Goal: Contribute content: Add original content to the website for others to see

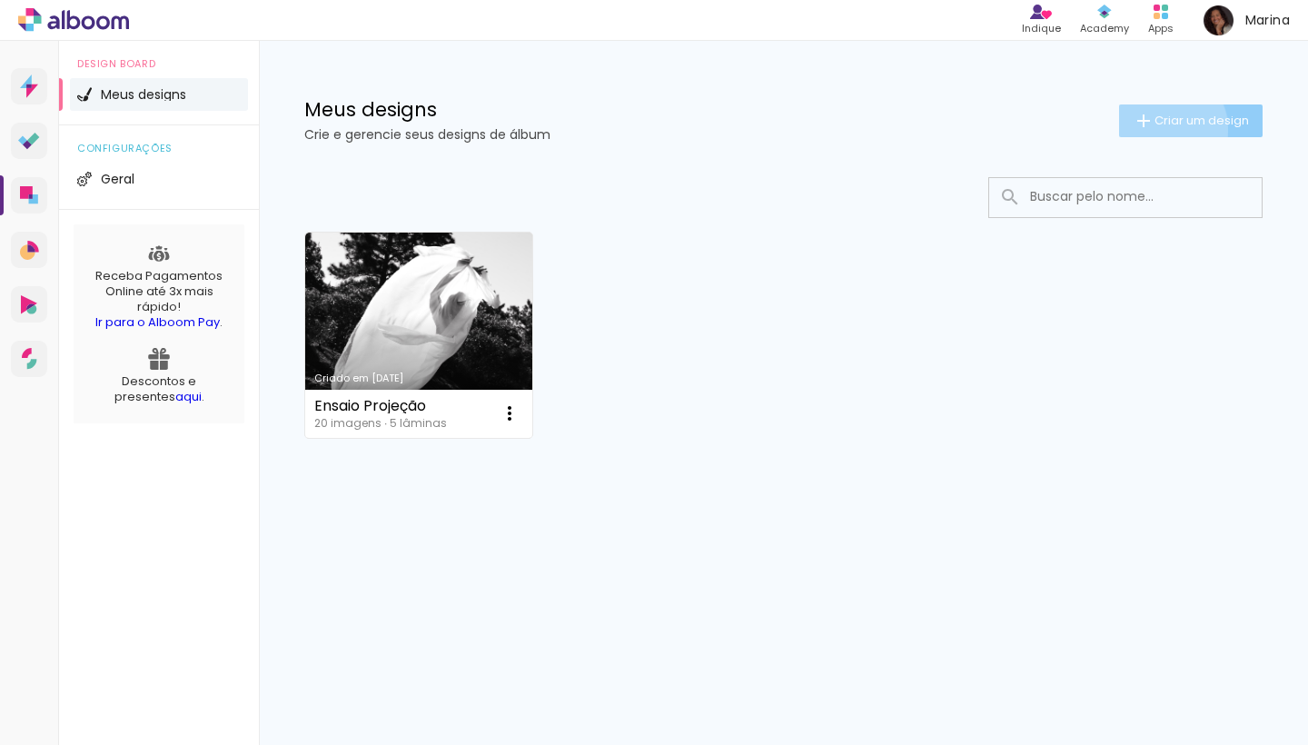
click at [1162, 129] on paper-button "Criar um design" at bounding box center [1191, 120] width 144 height 33
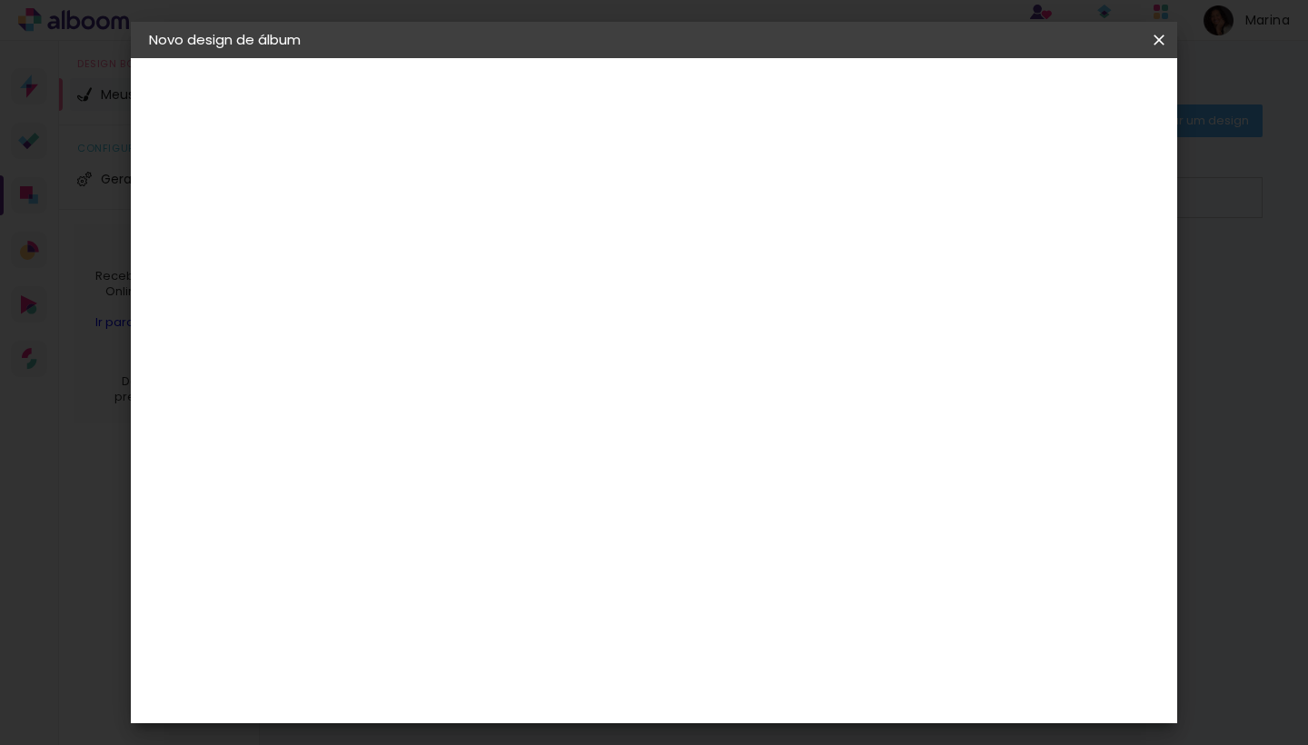
click at [446, 258] on div at bounding box center [446, 259] width 0 height 2
type input "Portfolio Variado"
type paper-input "Portfolio Variado"
click at [0, 0] on slot "Avançar" at bounding box center [0, 0] width 0 height 0
click at [0, 0] on slot "Tamanho Livre" at bounding box center [0, 0] width 0 height 0
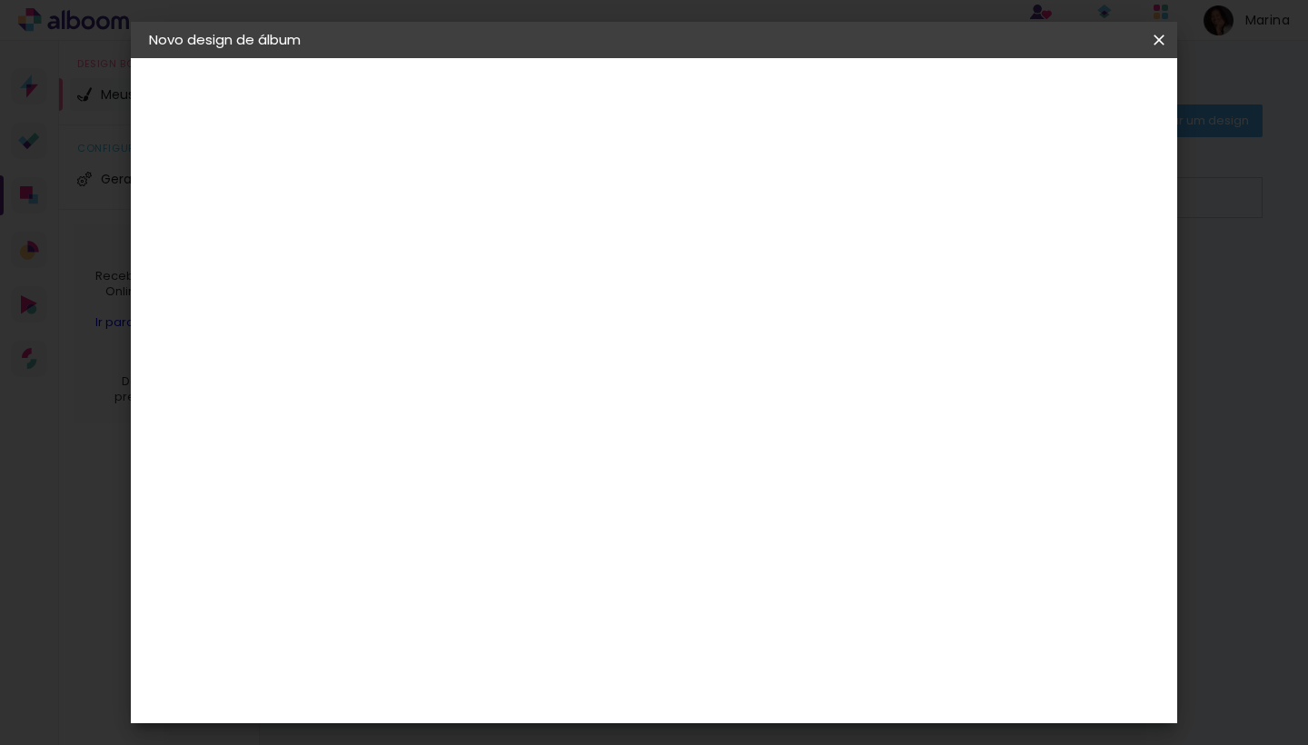
click at [0, 0] on slot "Avançar" at bounding box center [0, 0] width 0 height 0
click at [1070, 105] on paper-button "Iniciar design" at bounding box center [1017, 96] width 119 height 31
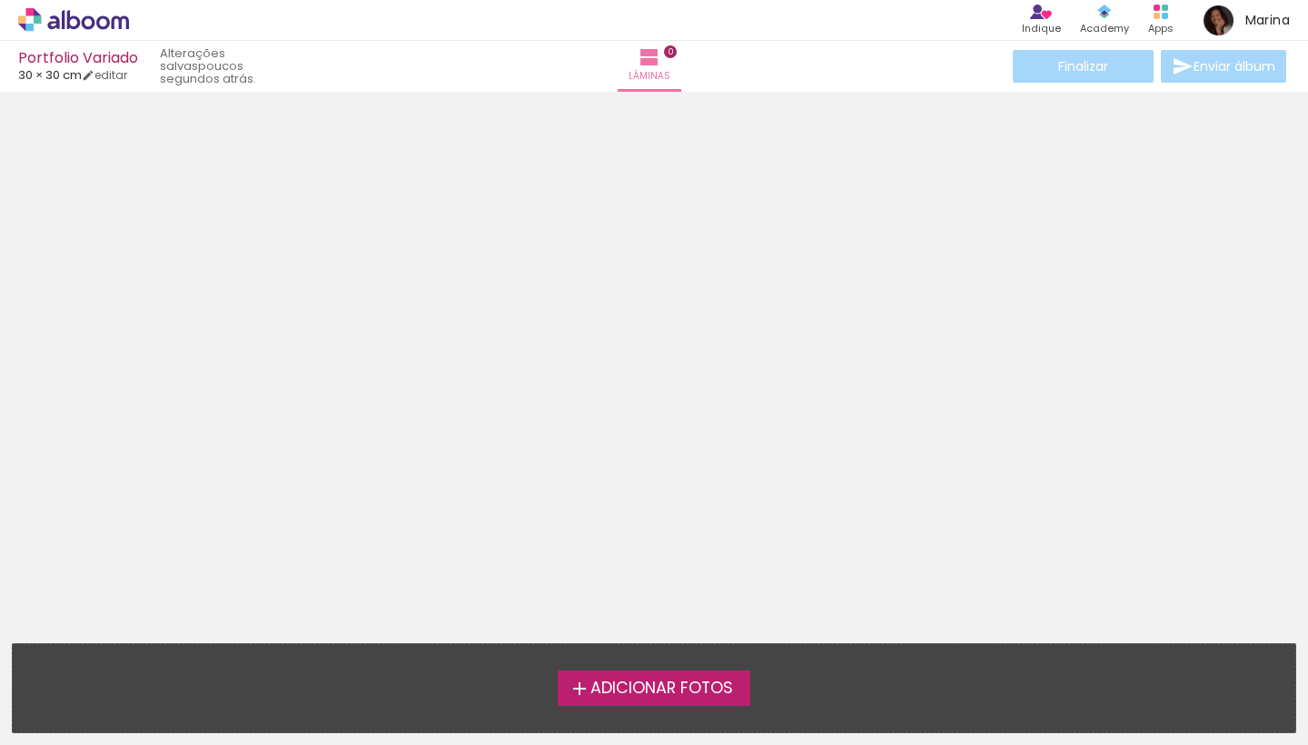
click at [574, 690] on iron-icon at bounding box center [580, 689] width 22 height 22
click at [0, 0] on input "file" at bounding box center [0, 0] width 0 height 0
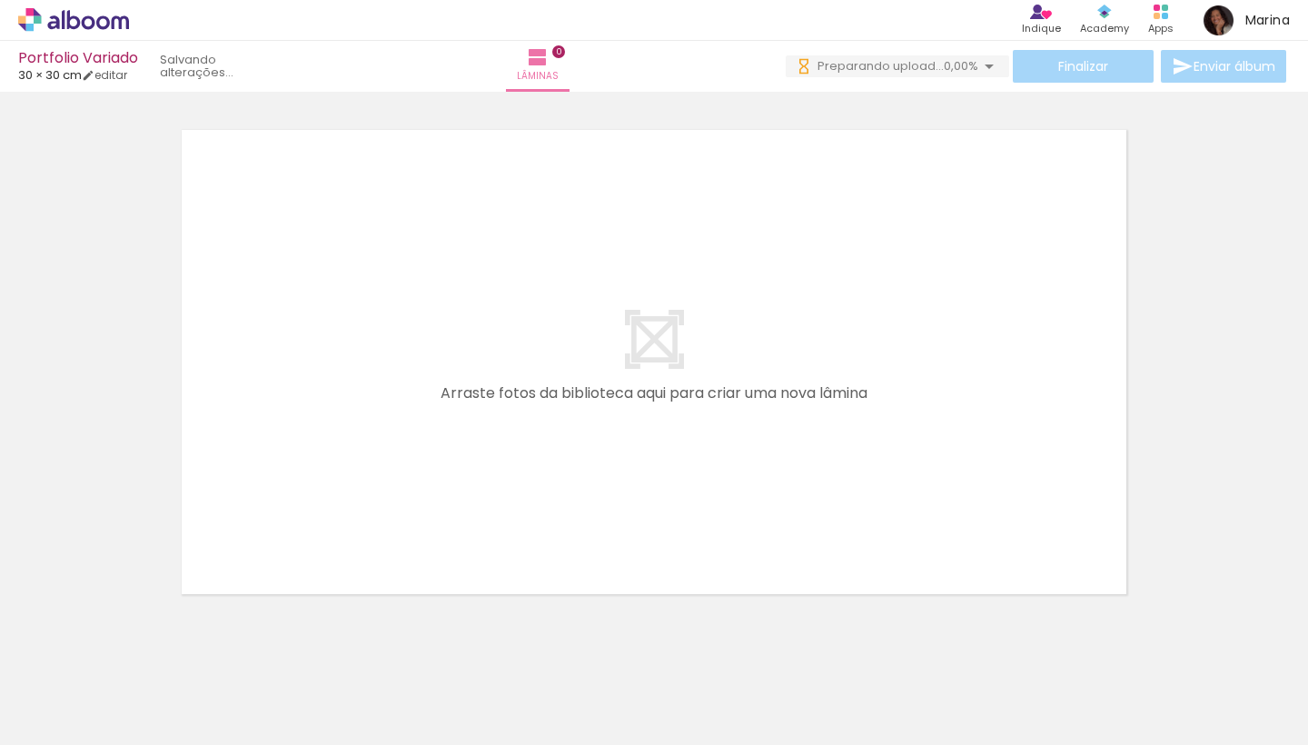
click at [81, 724] on span "Adicionar Fotos" at bounding box center [64, 720] width 55 height 20
click at [0, 0] on input "file" at bounding box center [0, 0] width 0 height 0
click at [72, 716] on span "Adicionar Fotos" at bounding box center [64, 720] width 55 height 20
click at [0, 0] on input "file" at bounding box center [0, 0] width 0 height 0
click at [42, 732] on paper-button "Adicionar Fotos" at bounding box center [56, 720] width 88 height 29
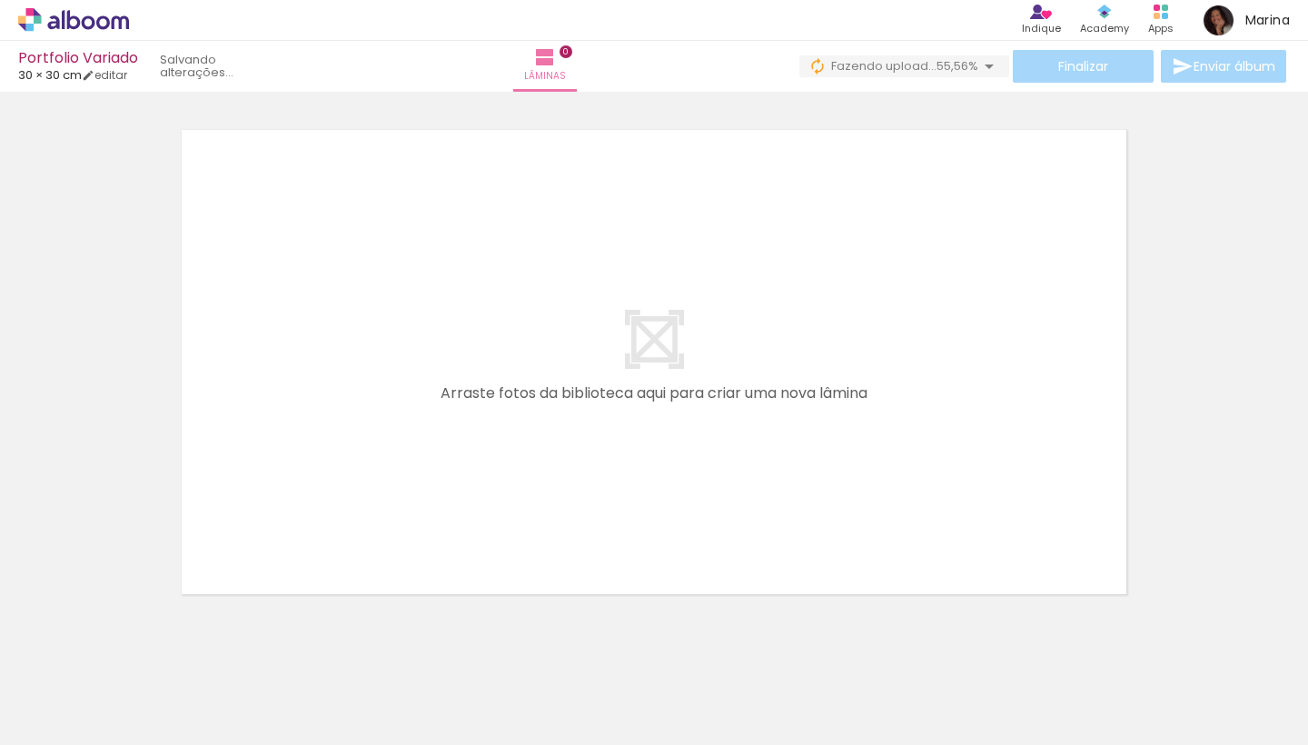
click at [0, 0] on input "file" at bounding box center [0, 0] width 0 height 0
click at [46, 730] on span "Adicionar Fotos" at bounding box center [64, 720] width 55 height 20
click at [0, 0] on input "file" at bounding box center [0, 0] width 0 height 0
click at [82, 716] on span "Adicionar Fotos" at bounding box center [64, 720] width 55 height 20
click at [0, 0] on input "file" at bounding box center [0, 0] width 0 height 0
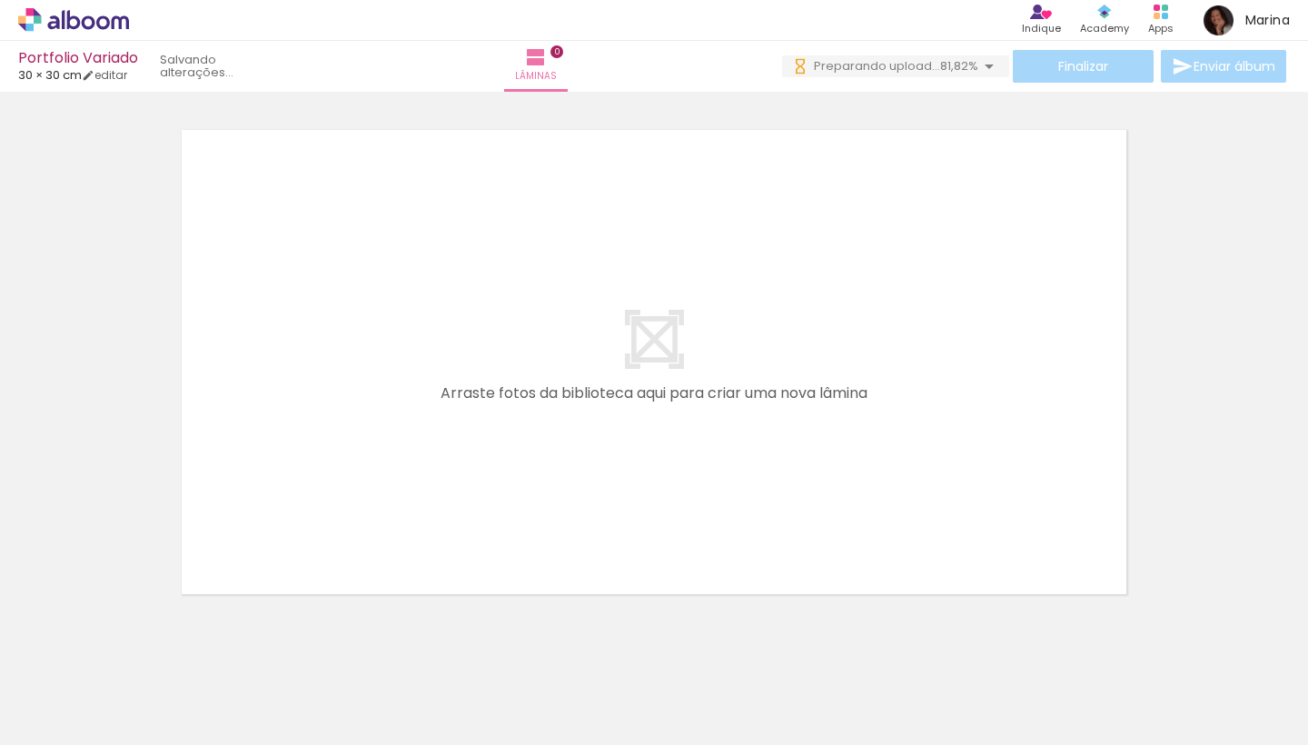
click at [52, 712] on span "Adicionar Fotos" at bounding box center [64, 720] width 55 height 20
click at [0, 0] on input "file" at bounding box center [0, 0] width 0 height 0
click at [67, 725] on span "Adicionar Fotos" at bounding box center [64, 720] width 55 height 20
click at [0, 0] on input "file" at bounding box center [0, 0] width 0 height 0
click at [79, 720] on span "Adicionar Fotos" at bounding box center [64, 720] width 55 height 20
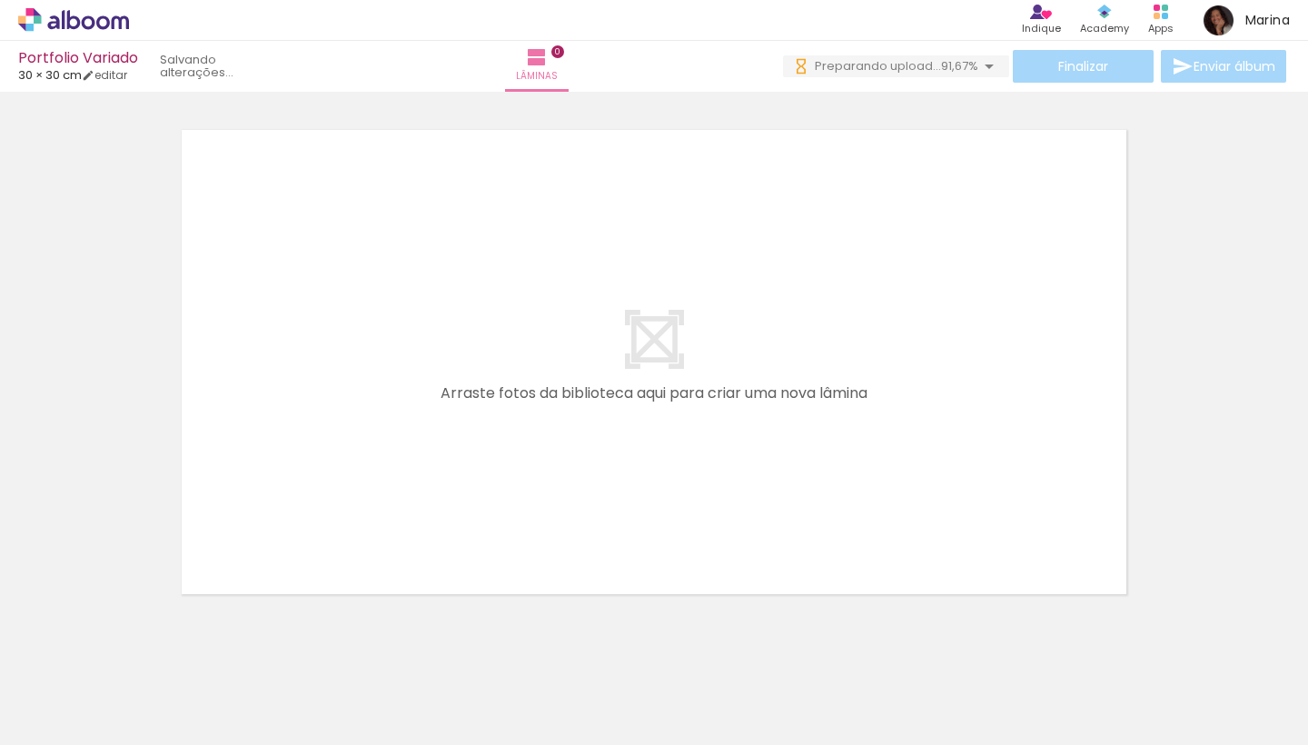
click at [0, 0] on input "file" at bounding box center [0, 0] width 0 height 0
click at [61, 720] on span "Adicionar Fotos" at bounding box center [64, 720] width 55 height 20
click at [0, 0] on input "file" at bounding box center [0, 0] width 0 height 0
click at [84, 732] on paper-button "Adicionar Fotos" at bounding box center [56, 720] width 88 height 29
click at [0, 0] on input "file" at bounding box center [0, 0] width 0 height 0
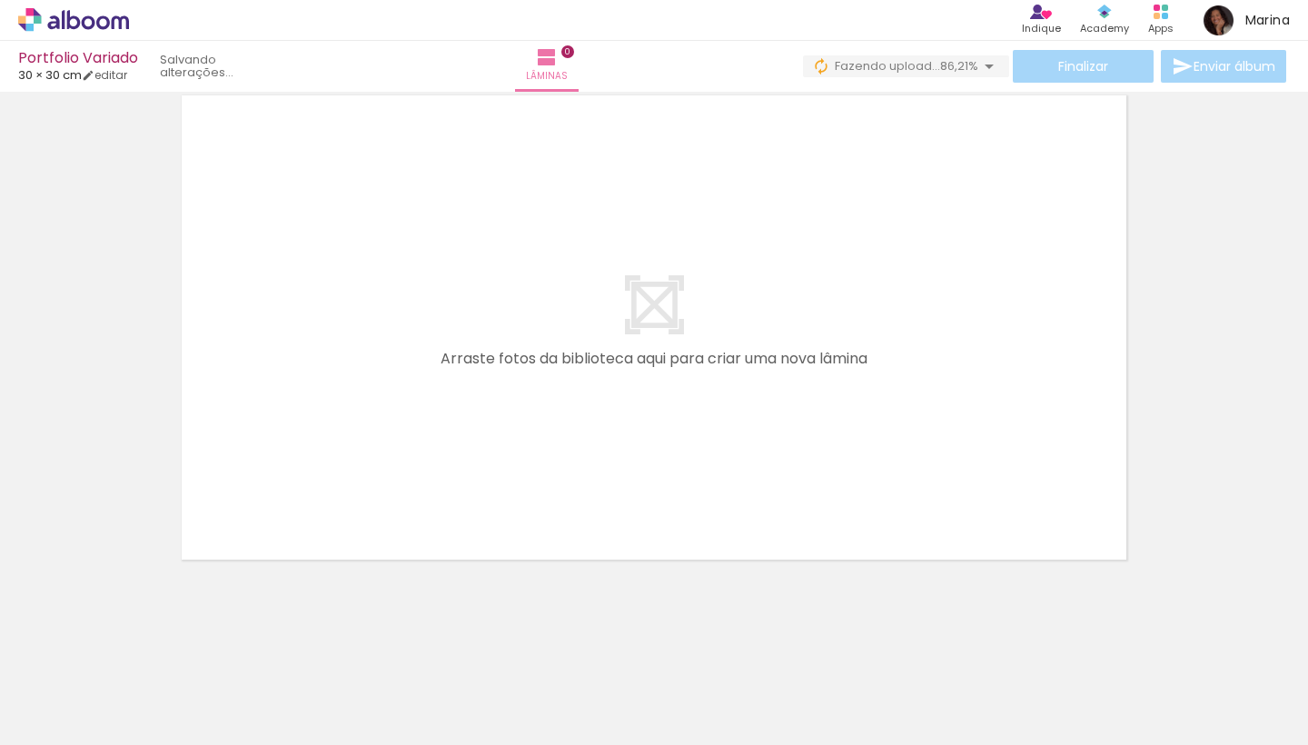
scroll to position [57, 0]
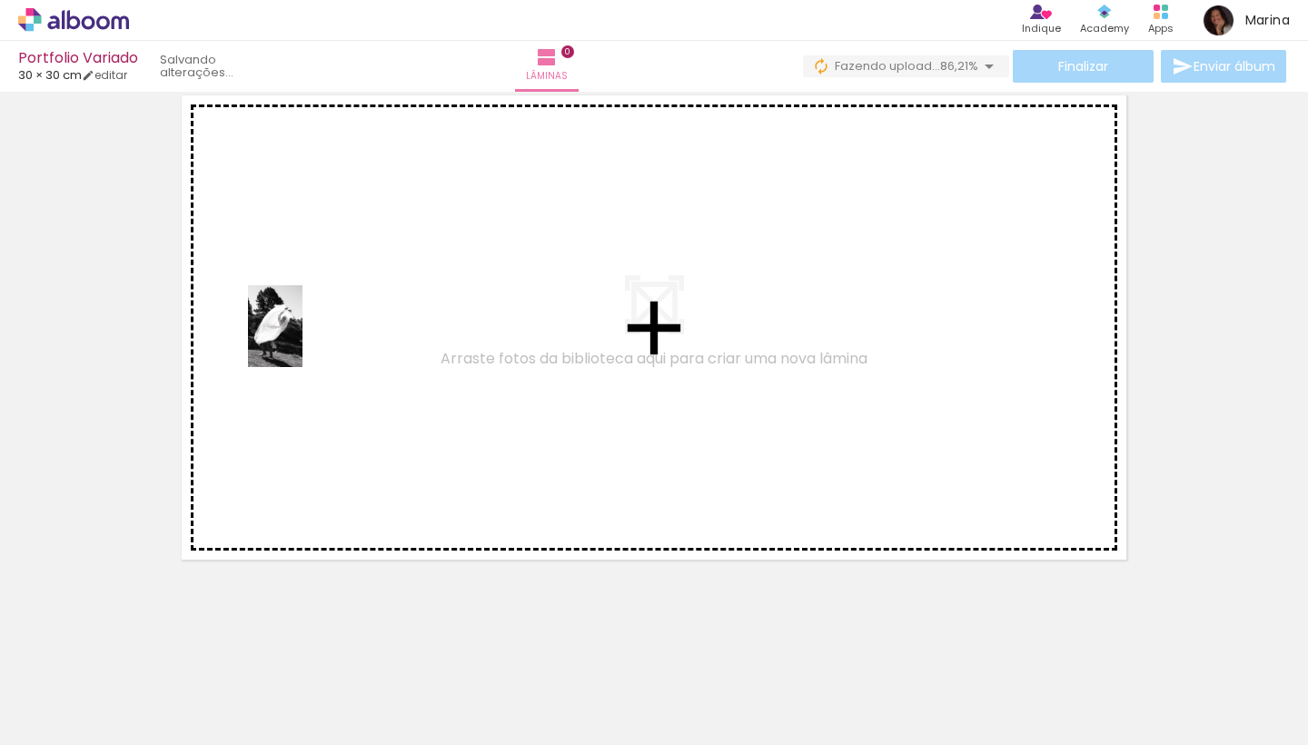
drag, startPoint x: 399, startPoint y: 695, endPoint x: 303, endPoint y: 340, distance: 368.0
click at [303, 340] on quentale-workspace at bounding box center [654, 372] width 1308 height 745
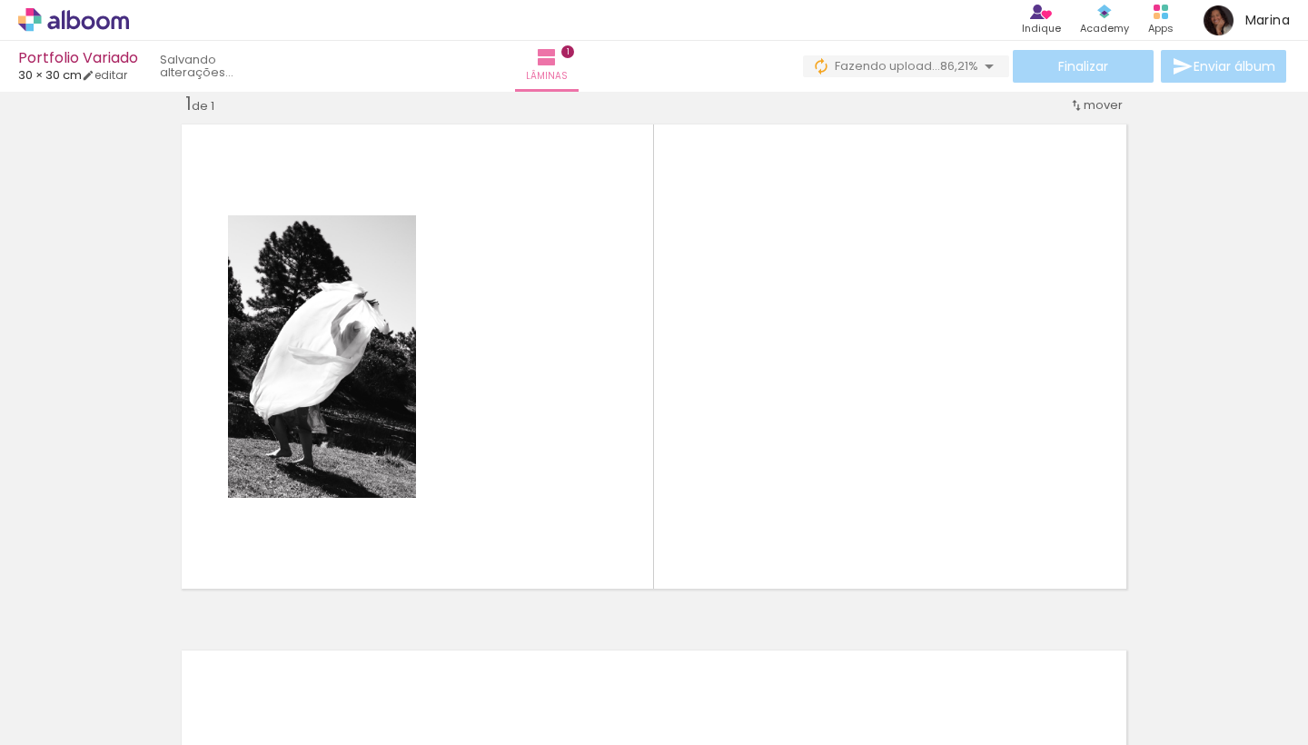
scroll to position [23, 0]
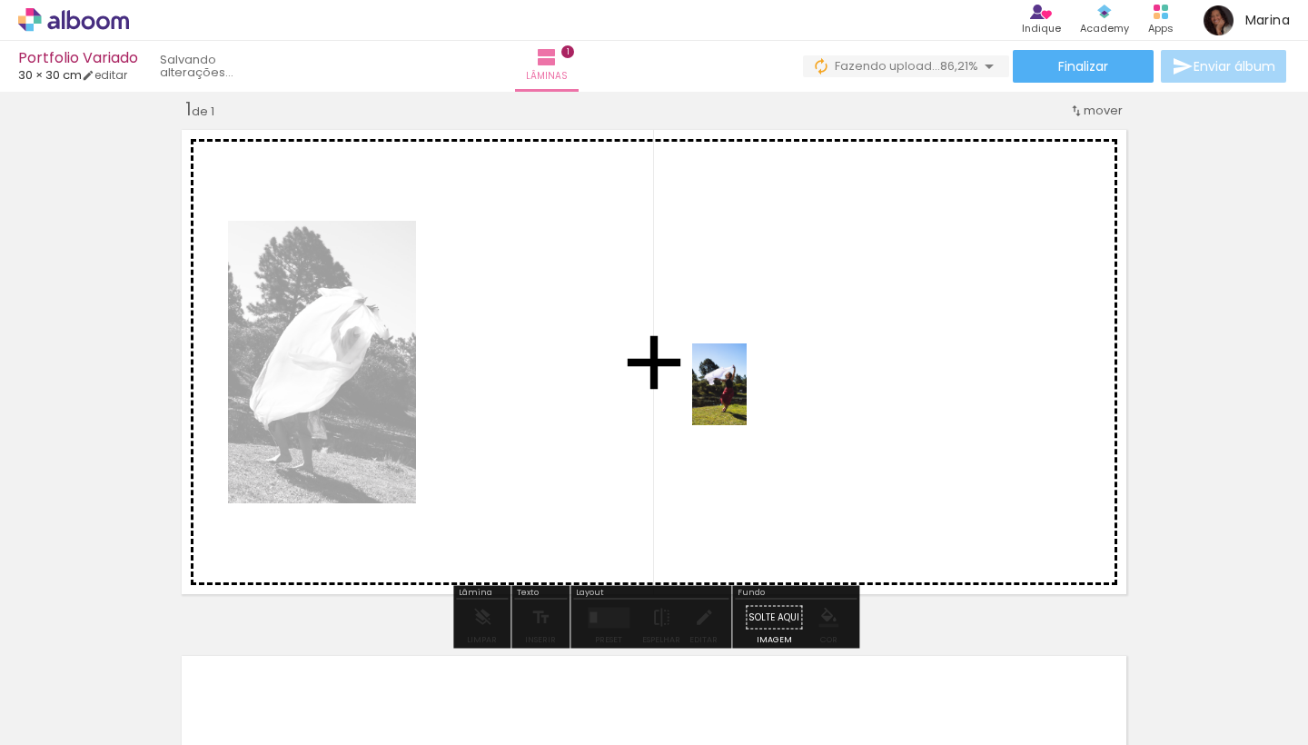
drag, startPoint x: 502, startPoint y: 698, endPoint x: 747, endPoint y: 398, distance: 386.8
click at [747, 398] on quentale-workspace at bounding box center [654, 372] width 1308 height 745
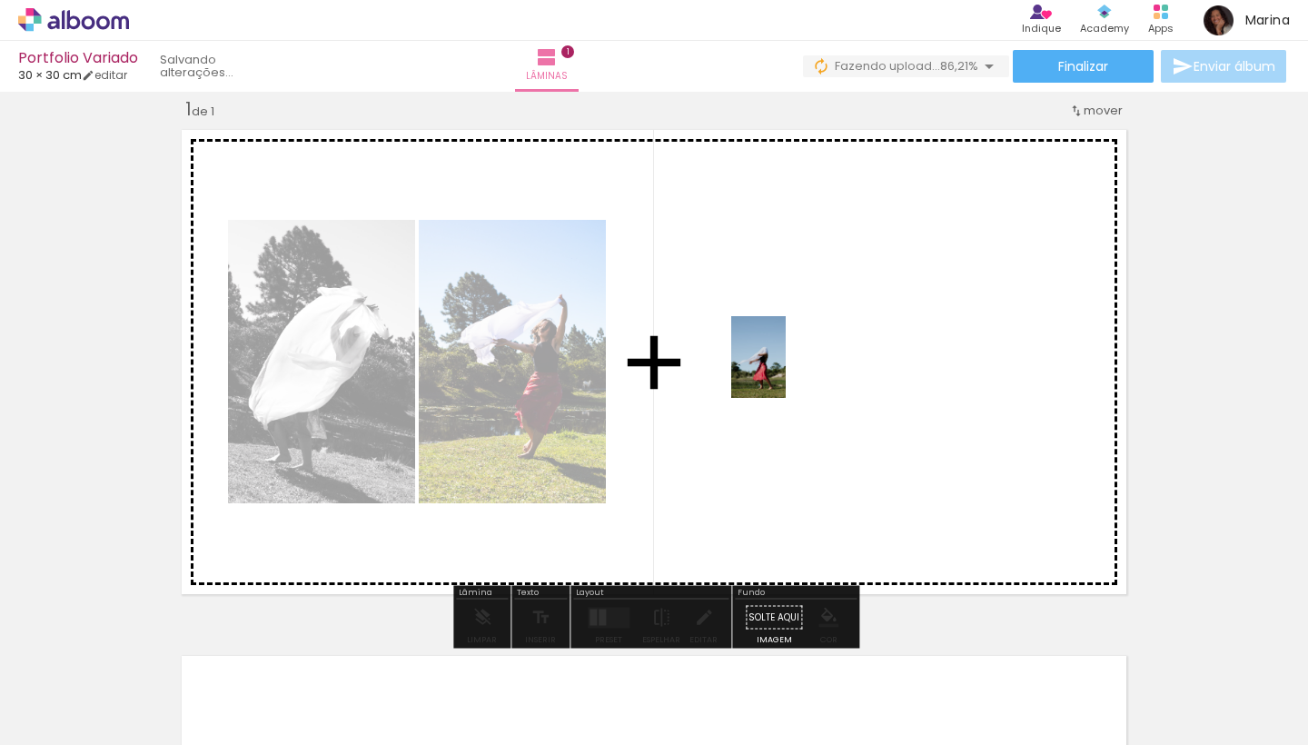
drag, startPoint x: 585, startPoint y: 698, endPoint x: 788, endPoint y: 367, distance: 387.8
click at [788, 367] on quentale-workspace at bounding box center [654, 372] width 1308 height 745
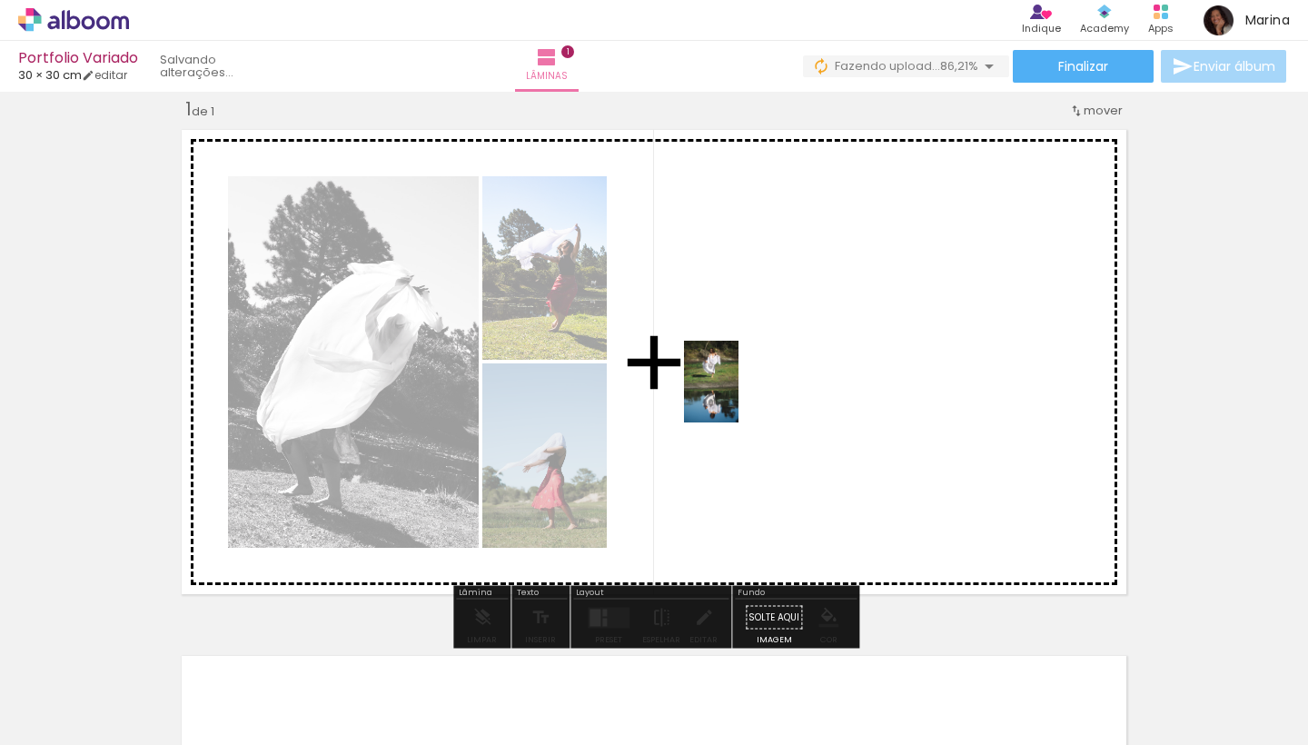
drag, startPoint x: 797, startPoint y: 705, endPoint x: 739, endPoint y: 395, distance: 315.2
click at [739, 395] on quentale-workspace at bounding box center [654, 372] width 1308 height 745
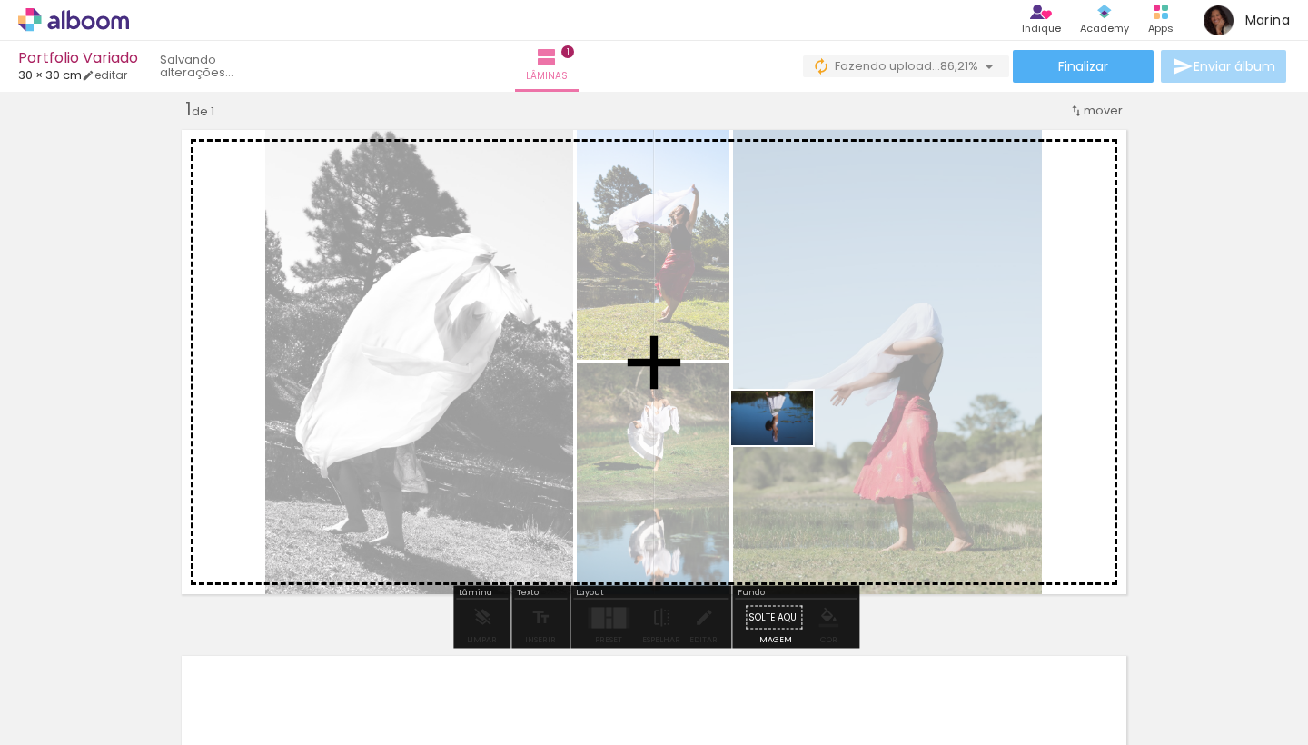
drag, startPoint x: 916, startPoint y: 701, endPoint x: 778, endPoint y: 422, distance: 311.2
click at [778, 422] on quentale-workspace at bounding box center [654, 372] width 1308 height 745
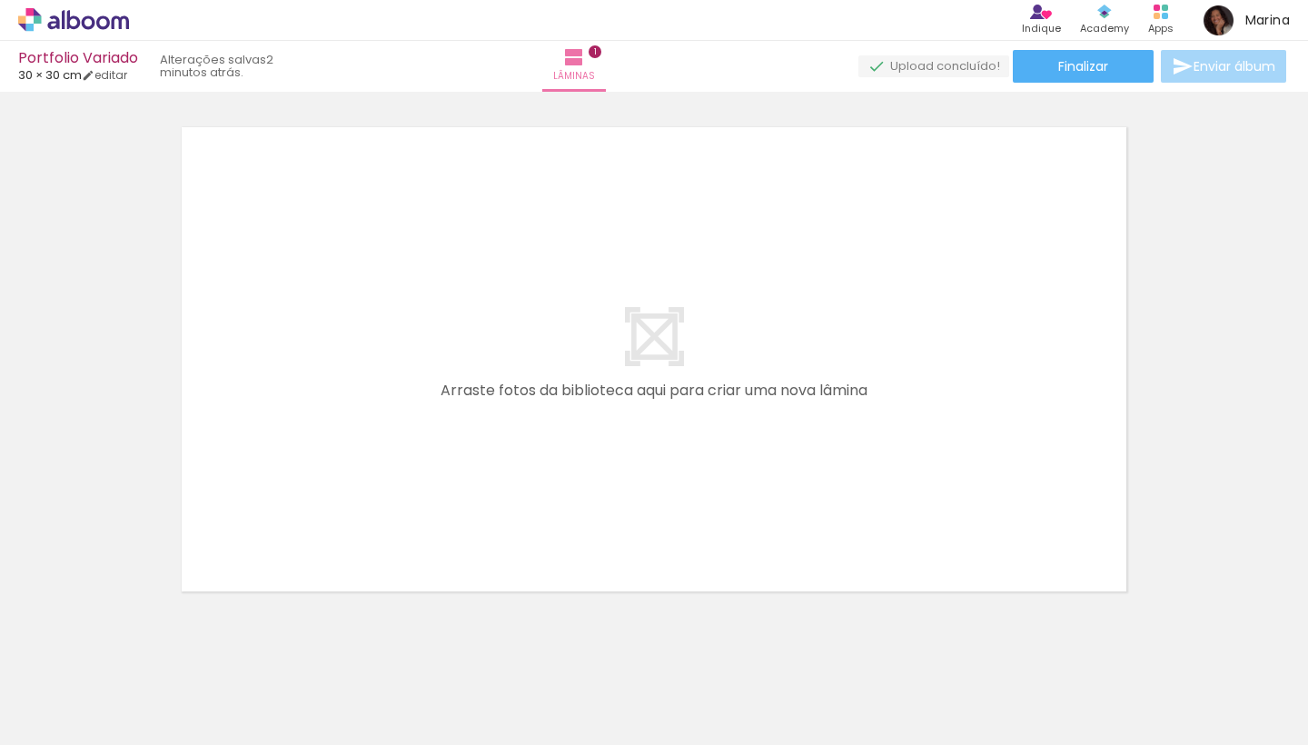
scroll to position [0, 627]
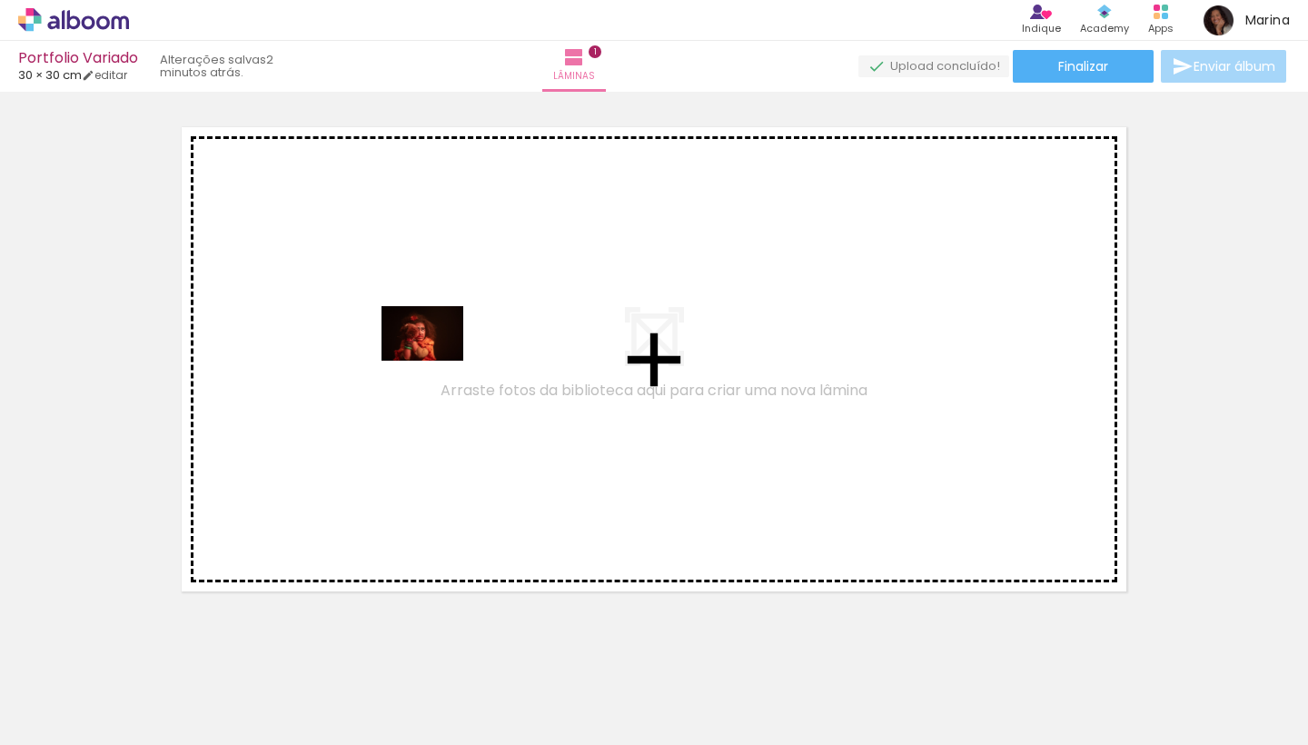
drag, startPoint x: 989, startPoint y: 693, endPoint x: 436, endPoint y: 361, distance: 645.5
click at [436, 361] on quentale-workspace at bounding box center [654, 372] width 1308 height 745
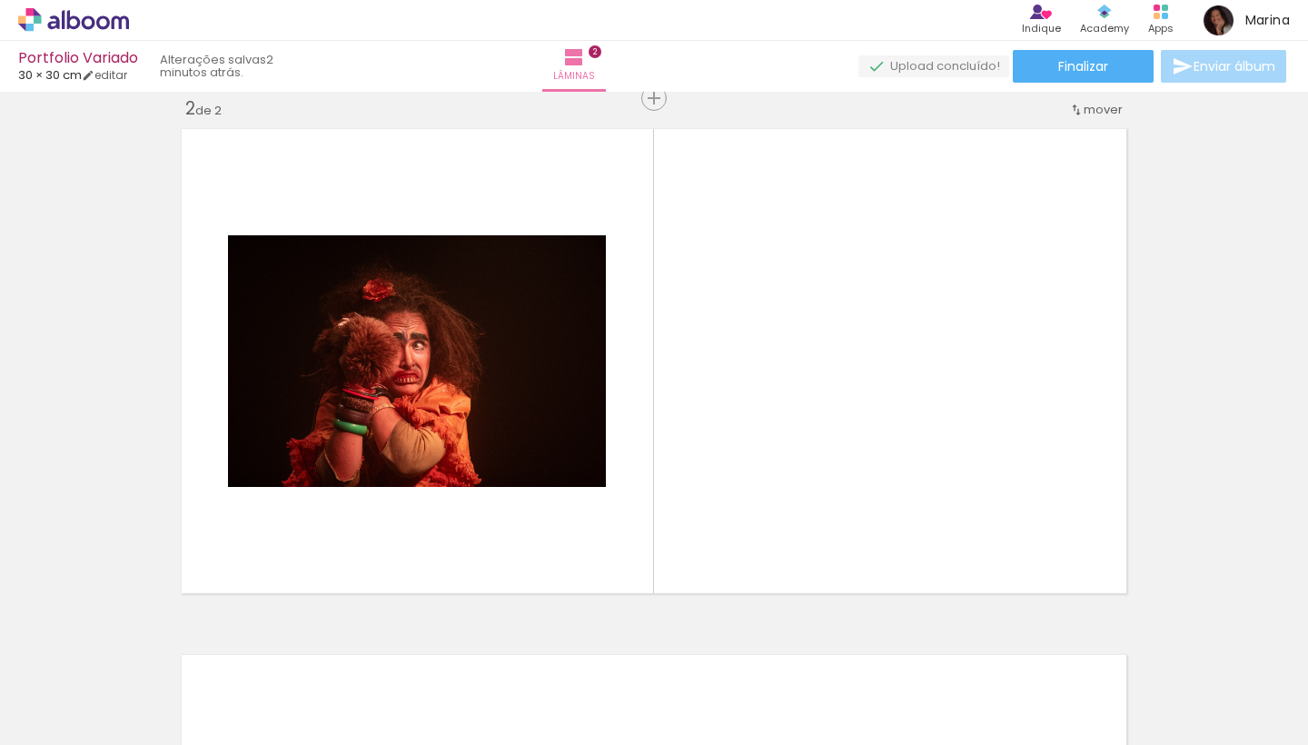
scroll to position [549, 0]
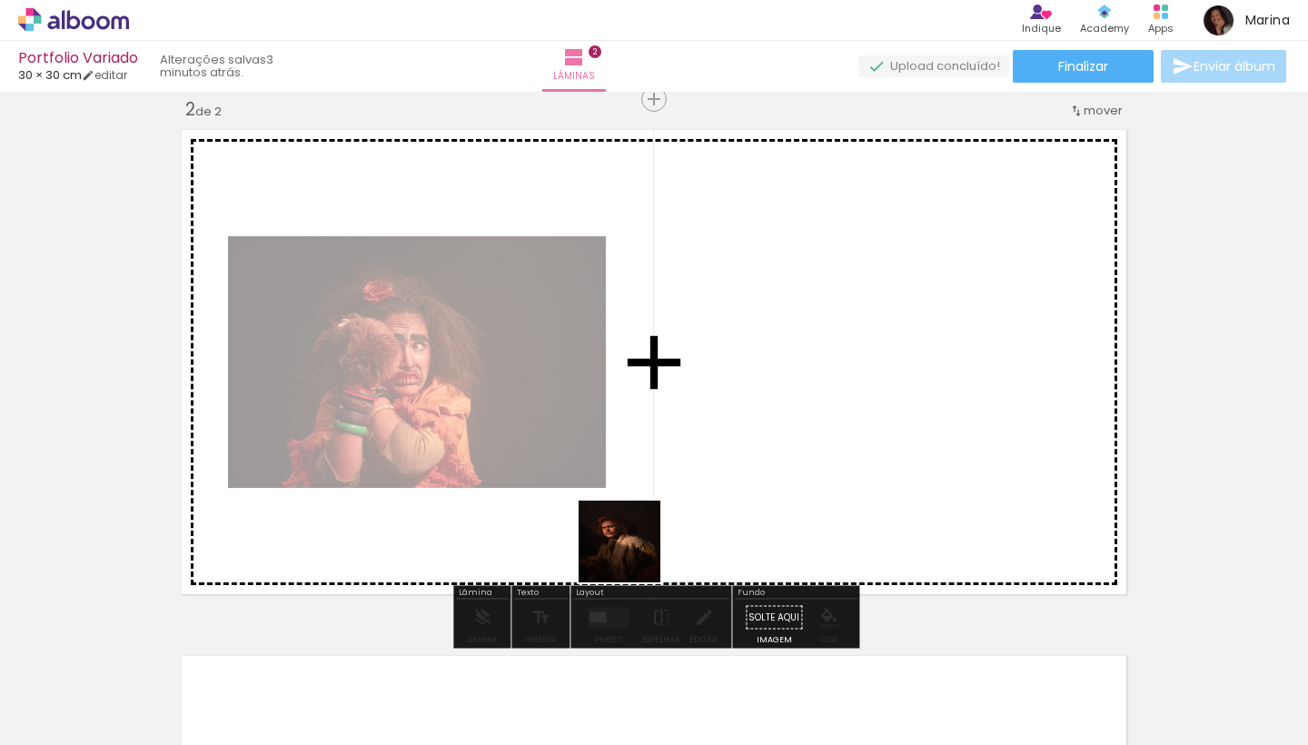
drag, startPoint x: 583, startPoint y: 702, endPoint x: 682, endPoint y: 431, distance: 289.1
click at [682, 431] on quentale-workspace at bounding box center [654, 372] width 1308 height 745
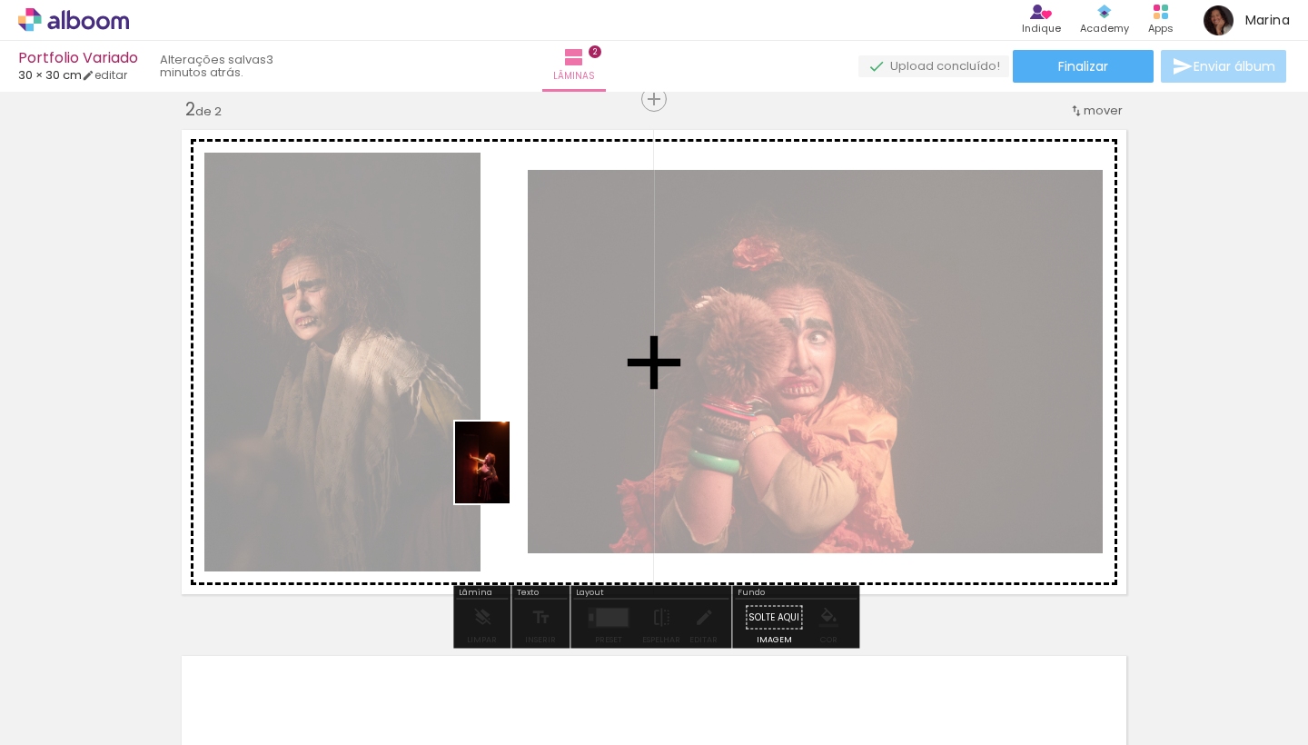
drag, startPoint x: 679, startPoint y: 681, endPoint x: 493, endPoint y: 460, distance: 288.9
click at [493, 460] on quentale-workspace at bounding box center [654, 372] width 1308 height 745
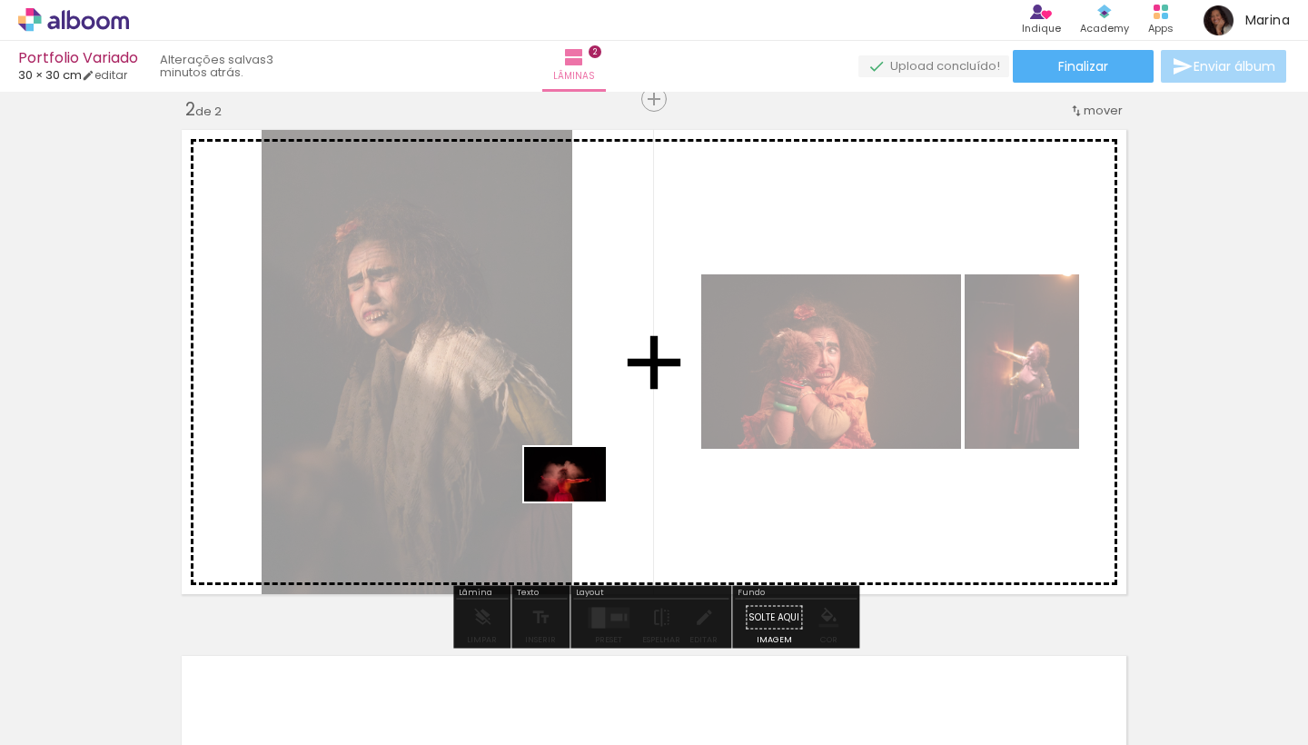
drag, startPoint x: 769, startPoint y: 688, endPoint x: 579, endPoint y: 501, distance: 266.0
click at [579, 501] on quentale-workspace at bounding box center [654, 372] width 1308 height 745
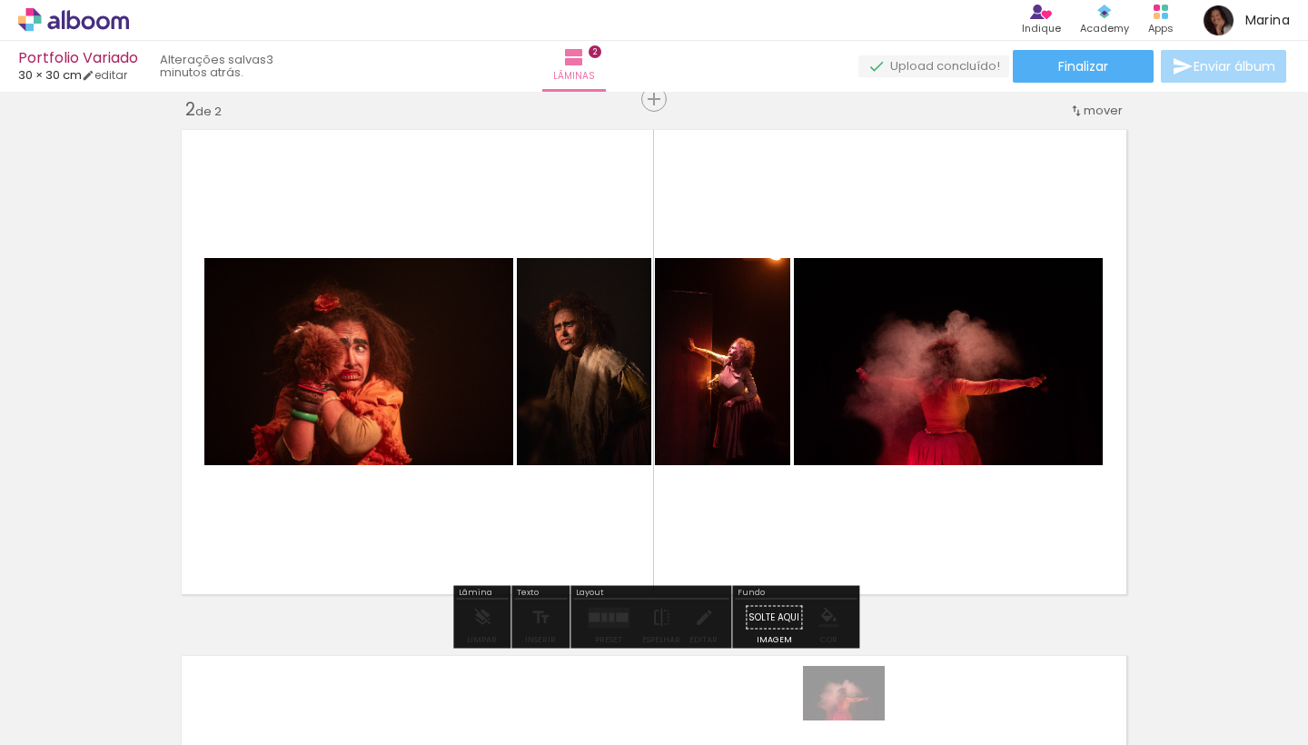
drag, startPoint x: 766, startPoint y: 694, endPoint x: 813, endPoint y: 706, distance: 48.7
click at [813, 706] on div at bounding box center [776, 684] width 90 height 60
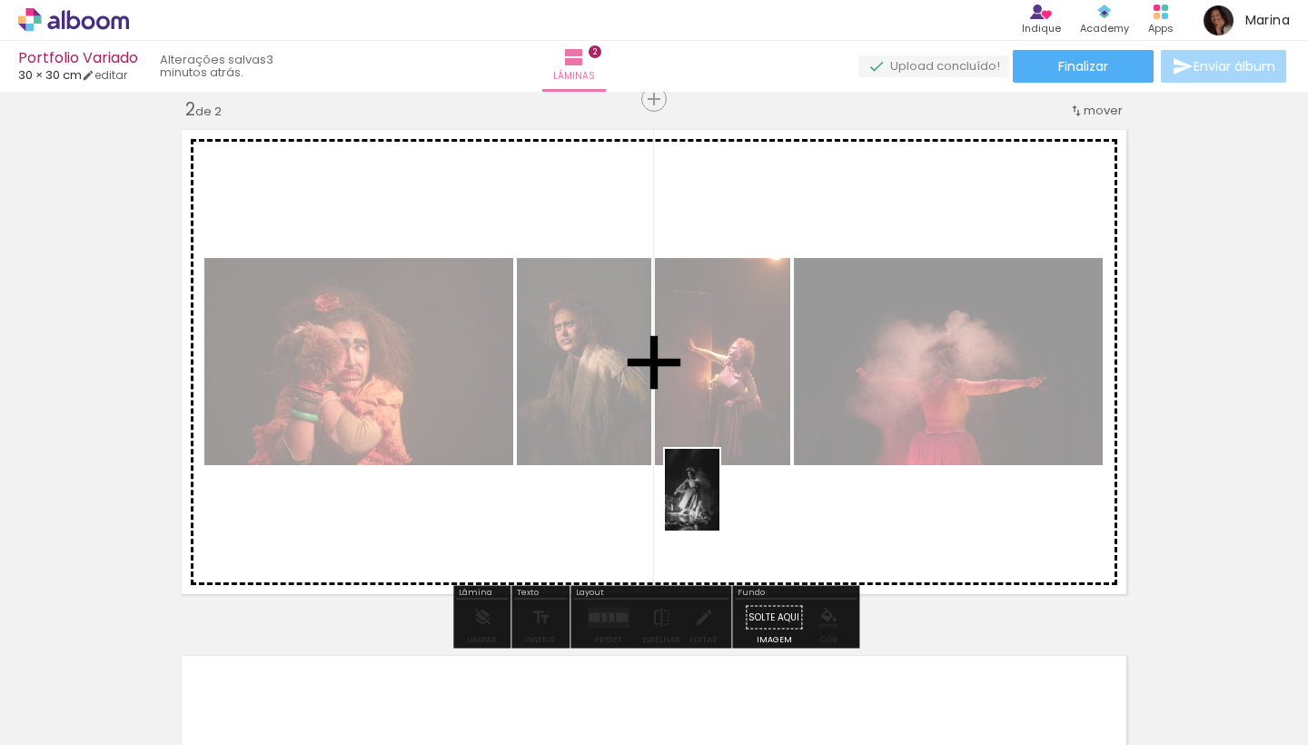
drag, startPoint x: 884, startPoint y: 723, endPoint x: 720, endPoint y: 503, distance: 274.5
click at [720, 503] on quentale-workspace at bounding box center [654, 372] width 1308 height 745
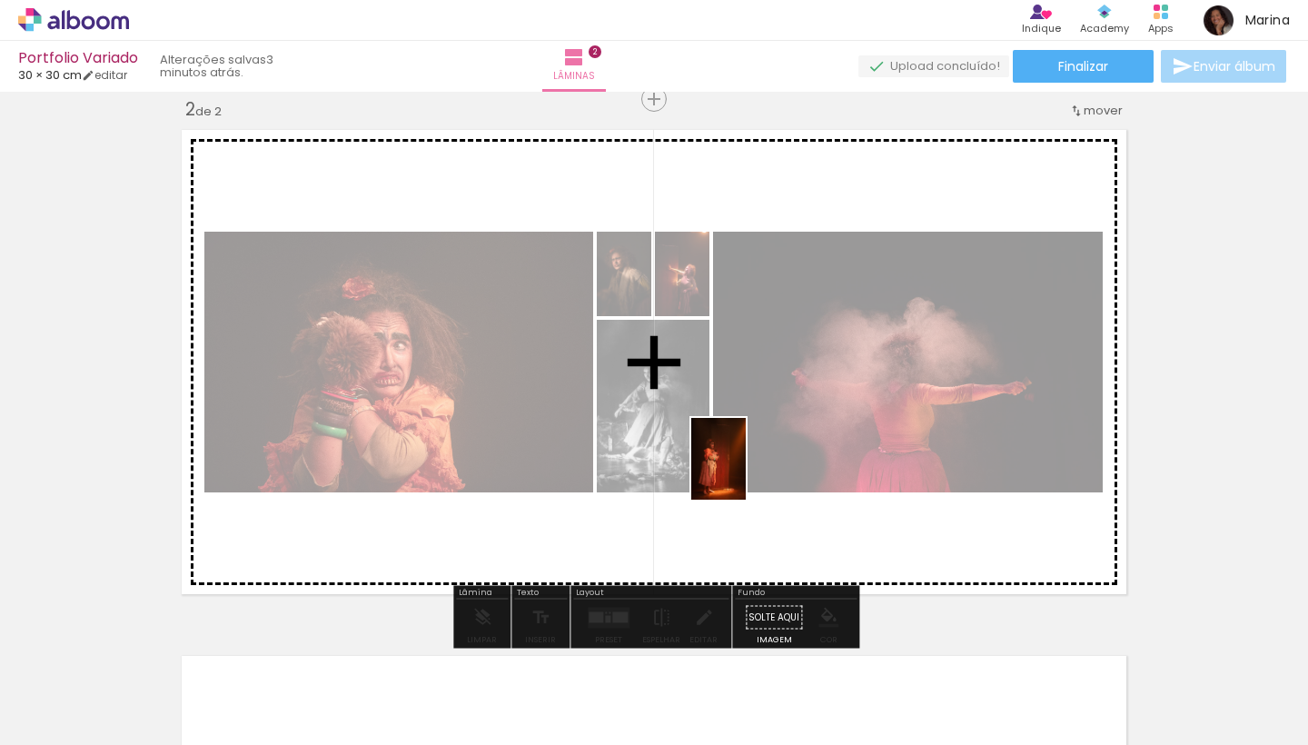
drag, startPoint x: 1077, startPoint y: 720, endPoint x: 746, endPoint y: 470, distance: 415.0
click at [746, 470] on quentale-workspace at bounding box center [654, 372] width 1308 height 745
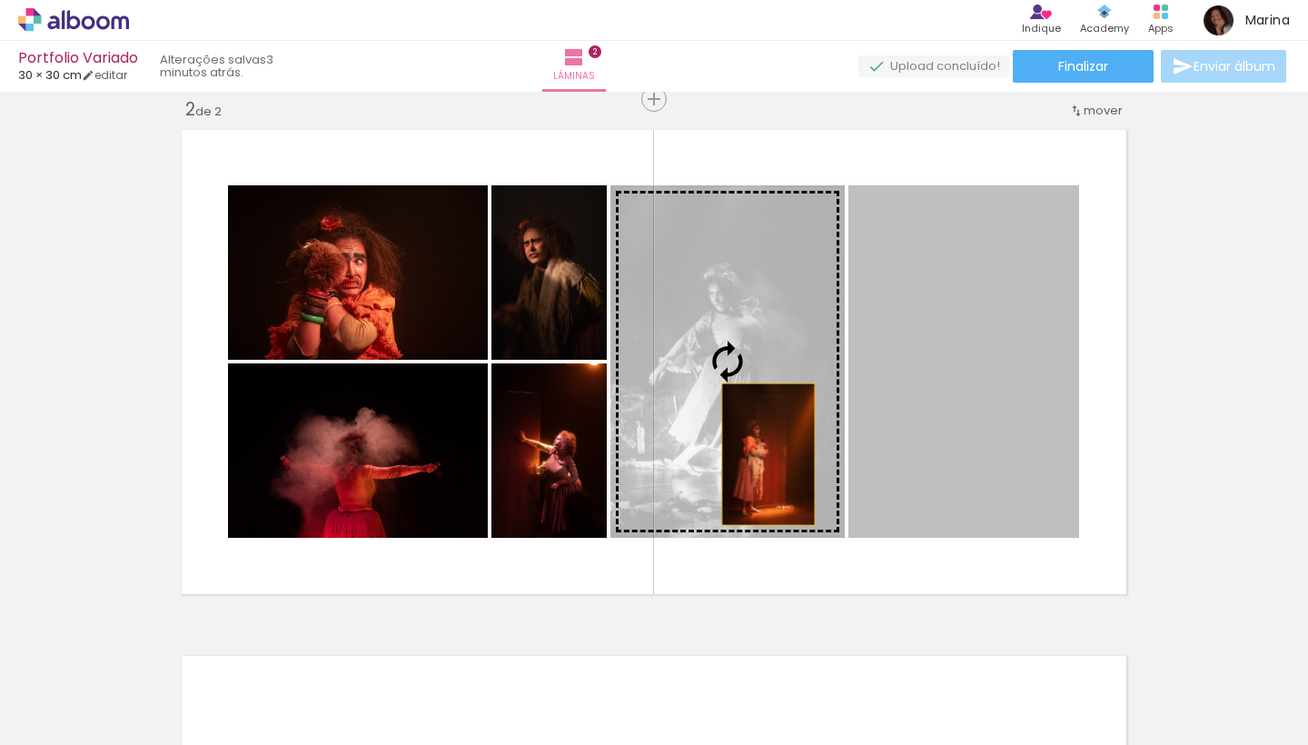
drag, startPoint x: 919, startPoint y: 455, endPoint x: 751, endPoint y: 448, distance: 168.2
click at [0, 0] on slot at bounding box center [0, 0] width 0 height 0
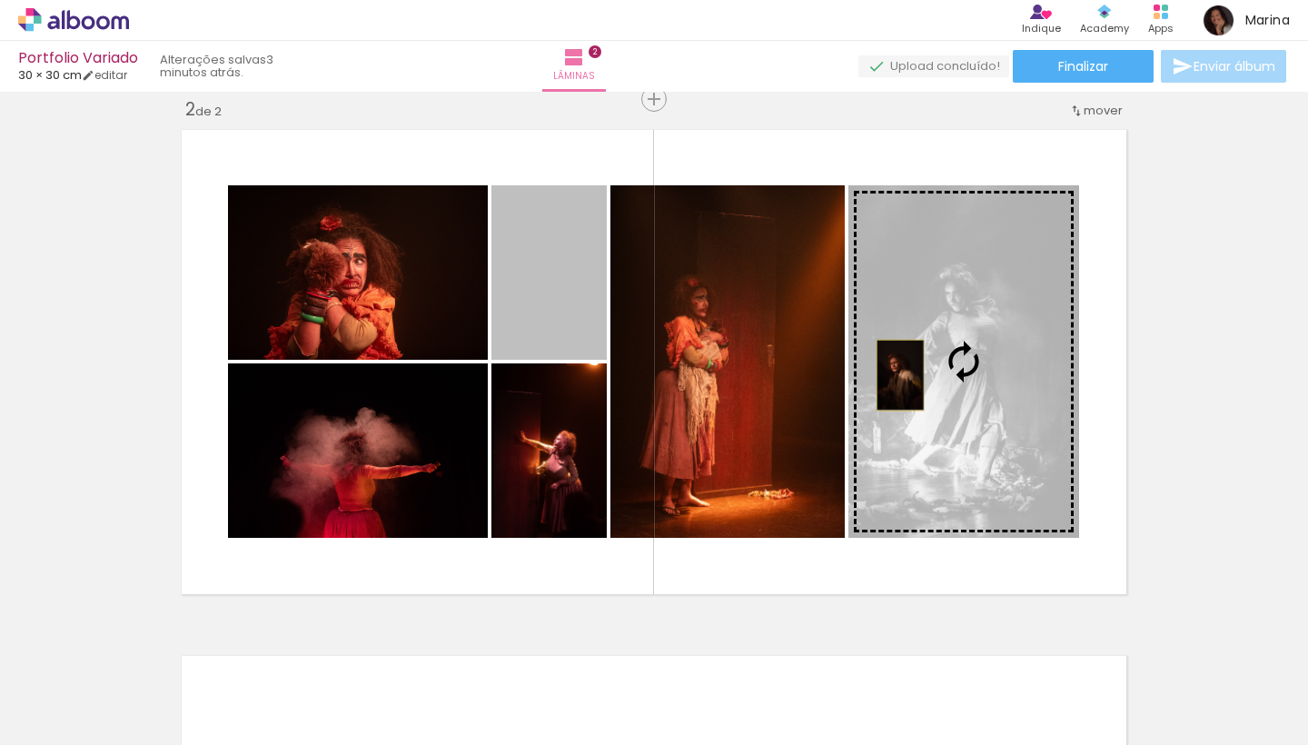
drag, startPoint x: 531, startPoint y: 313, endPoint x: 900, endPoint y: 375, distance: 374.1
click at [0, 0] on slot at bounding box center [0, 0] width 0 height 0
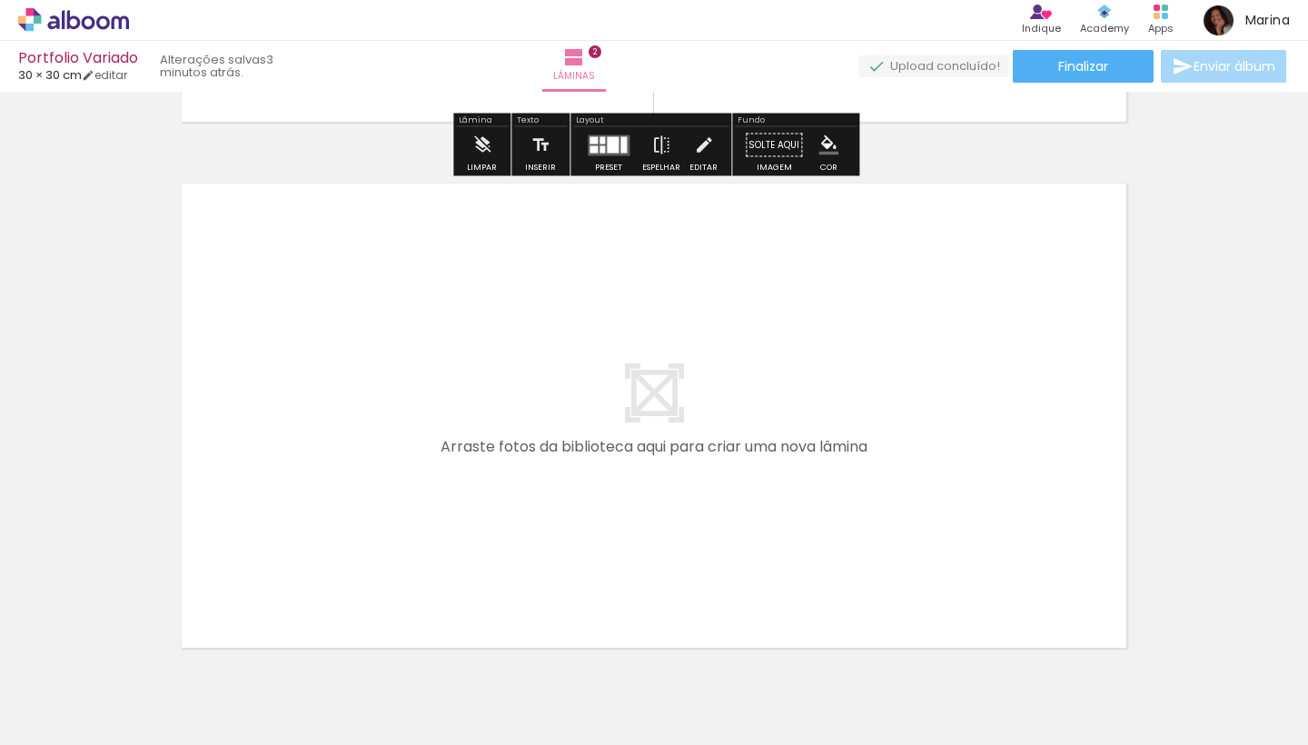
scroll to position [0, 1252]
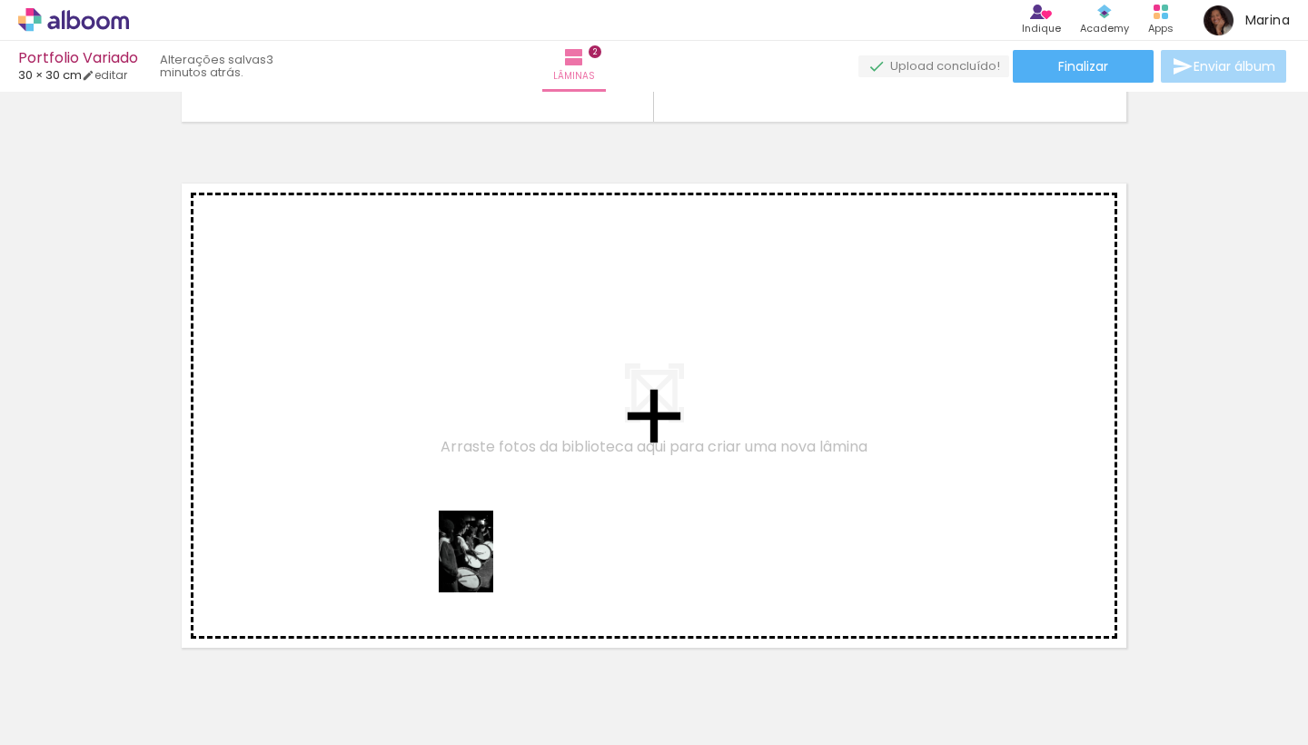
drag, startPoint x: 670, startPoint y: 707, endPoint x: 493, endPoint y: 565, distance: 226.9
click at [493, 565] on quentale-workspace at bounding box center [654, 372] width 1308 height 745
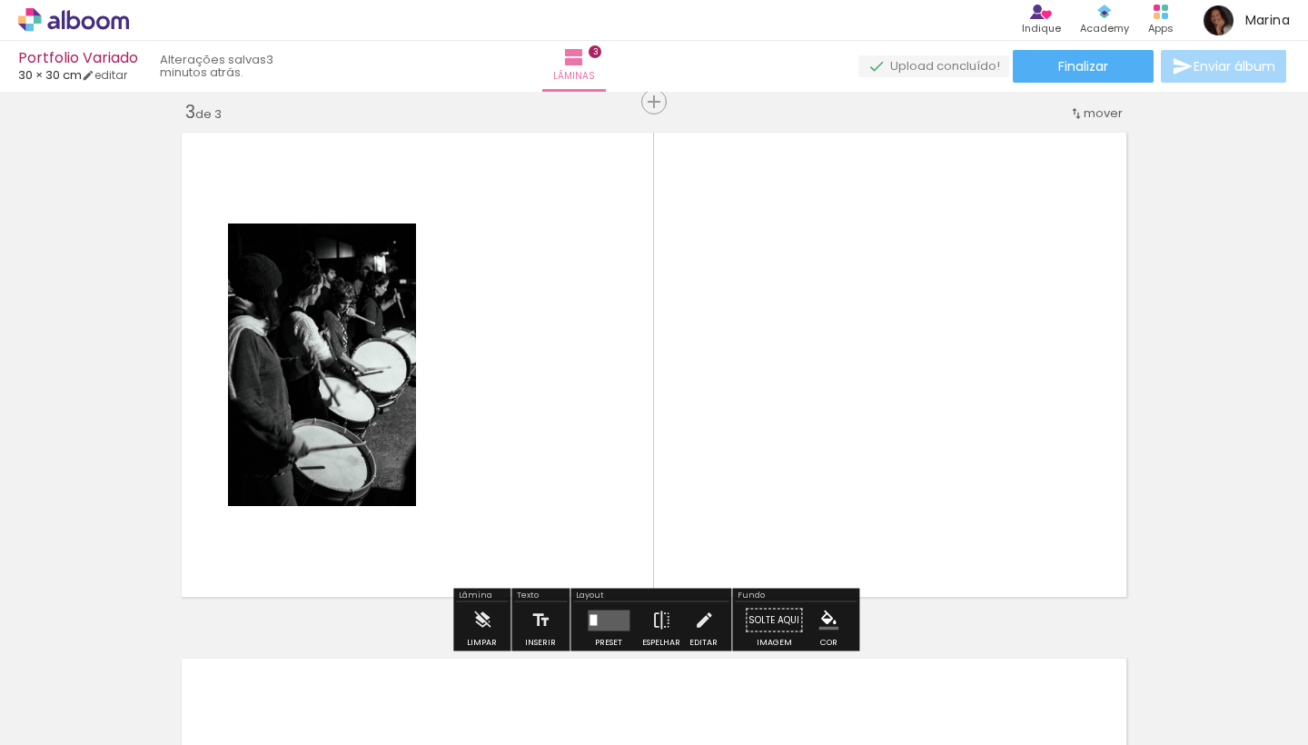
scroll to position [1075, 0]
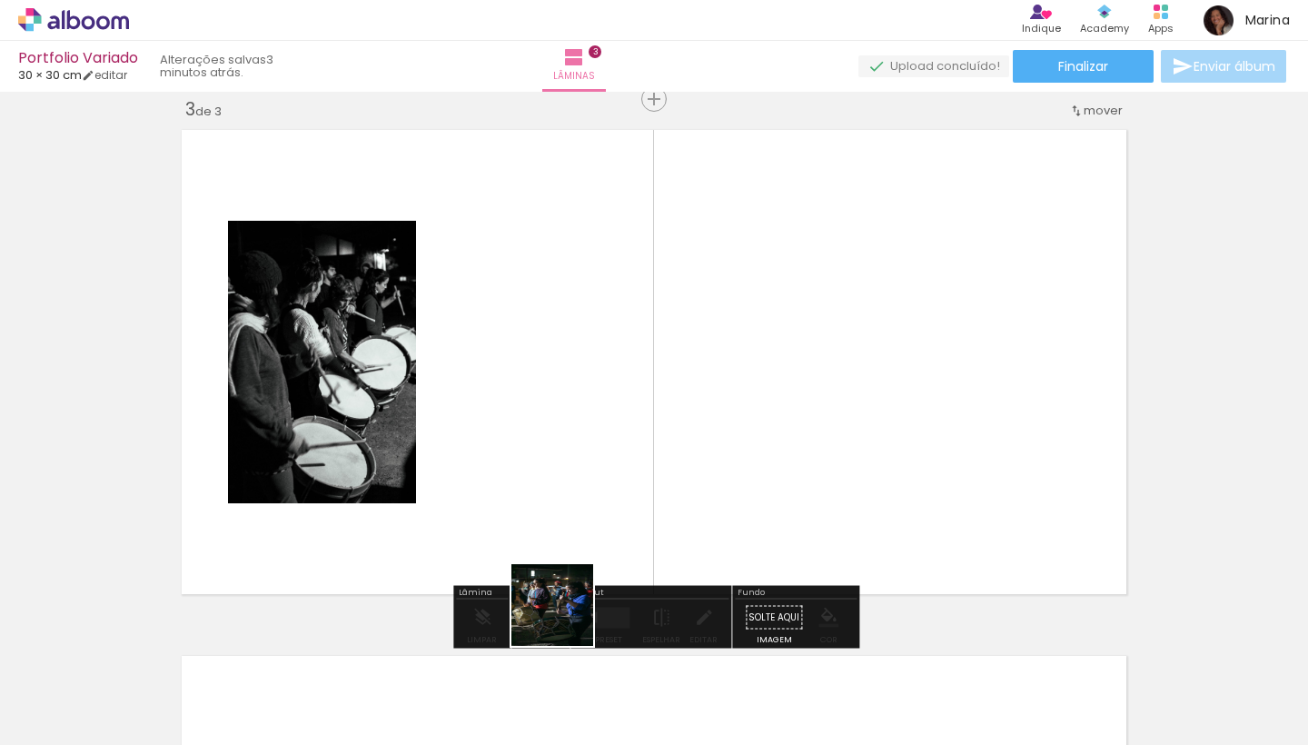
drag, startPoint x: 571, startPoint y: 698, endPoint x: 561, endPoint y: 452, distance: 246.4
click at [561, 452] on quentale-workspace at bounding box center [654, 372] width 1308 height 745
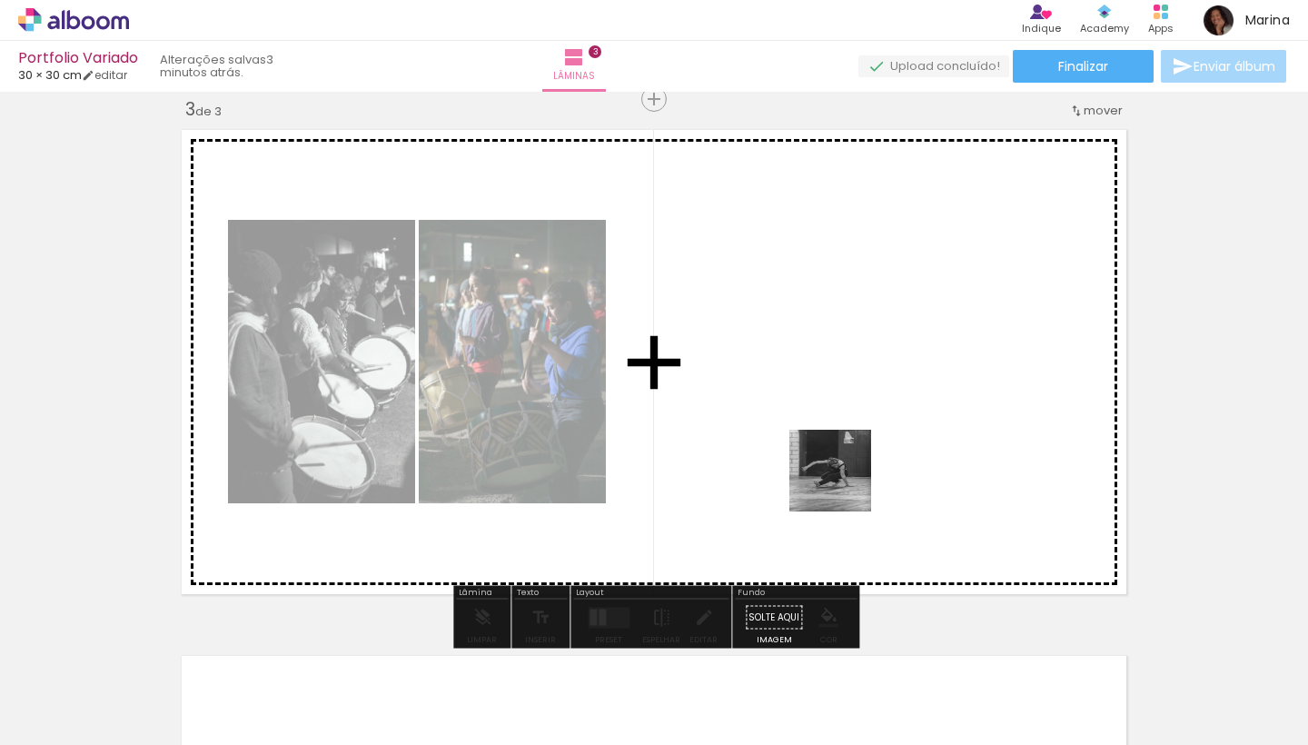
drag, startPoint x: 1074, startPoint y: 700, endPoint x: 829, endPoint y: 466, distance: 338.0
click at [829, 466] on quentale-workspace at bounding box center [654, 372] width 1308 height 745
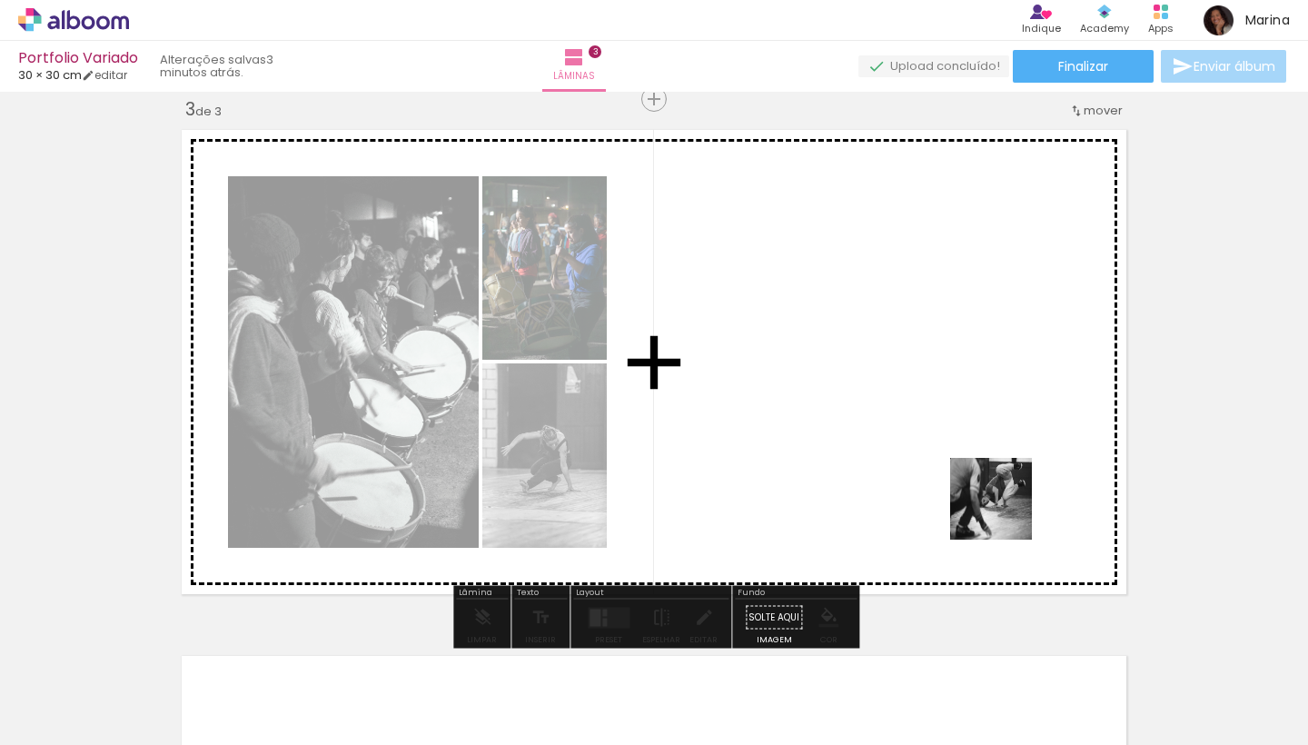
drag, startPoint x: 1162, startPoint y: 697, endPoint x: 970, endPoint y: 452, distance: 310.6
click at [970, 452] on quentale-workspace at bounding box center [654, 372] width 1308 height 745
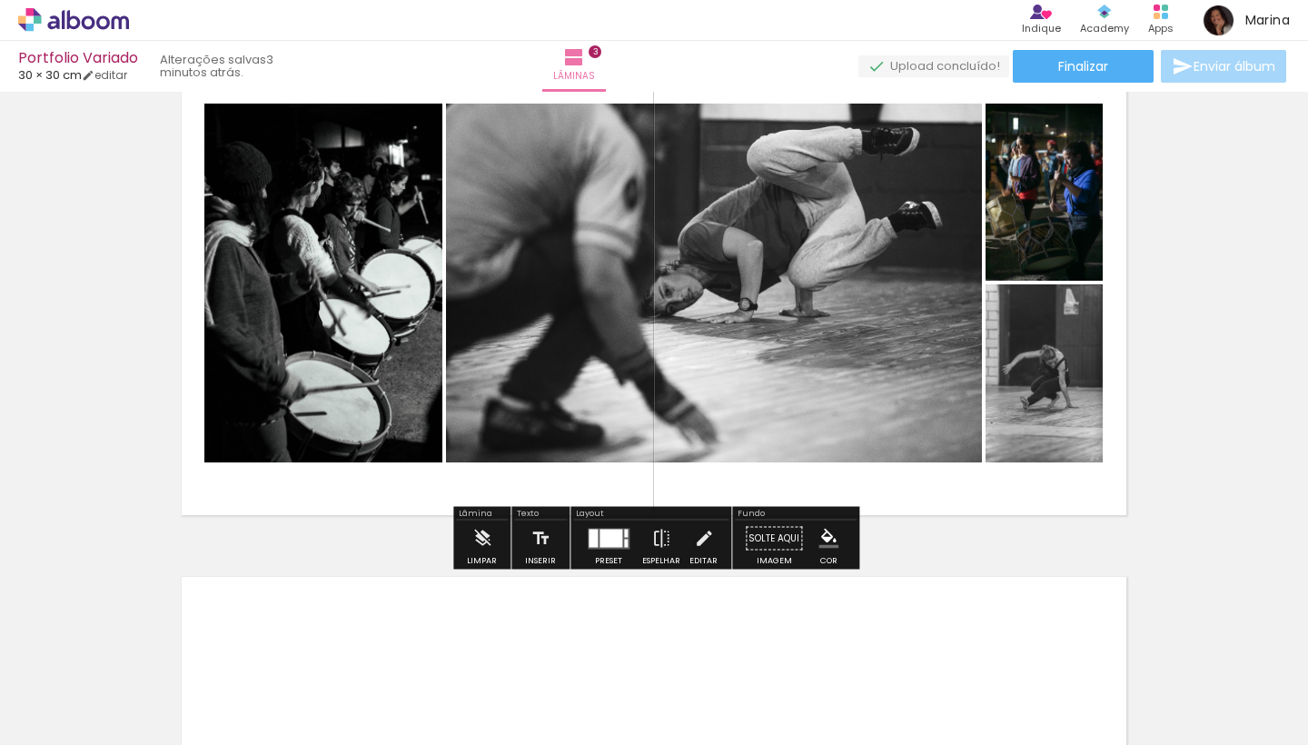
scroll to position [1156, 0]
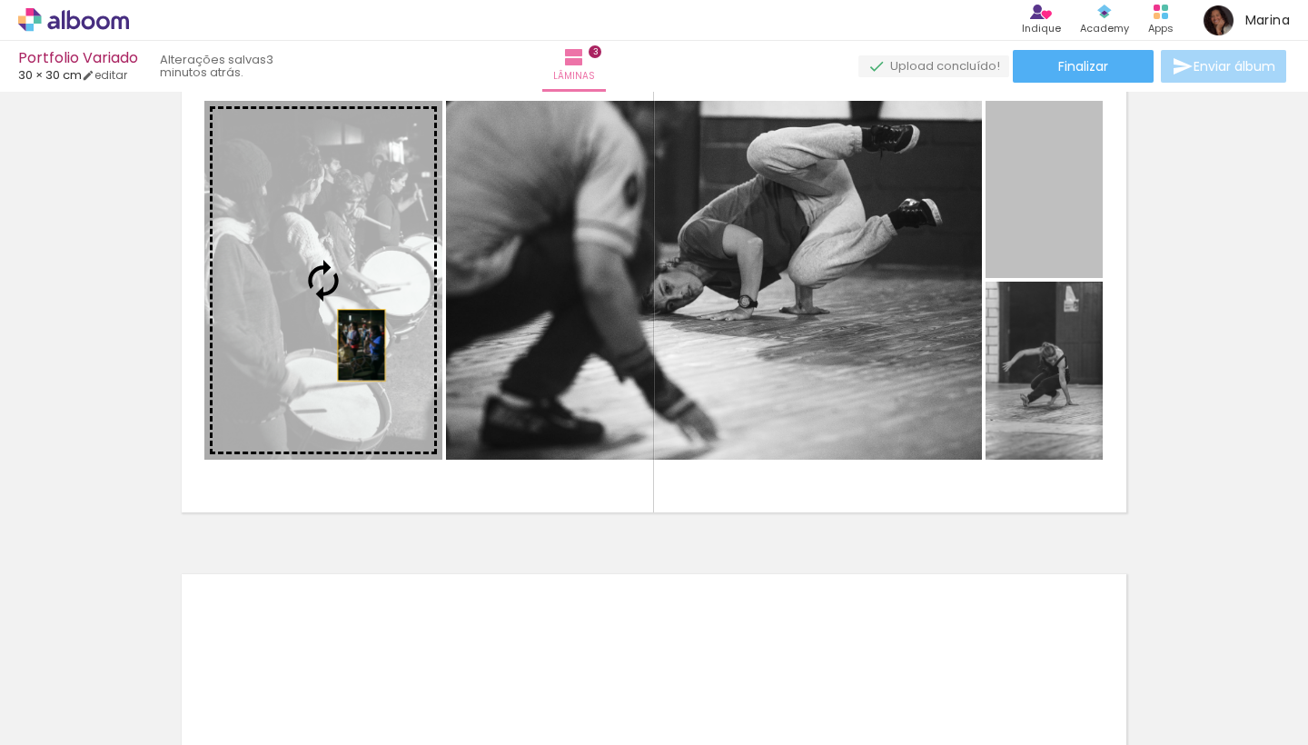
drag, startPoint x: 1019, startPoint y: 253, endPoint x: 362, endPoint y: 345, distance: 664.2
click at [0, 0] on slot at bounding box center [0, 0] width 0 height 0
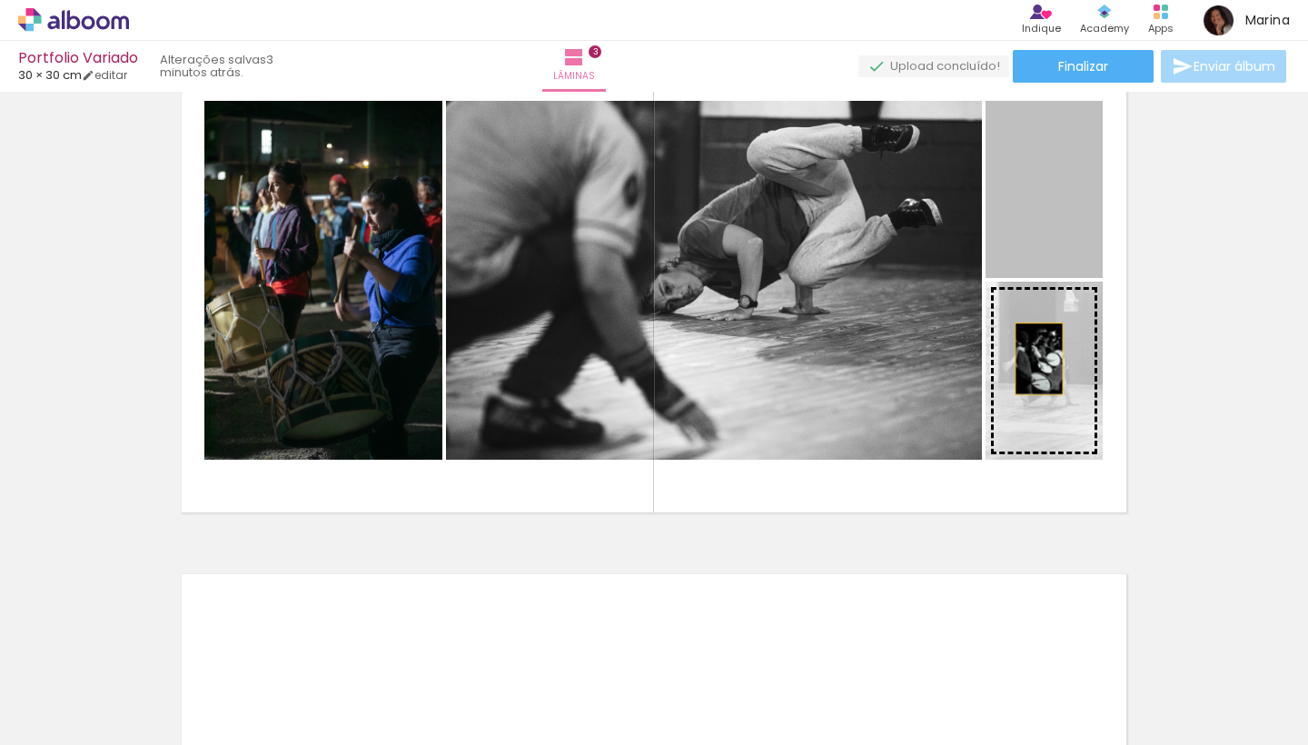
drag, startPoint x: 1039, startPoint y: 217, endPoint x: 1039, endPoint y: 359, distance: 141.7
click at [0, 0] on slot at bounding box center [0, 0] width 0 height 0
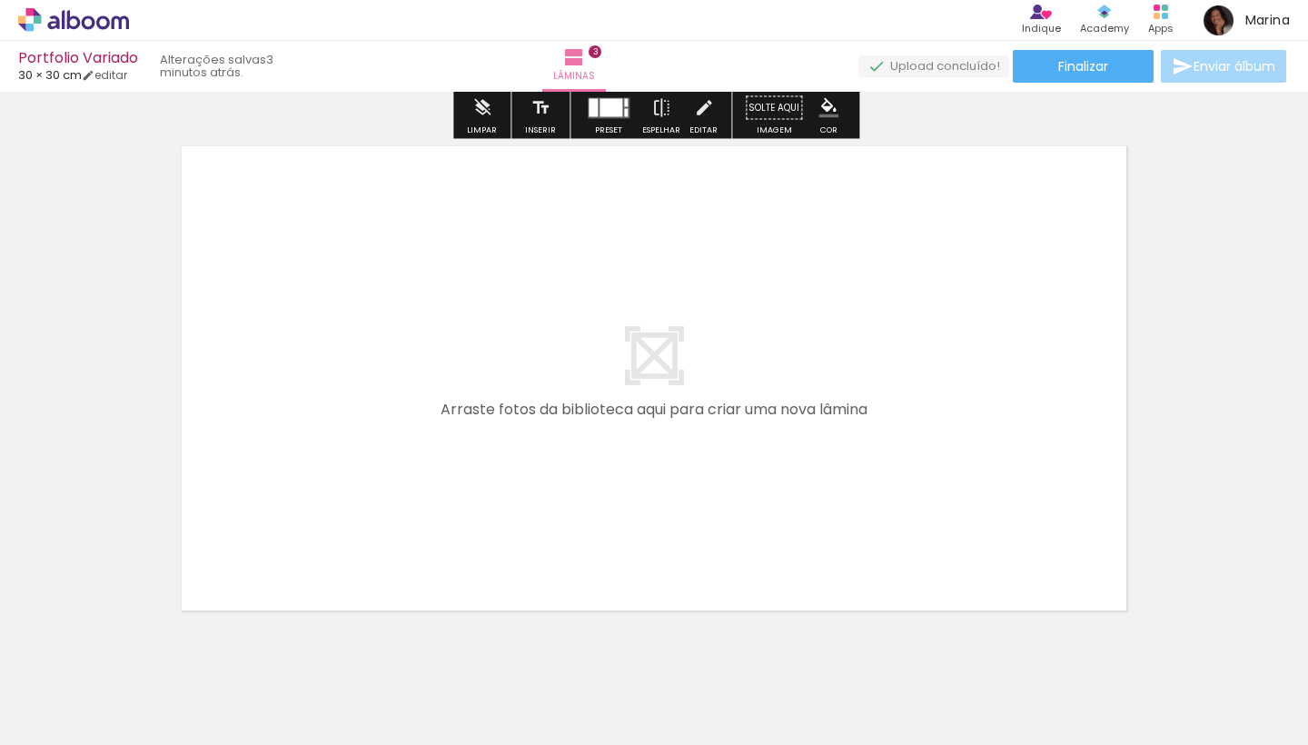
scroll to position [1626, 0]
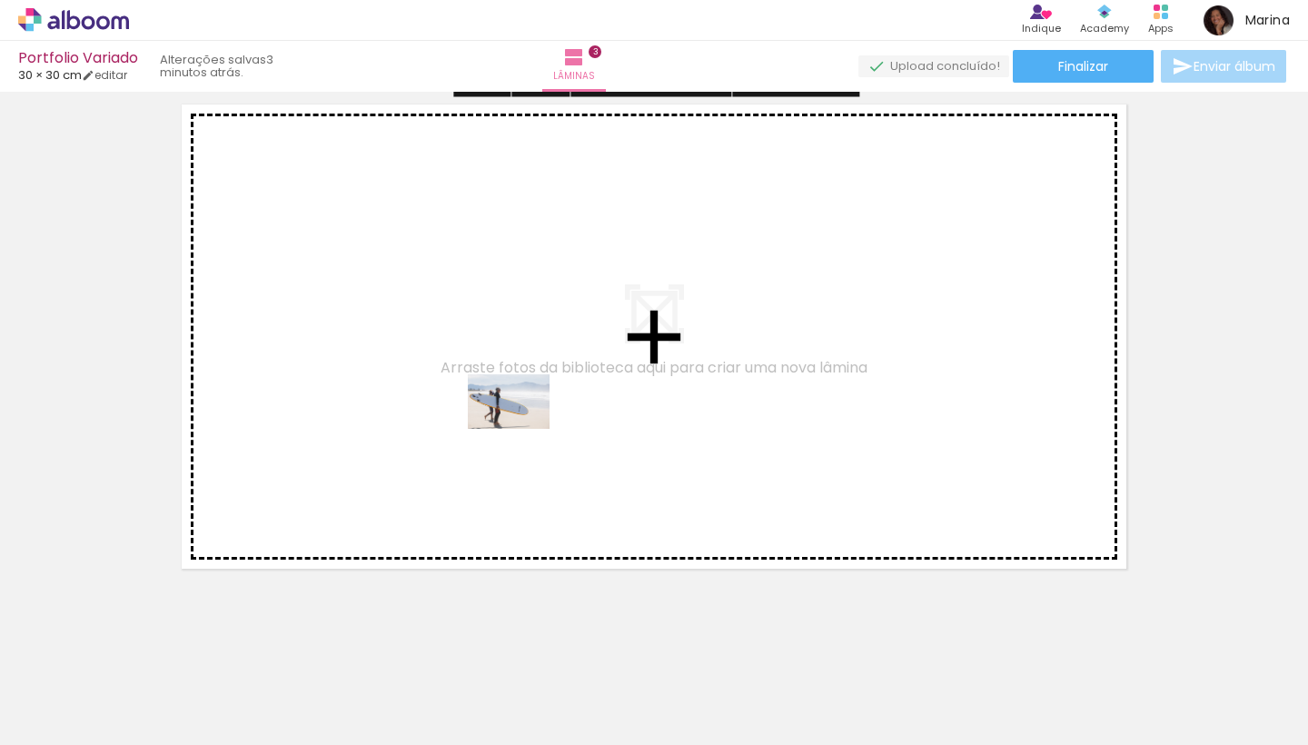
drag, startPoint x: 863, startPoint y: 690, endPoint x: 522, endPoint y: 429, distance: 429.6
click at [522, 429] on quentale-workspace at bounding box center [654, 372] width 1308 height 745
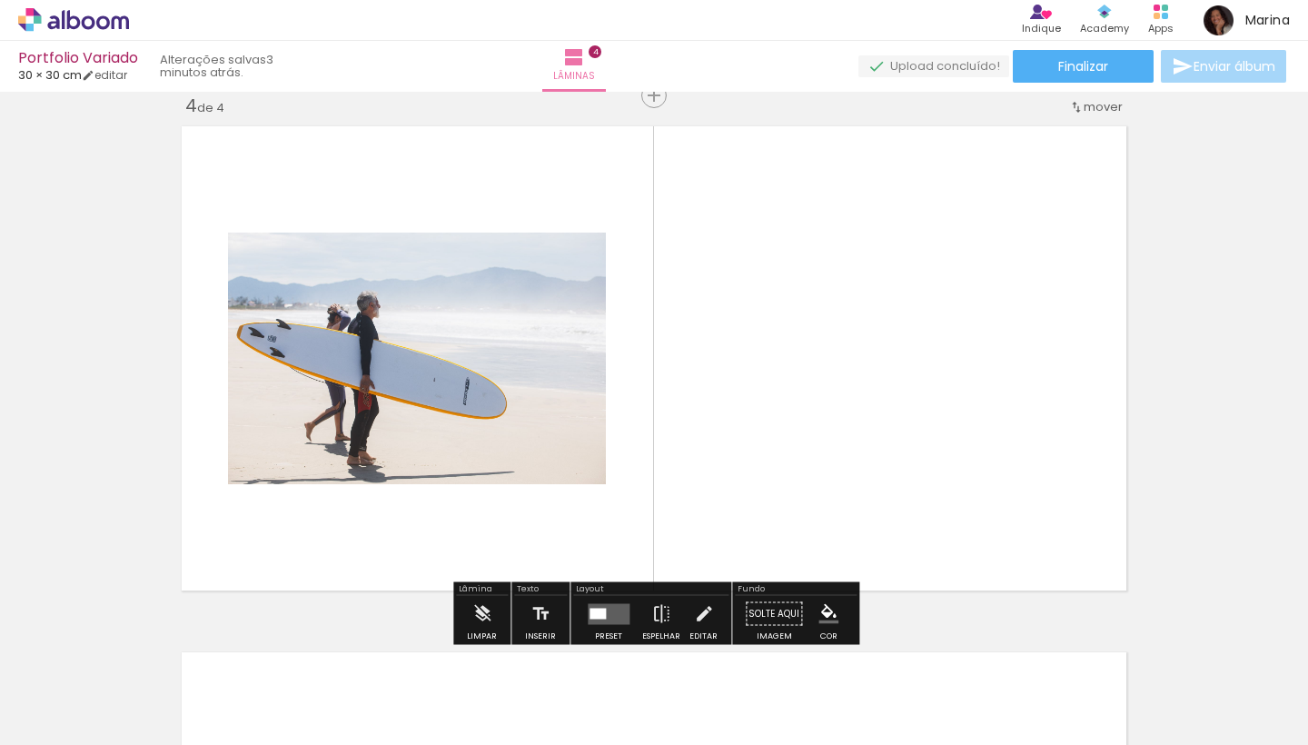
scroll to position [1601, 0]
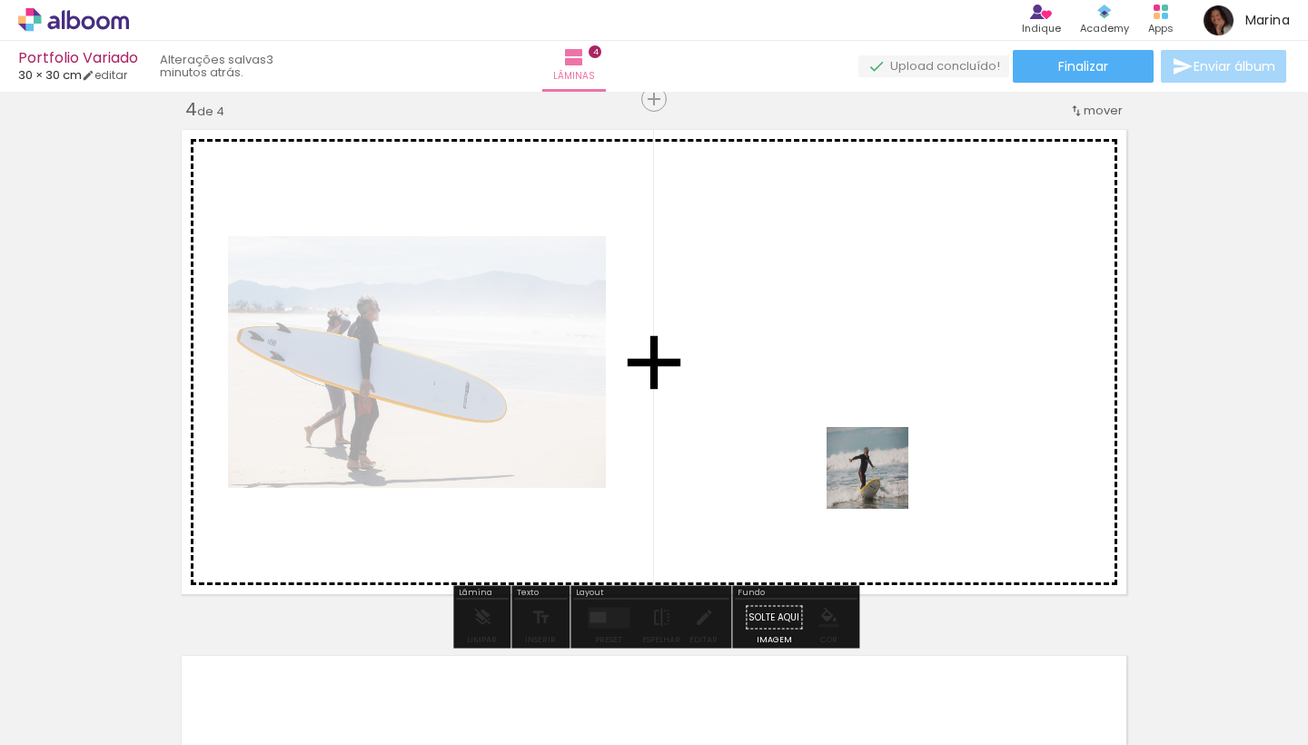
drag, startPoint x: 948, startPoint y: 683, endPoint x: 871, endPoint y: 459, distance: 237.0
click at [871, 459] on quentale-workspace at bounding box center [654, 372] width 1308 height 745
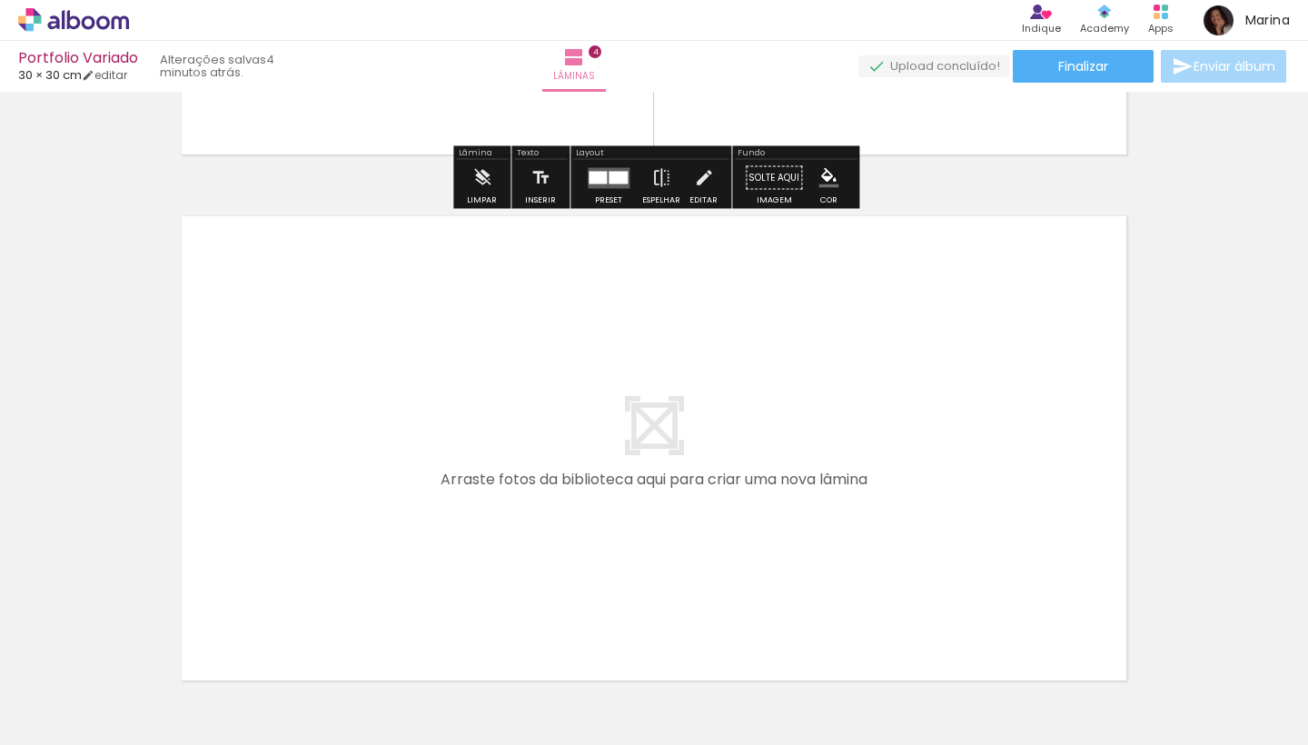
scroll to position [0, 1779]
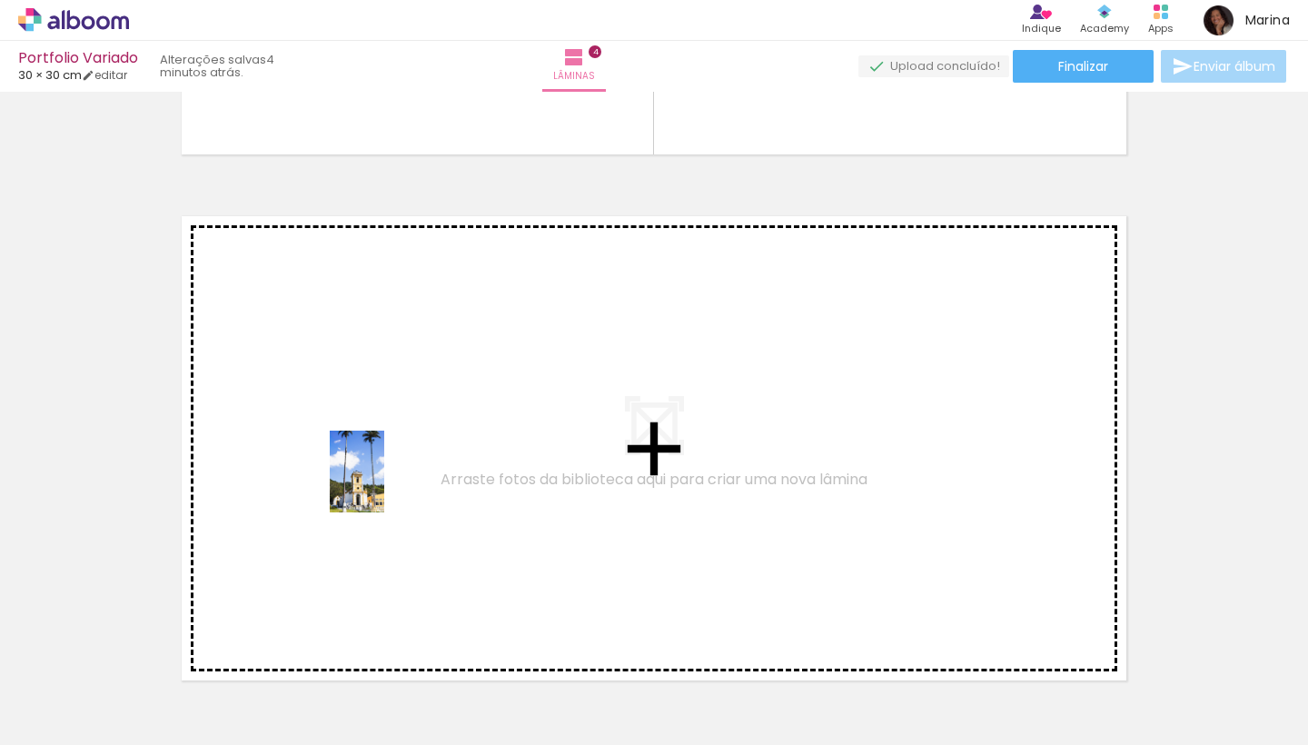
drag, startPoint x: 837, startPoint y: 700, endPoint x: 384, endPoint y: 485, distance: 500.7
click at [384, 485] on quentale-workspace at bounding box center [654, 372] width 1308 height 745
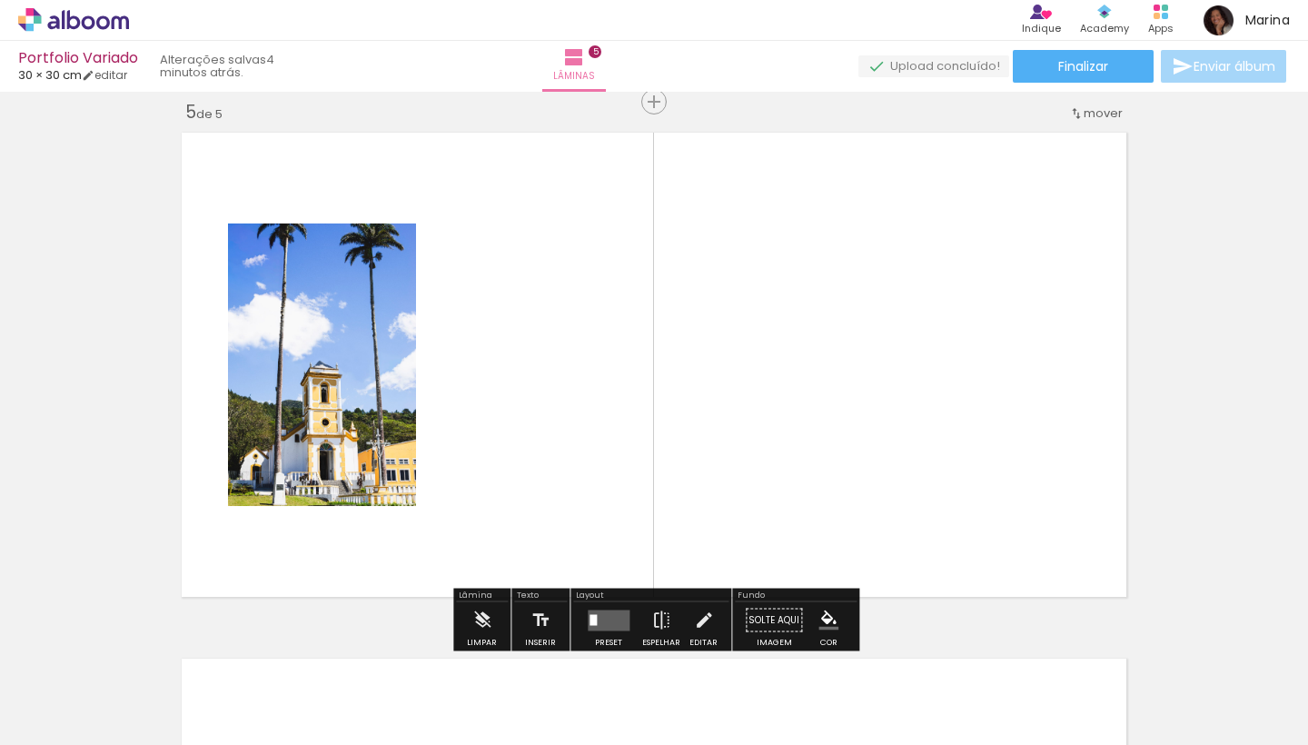
scroll to position [2127, 0]
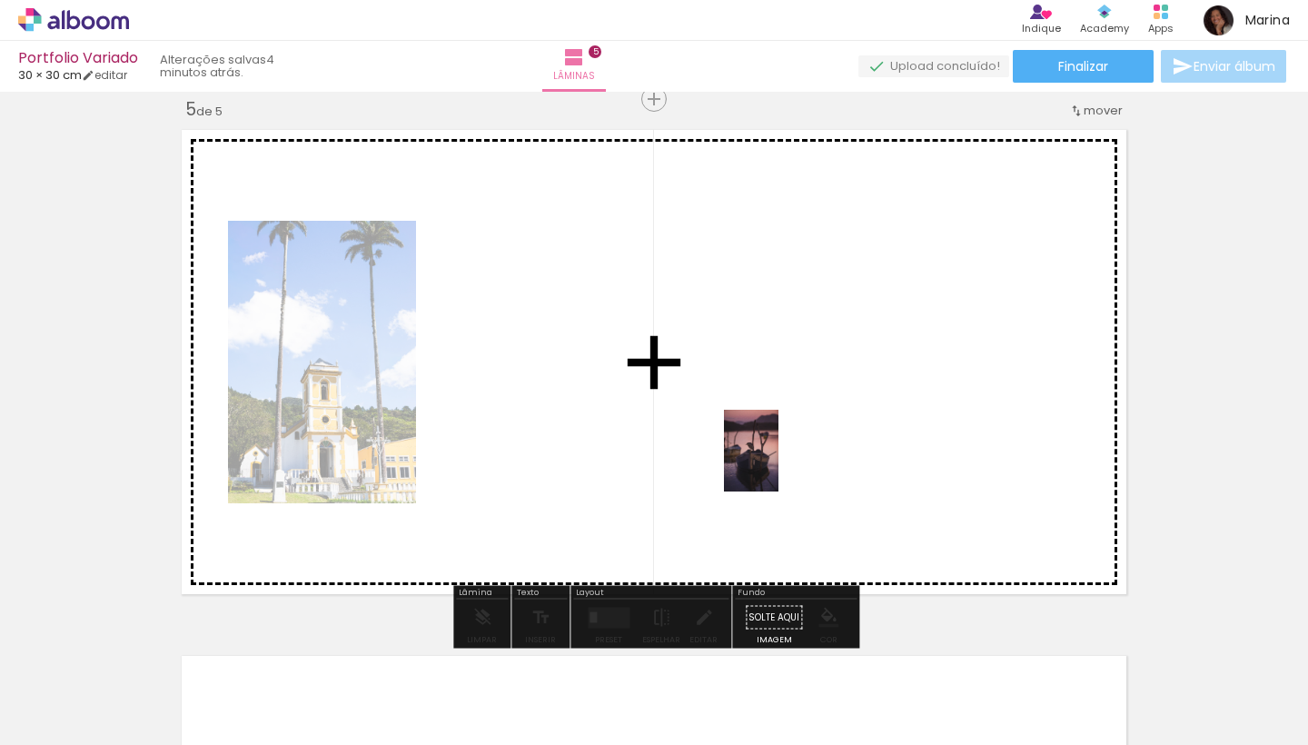
drag, startPoint x: 950, startPoint y: 695, endPoint x: 789, endPoint y: 448, distance: 294.8
click at [789, 448] on quentale-workspace at bounding box center [654, 372] width 1308 height 745
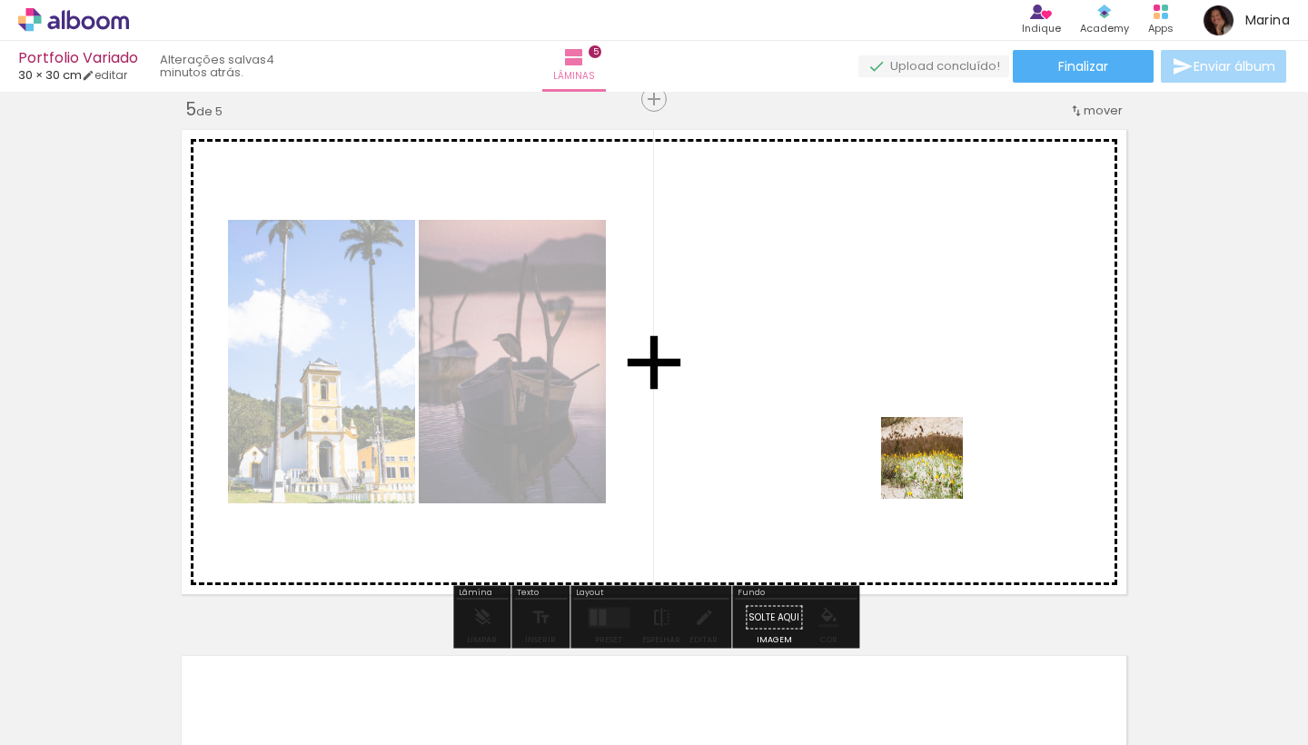
drag, startPoint x: 1054, startPoint y: 700, endPoint x: 928, endPoint y: 455, distance: 274.7
click at [928, 455] on quentale-workspace at bounding box center [654, 372] width 1308 height 745
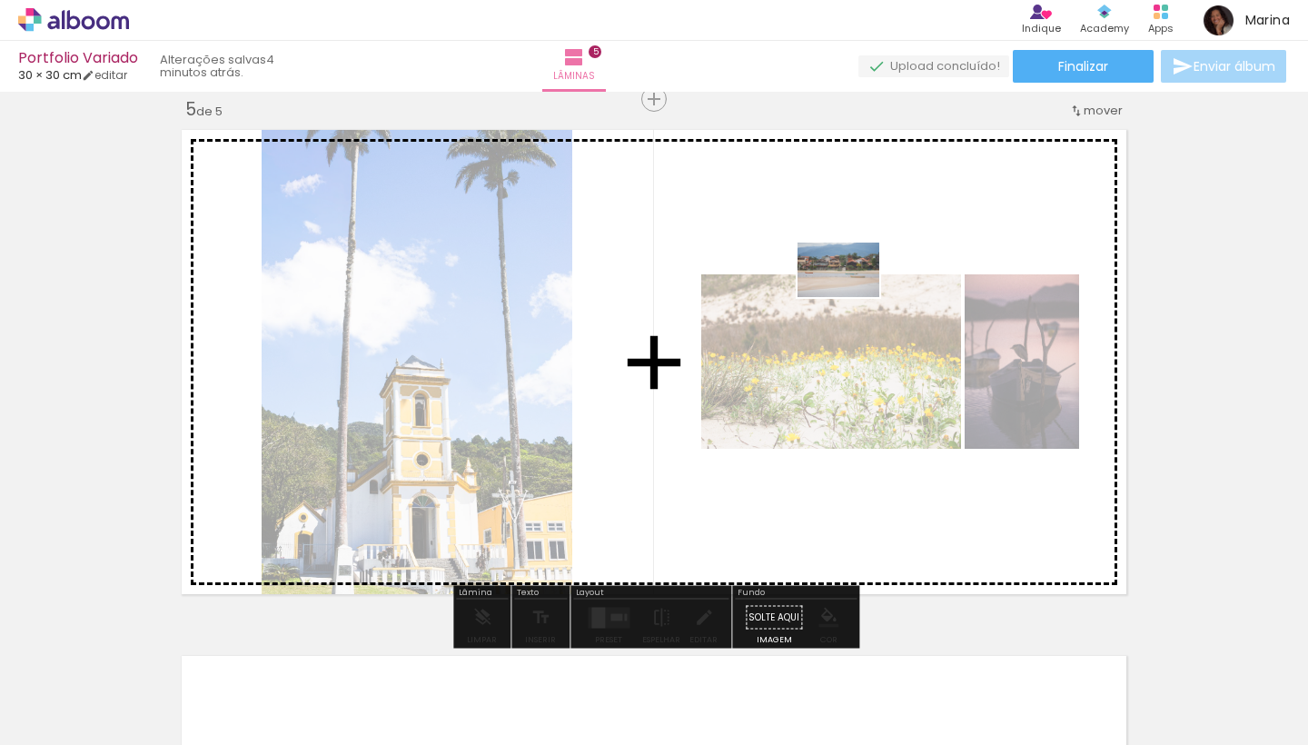
drag, startPoint x: 1242, startPoint y: 700, endPoint x: 852, endPoint y: 297, distance: 560.2
click at [852, 297] on quentale-workspace at bounding box center [654, 372] width 1308 height 745
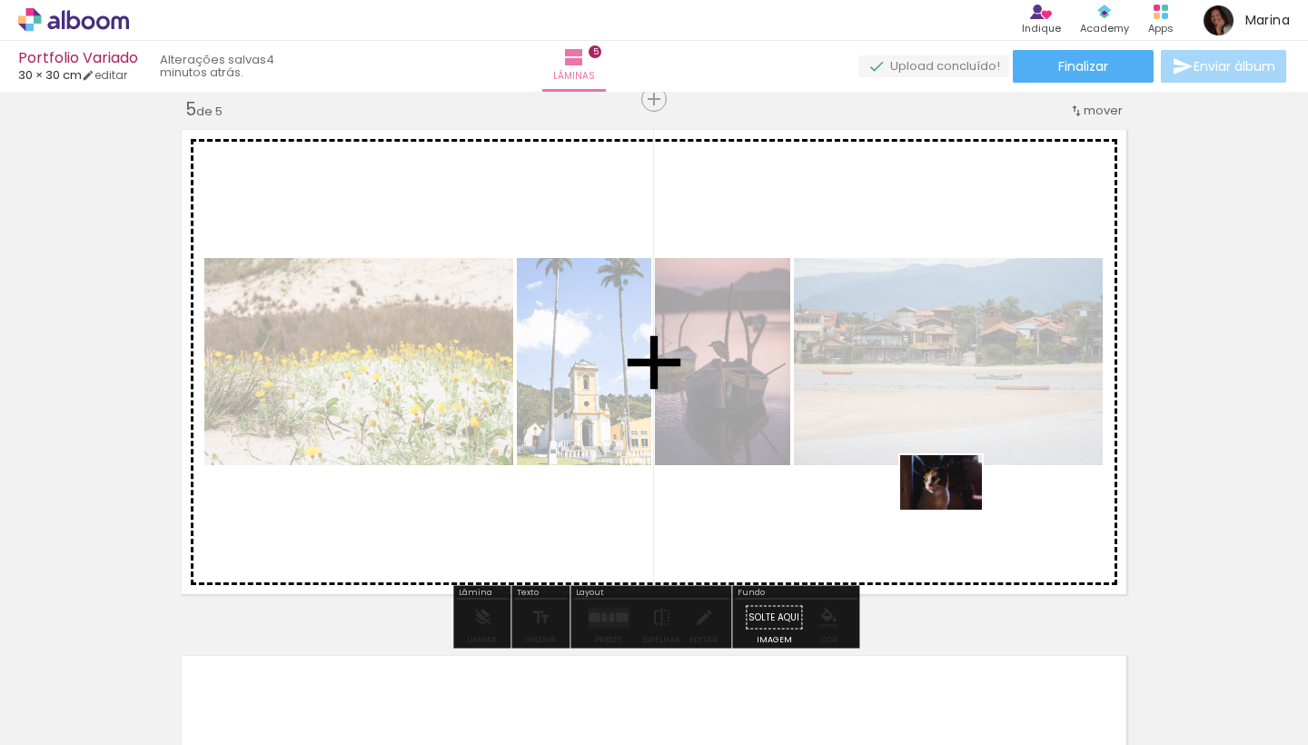
drag, startPoint x: 1151, startPoint y: 689, endPoint x: 955, endPoint y: 510, distance: 265.6
click at [955, 510] on quentale-workspace at bounding box center [654, 372] width 1308 height 745
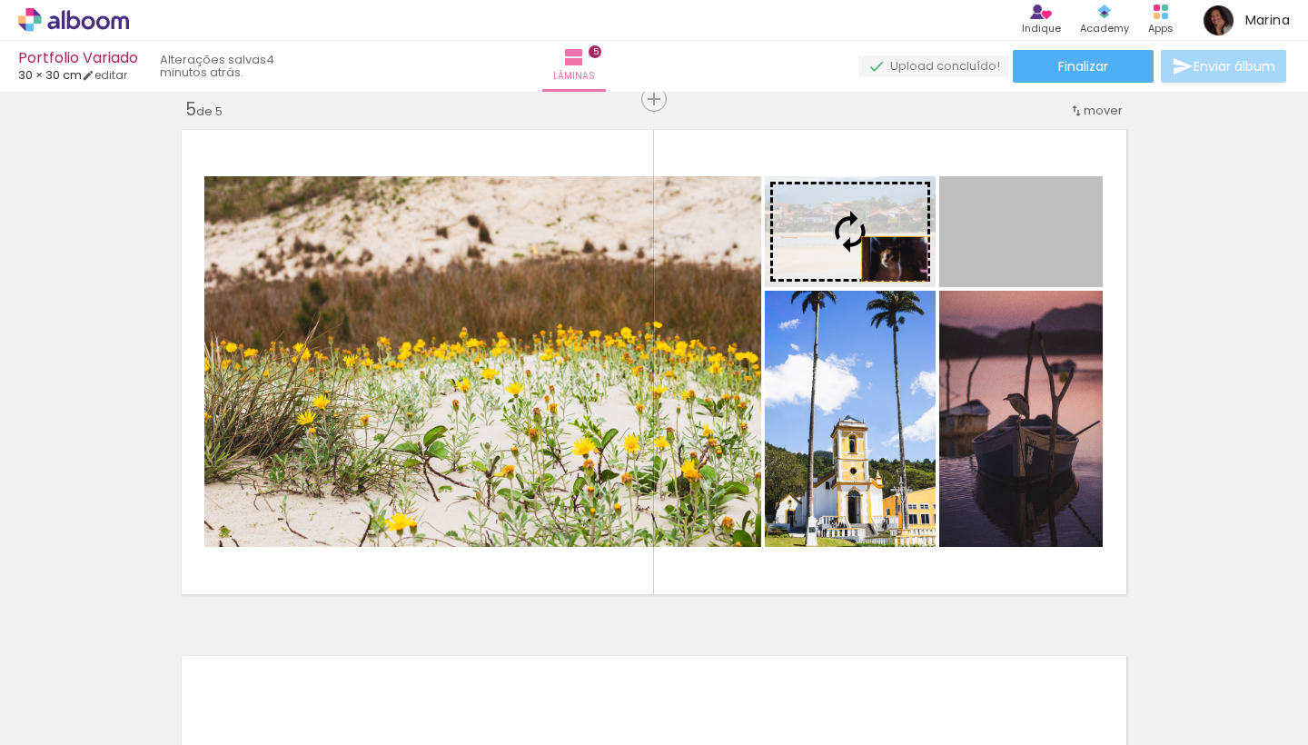
drag, startPoint x: 1029, startPoint y: 277, endPoint x: 878, endPoint y: 256, distance: 153.1
click at [0, 0] on slot at bounding box center [0, 0] width 0 height 0
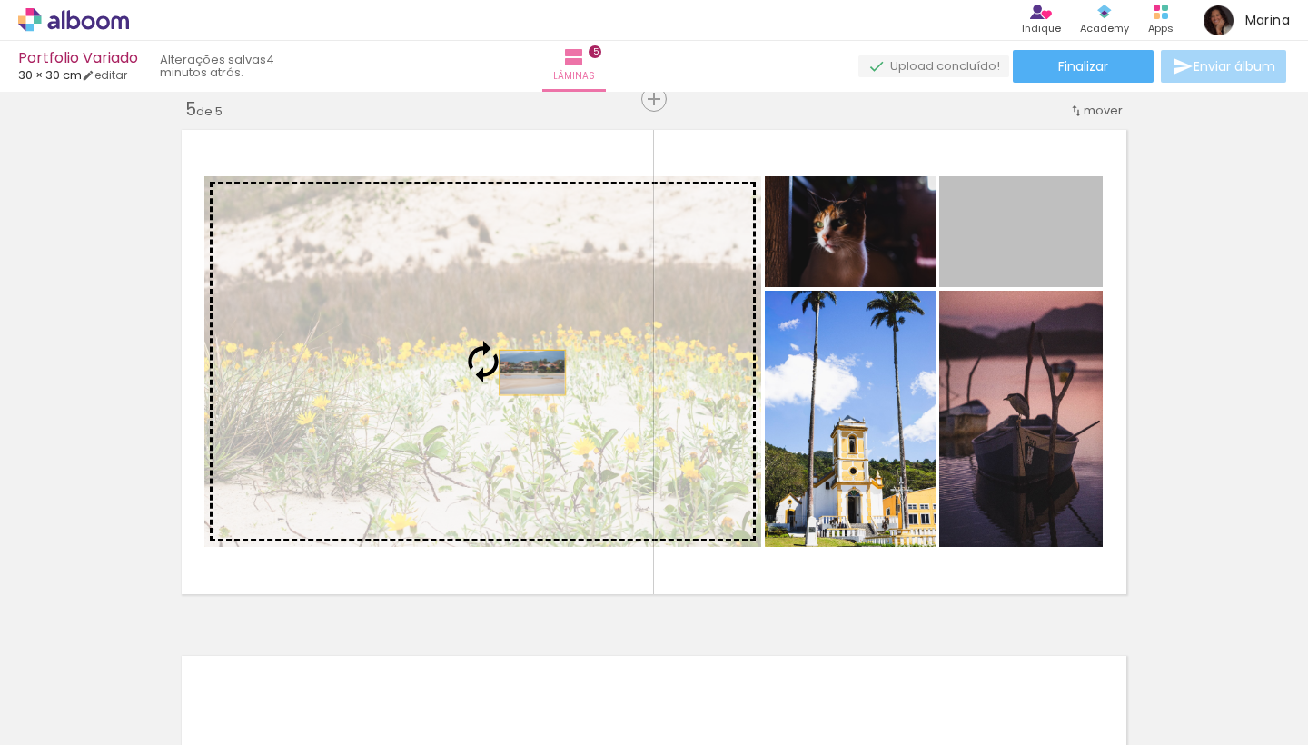
drag, startPoint x: 998, startPoint y: 237, endPoint x: 523, endPoint y: 378, distance: 495.6
click at [0, 0] on slot at bounding box center [0, 0] width 0 height 0
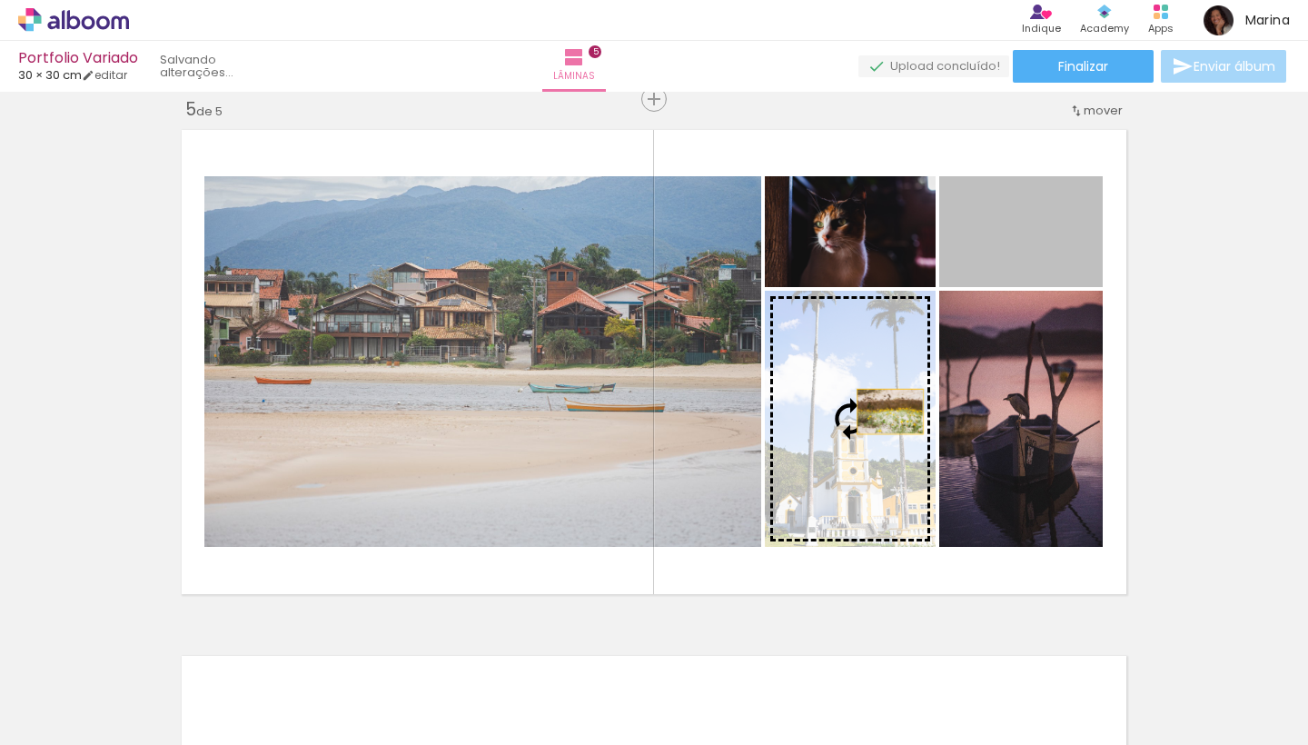
drag, startPoint x: 1020, startPoint y: 256, endPoint x: 890, endPoint y: 412, distance: 202.5
click at [0, 0] on slot at bounding box center [0, 0] width 0 height 0
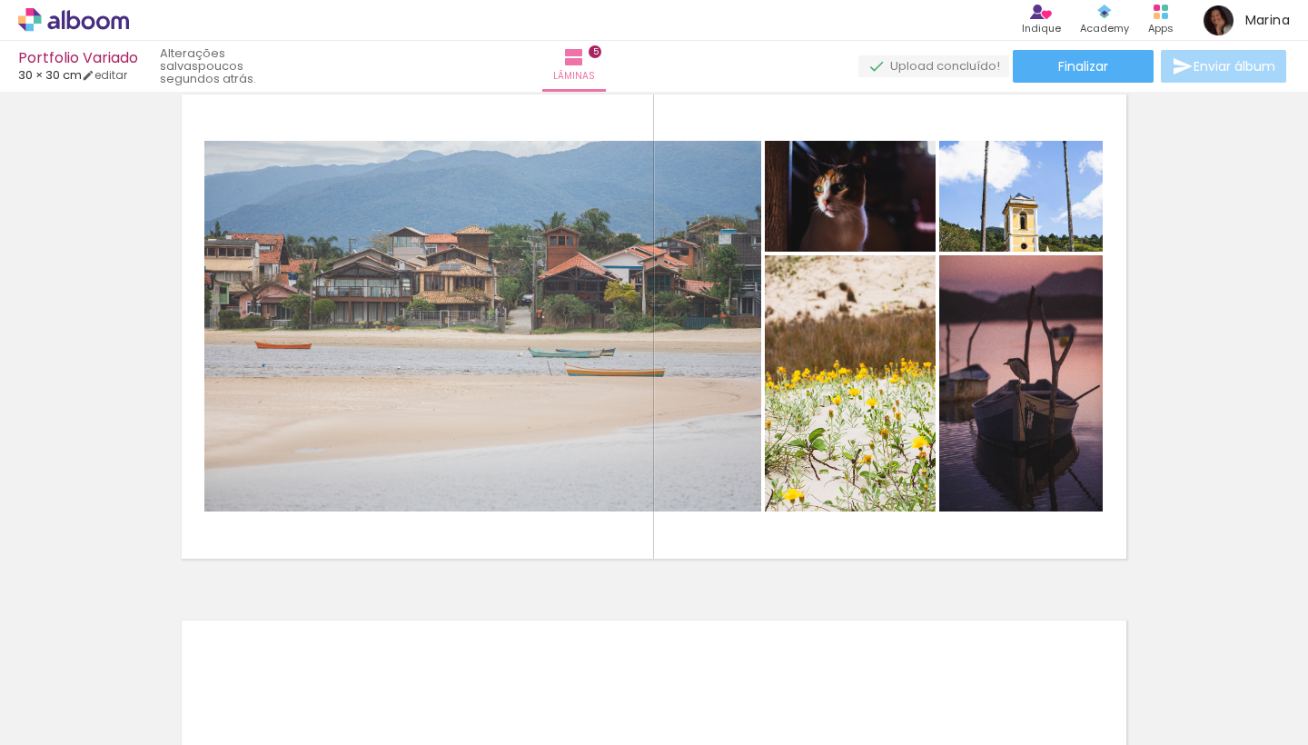
scroll to position [2228, 0]
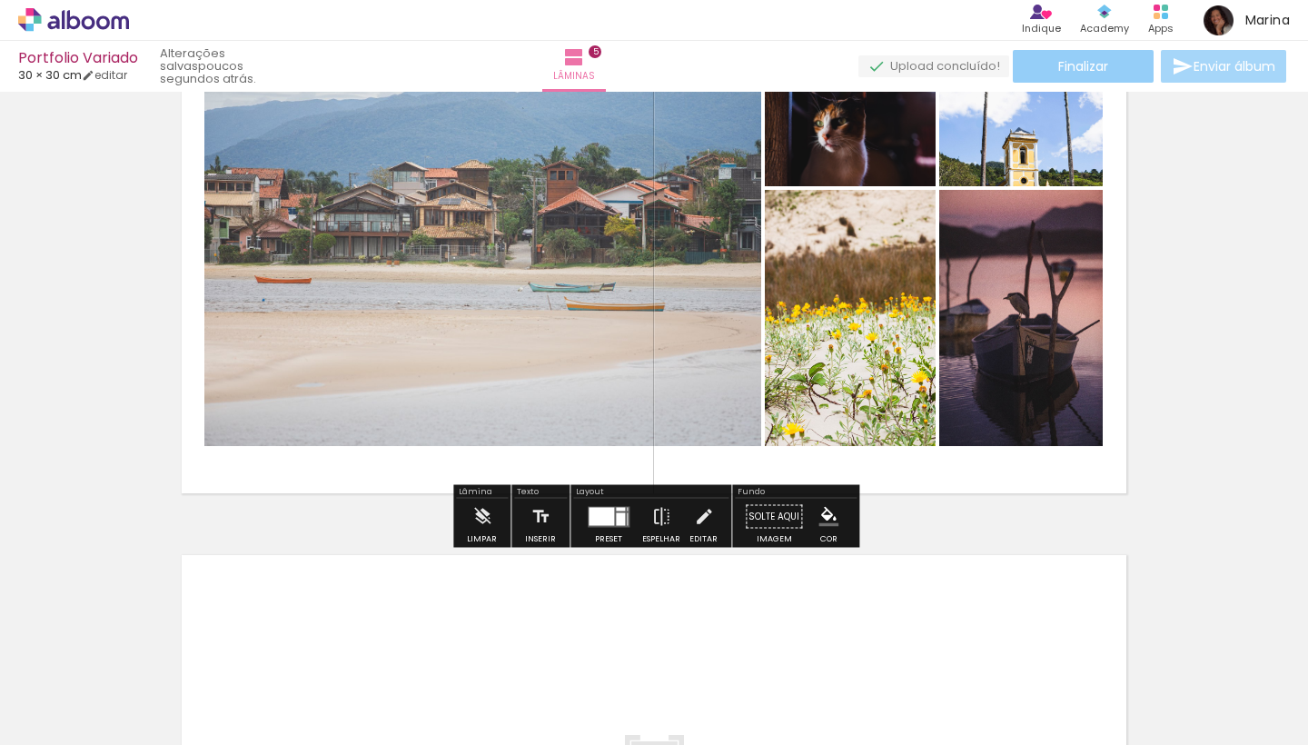
click at [1077, 61] on span "Finalizar" at bounding box center [1083, 66] width 50 height 13
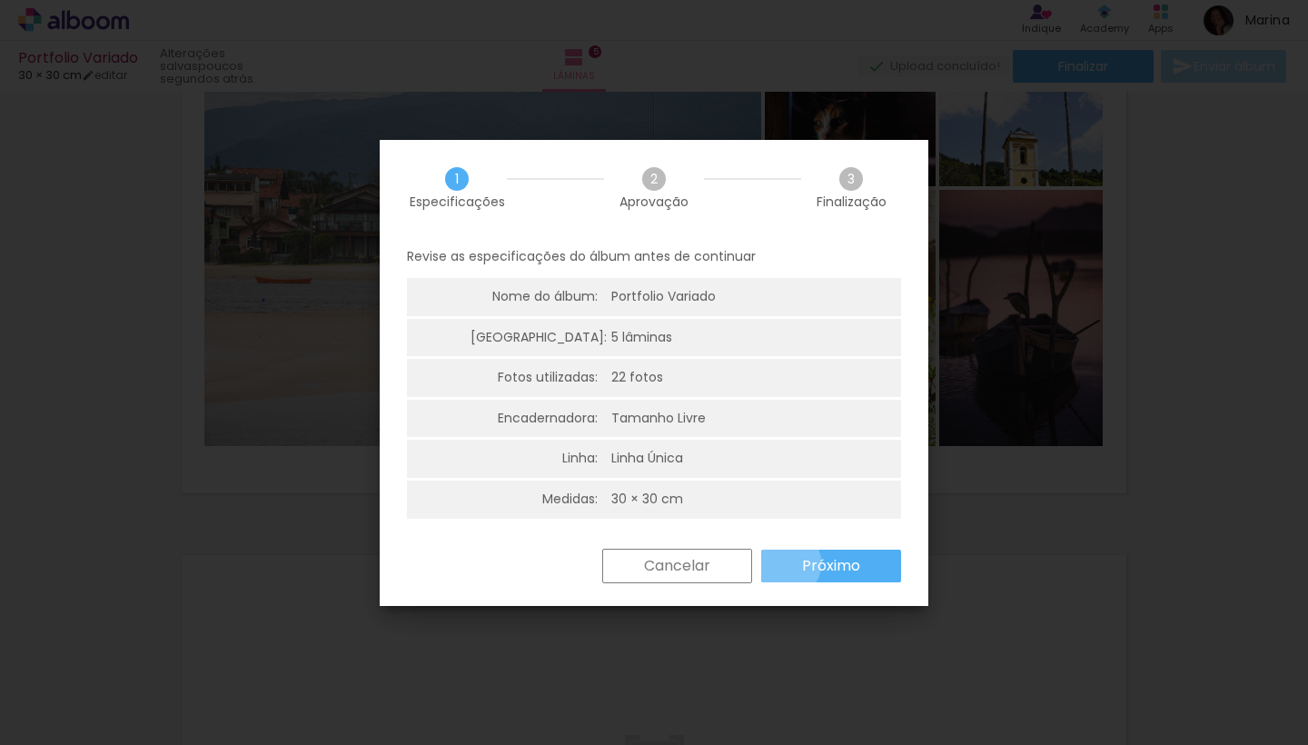
click at [788, 560] on paper-button "Próximo" at bounding box center [831, 566] width 140 height 33
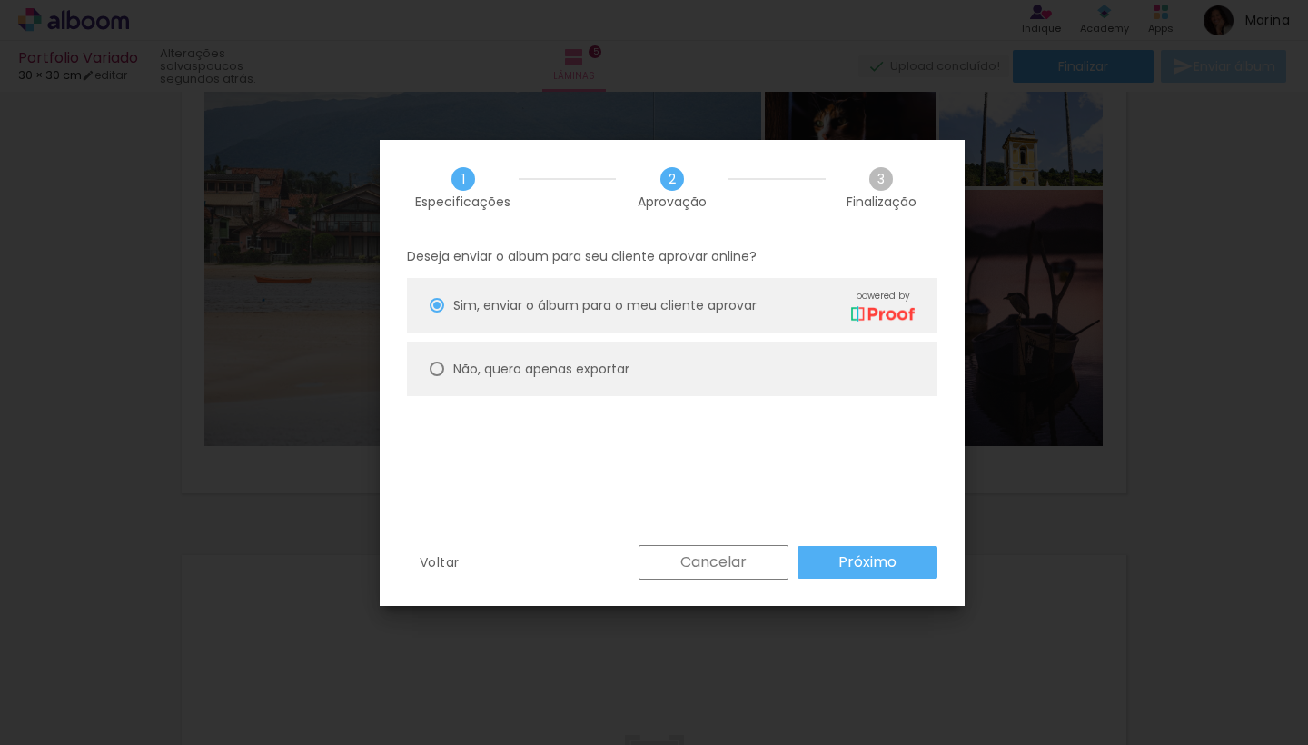
click at [451, 376] on paper-radio-button "Não, quero apenas exportar" at bounding box center [672, 369] width 531 height 55
type paper-radio-button "on"
click at [816, 568] on paper-button "Próximo" at bounding box center [868, 562] width 140 height 33
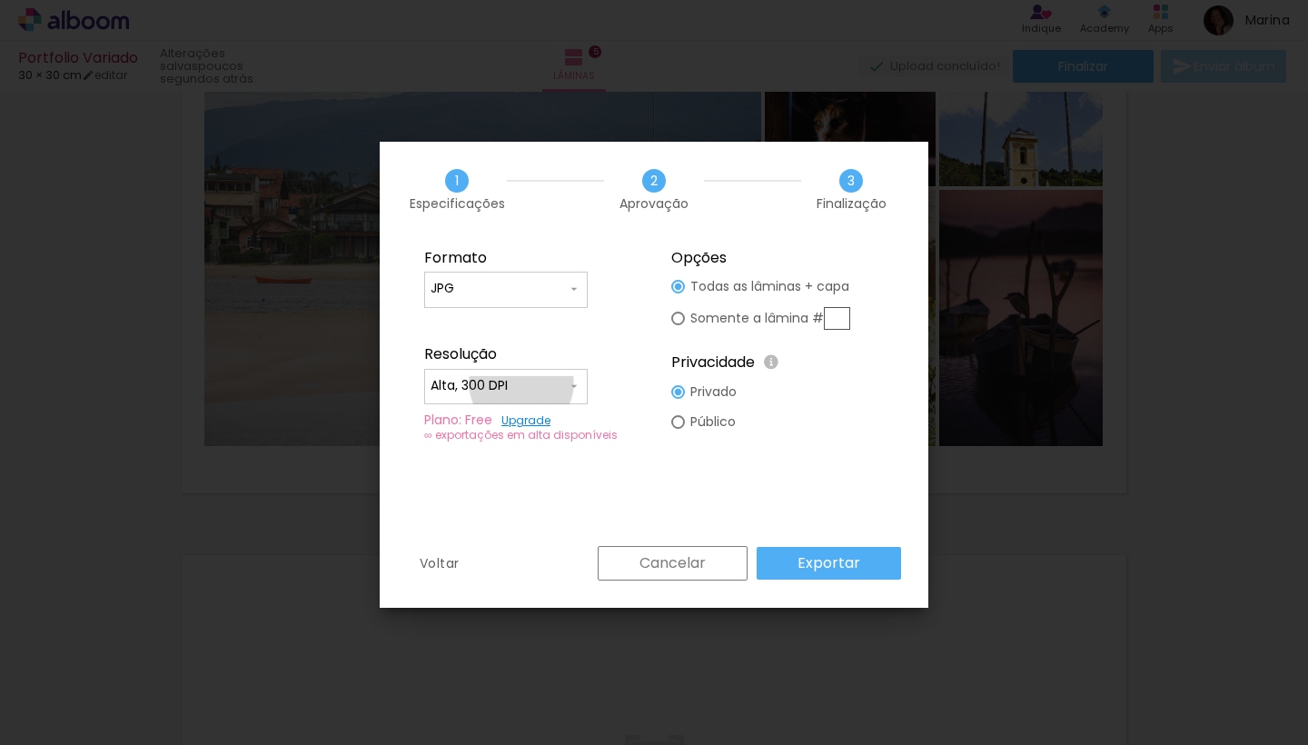
click at [521, 383] on input "Alta, 300 DPI" at bounding box center [499, 386] width 136 height 18
click at [502, 420] on paper-item "Baixa" at bounding box center [506, 420] width 164 height 36
type input "Baixa"
click at [0, 0] on slot "Exportar" at bounding box center [0, 0] width 0 height 0
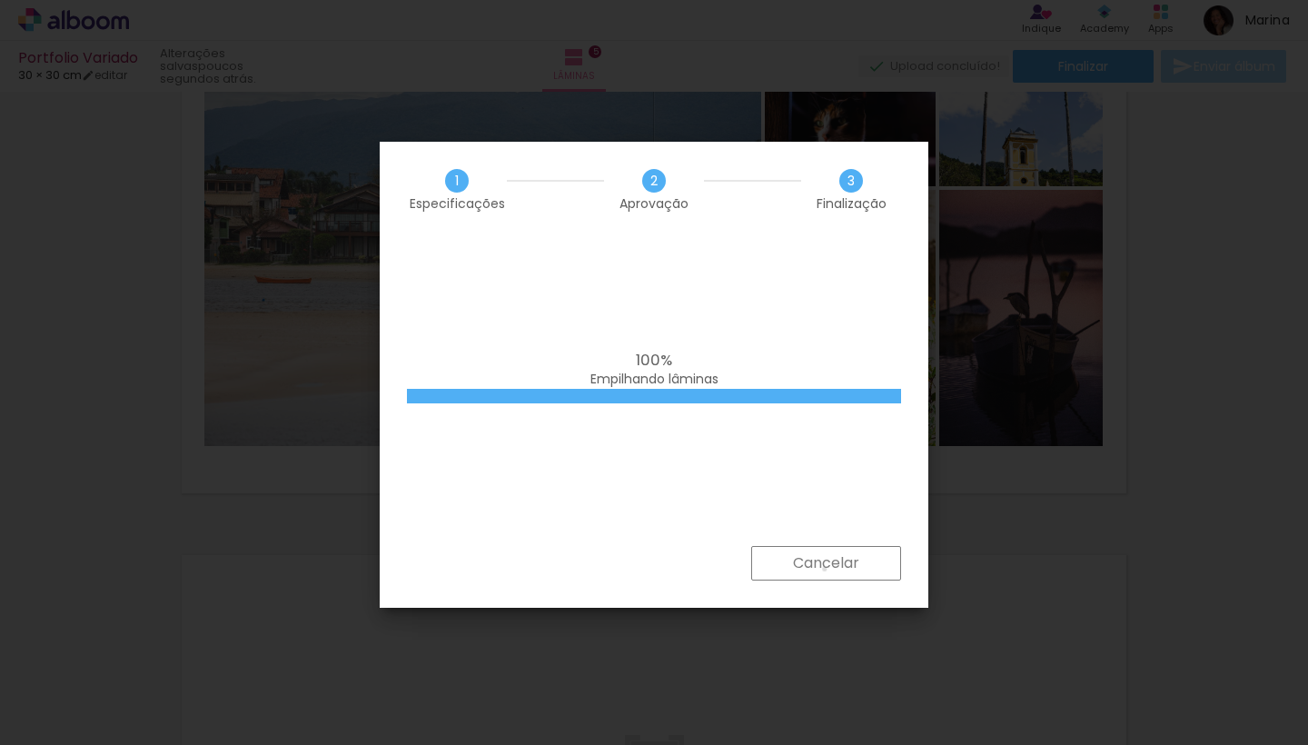
click at [0, 0] on slot "Cancelar" at bounding box center [0, 0] width 0 height 0
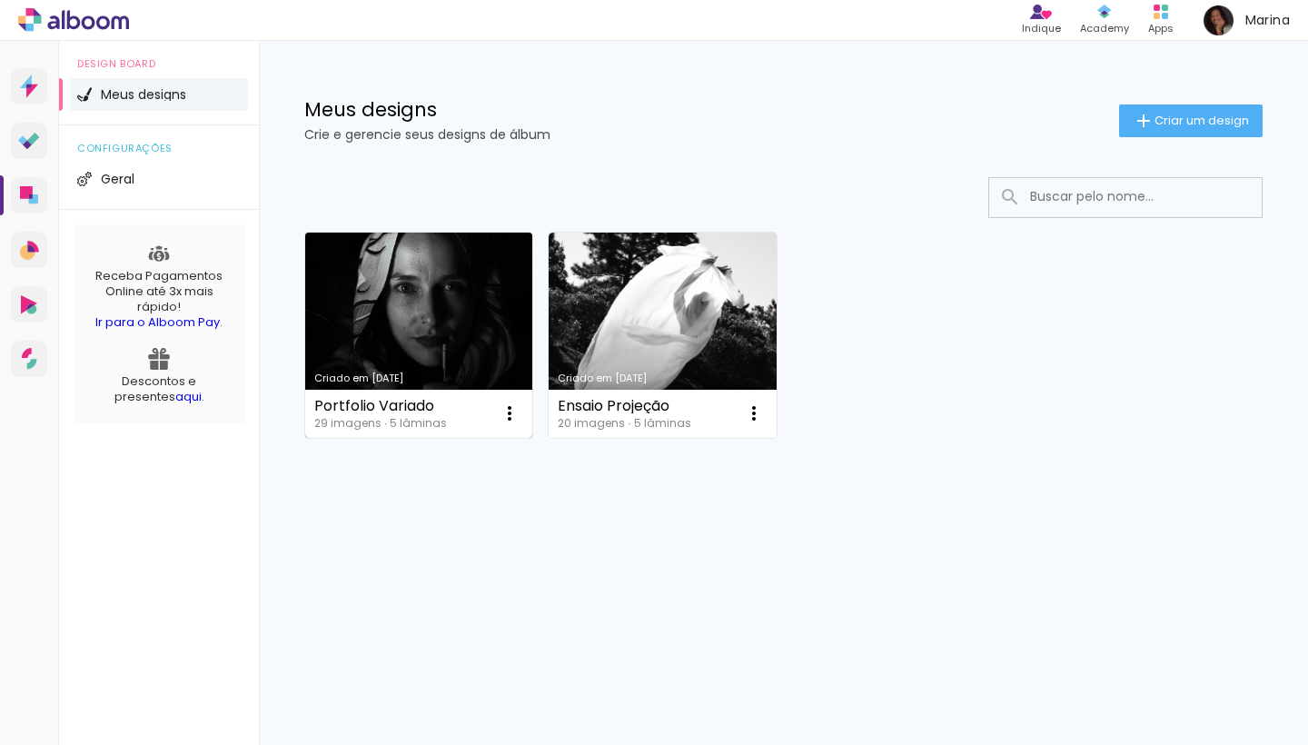
click at [459, 332] on link "Criado em [DATE]" at bounding box center [418, 335] width 227 height 205
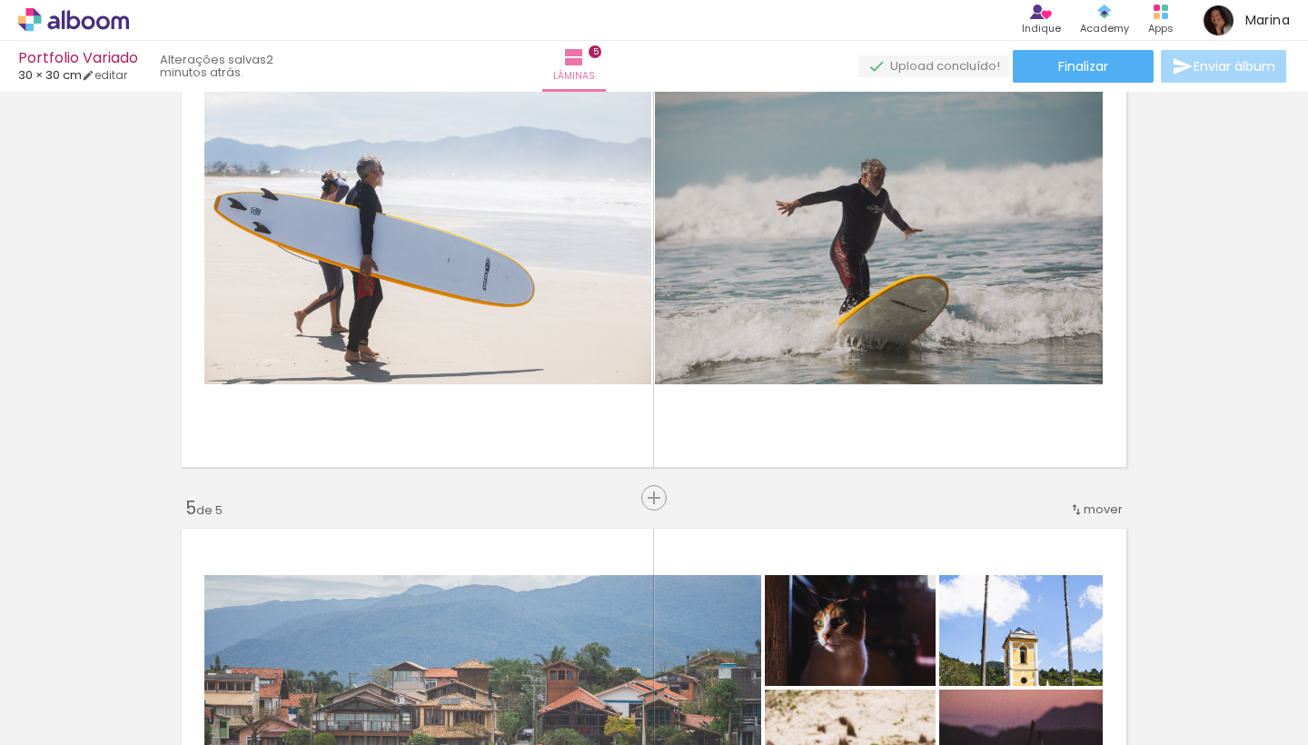
scroll to position [1791, 0]
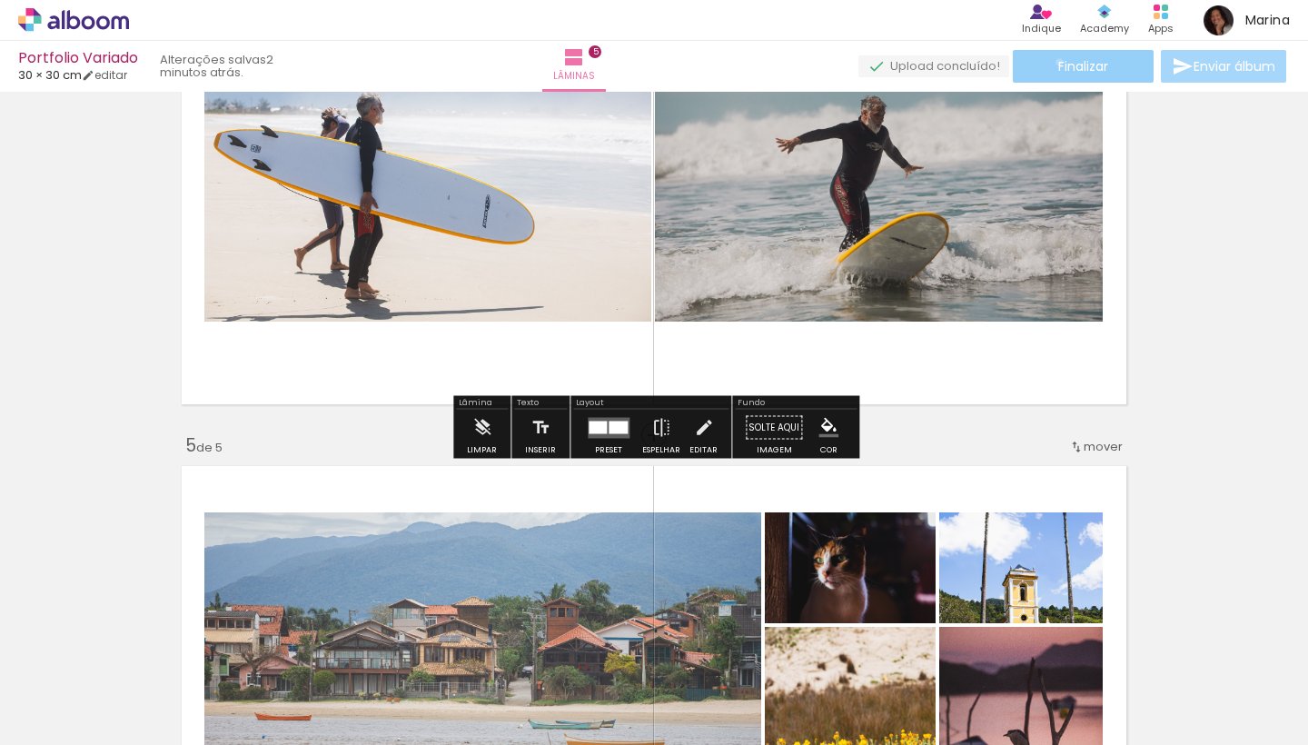
click at [1058, 62] on span "Finalizar" at bounding box center [1083, 66] width 50 height 13
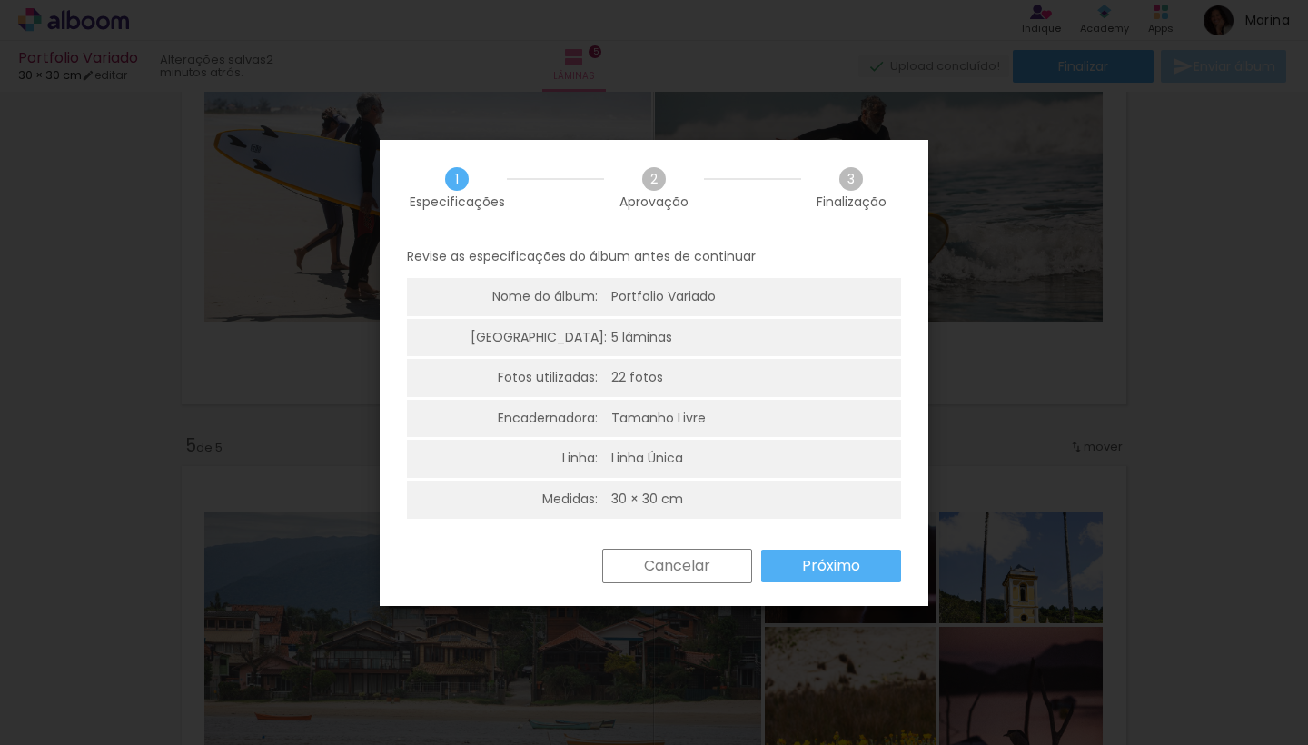
click at [799, 557] on paper-button "Próximo" at bounding box center [831, 566] width 140 height 33
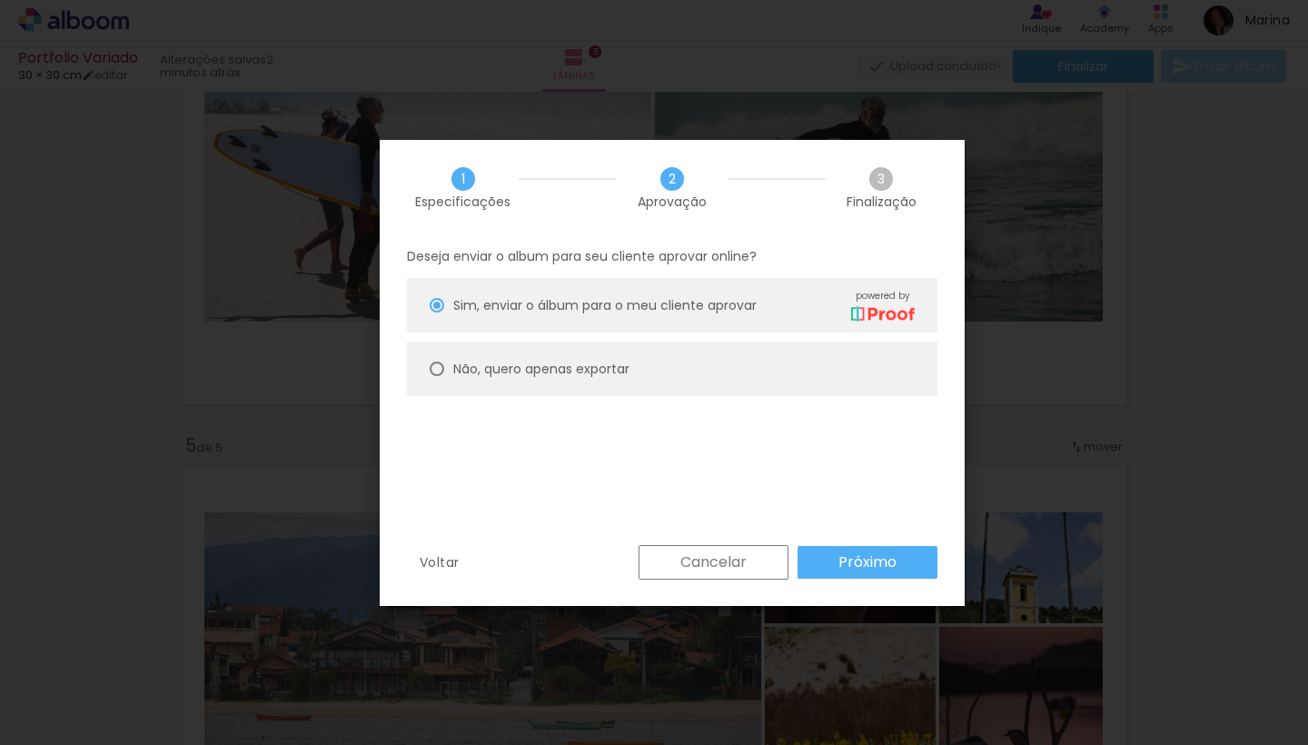
click at [422, 372] on paper-radio-button "Não, quero apenas exportar" at bounding box center [672, 369] width 531 height 55
type paper-radio-button "on"
click at [827, 559] on paper-button "Próximo" at bounding box center [868, 562] width 140 height 33
type input "Alta, 300 DPI"
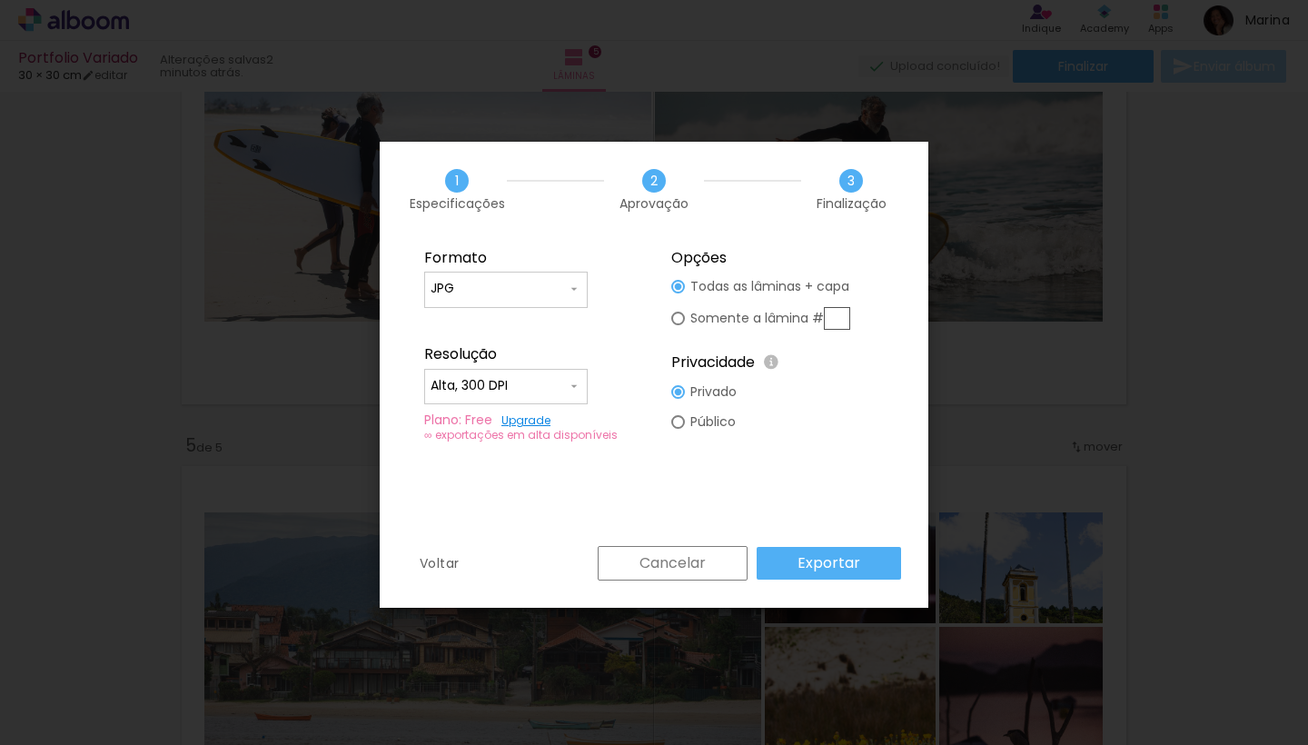
click at [674, 419] on div at bounding box center [678, 422] width 14 height 14
type paper-radio-button "on"
click at [521, 393] on input "Alta, 300 DPI" at bounding box center [499, 386] width 136 height 18
click at [505, 423] on paper-item "Baixa" at bounding box center [506, 420] width 164 height 36
type input "Baixa"
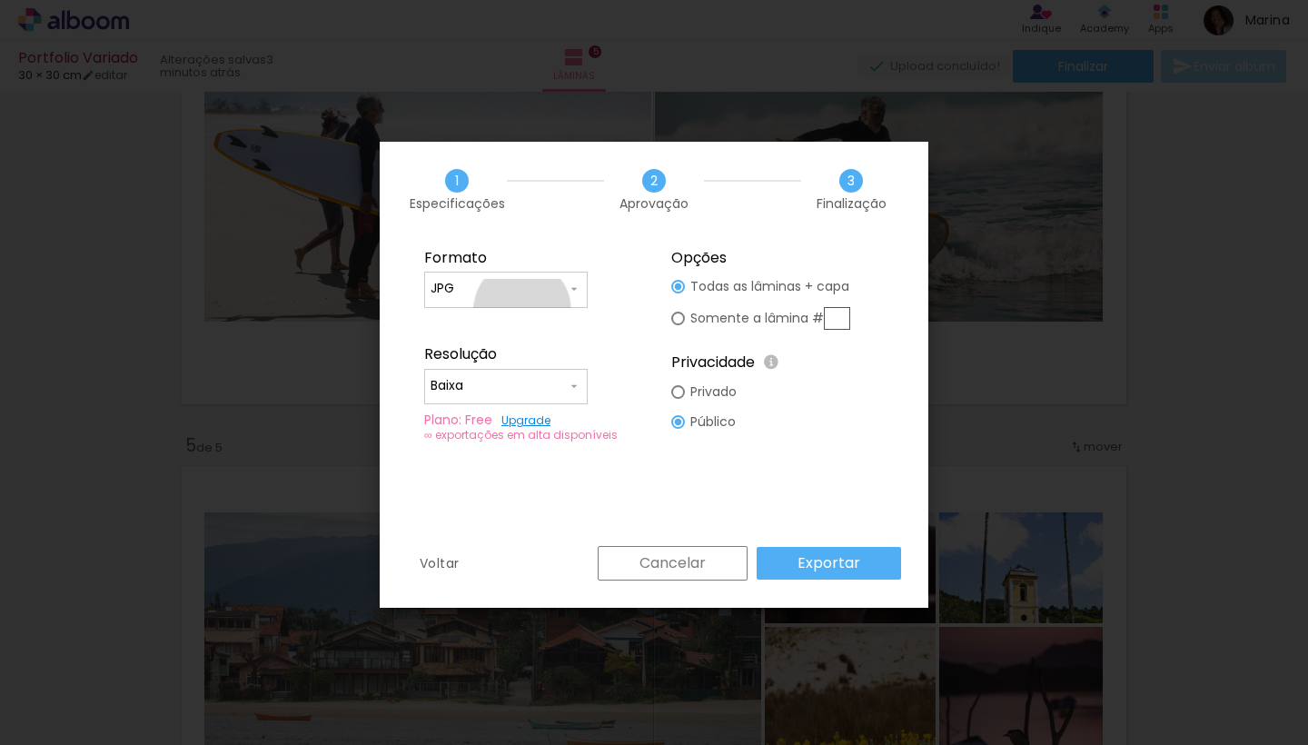
click at [522, 308] on paper-input-container "JPG" at bounding box center [506, 290] width 164 height 36
click at [533, 284] on paper-item "JPG" at bounding box center [506, 286] width 164 height 36
click at [533, 284] on input "JPG" at bounding box center [499, 289] width 136 height 18
click at [521, 332] on paper-item "PDF" at bounding box center [506, 322] width 164 height 36
type input "PDF"
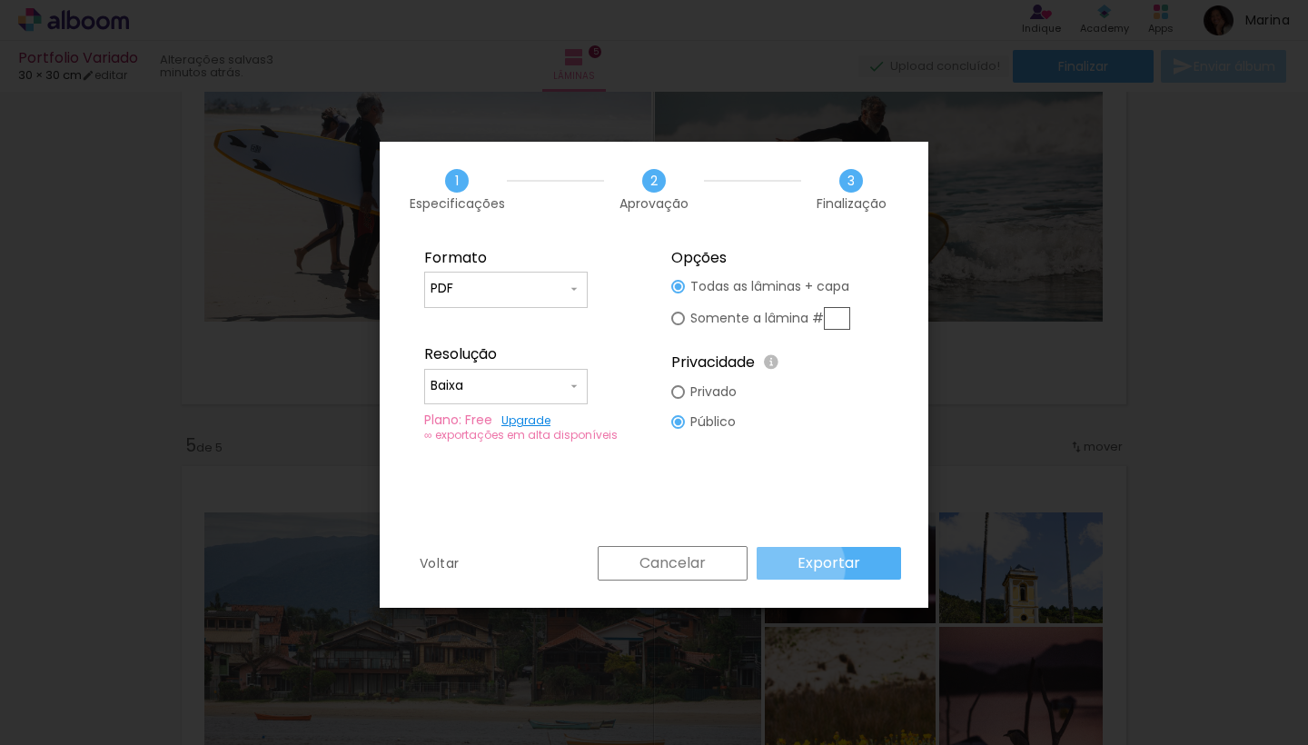
click at [0, 0] on slot "Exportar" at bounding box center [0, 0] width 0 height 0
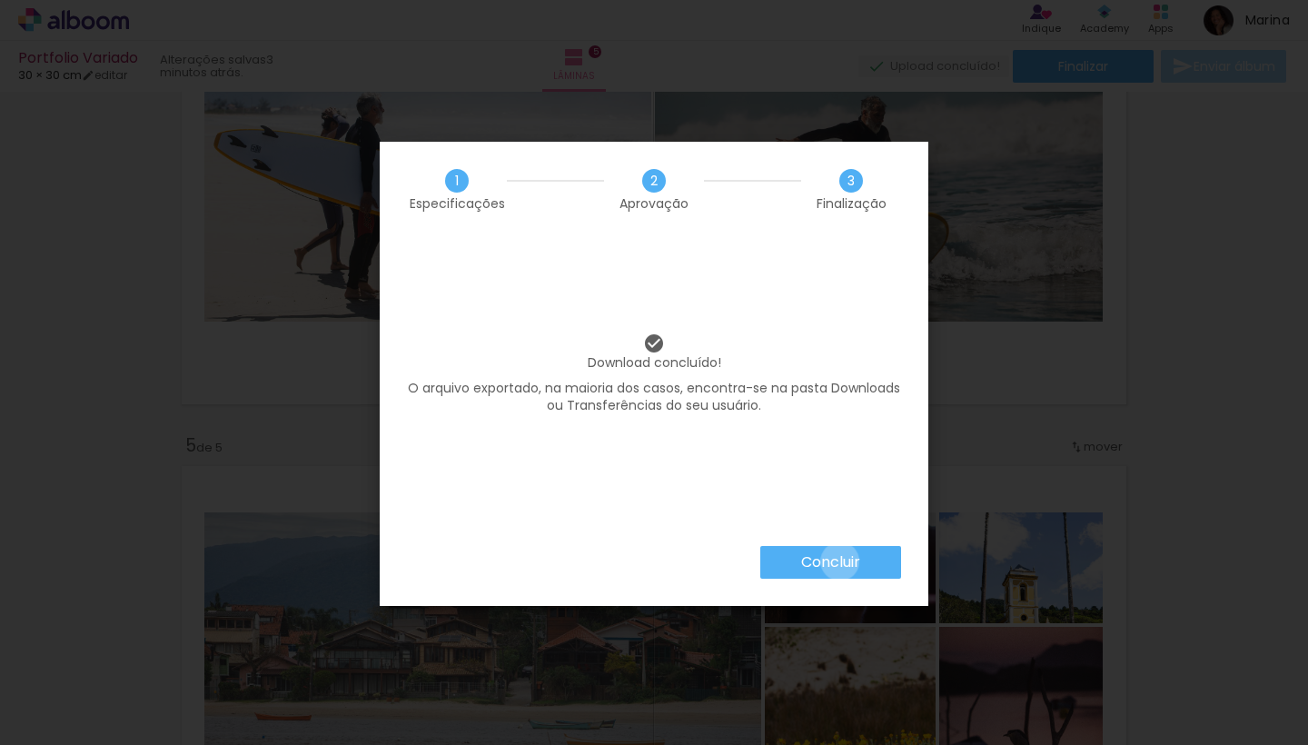
click at [0, 0] on slot "Concluir" at bounding box center [0, 0] width 0 height 0
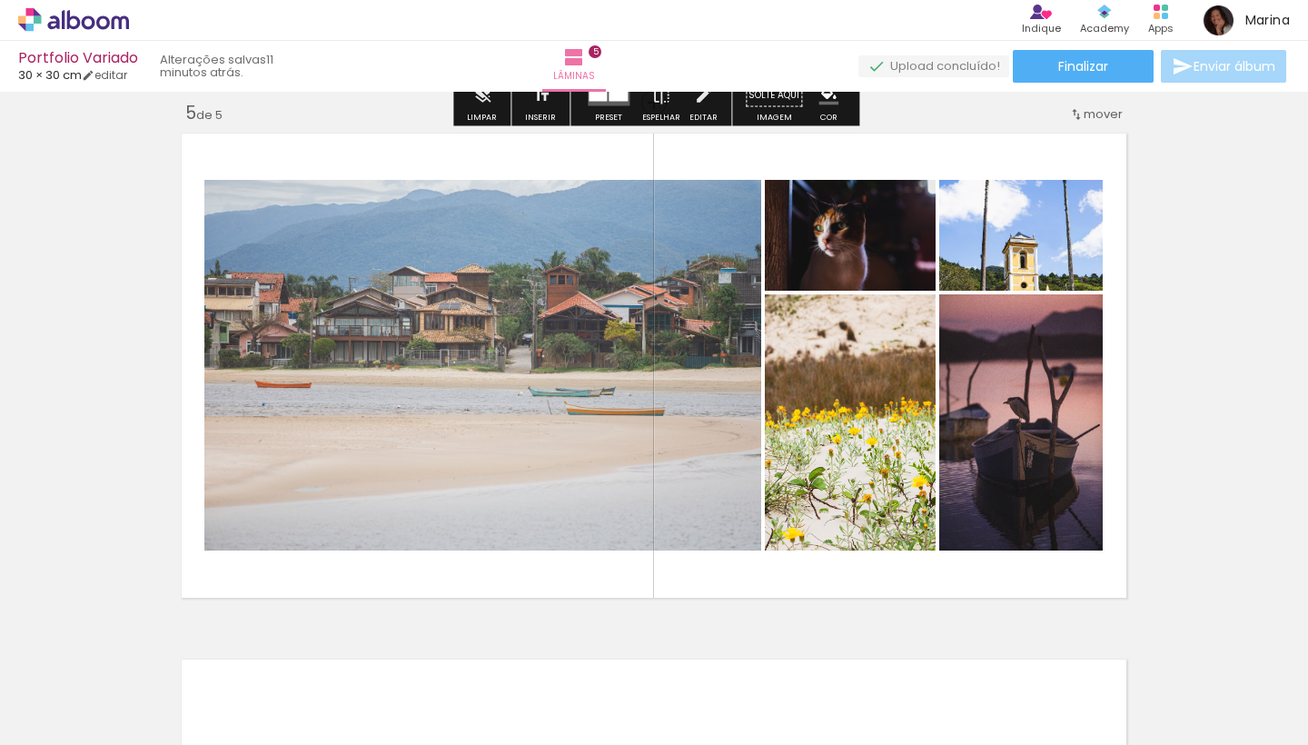
scroll to position [2135, 0]
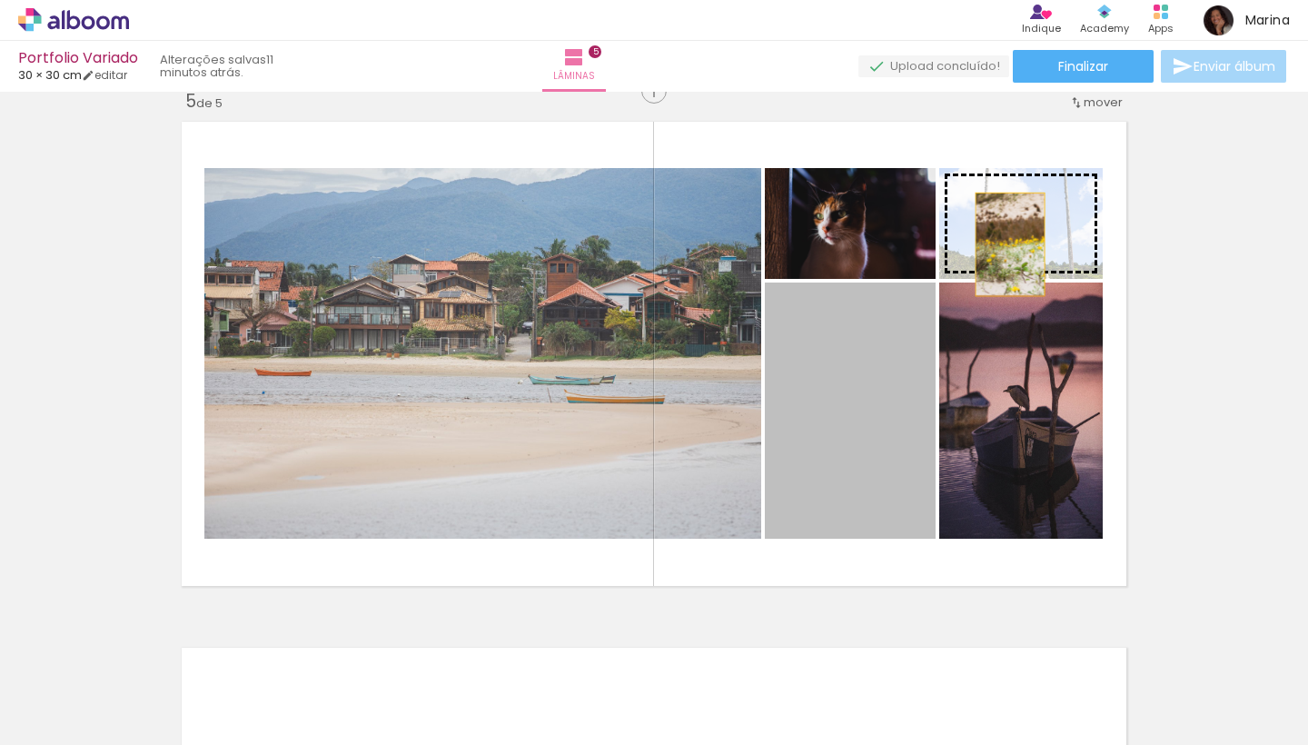
drag, startPoint x: 872, startPoint y: 392, endPoint x: 1013, endPoint y: 243, distance: 205.7
click at [0, 0] on slot at bounding box center [0, 0] width 0 height 0
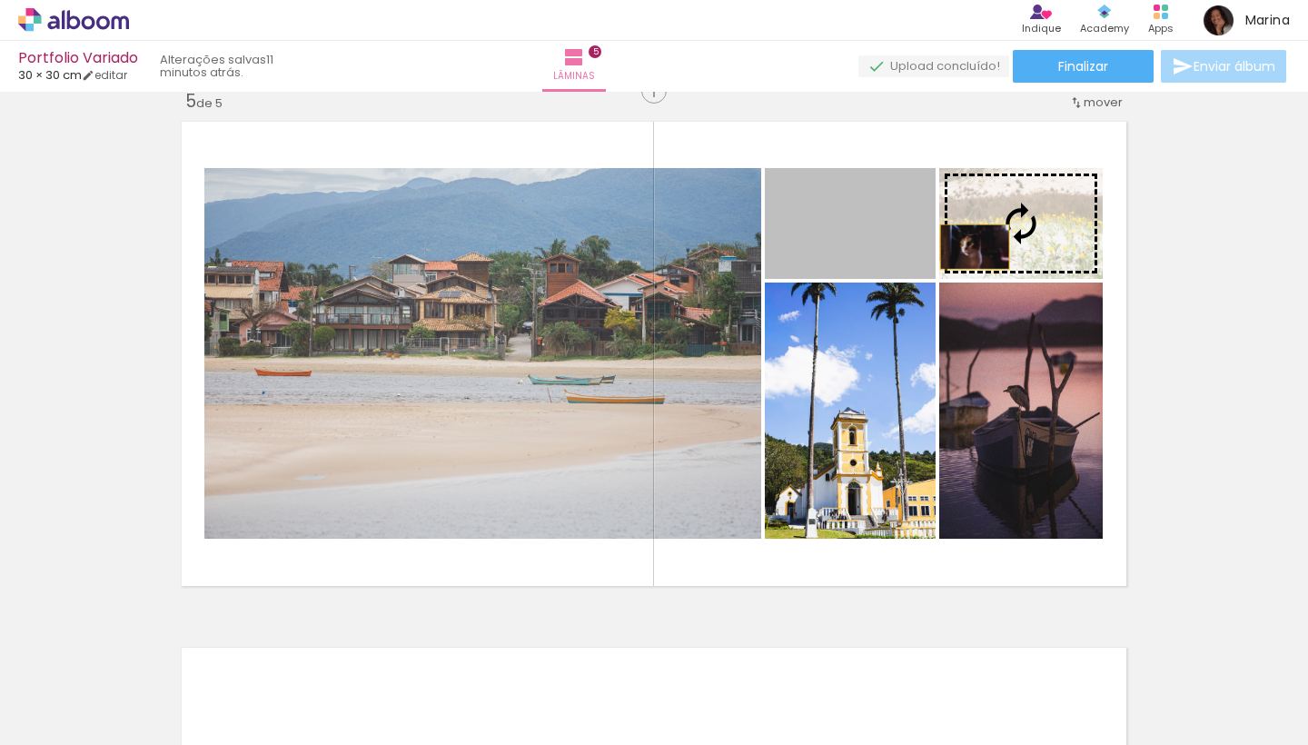
drag, startPoint x: 848, startPoint y: 256, endPoint x: 976, endPoint y: 247, distance: 128.4
click at [0, 0] on slot at bounding box center [0, 0] width 0 height 0
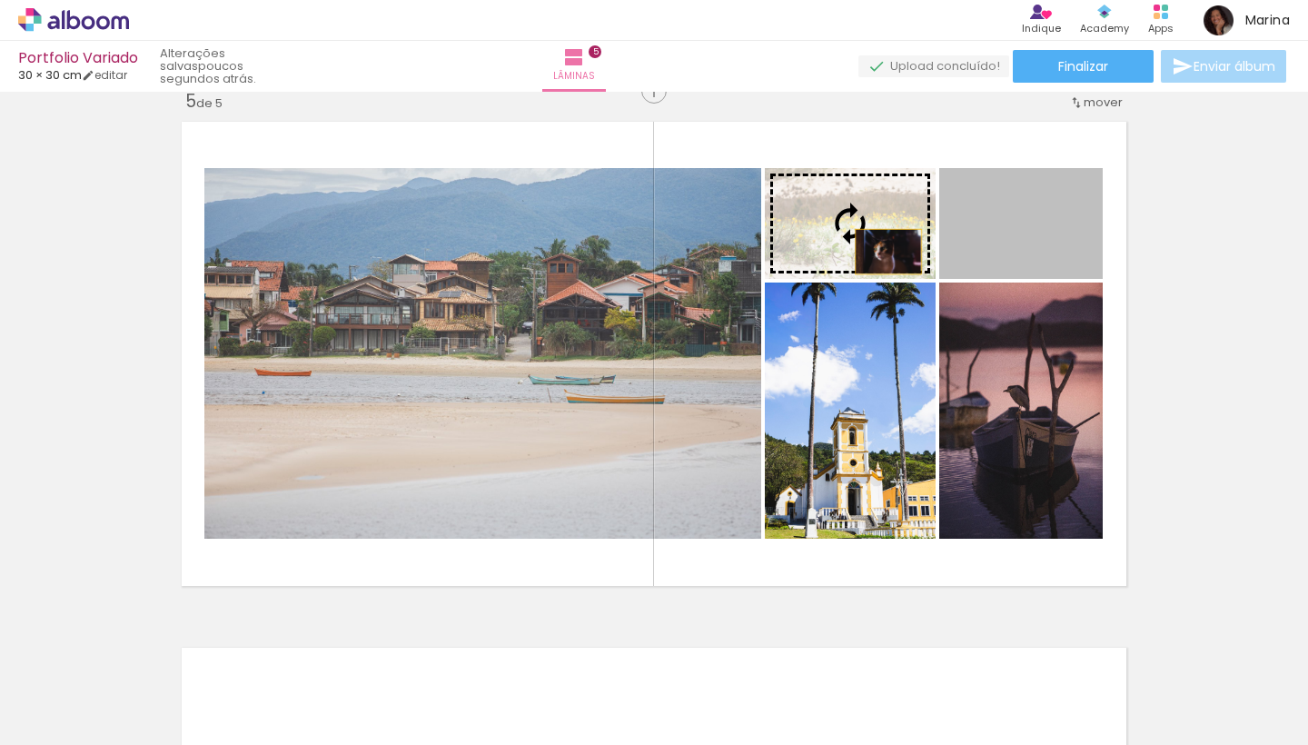
drag, startPoint x: 1042, startPoint y: 253, endPoint x: 880, endPoint y: 251, distance: 161.7
click at [0, 0] on slot at bounding box center [0, 0] width 0 height 0
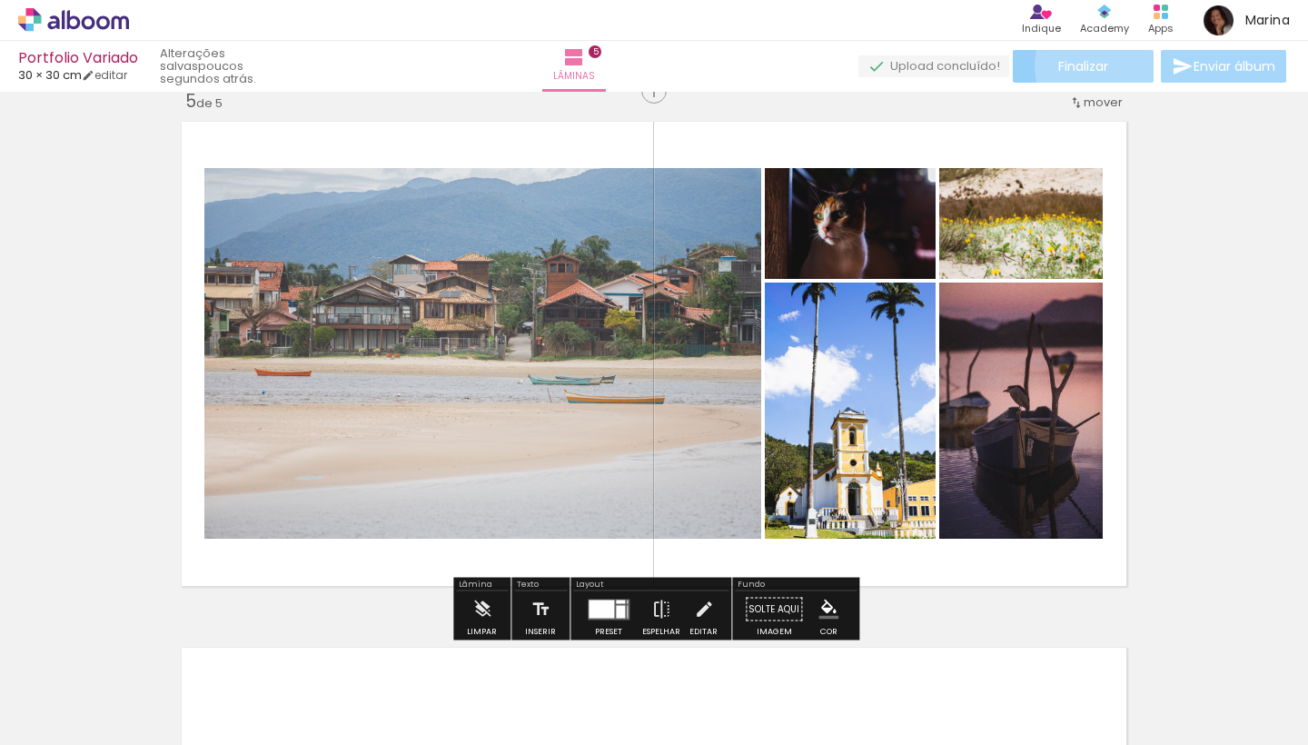
click at [1106, 65] on paper-button "Finalizar" at bounding box center [1083, 66] width 141 height 33
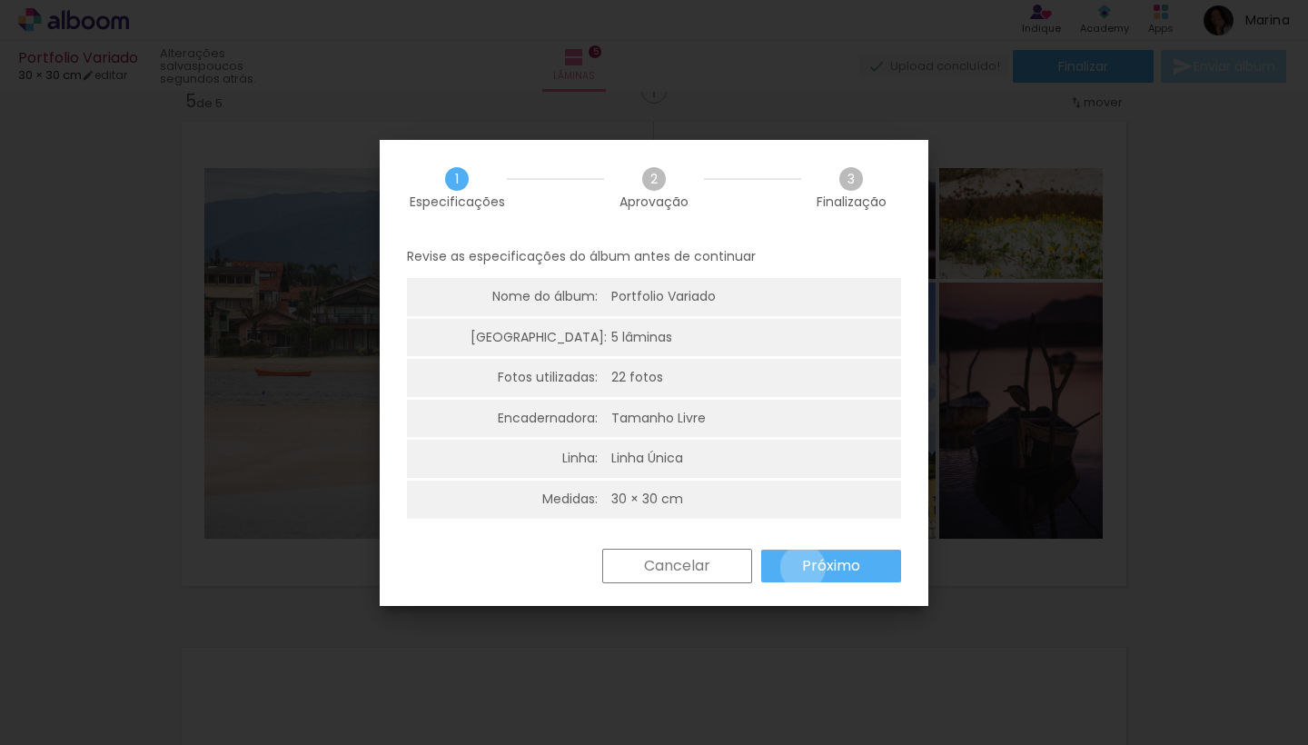
click at [0, 0] on slot "Próximo" at bounding box center [0, 0] width 0 height 0
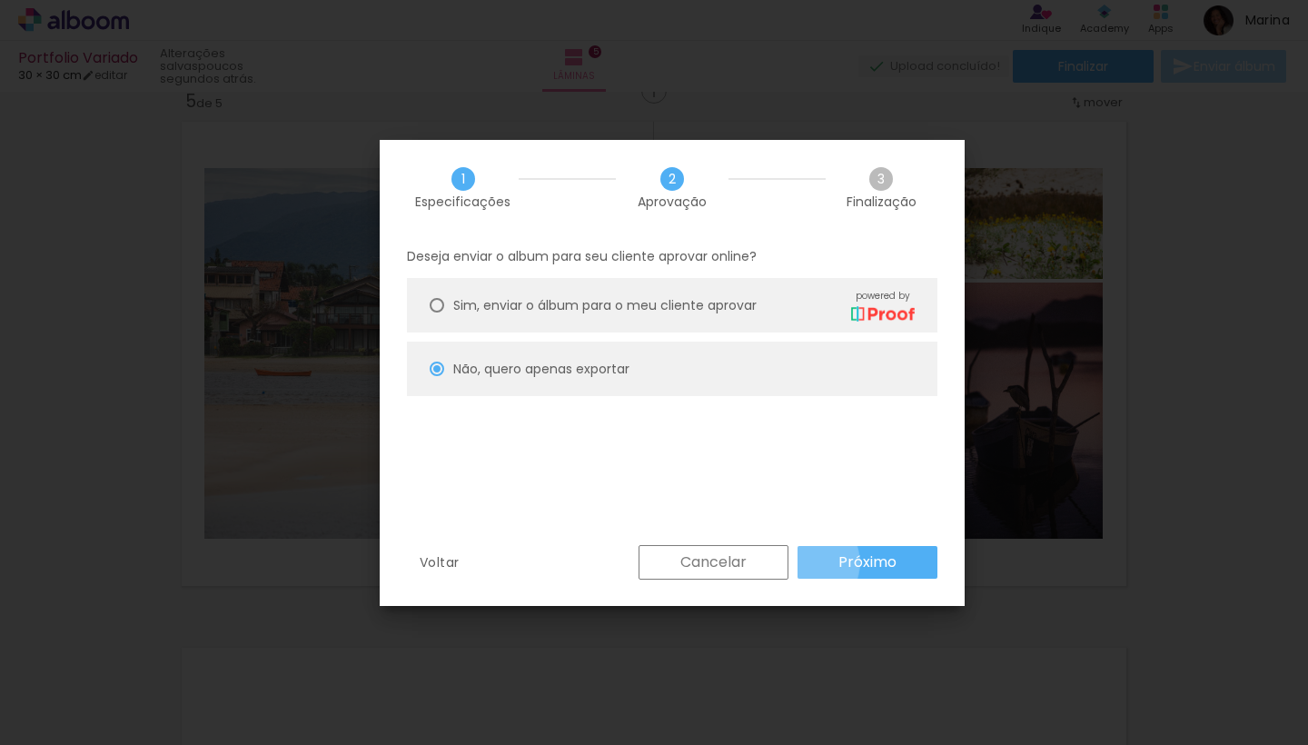
click at [803, 562] on paper-button "Próximo" at bounding box center [868, 562] width 140 height 33
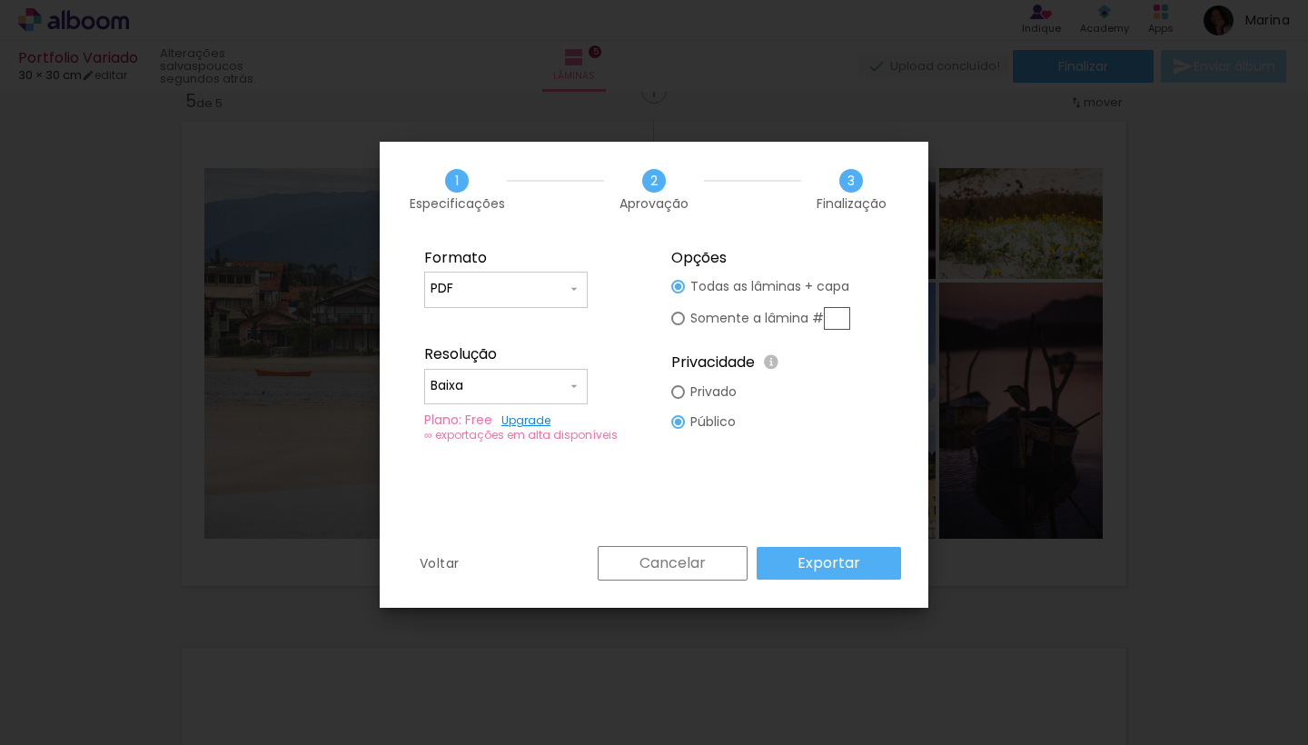
click at [527, 384] on input "Baixa" at bounding box center [499, 386] width 136 height 18
click at [0, 0] on slot "Alta, 300 DPI" at bounding box center [0, 0] width 0 height 0
type input "Alta, 300 DPI"
click at [0, 0] on slot "Exportar" at bounding box center [0, 0] width 0 height 0
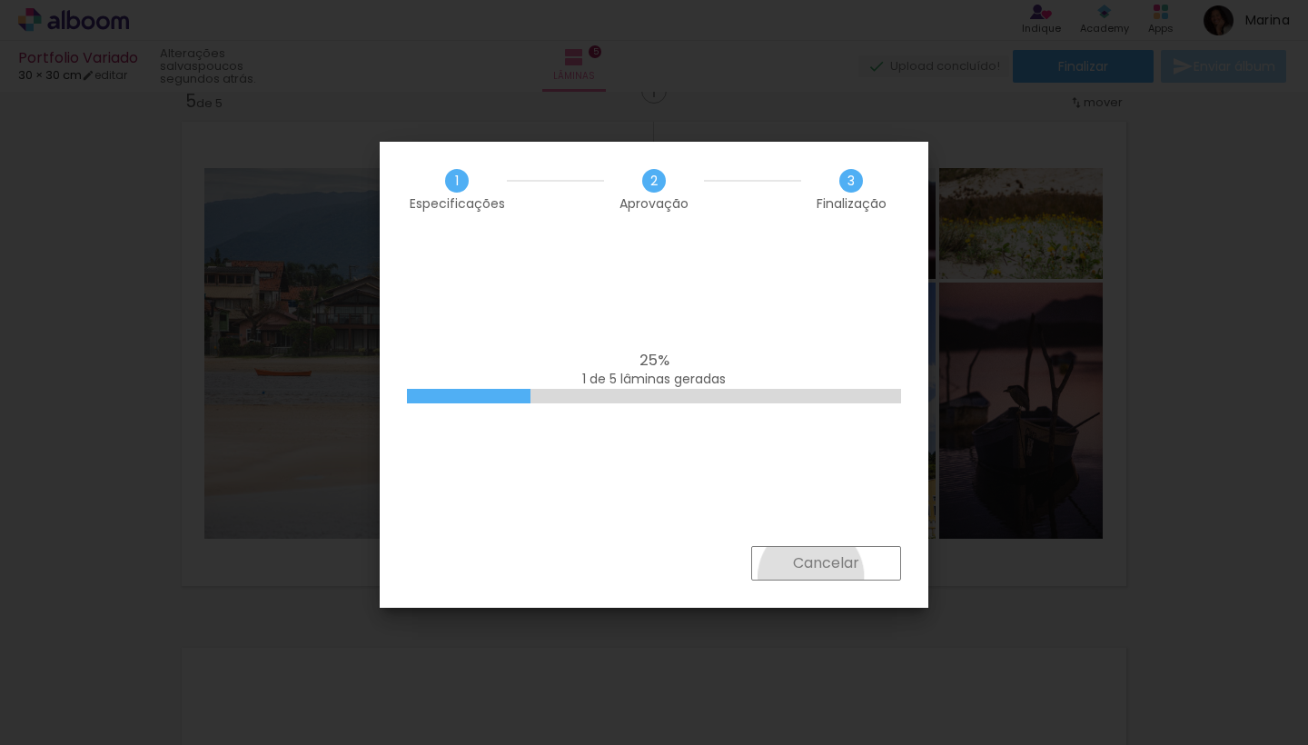
click at [810, 576] on paper-button "Cancelar" at bounding box center [826, 563] width 150 height 35
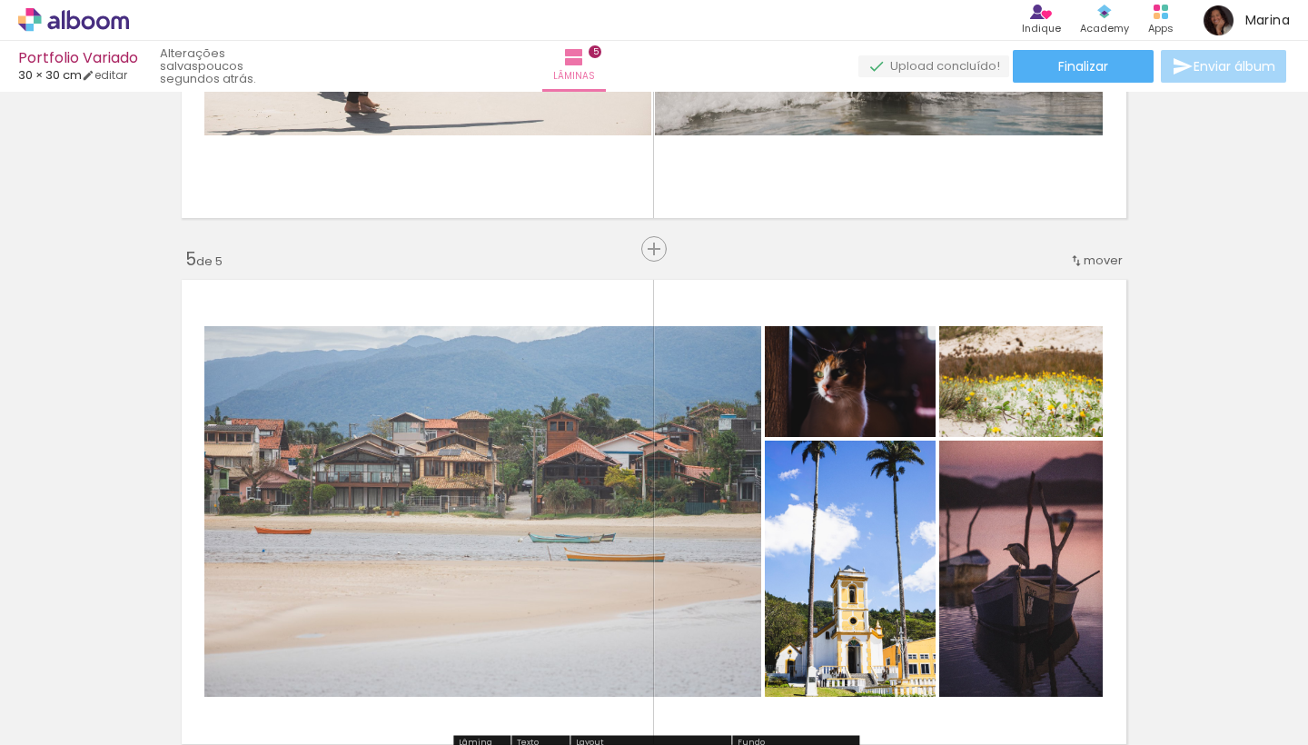
scroll to position [1809, 0]
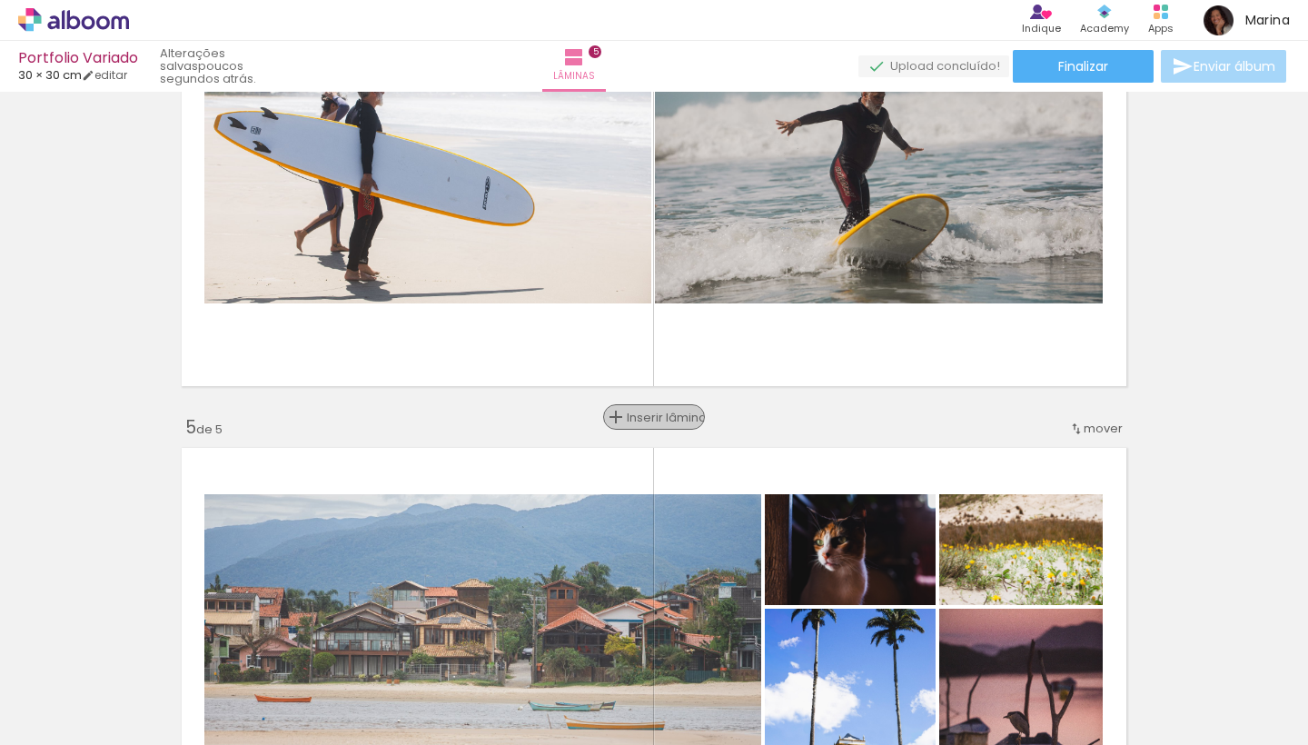
click at [657, 413] on span "Inserir lâmina" at bounding box center [662, 418] width 71 height 12
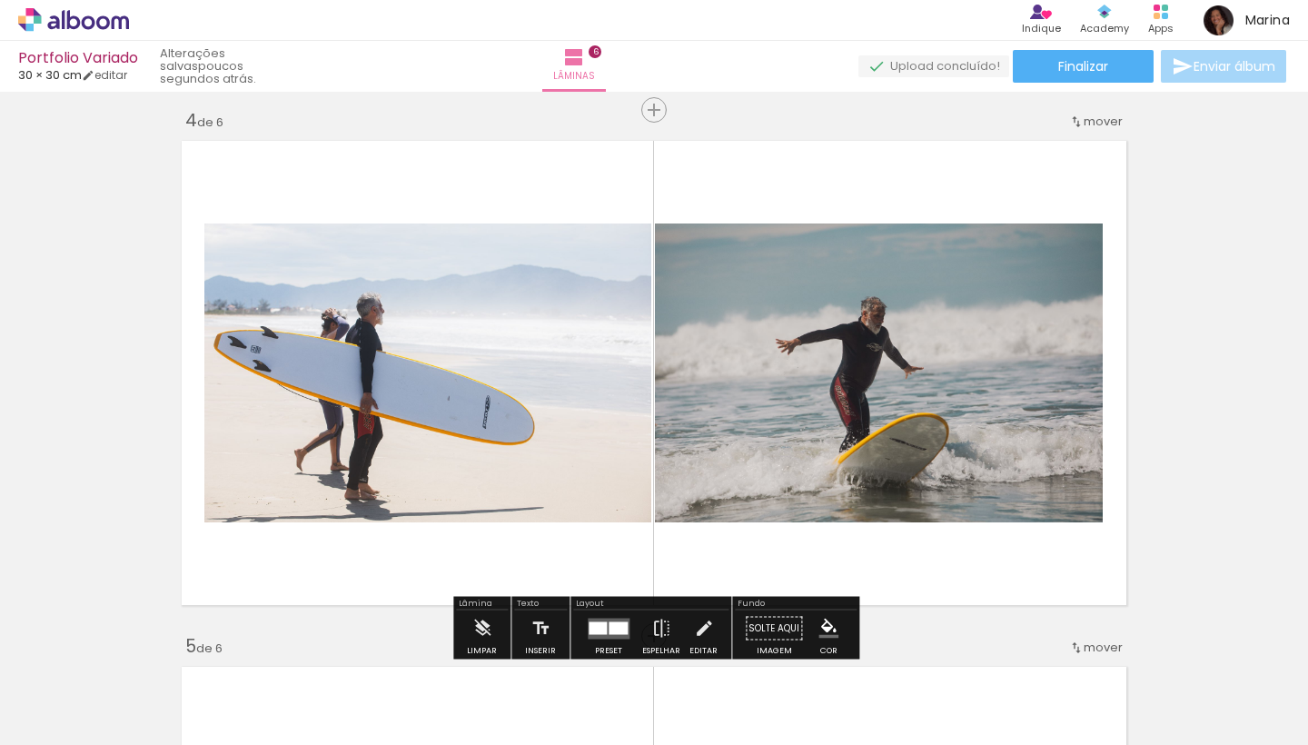
drag, startPoint x: 799, startPoint y: 541, endPoint x: 717, endPoint y: 432, distance: 136.3
click at [717, 432] on div "Inserir lâmina 1 de 6 Inserir lâmina 2 de 6 Inserir lâmina 3 de 6 Inserir lâmin…" at bounding box center [654, 349] width 1308 height 3683
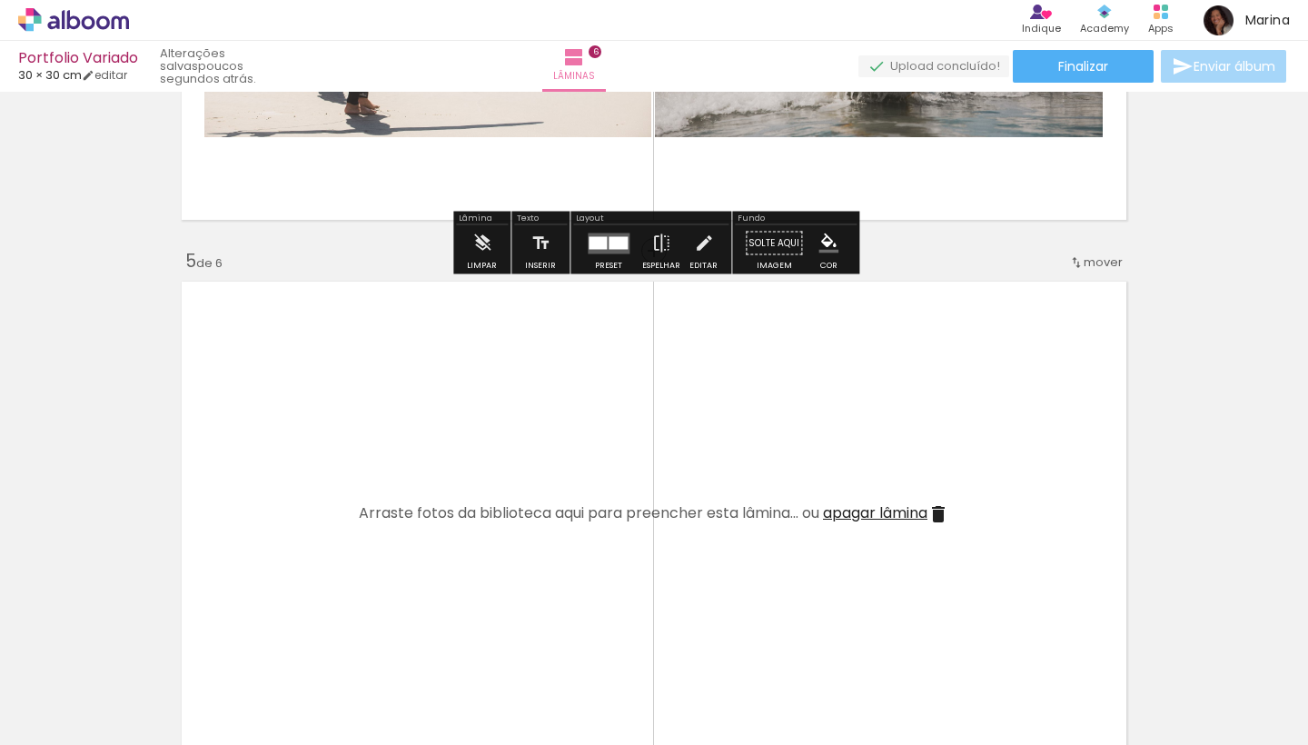
scroll to position [1997, 0]
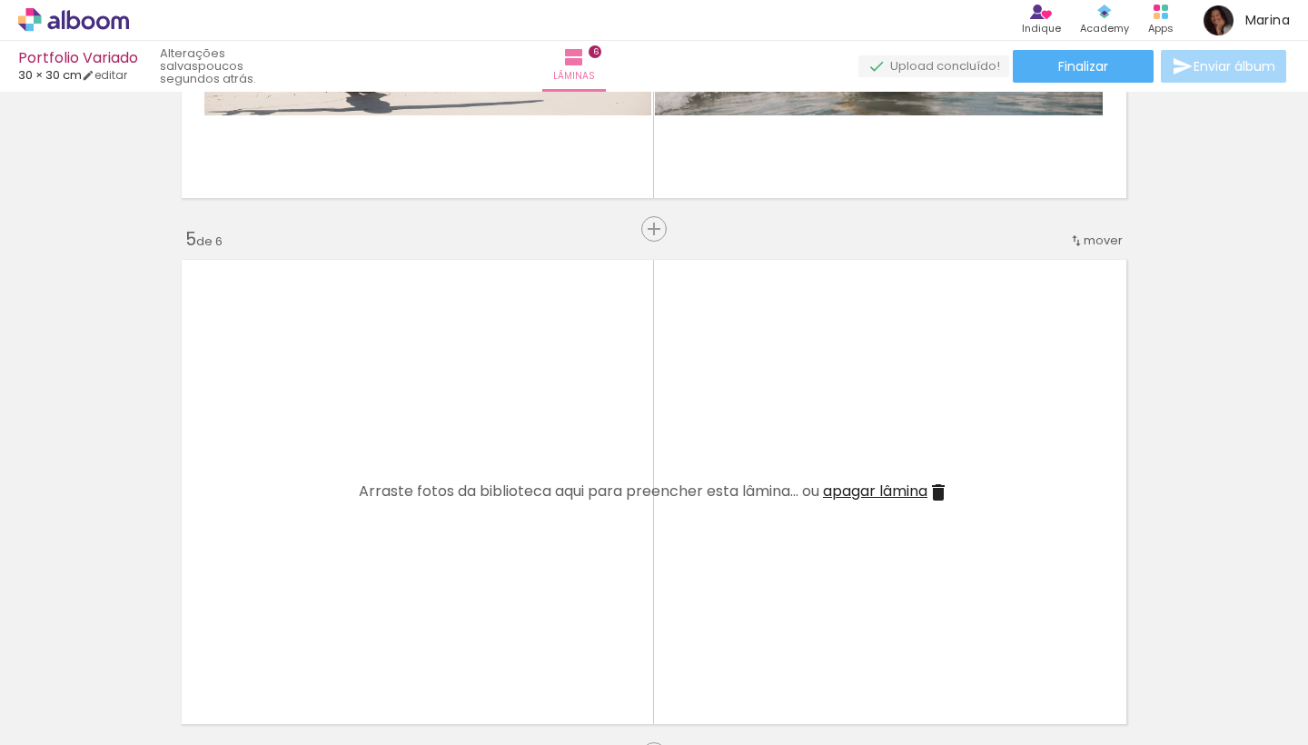
click at [1088, 243] on span "mover" at bounding box center [1103, 240] width 39 height 17
drag, startPoint x: 1037, startPoint y: 353, endPoint x: 1036, endPoint y: 301, distance: 52.7
click at [0, 0] on slot "antes da 1 antes da 2 antes da 3 antes da 4 Posição atual: 5" at bounding box center [0, 0] width 0 height 0
click at [1037, 271] on span "antes da" at bounding box center [1028, 268] width 53 height 30
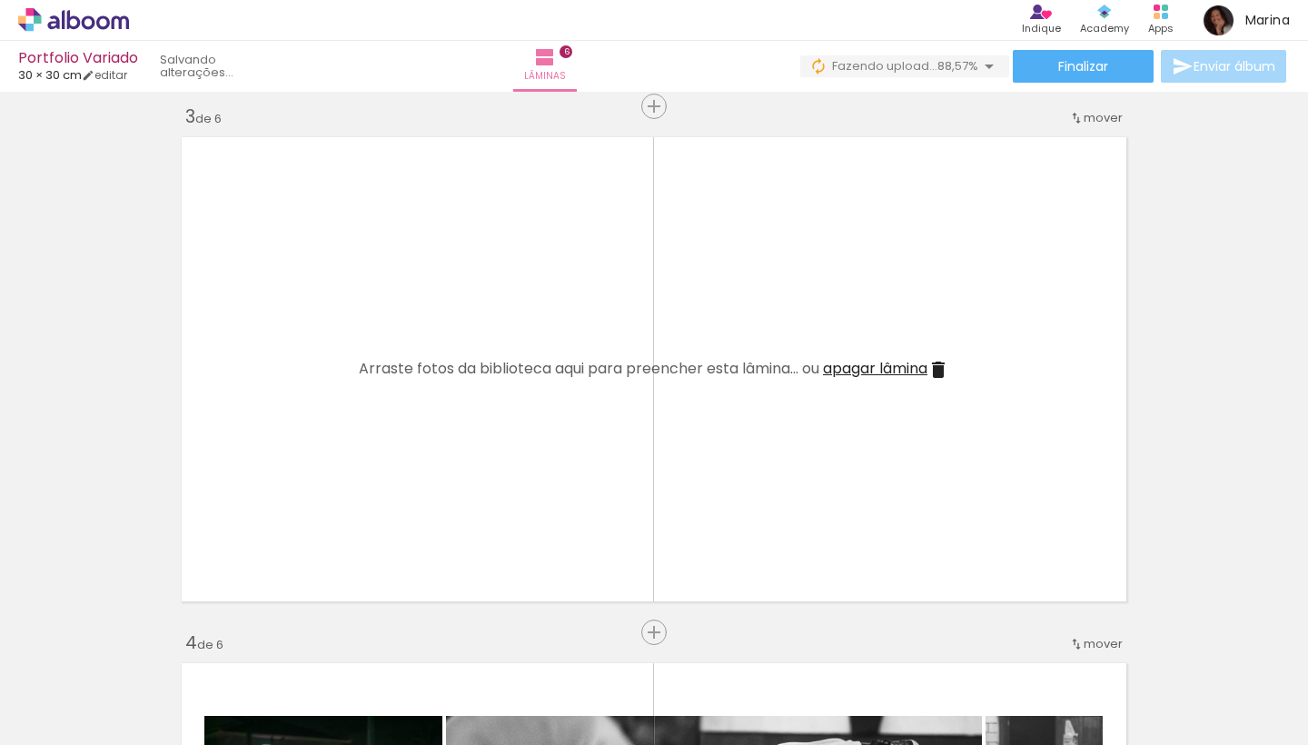
scroll to position [0, 2389]
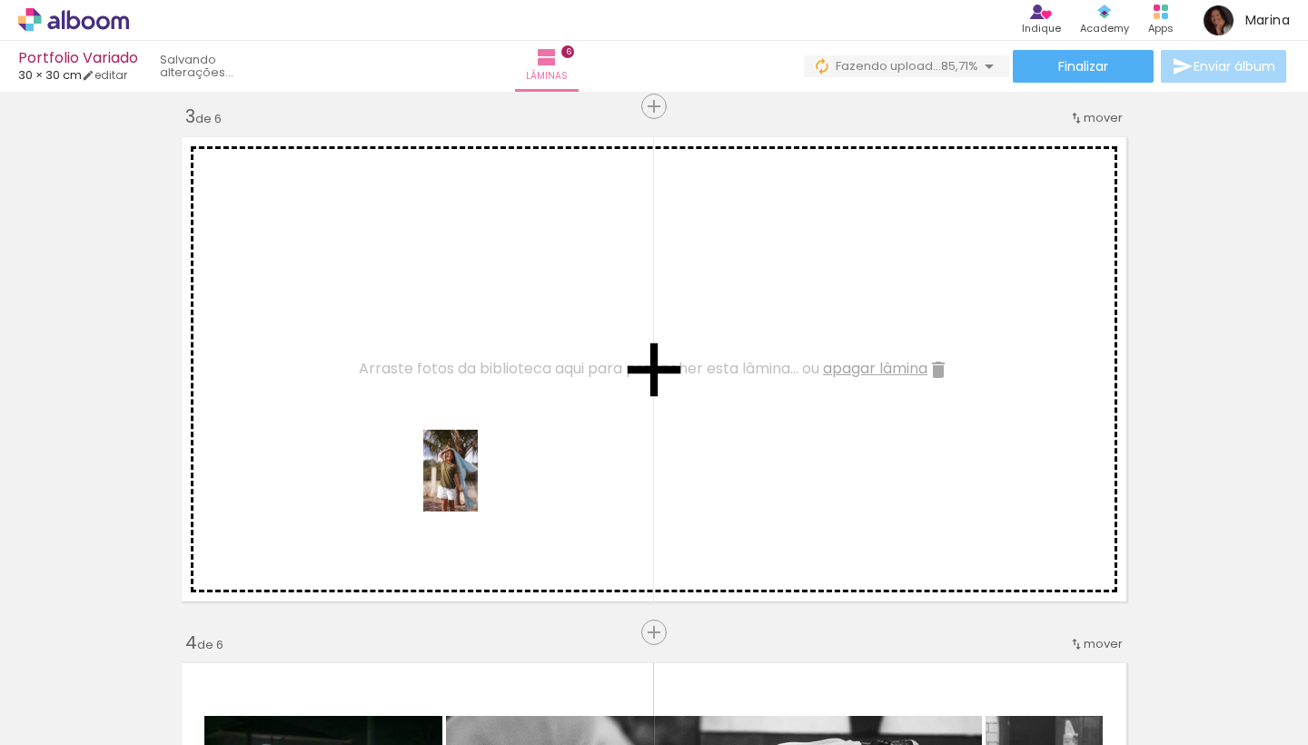
drag, startPoint x: 758, startPoint y: 702, endPoint x: 478, endPoint y: 484, distance: 354.7
click at [478, 484] on quentale-workspace at bounding box center [654, 372] width 1308 height 745
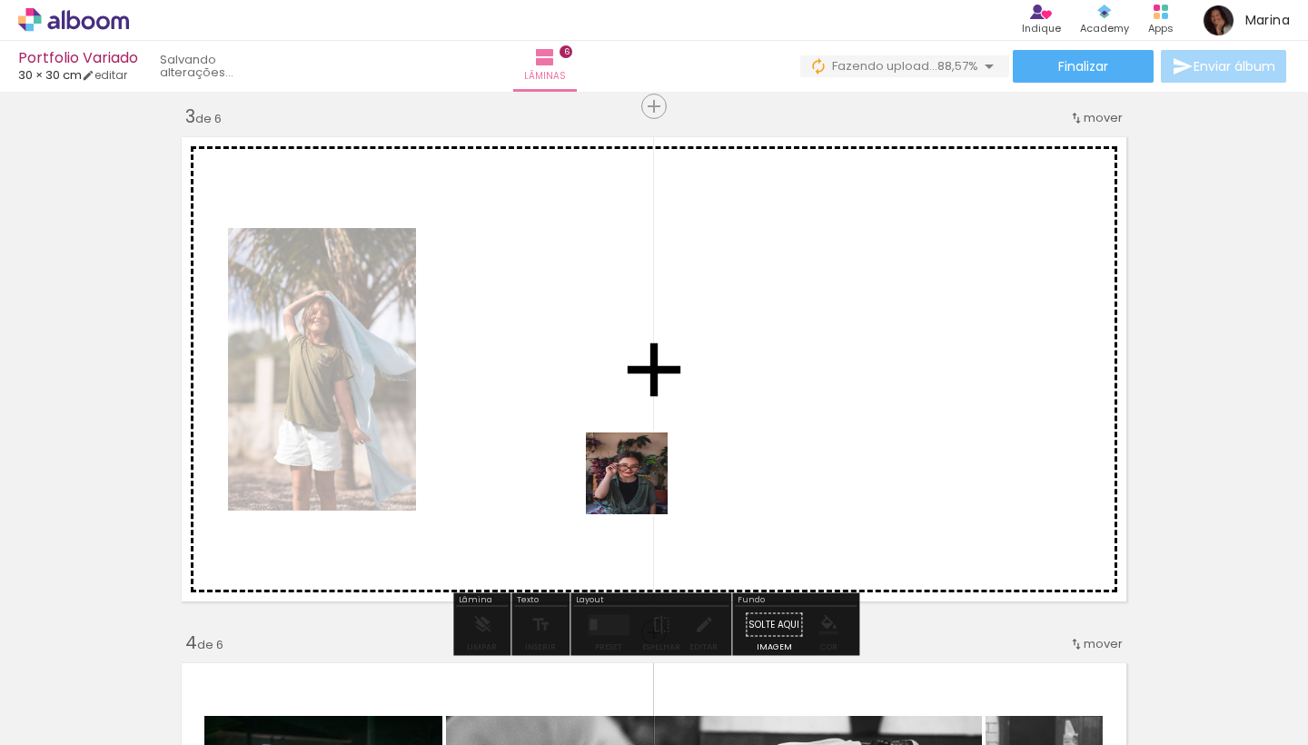
drag, startPoint x: 843, startPoint y: 676, endPoint x: 559, endPoint y: 403, distance: 393.9
click at [559, 403] on quentale-workspace at bounding box center [654, 372] width 1308 height 745
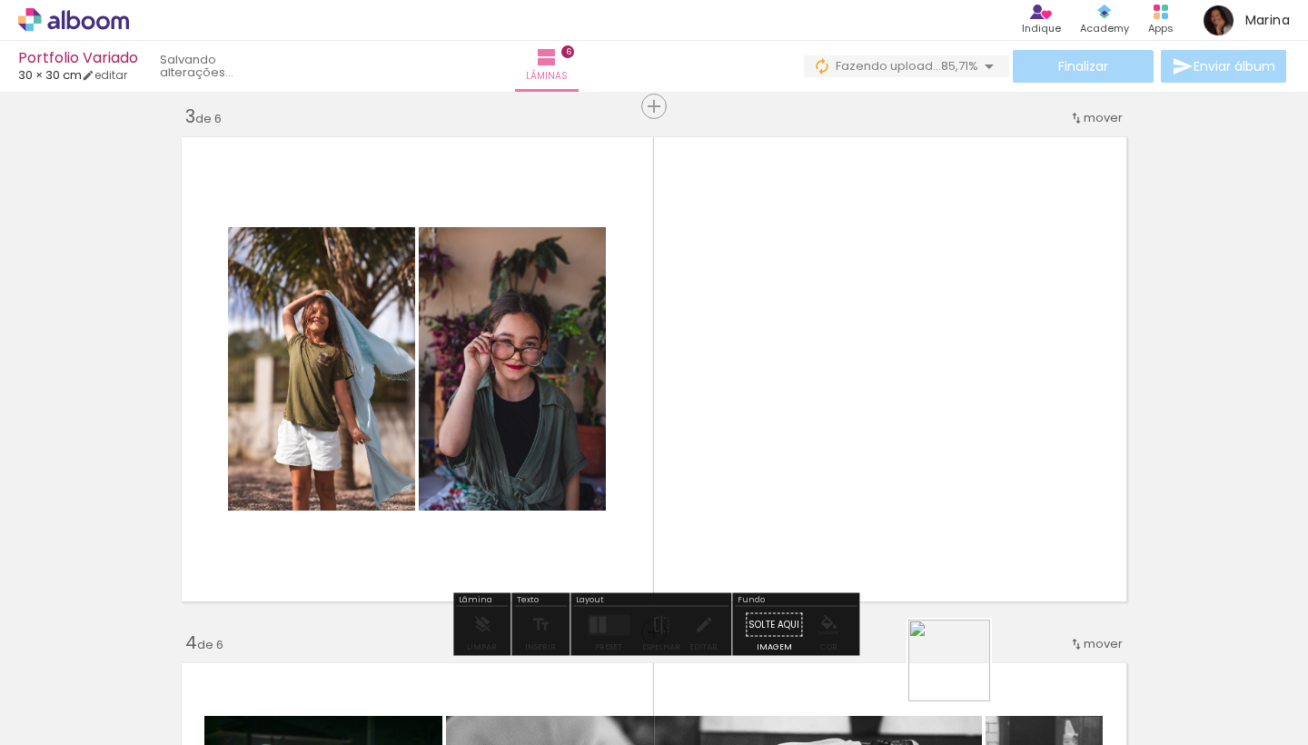
drag, startPoint x: 963, startPoint y: 709, endPoint x: 962, endPoint y: 419, distance: 289.8
click at [962, 419] on quentale-workspace at bounding box center [654, 372] width 1308 height 745
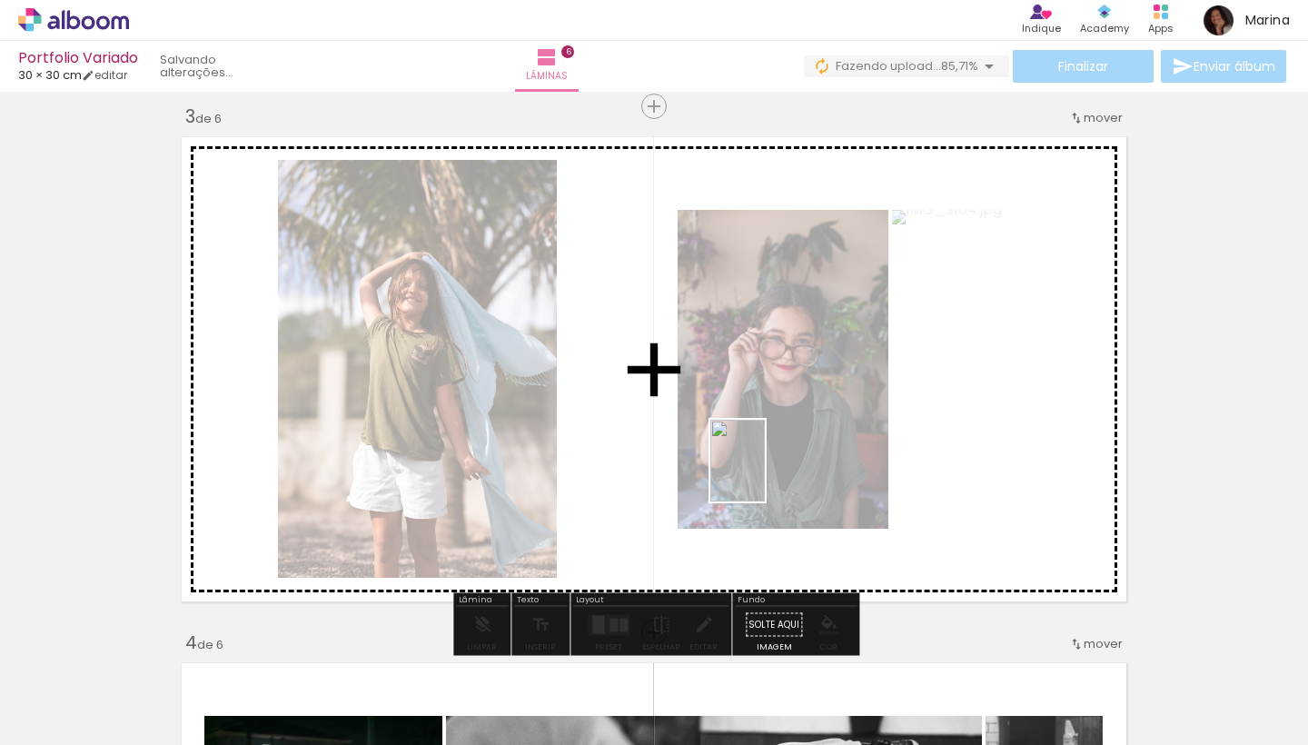
drag, startPoint x: 1061, startPoint y: 709, endPoint x: 765, endPoint y: 474, distance: 377.7
click at [765, 474] on quentale-workspace at bounding box center [654, 372] width 1308 height 745
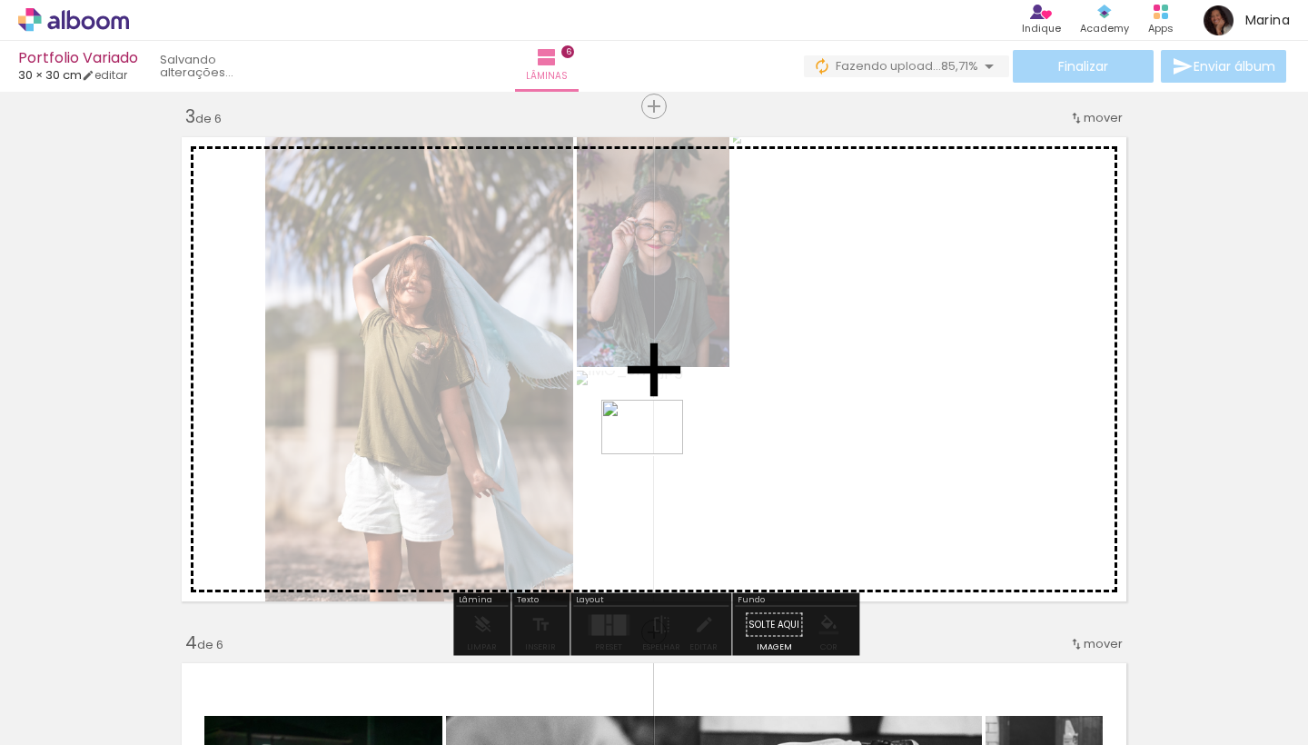
drag, startPoint x: 1151, startPoint y: 692, endPoint x: 448, endPoint y: 415, distance: 755.8
click at [448, 415] on quentale-workspace at bounding box center [654, 372] width 1308 height 745
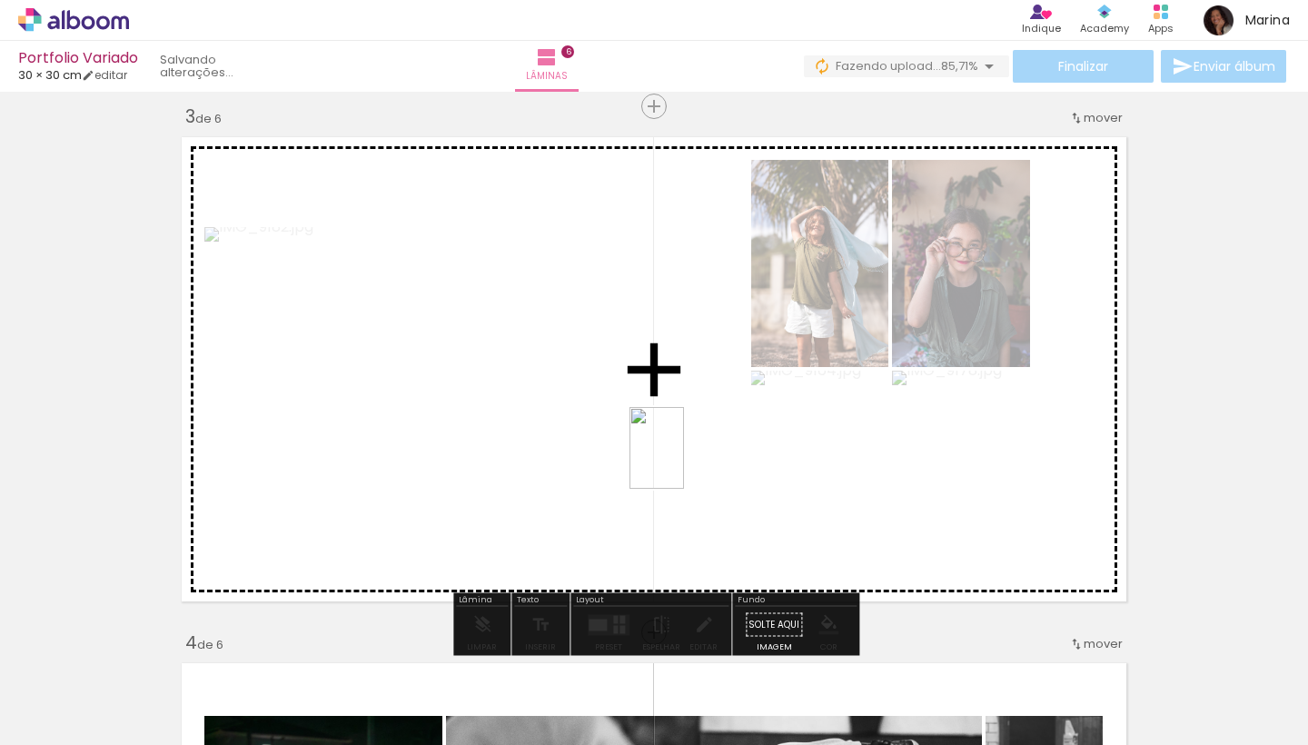
drag, startPoint x: 1269, startPoint y: 718, endPoint x: 624, endPoint y: 443, distance: 700.9
click at [624, 443] on quentale-workspace at bounding box center [654, 372] width 1308 height 745
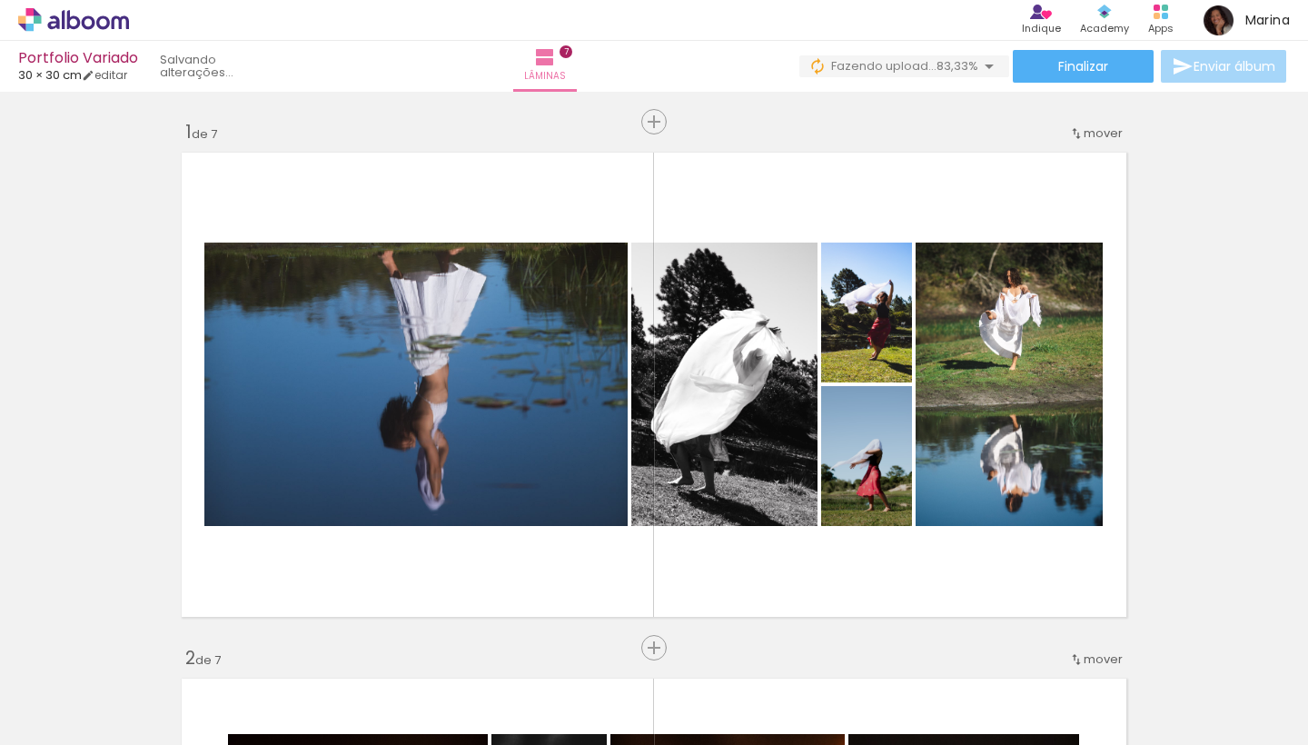
scroll to position [0, 3407]
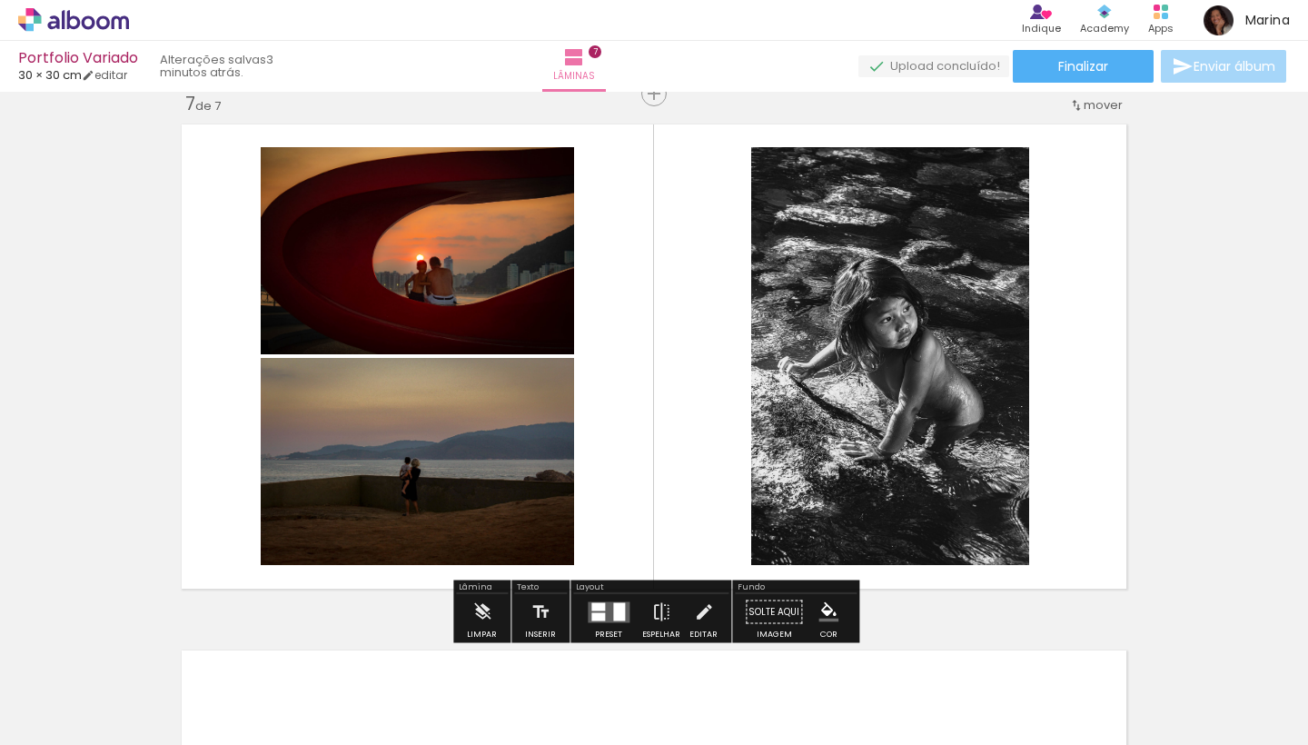
click at [40, 710] on span "Adicionar Fotos" at bounding box center [64, 720] width 55 height 20
click at [0, 0] on input "file" at bounding box center [0, 0] width 0 height 0
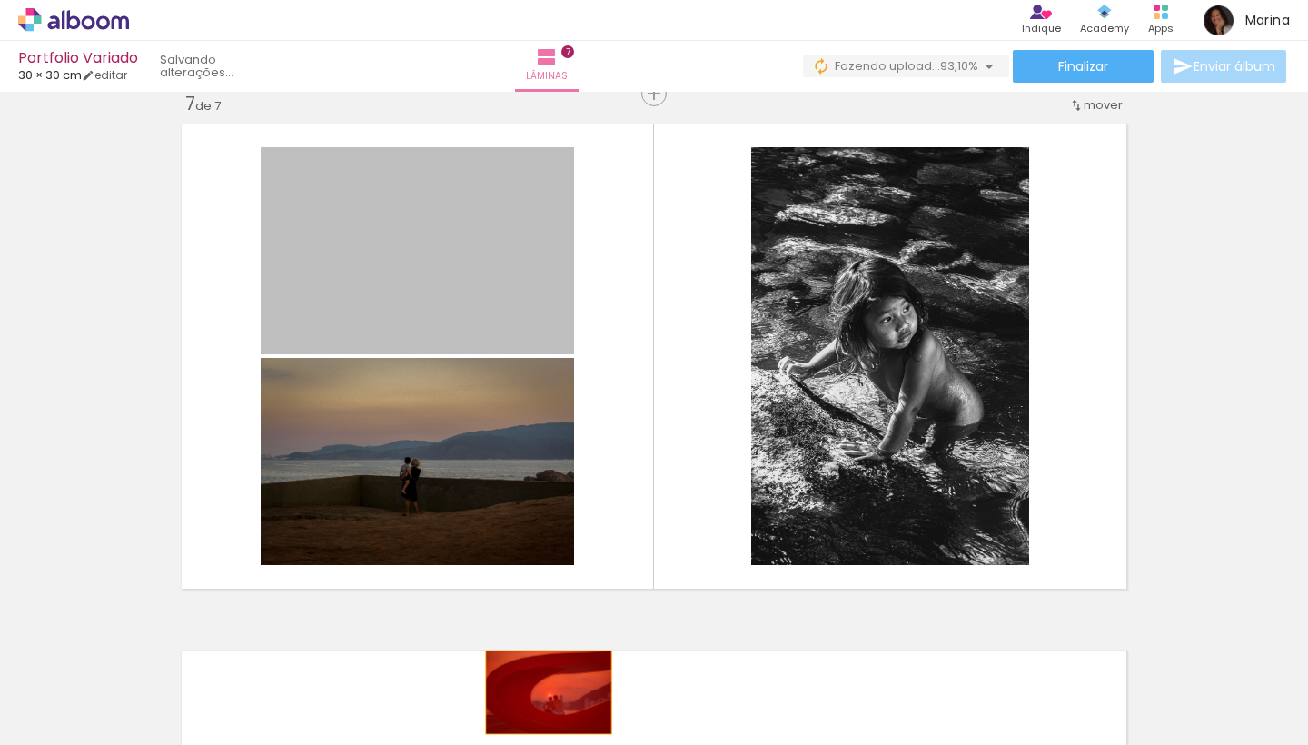
drag, startPoint x: 499, startPoint y: 289, endPoint x: 549, endPoint y: 692, distance: 406.4
click at [549, 692] on quentale-workspace at bounding box center [654, 372] width 1308 height 745
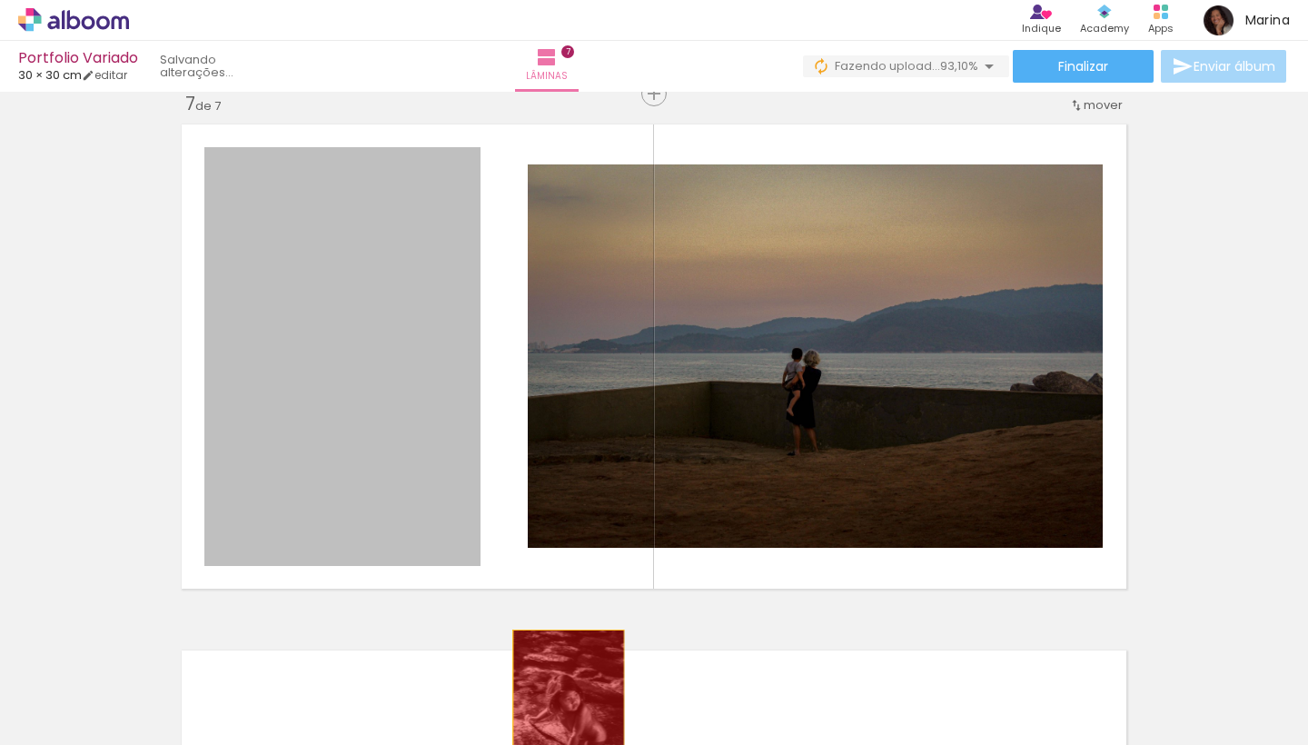
scroll to position [3233, 0]
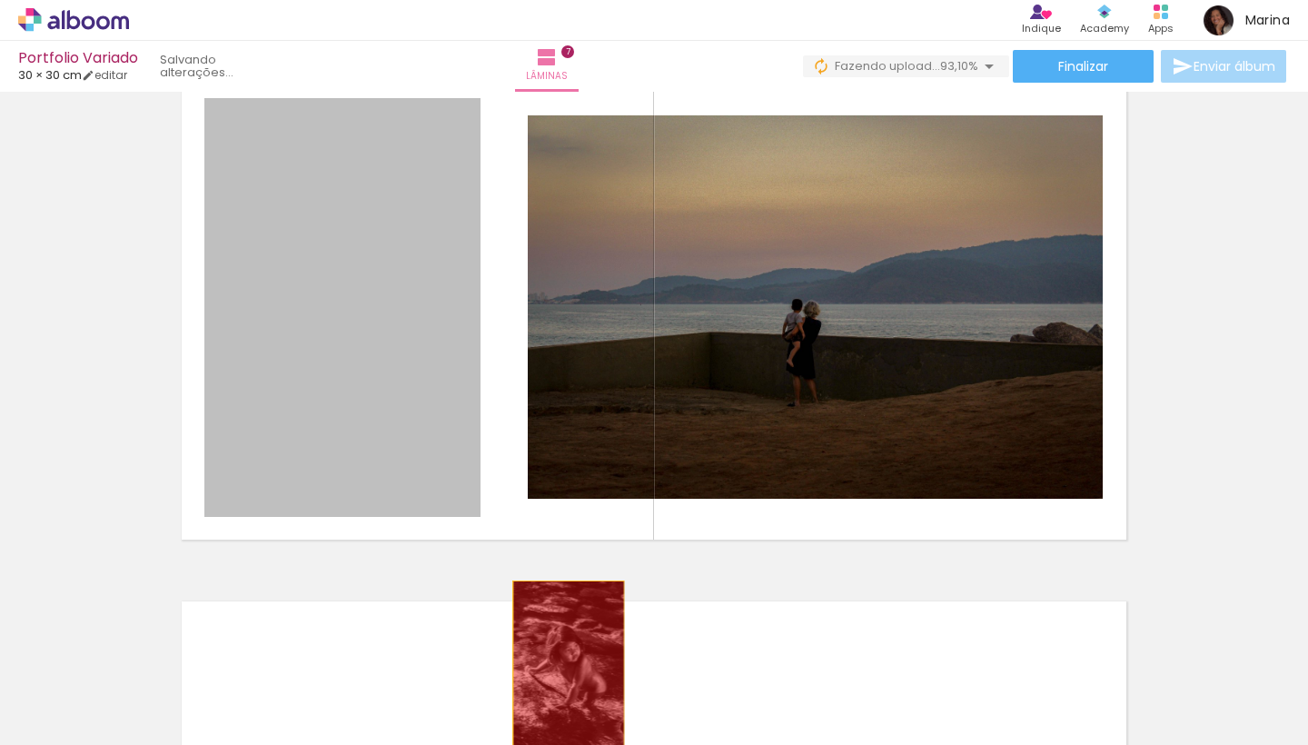
drag, startPoint x: 439, startPoint y: 482, endPoint x: 610, endPoint y: 744, distance: 313.0
click at [610, 744] on quentale-workspace at bounding box center [654, 372] width 1308 height 745
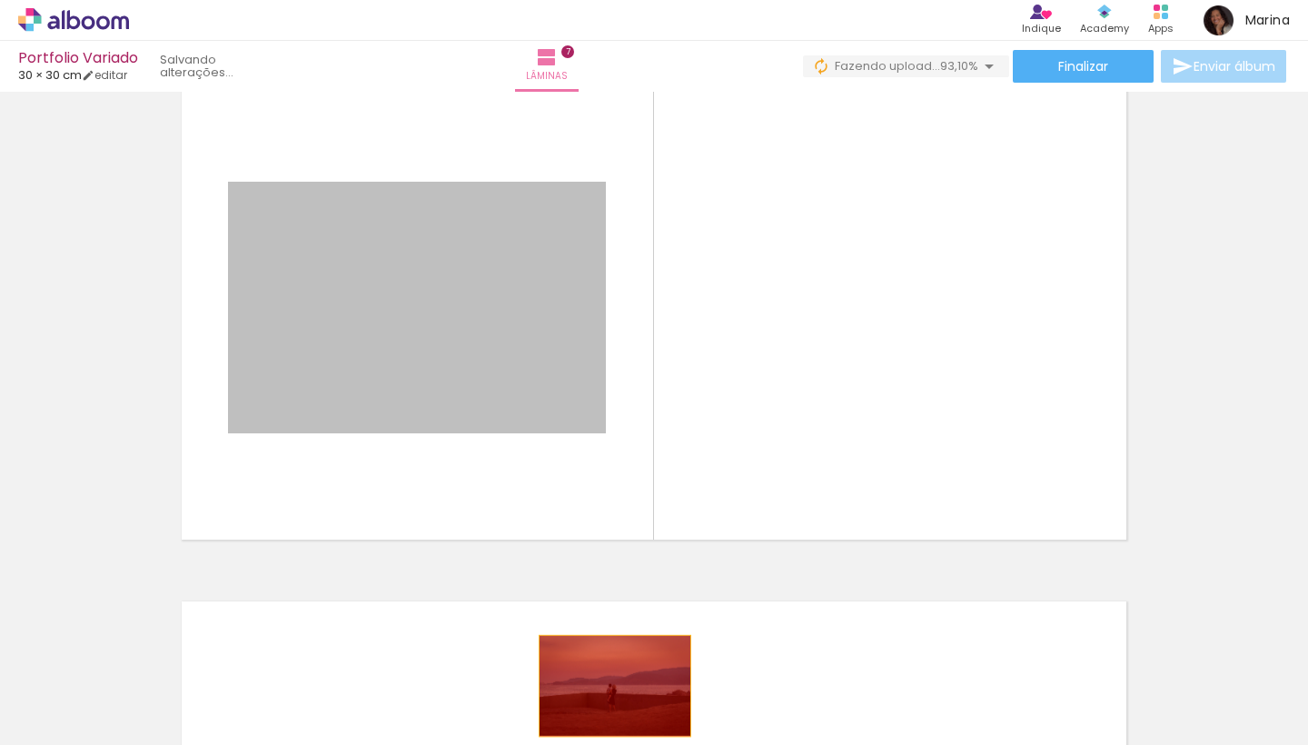
drag, startPoint x: 490, startPoint y: 338, endPoint x: 620, endPoint y: 709, distance: 393.1
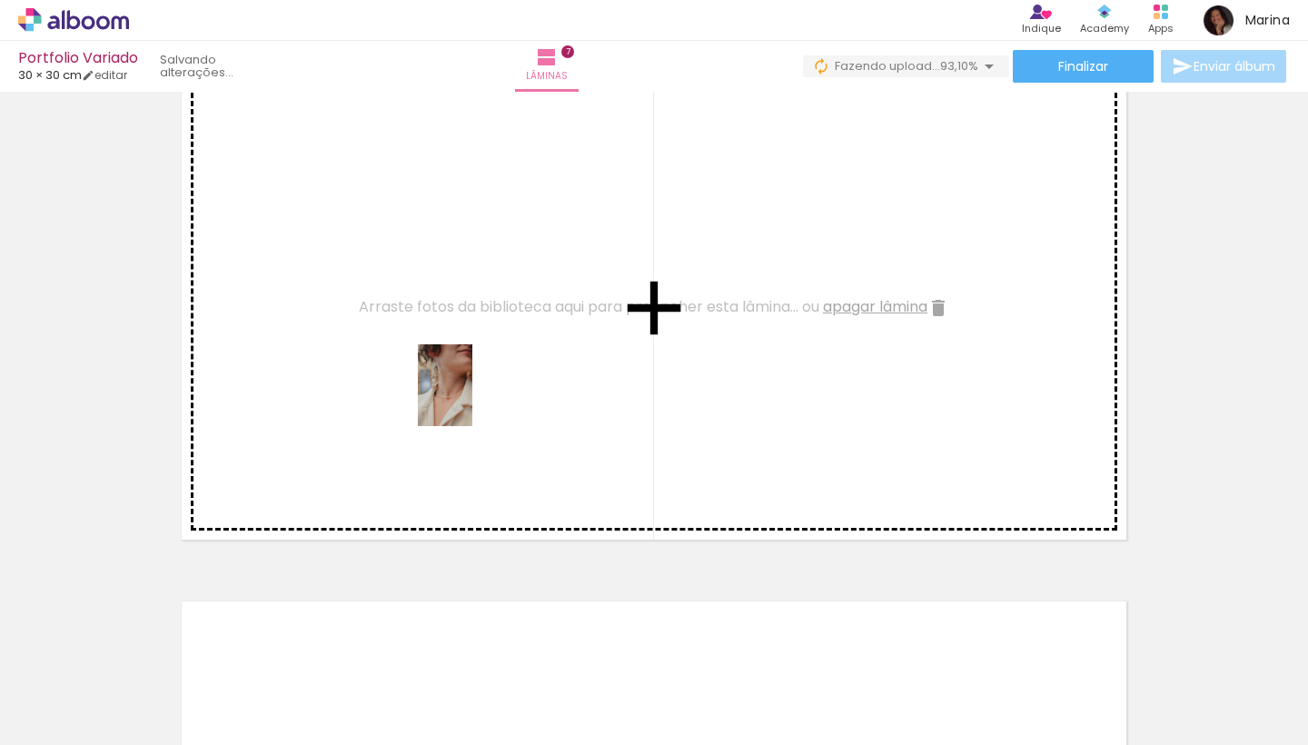
drag, startPoint x: 784, startPoint y: 692, endPoint x: 471, endPoint y: 396, distance: 430.6
click at [471, 396] on quentale-workspace at bounding box center [654, 372] width 1308 height 745
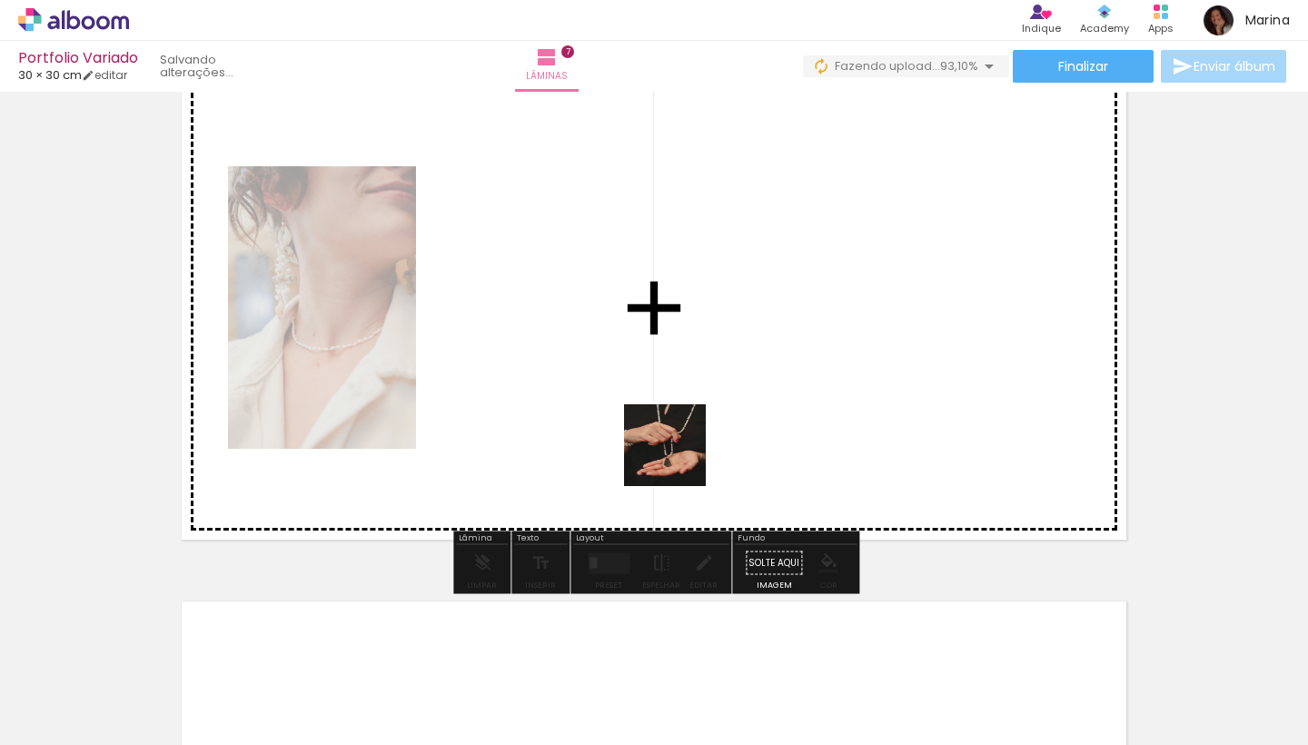
drag, startPoint x: 889, startPoint y: 698, endPoint x: 631, endPoint y: 394, distance: 398.3
click at [631, 394] on quentale-workspace at bounding box center [654, 372] width 1308 height 745
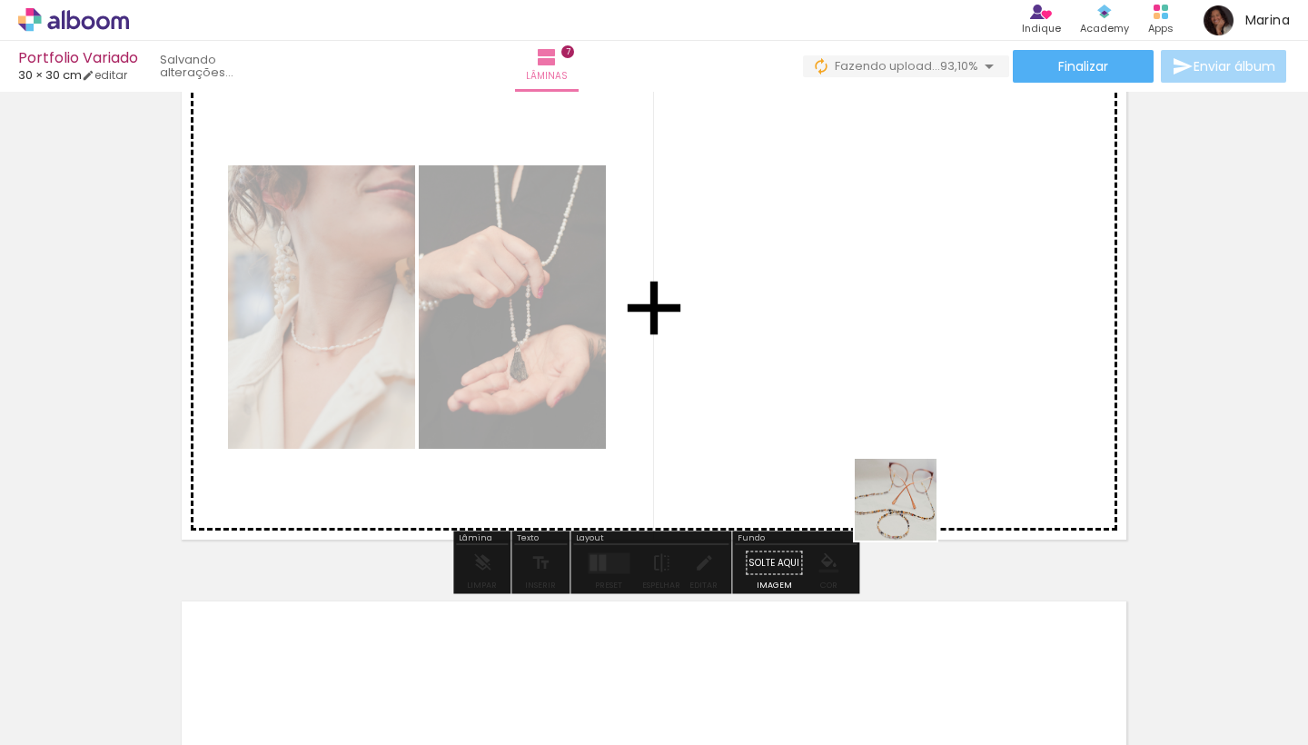
drag, startPoint x: 972, startPoint y: 699, endPoint x: 890, endPoint y: 312, distance: 395.6
click at [890, 312] on quentale-workspace at bounding box center [654, 372] width 1308 height 745
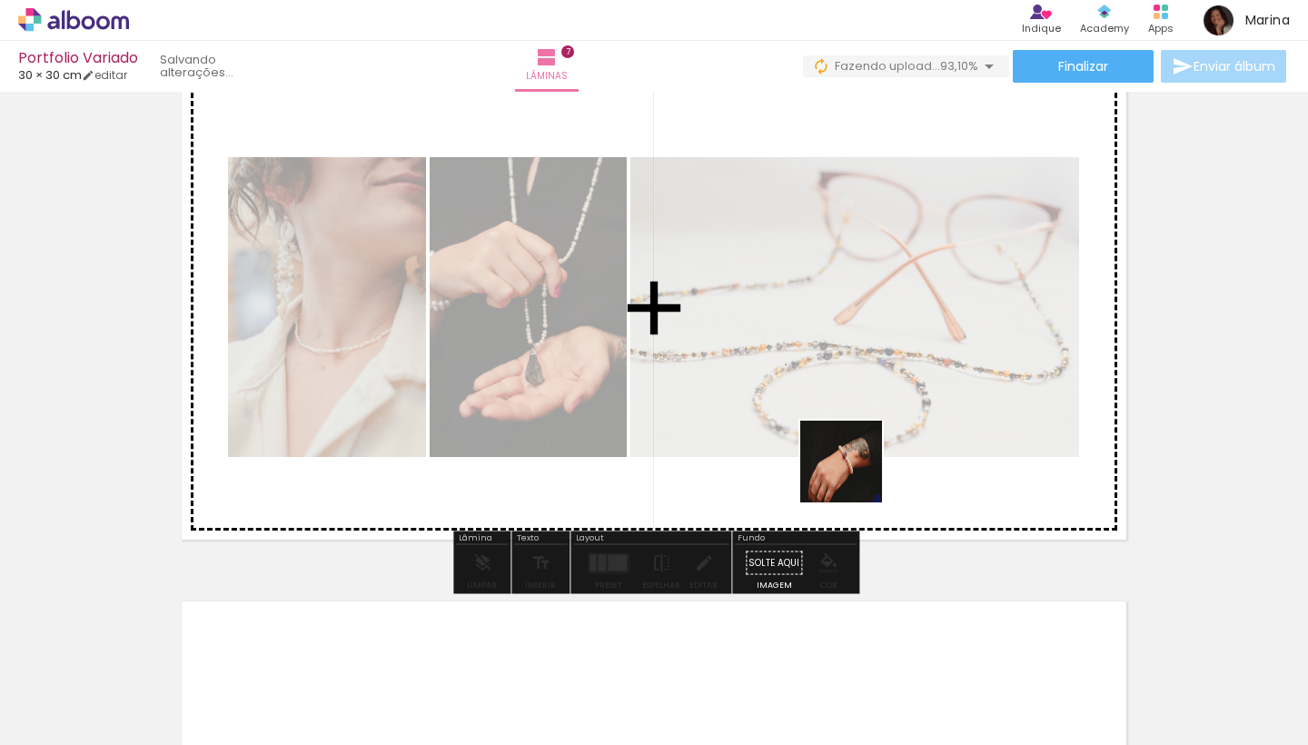
drag, startPoint x: 1202, startPoint y: 696, endPoint x: 838, endPoint y: 440, distance: 445.4
click at [838, 440] on quentale-workspace at bounding box center [654, 372] width 1308 height 745
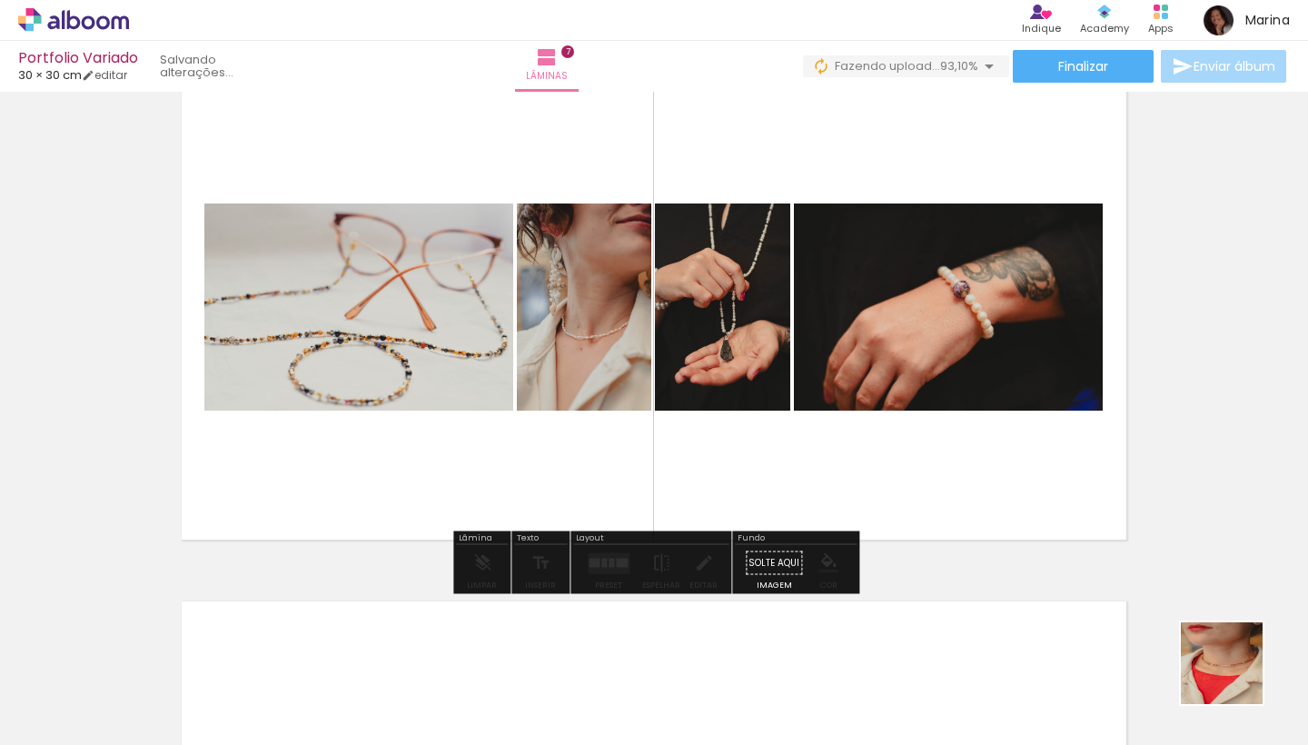
drag, startPoint x: 1275, startPoint y: 714, endPoint x: 1031, endPoint y: 398, distance: 399.0
click at [1031, 398] on quentale-workspace at bounding box center [654, 372] width 1308 height 745
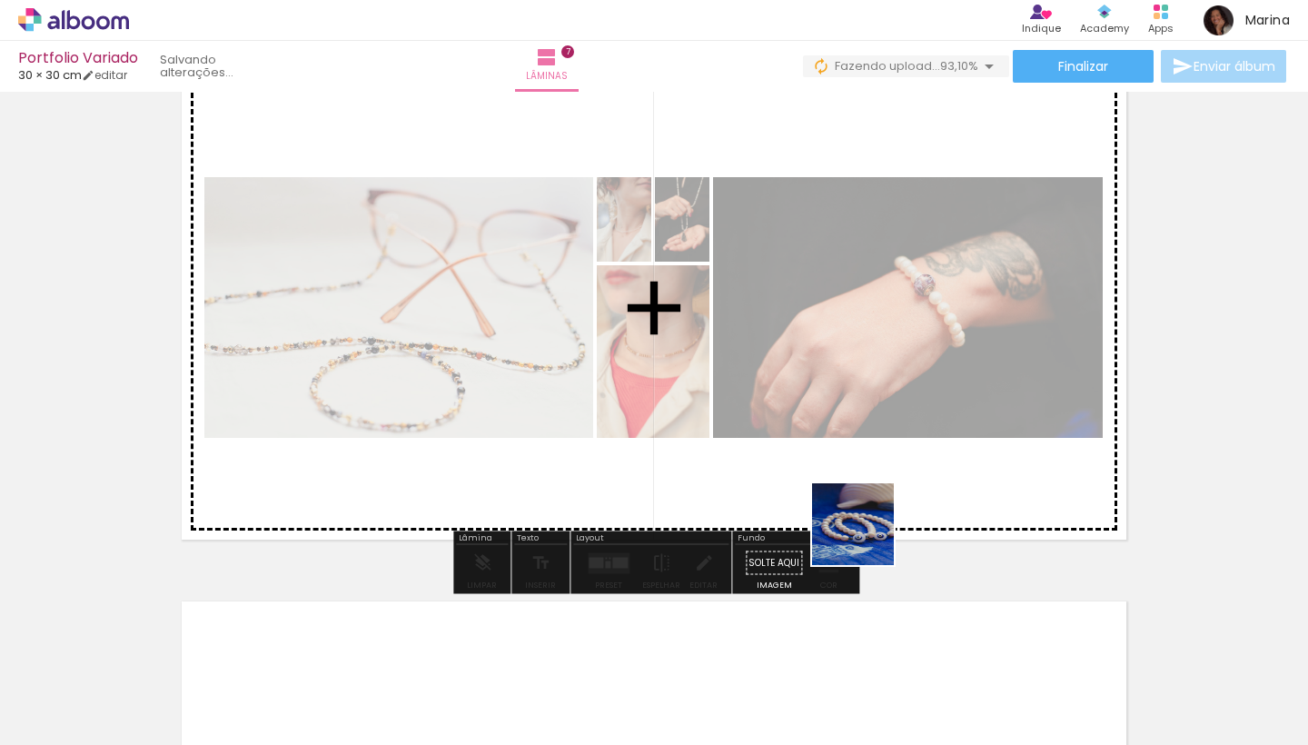
drag, startPoint x: 1087, startPoint y: 704, endPoint x: 767, endPoint y: 428, distance: 422.5
click at [767, 428] on quentale-workspace at bounding box center [654, 372] width 1308 height 745
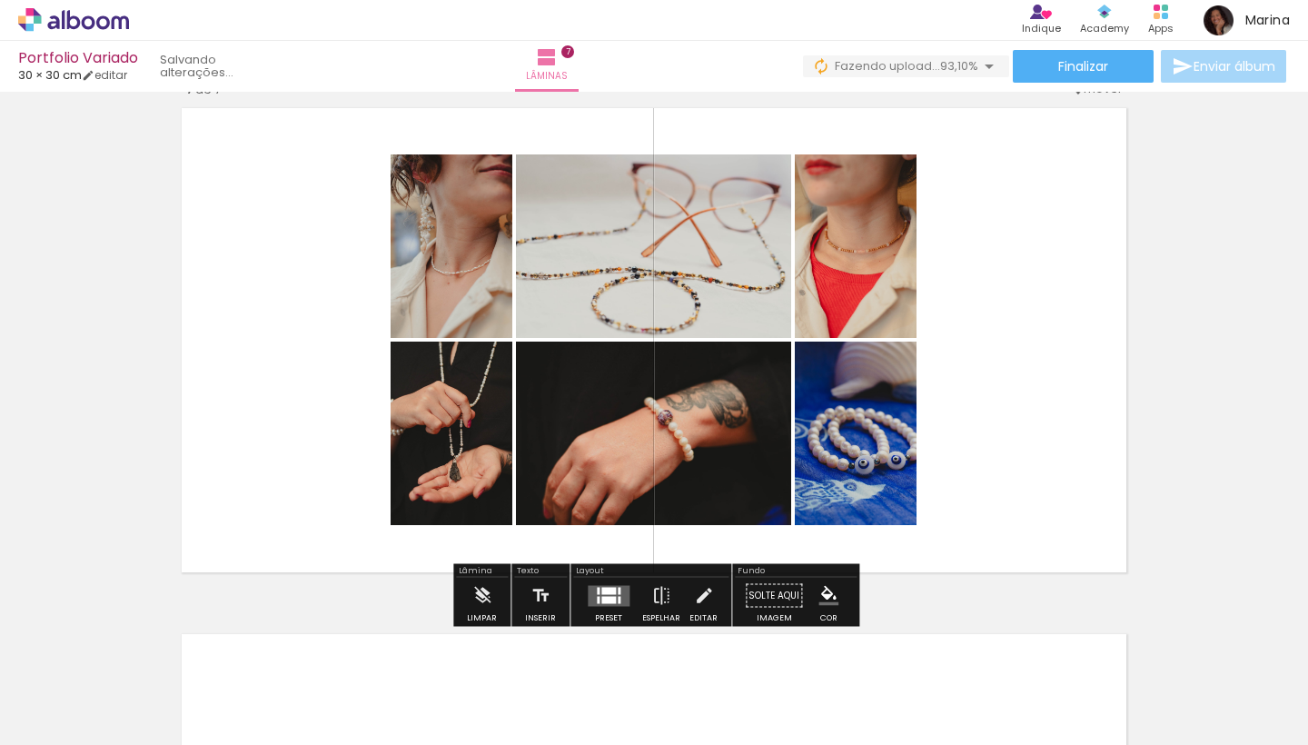
scroll to position [3199, 0]
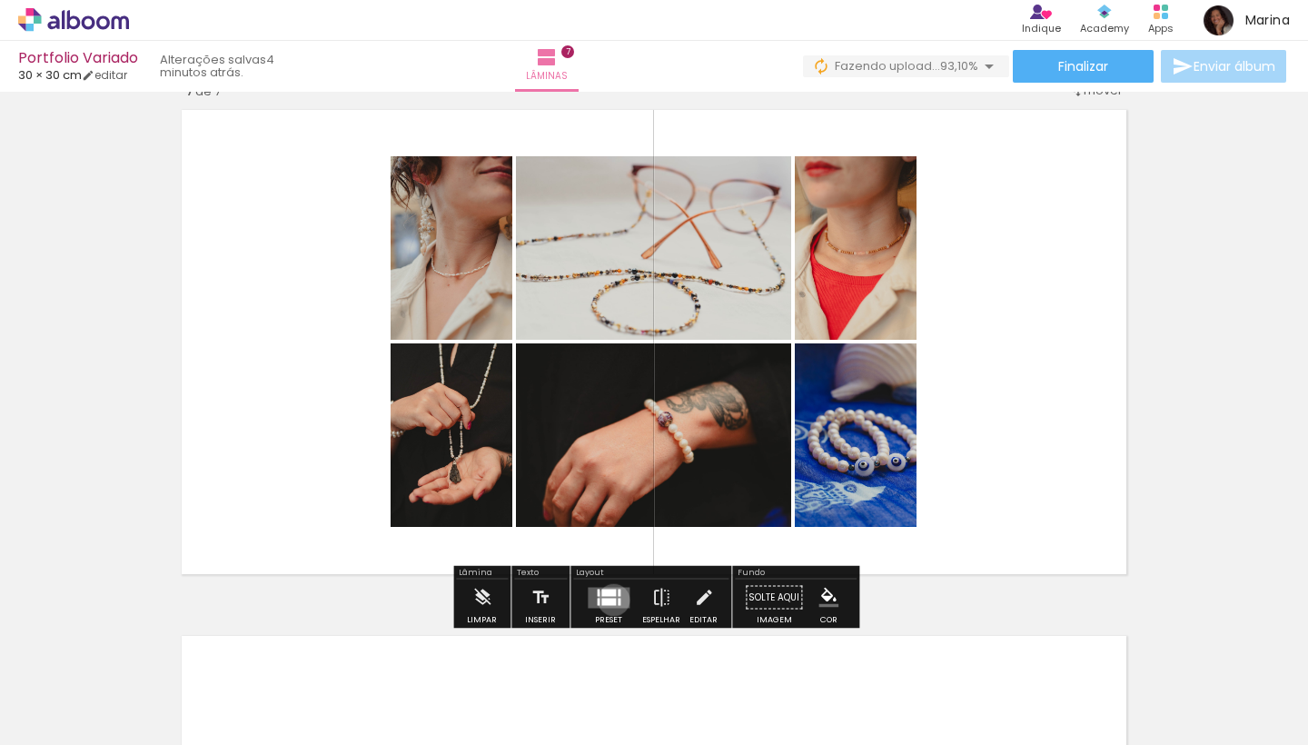
click at [610, 600] on div at bounding box center [608, 601] width 15 height 7
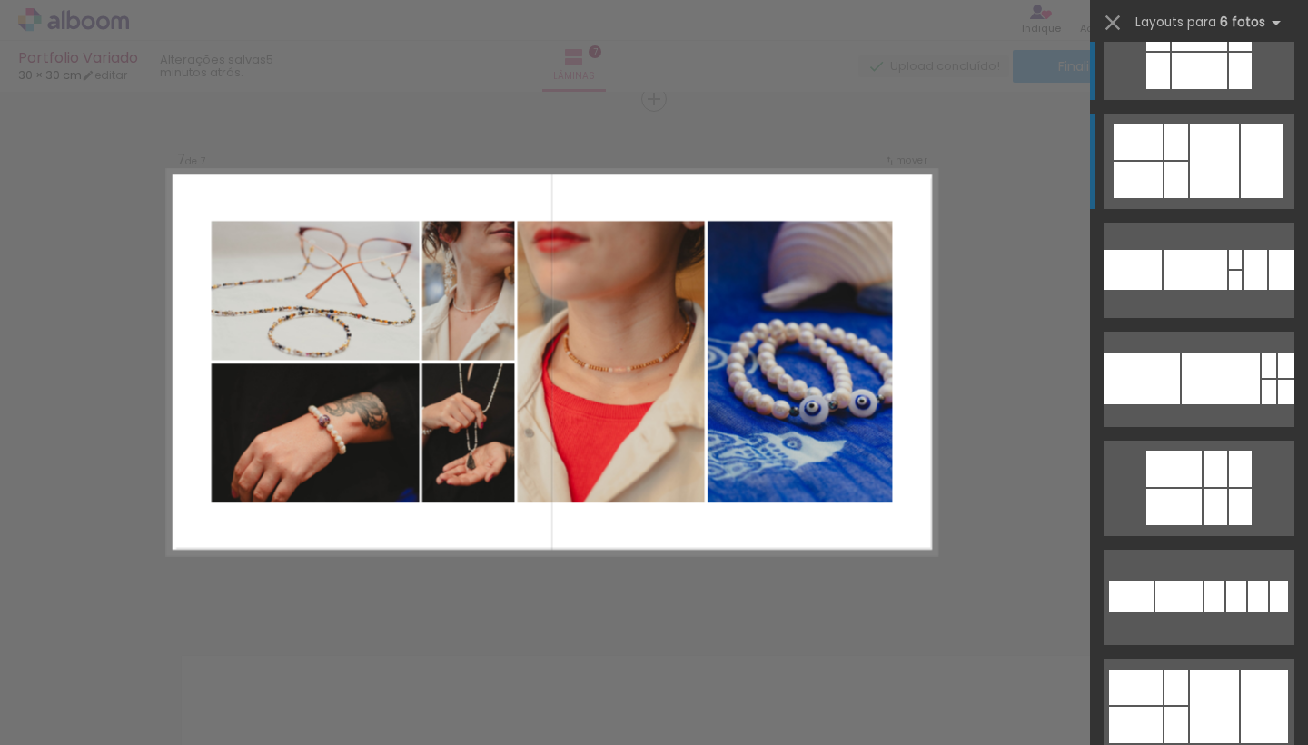
scroll to position [54, 0]
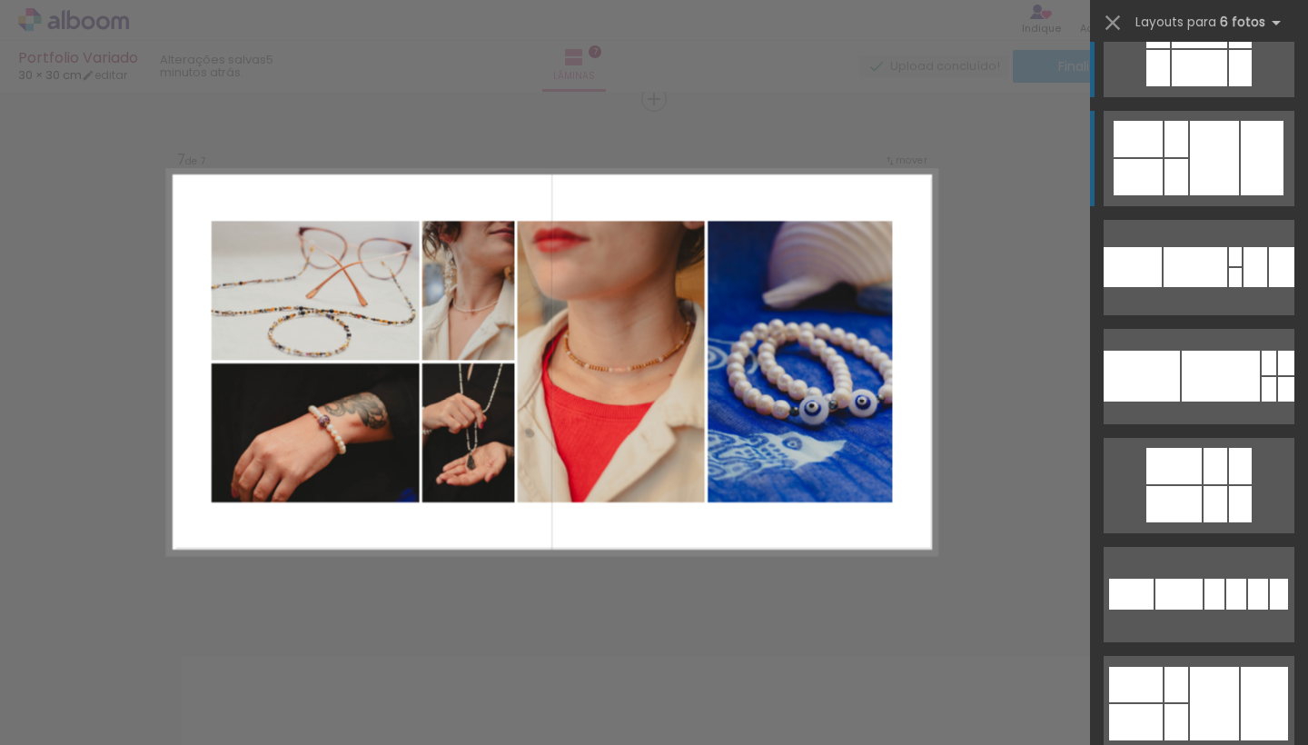
click at [1189, 148] on quentale-layouter at bounding box center [1199, 158] width 191 height 95
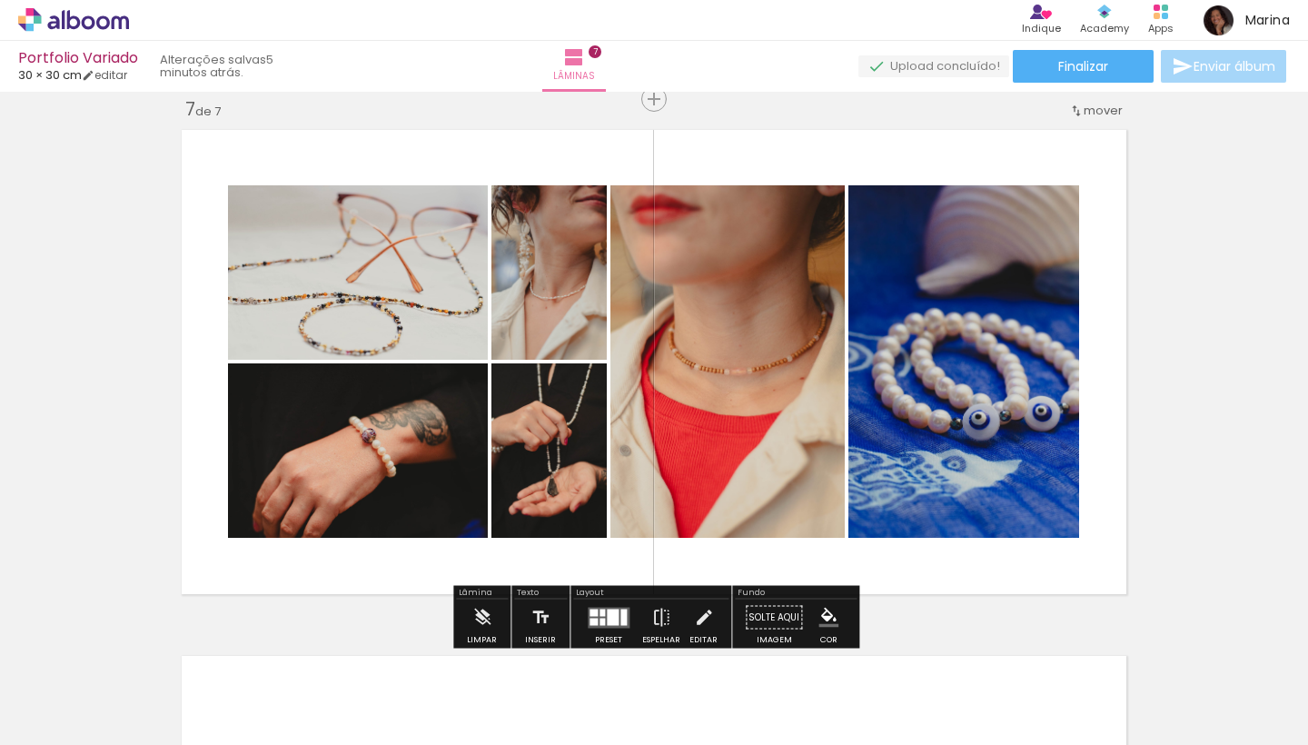
scroll to position [0, 4730]
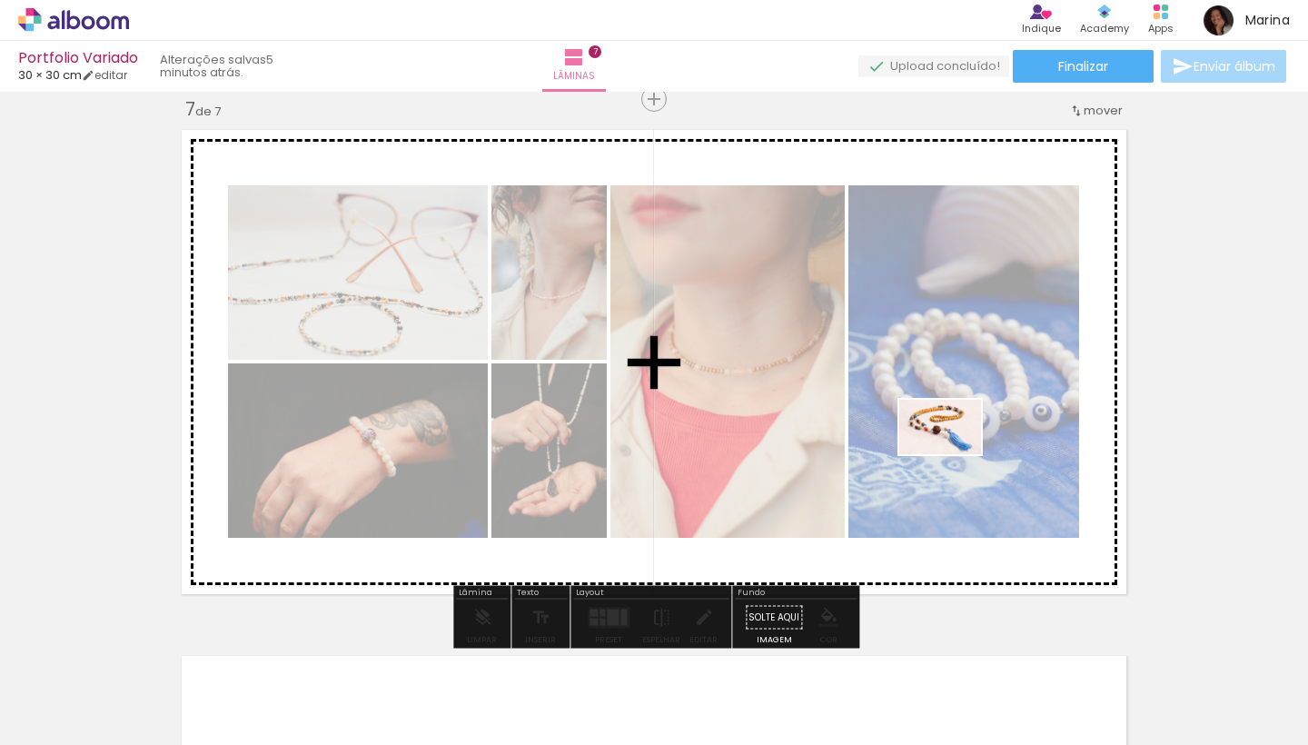
drag, startPoint x: 761, startPoint y: 698, endPoint x: 954, endPoint y: 454, distance: 310.4
click at [954, 454] on quentale-workspace at bounding box center [654, 372] width 1308 height 745
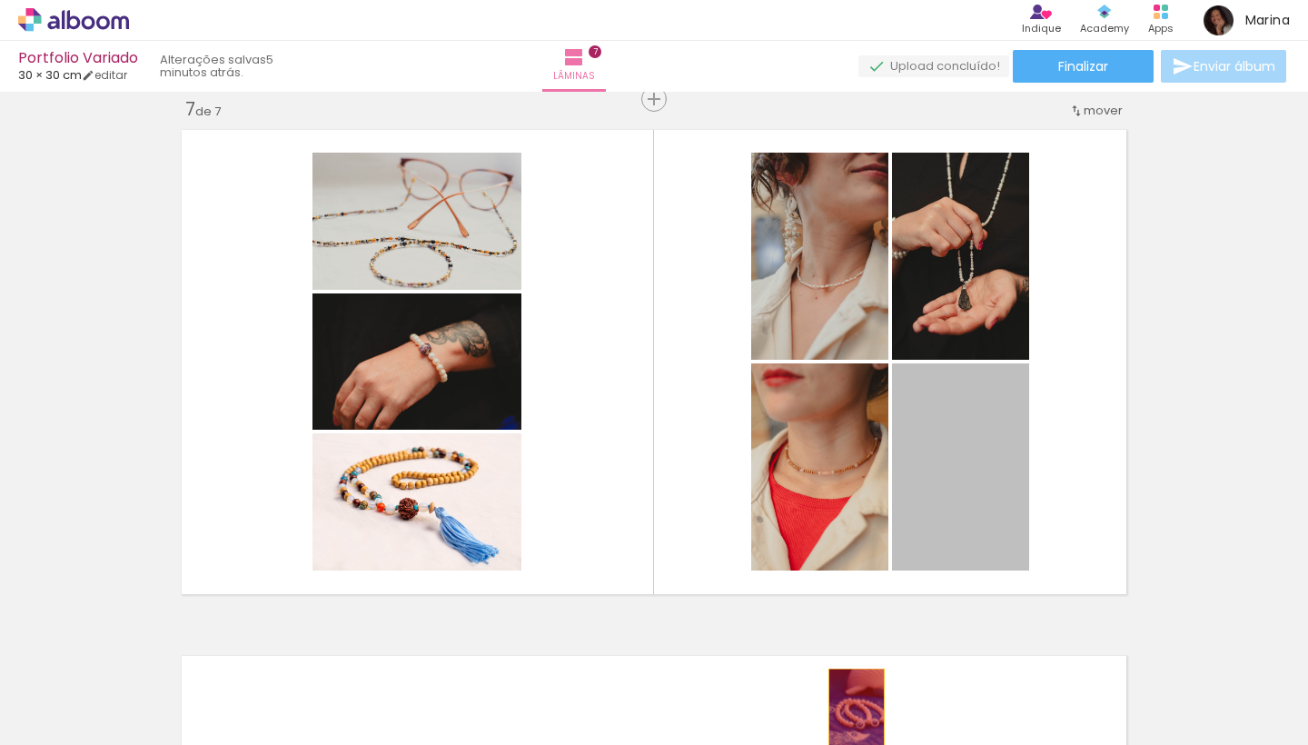
drag, startPoint x: 954, startPoint y: 491, endPoint x: 856, endPoint y: 712, distance: 242.4
click at [856, 712] on quentale-workspace at bounding box center [654, 372] width 1308 height 745
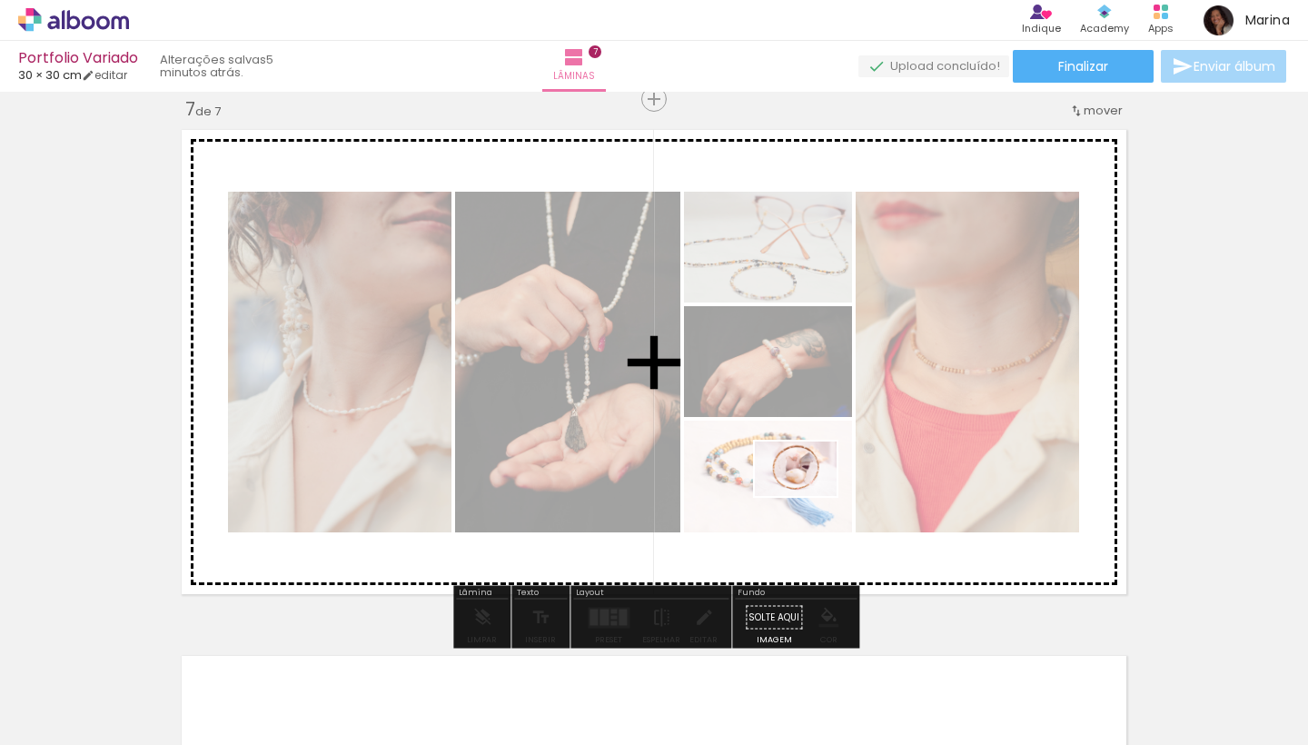
drag, startPoint x: 864, startPoint y: 695, endPoint x: 809, endPoint y: 496, distance: 206.3
click at [809, 496] on quentale-workspace at bounding box center [654, 372] width 1308 height 745
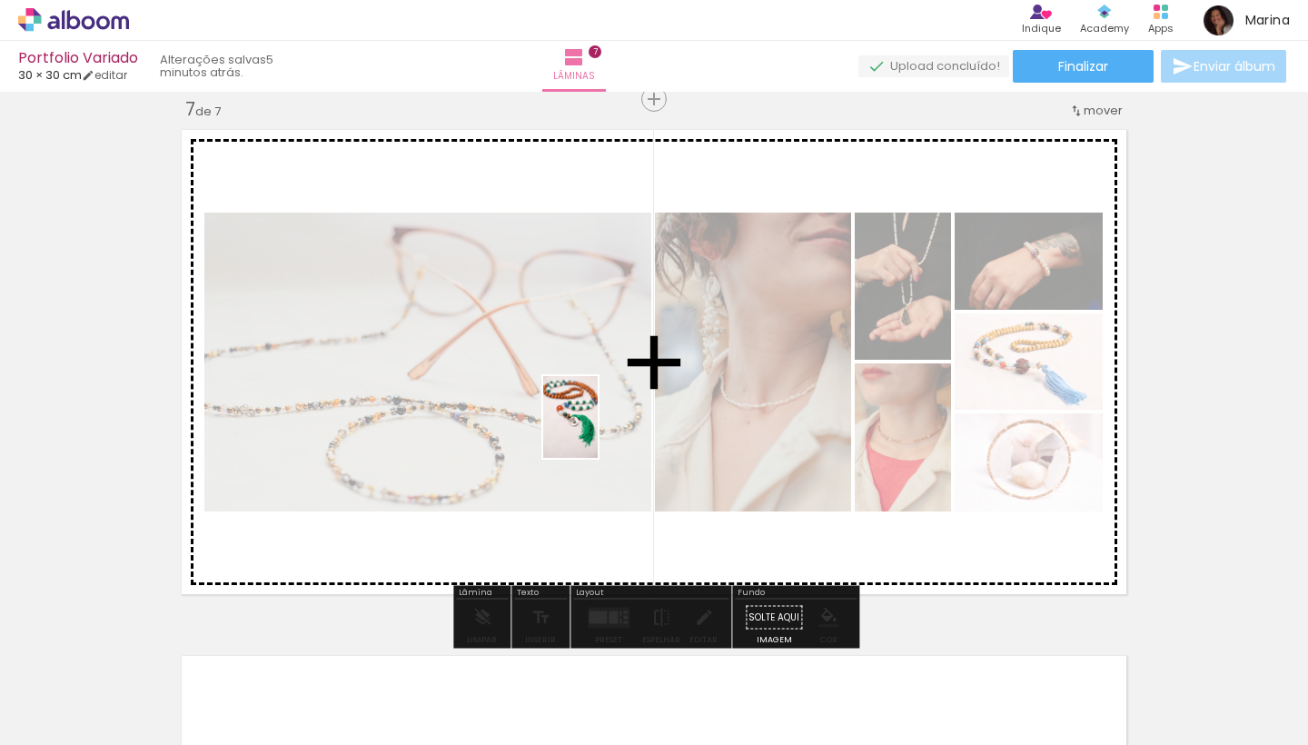
drag, startPoint x: 1250, startPoint y: 680, endPoint x: 598, endPoint y: 431, distance: 698.2
click at [598, 431] on quentale-workspace at bounding box center [654, 372] width 1308 height 745
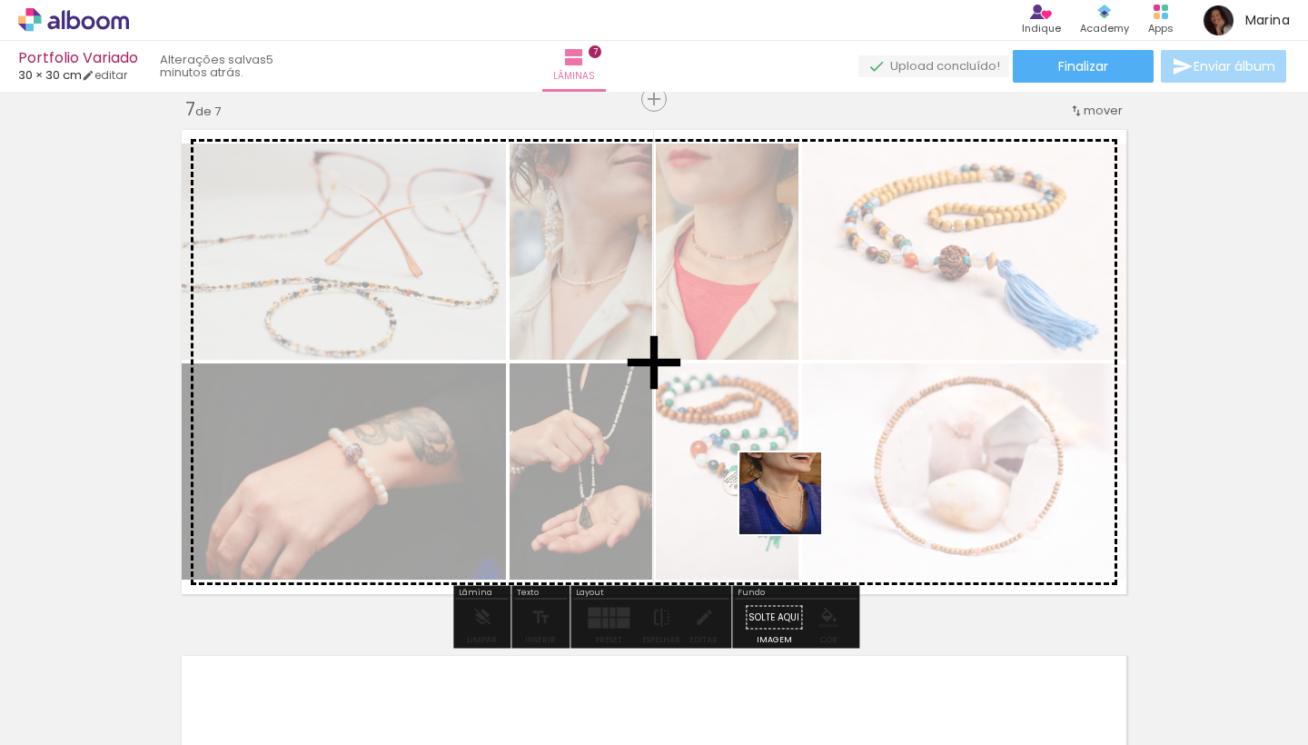
drag, startPoint x: 1061, startPoint y: 691, endPoint x: 767, endPoint y: 471, distance: 367.9
click at [767, 471] on quentale-workspace at bounding box center [654, 372] width 1308 height 745
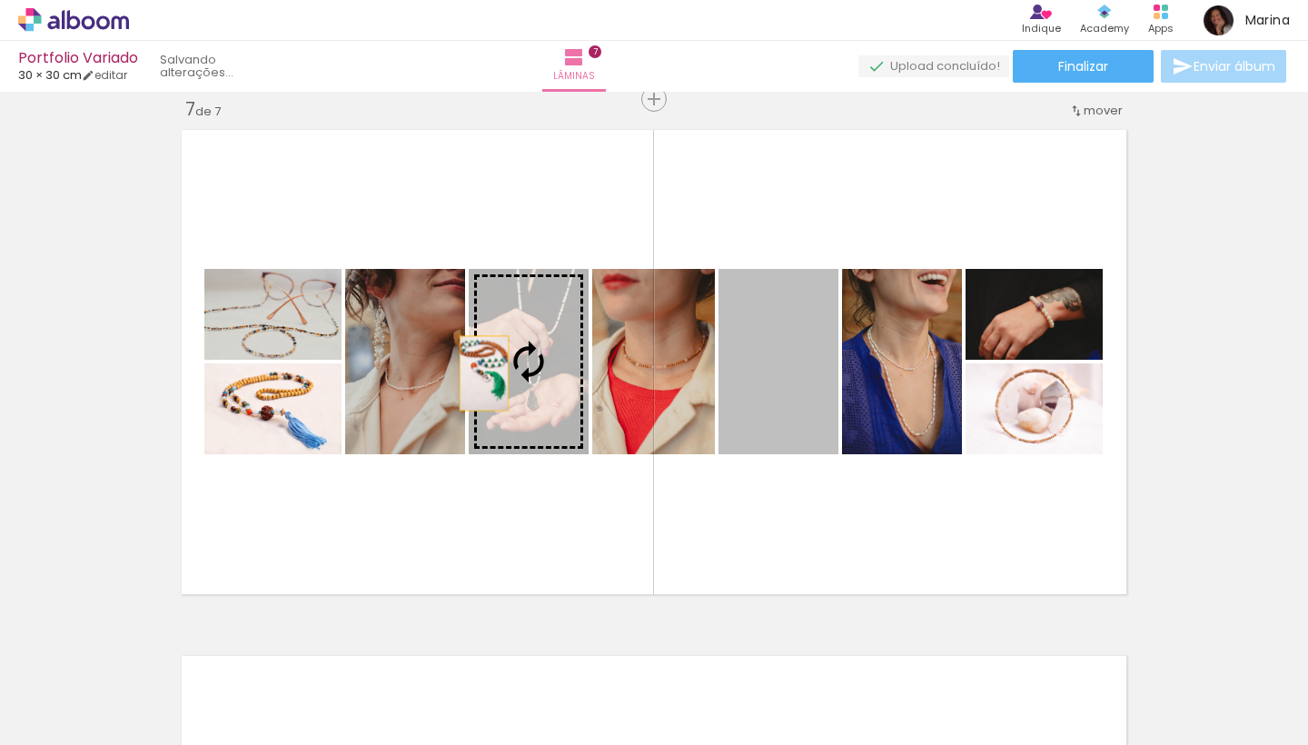
drag, startPoint x: 791, startPoint y: 387, endPoint x: 484, endPoint y: 373, distance: 307.4
click at [0, 0] on slot at bounding box center [0, 0] width 0 height 0
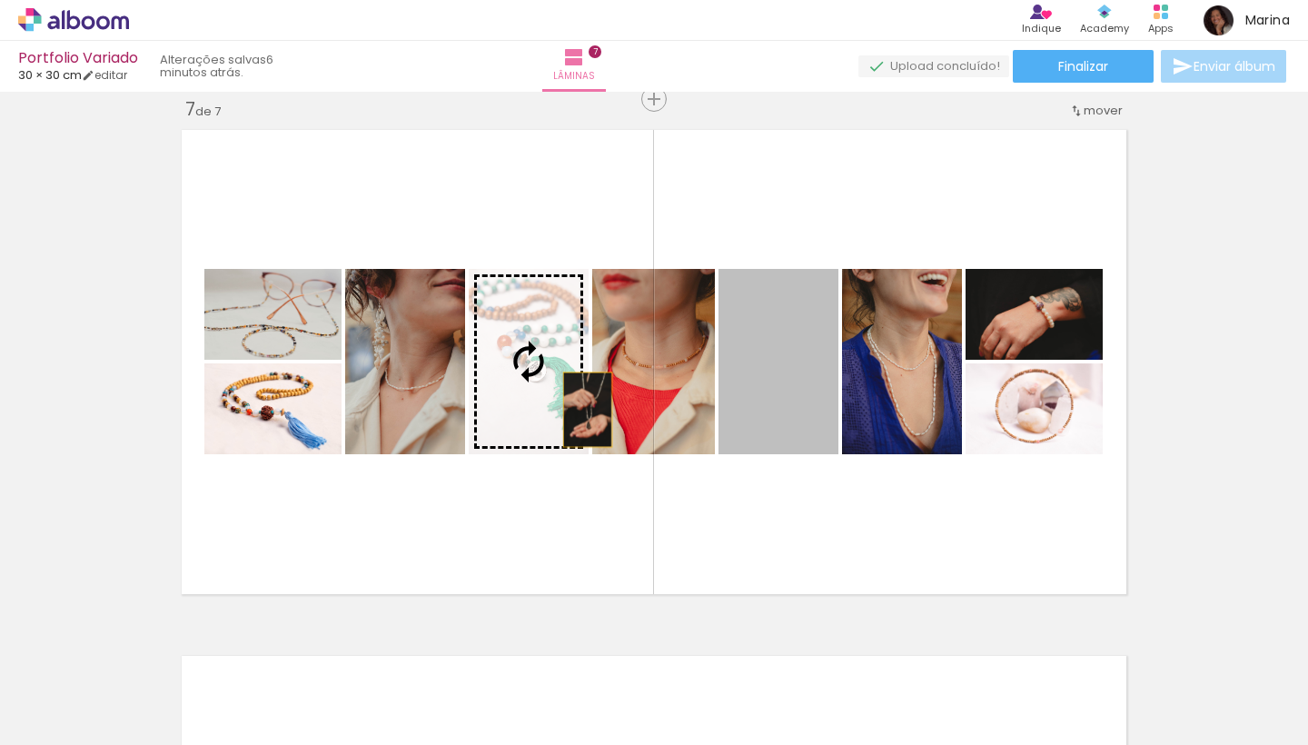
drag, startPoint x: 789, startPoint y: 417, endPoint x: 546, endPoint y: 410, distance: 243.6
click at [0, 0] on slot at bounding box center [0, 0] width 0 height 0
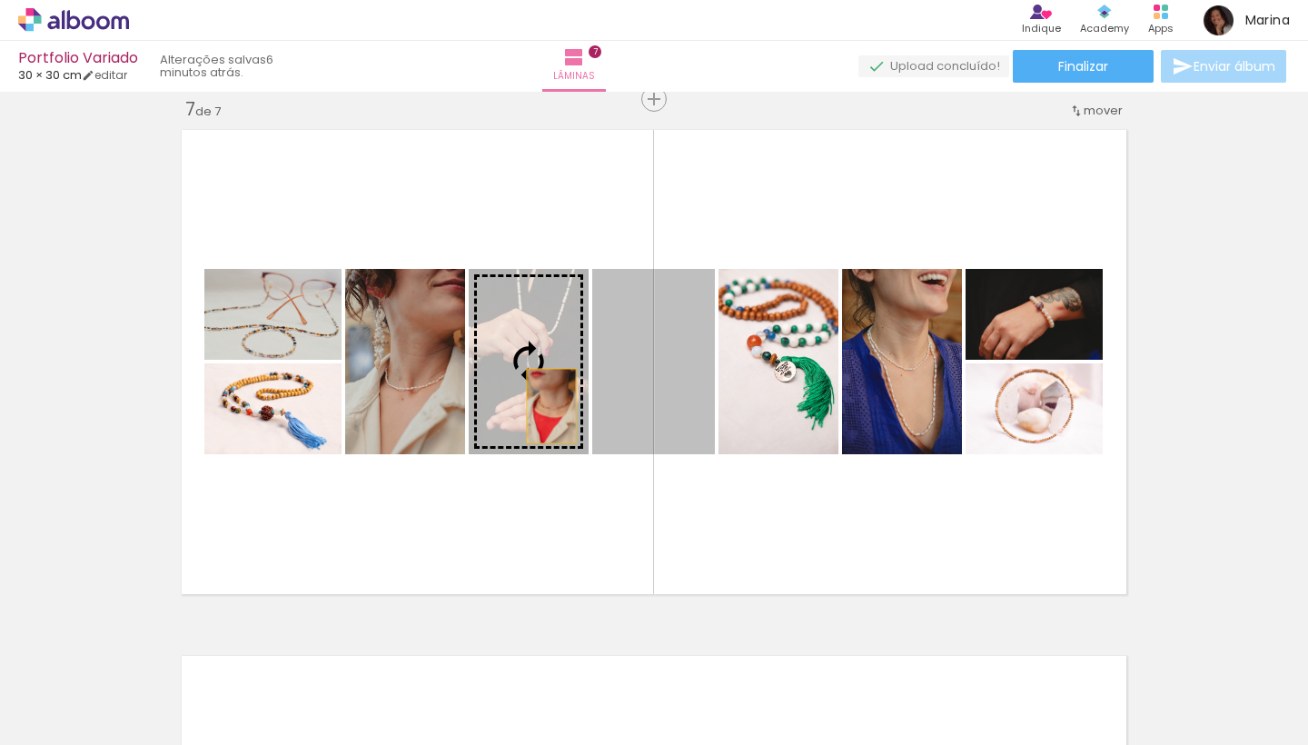
drag, startPoint x: 659, startPoint y: 406, endPoint x: 549, endPoint y: 406, distance: 109.9
click at [0, 0] on slot at bounding box center [0, 0] width 0 height 0
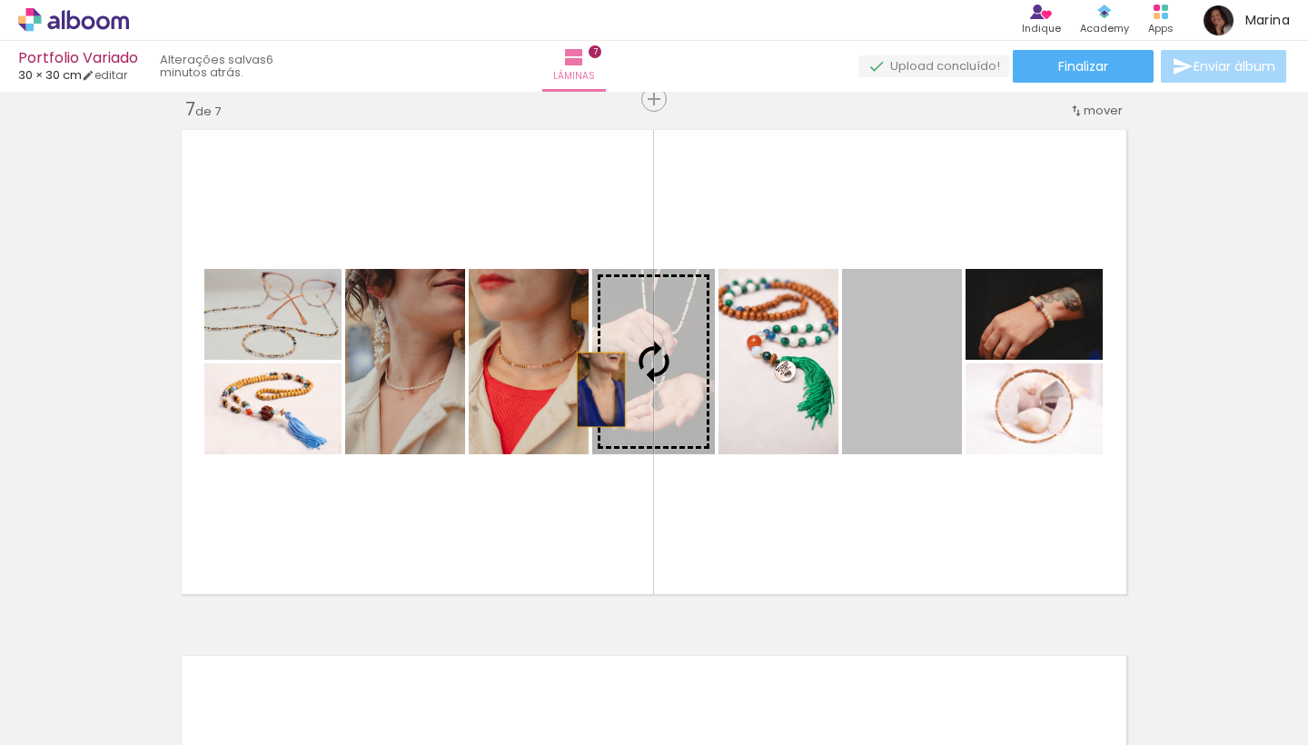
drag, startPoint x: 896, startPoint y: 400, endPoint x: 587, endPoint y: 390, distance: 309.0
click at [0, 0] on slot at bounding box center [0, 0] width 0 height 0
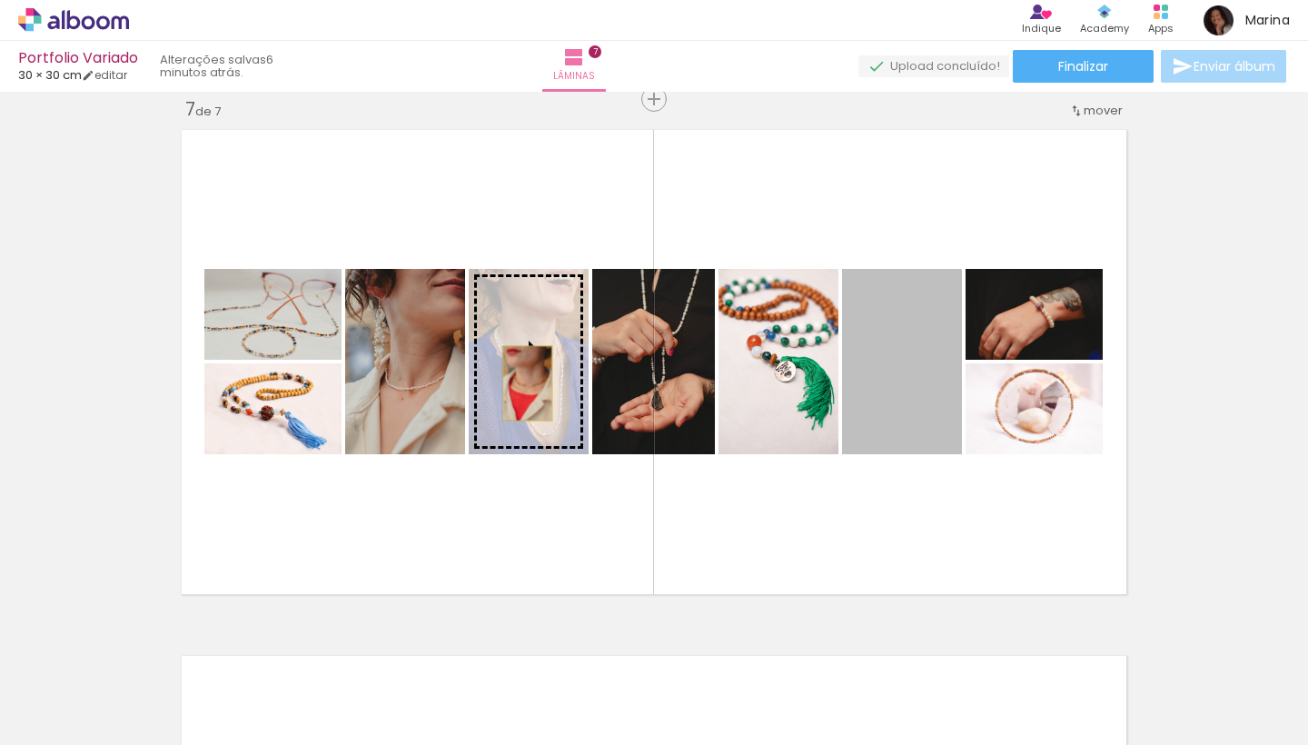
drag, startPoint x: 881, startPoint y: 402, endPoint x: 526, endPoint y: 383, distance: 355.7
click at [0, 0] on slot at bounding box center [0, 0] width 0 height 0
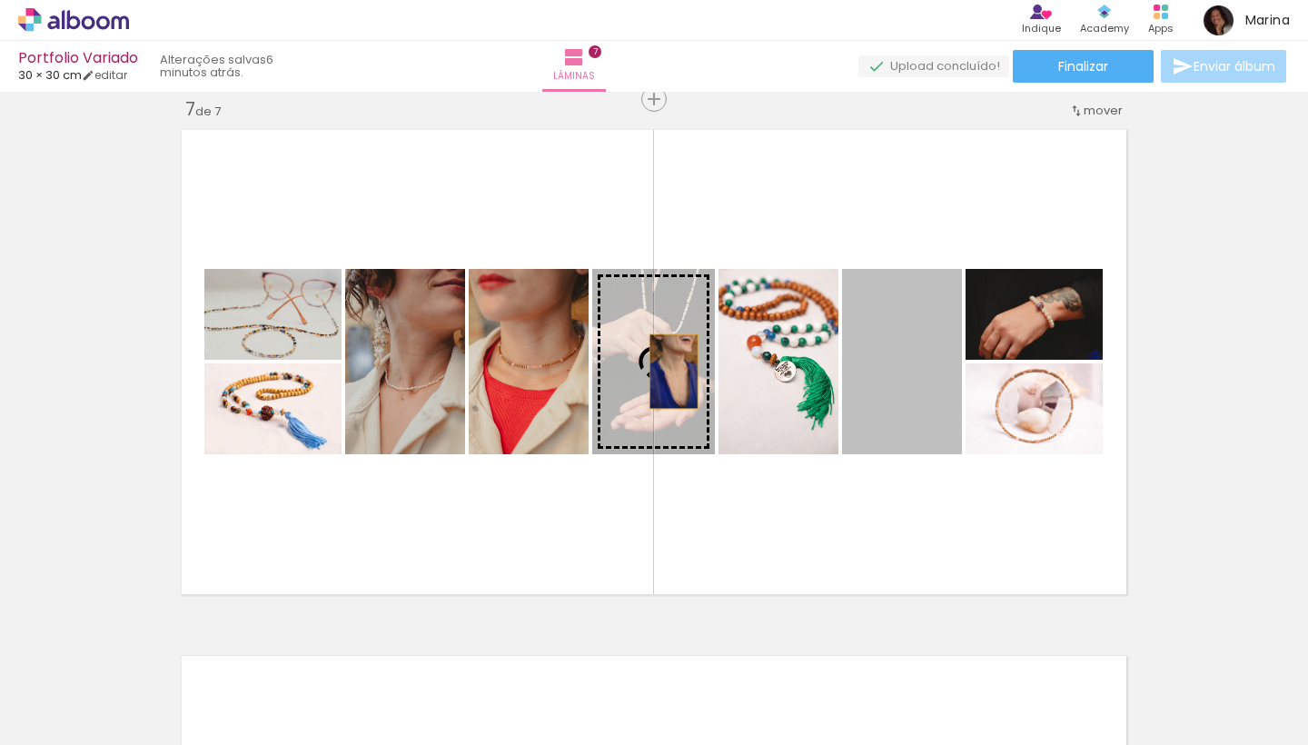
drag, startPoint x: 873, startPoint y: 372, endPoint x: 674, endPoint y: 372, distance: 199.0
click at [0, 0] on slot at bounding box center [0, 0] width 0 height 0
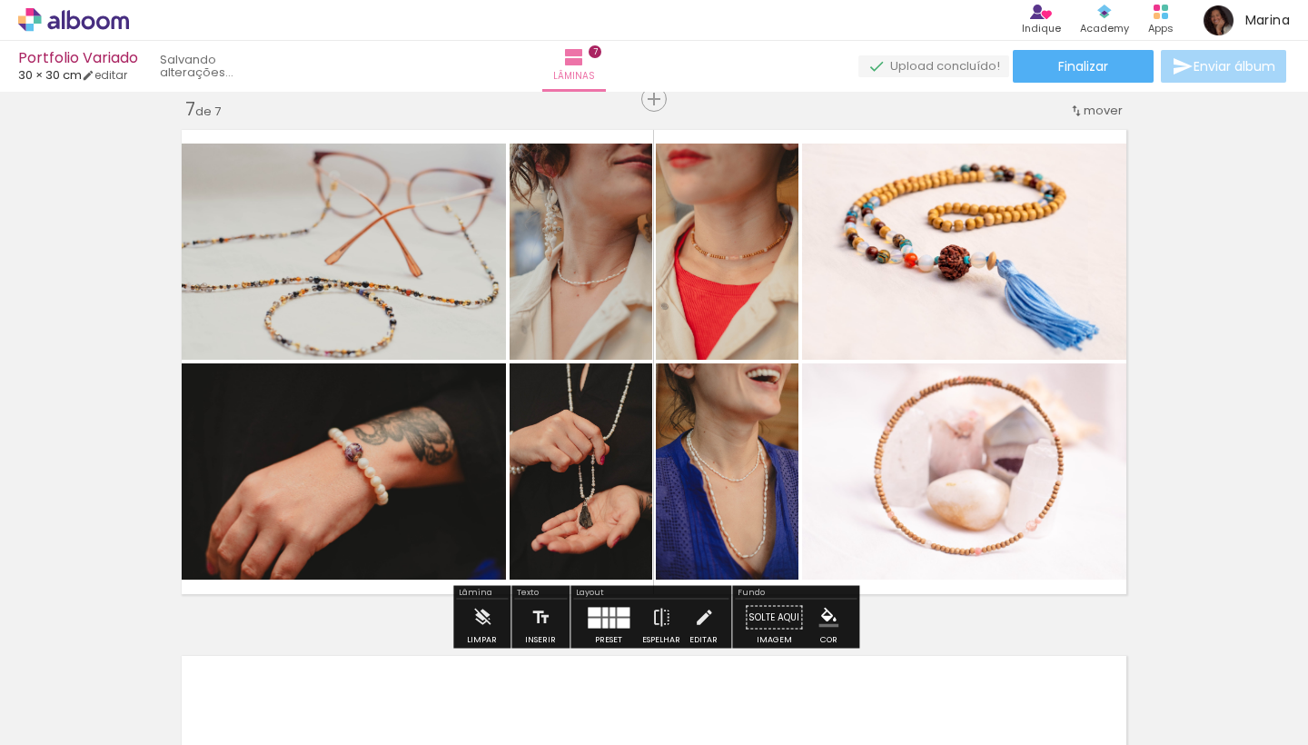
drag, startPoint x: 749, startPoint y: 357, endPoint x: 911, endPoint y: 713, distance: 391.5
click at [911, 713] on quentale-workspace at bounding box center [654, 372] width 1308 height 745
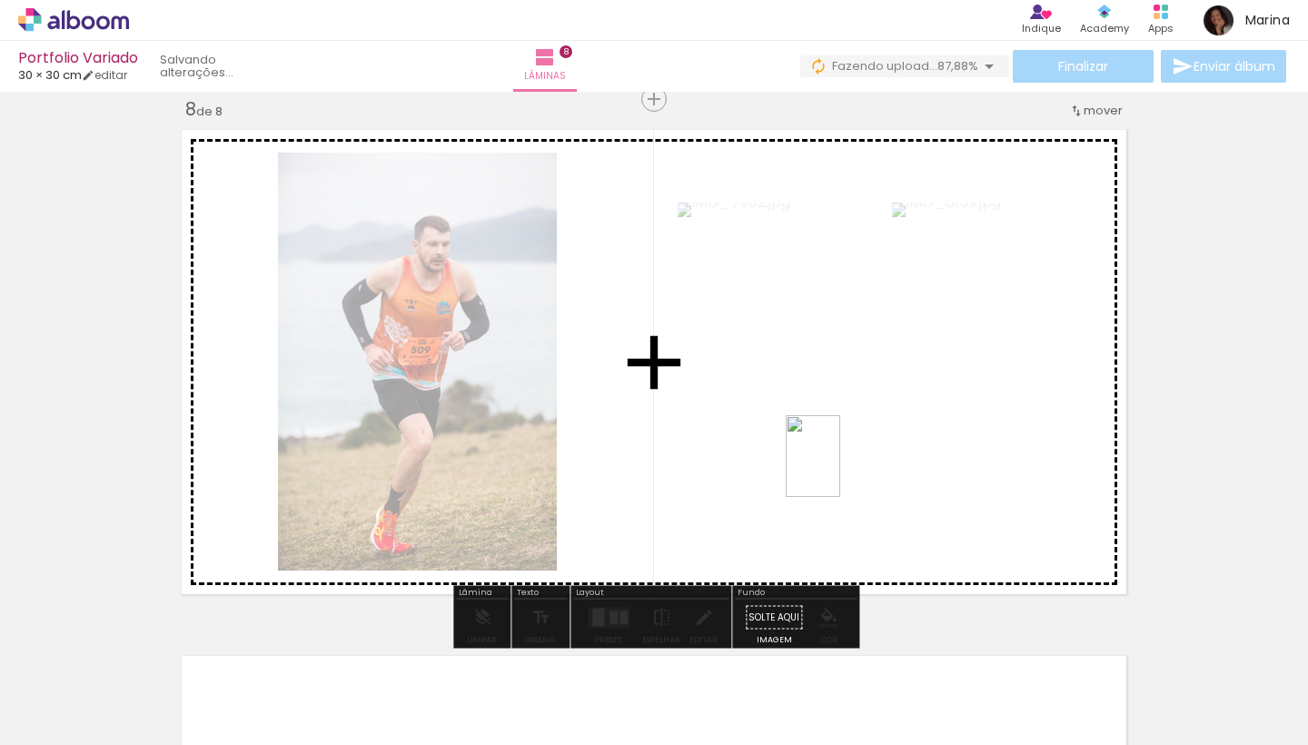
drag, startPoint x: 1064, startPoint y: 695, endPoint x: 840, endPoint y: 470, distance: 317.3
click at [840, 470] on quentale-workspace at bounding box center [654, 372] width 1308 height 745
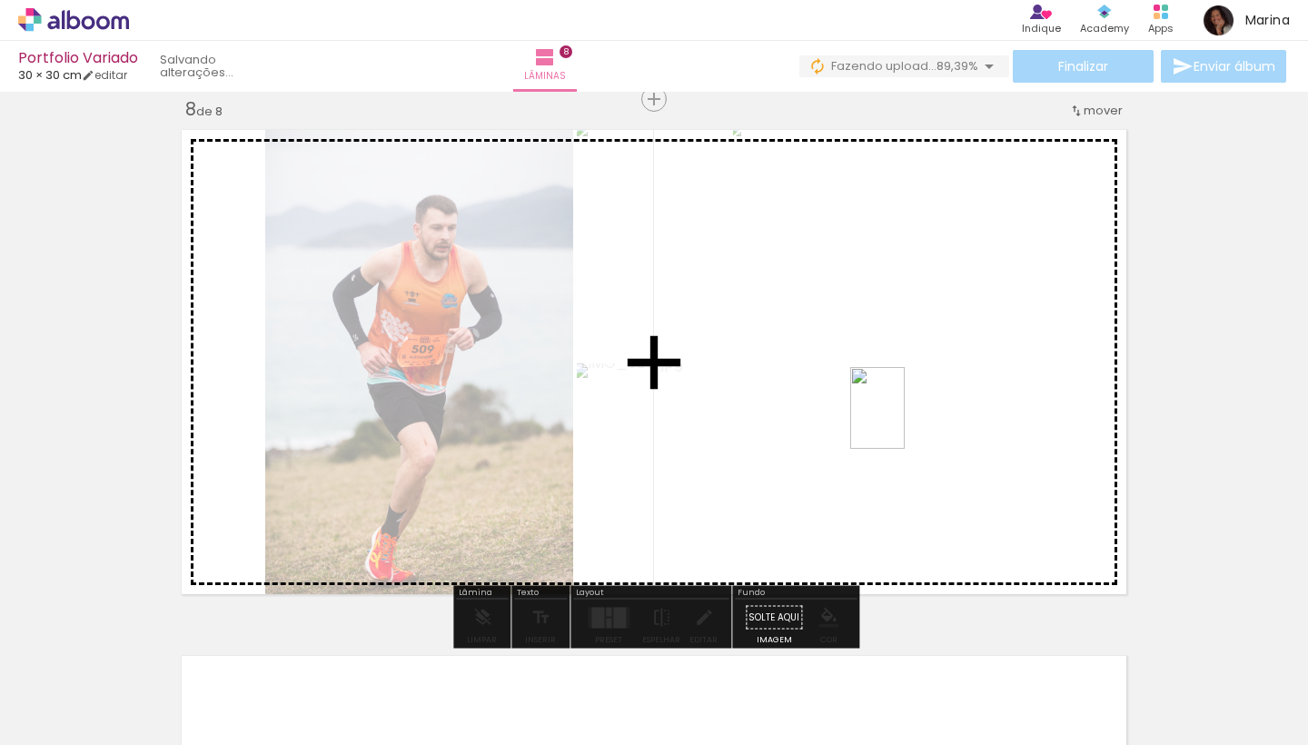
drag, startPoint x: 1160, startPoint y: 702, endPoint x: 905, endPoint y: 422, distance: 379.4
click at [905, 422] on quentale-workspace at bounding box center [654, 372] width 1308 height 745
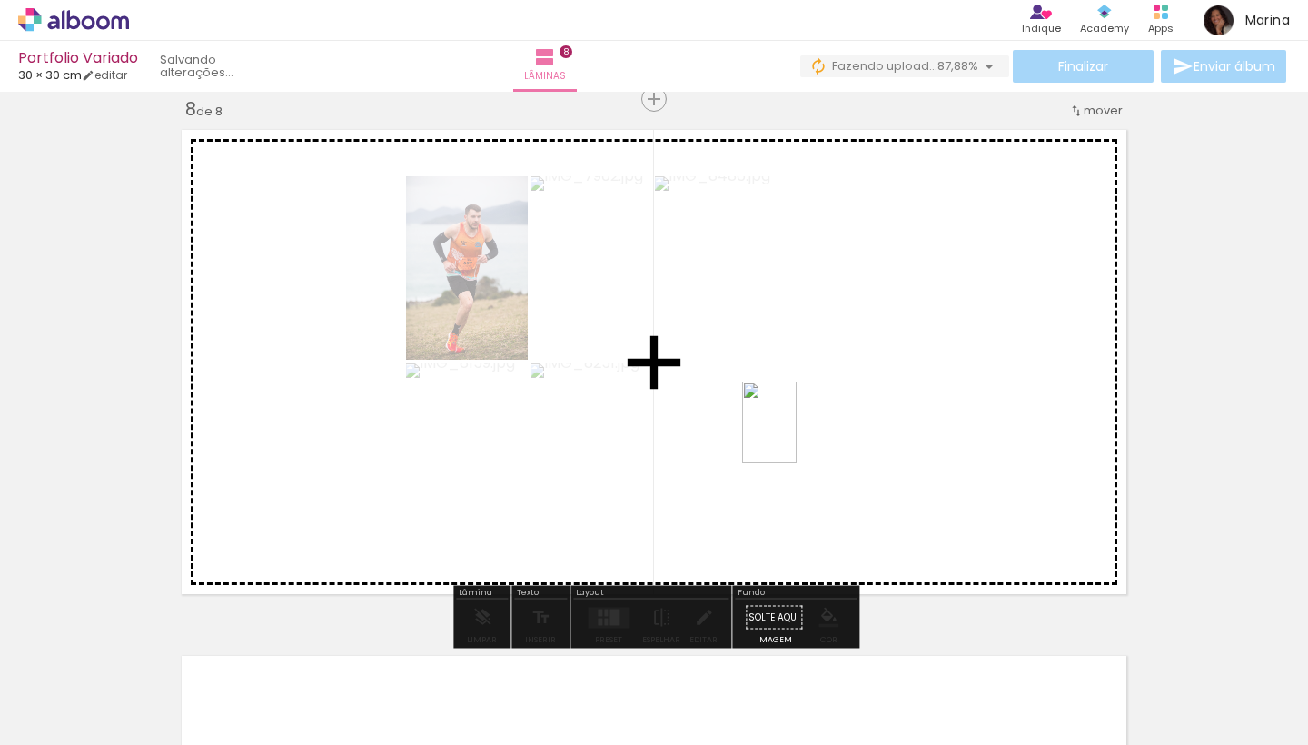
drag, startPoint x: 1254, startPoint y: 696, endPoint x: 795, endPoint y: 432, distance: 529.0
click at [795, 432] on quentale-workspace at bounding box center [654, 372] width 1308 height 745
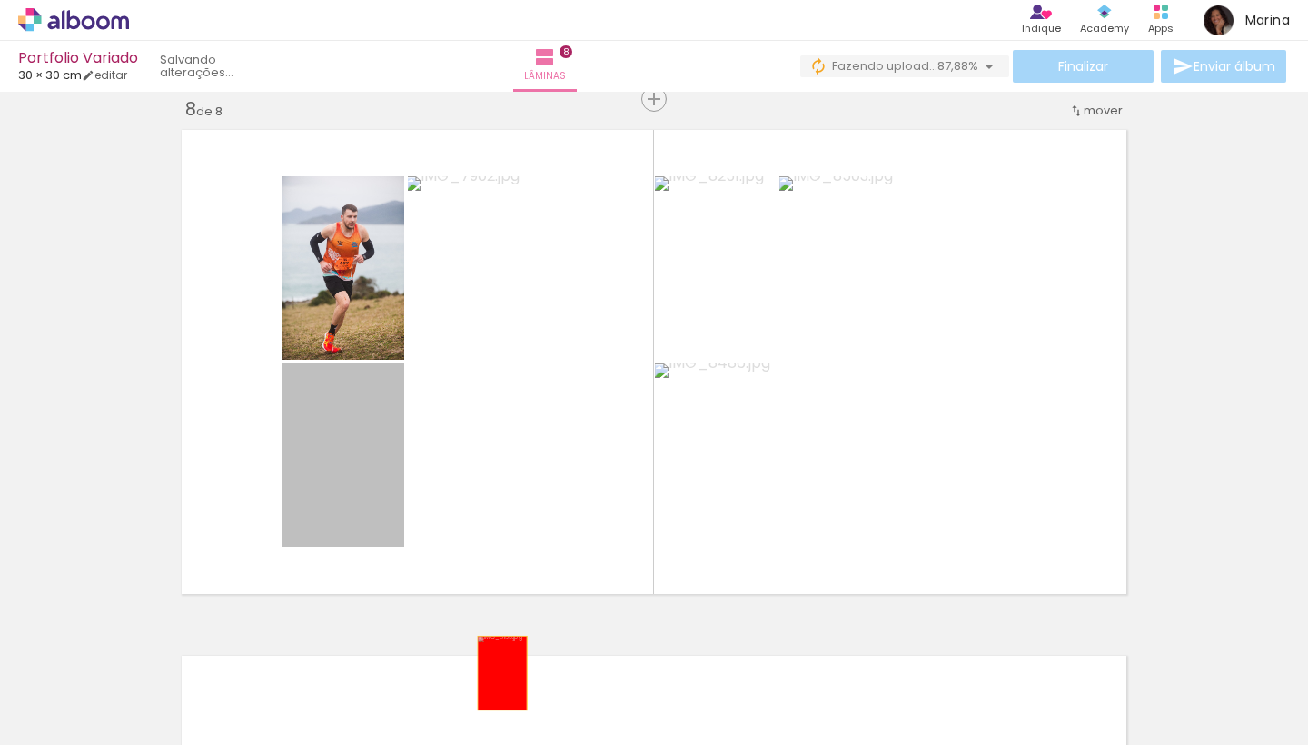
drag, startPoint x: 362, startPoint y: 452, endPoint x: 506, endPoint y: 705, distance: 290.5
click at [506, 705] on quentale-workspace at bounding box center [654, 372] width 1308 height 745
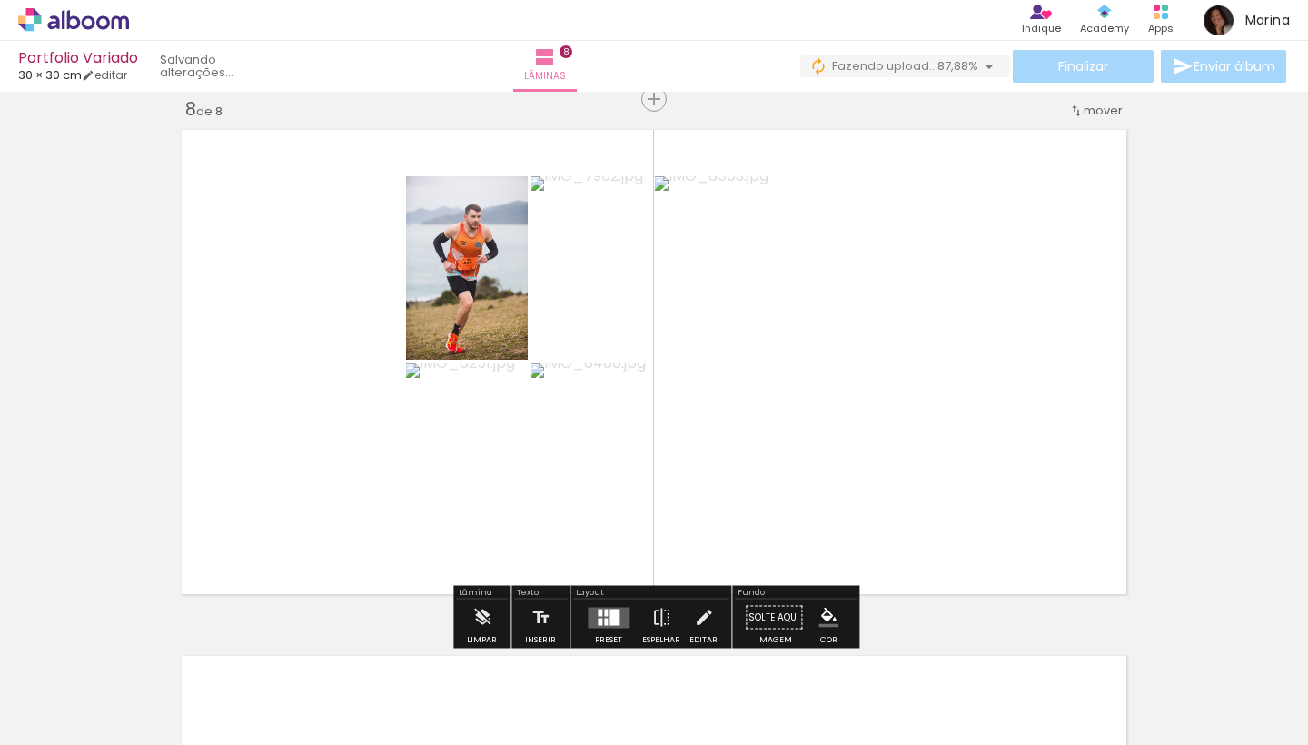
click at [60, 727] on span "Adicionar Fotos" at bounding box center [64, 720] width 55 height 20
click at [0, 0] on input "file" at bounding box center [0, 0] width 0 height 0
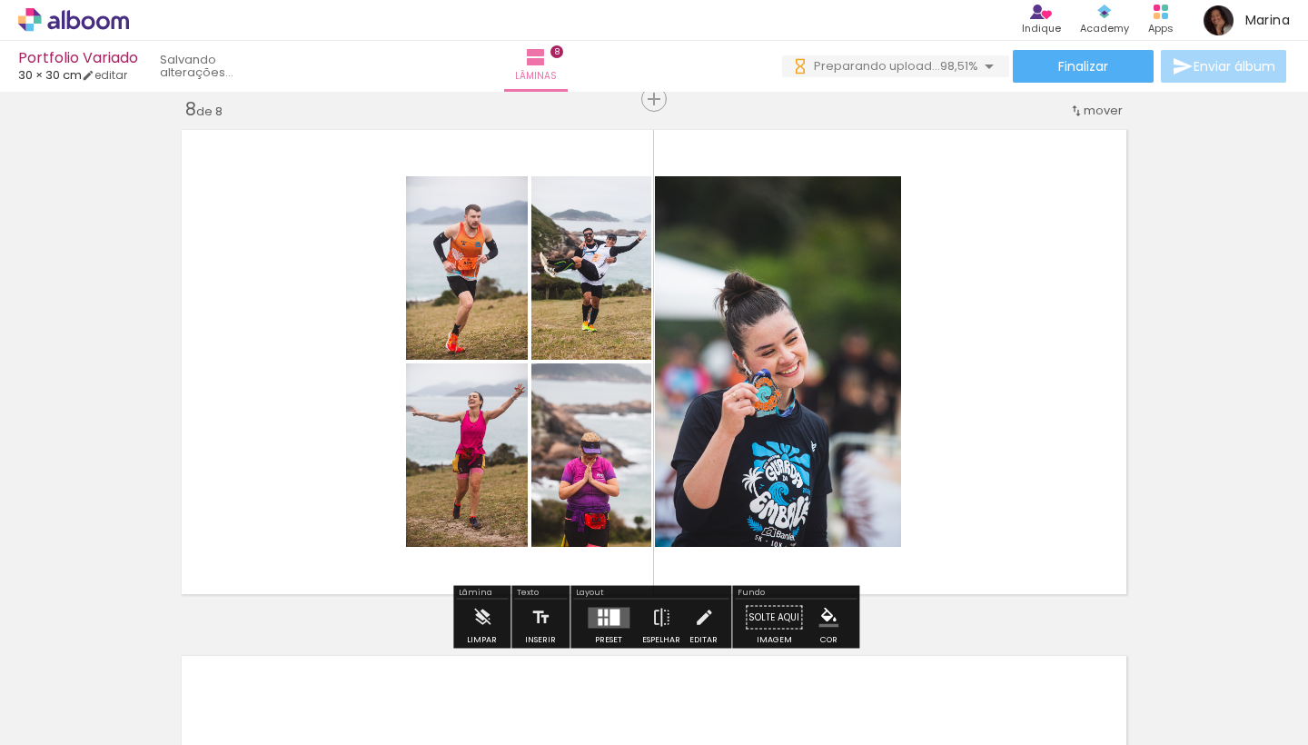
scroll to position [0, 5951]
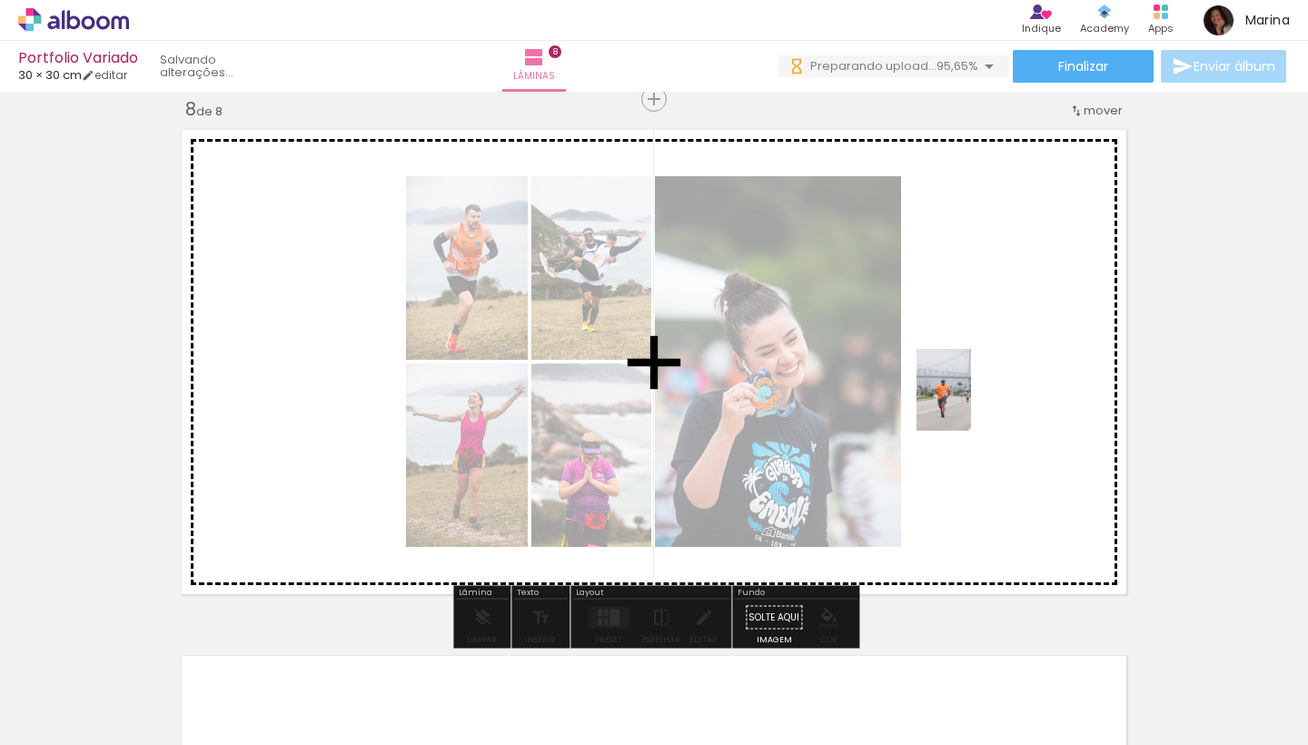
drag, startPoint x: 959, startPoint y: 702, endPoint x: 971, endPoint y: 403, distance: 299.1
click at [971, 403] on quentale-workspace at bounding box center [654, 372] width 1308 height 745
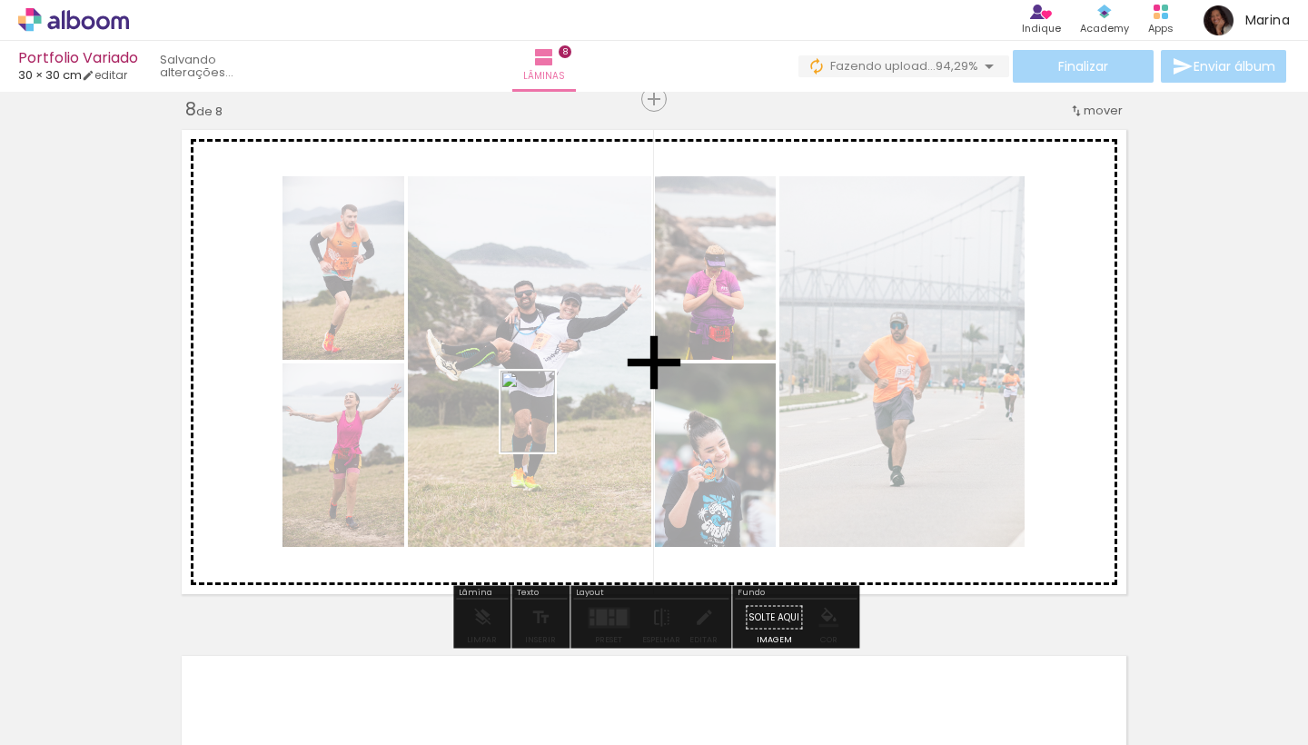
drag, startPoint x: 1053, startPoint y: 696, endPoint x: 555, endPoint y: 425, distance: 566.7
click at [555, 425] on quentale-workspace at bounding box center [654, 372] width 1308 height 745
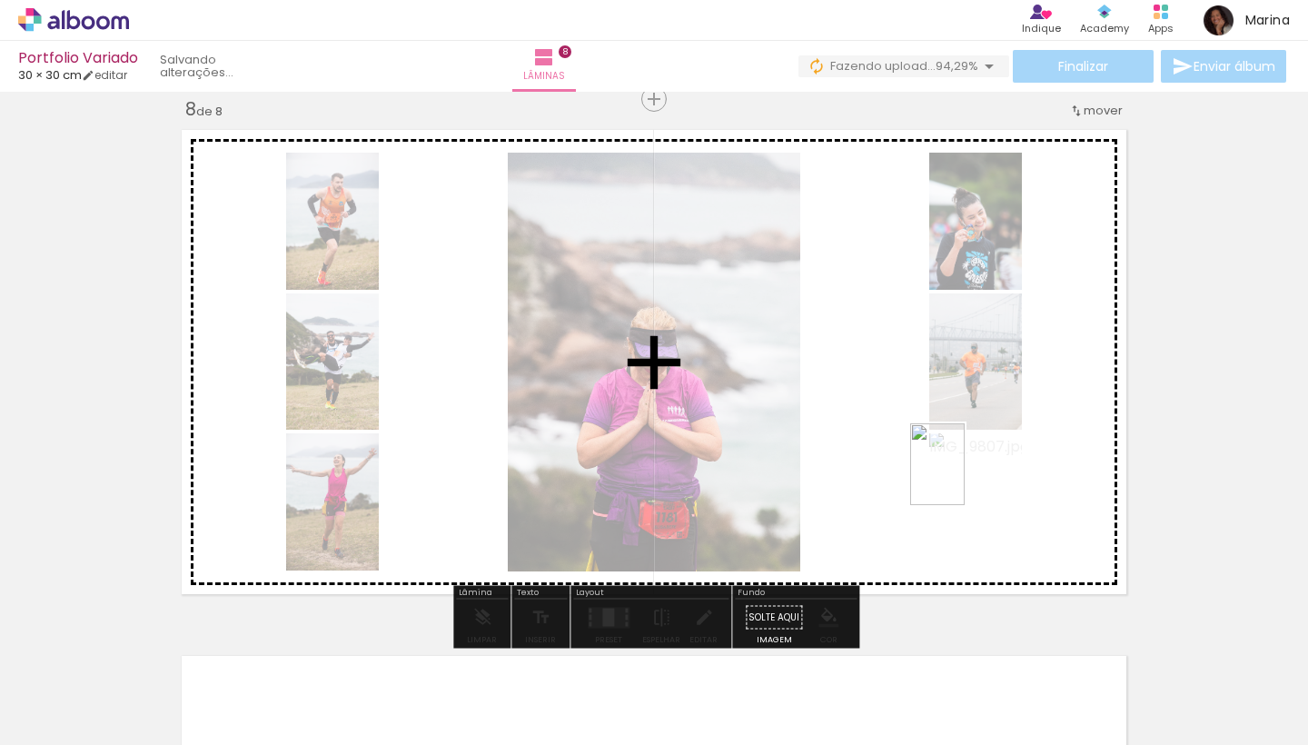
drag, startPoint x: 1168, startPoint y: 700, endPoint x: 965, endPoint y: 478, distance: 300.9
click at [965, 478] on quentale-workspace at bounding box center [654, 372] width 1308 height 745
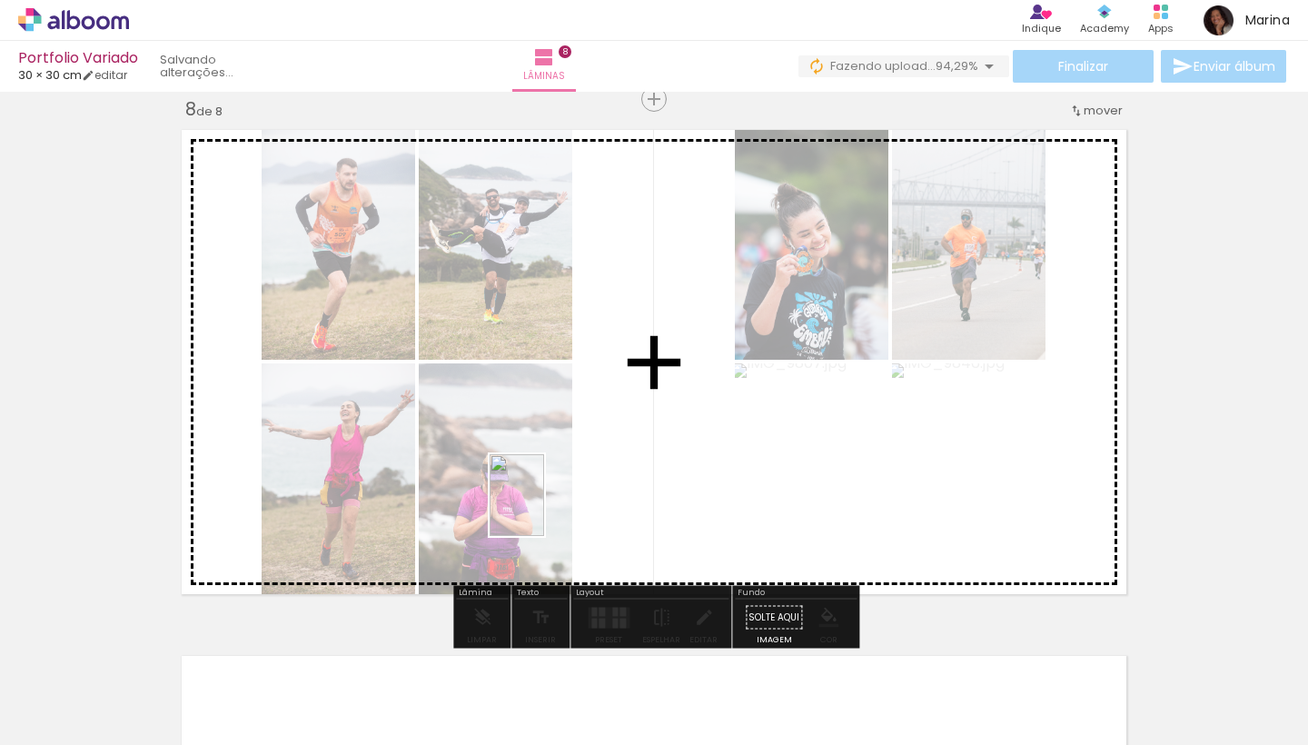
drag, startPoint x: 1249, startPoint y: 698, endPoint x: 520, endPoint y: 511, distance: 753.1
click at [520, 511] on quentale-workspace at bounding box center [654, 372] width 1308 height 745
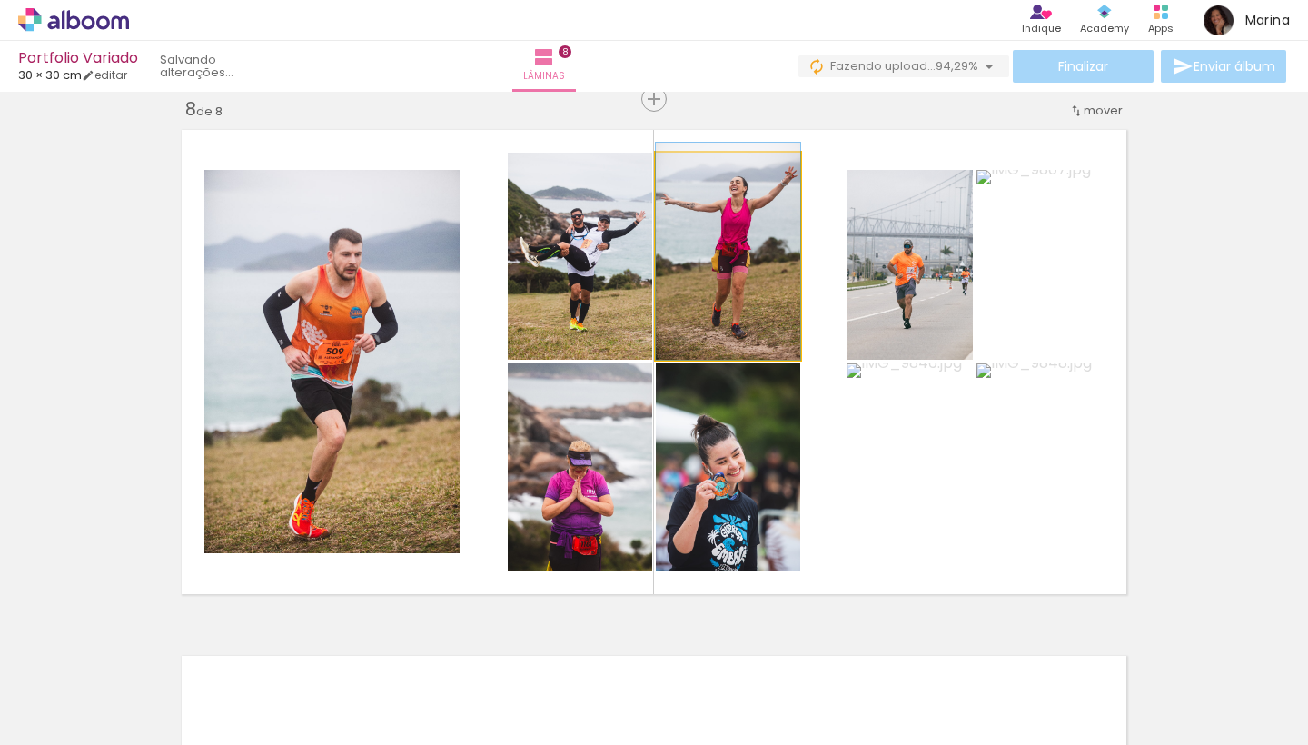
drag, startPoint x: 696, startPoint y: 307, endPoint x: 730, endPoint y: 264, distance: 54.9
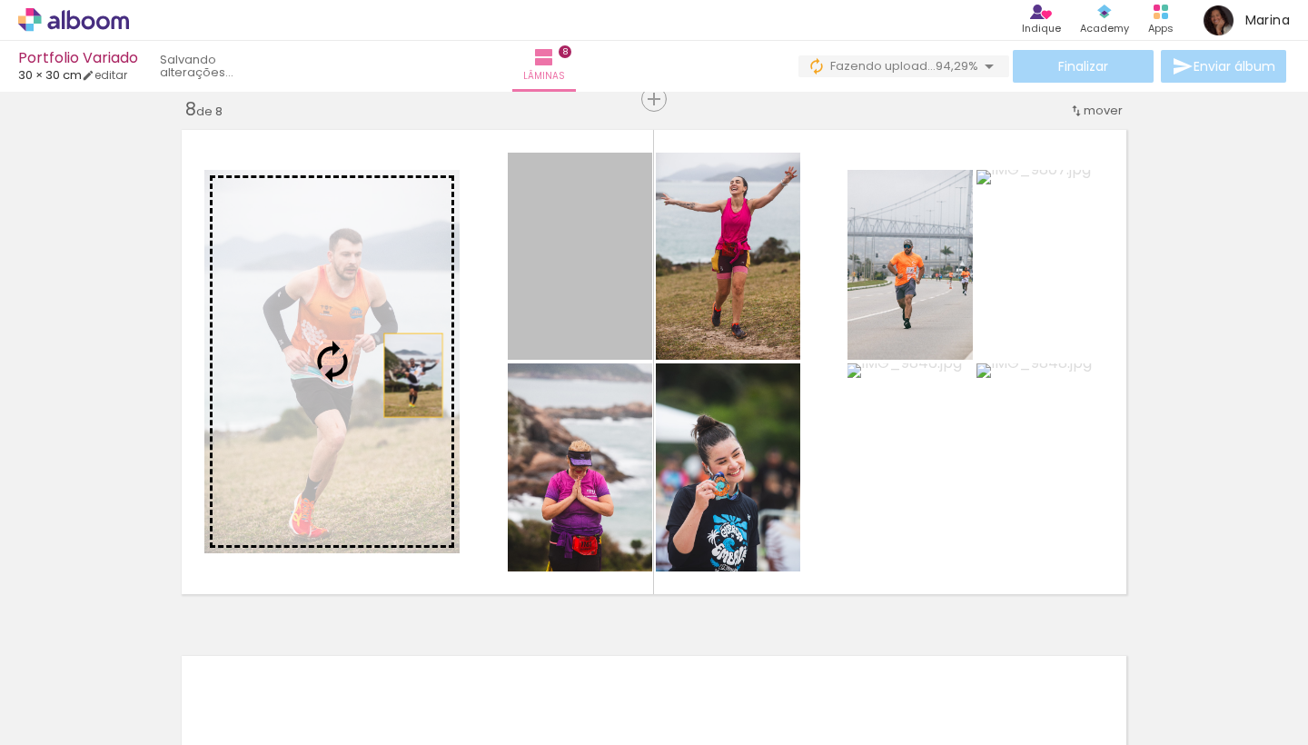
drag, startPoint x: 608, startPoint y: 289, endPoint x: 392, endPoint y: 385, distance: 235.9
click at [0, 0] on slot at bounding box center [0, 0] width 0 height 0
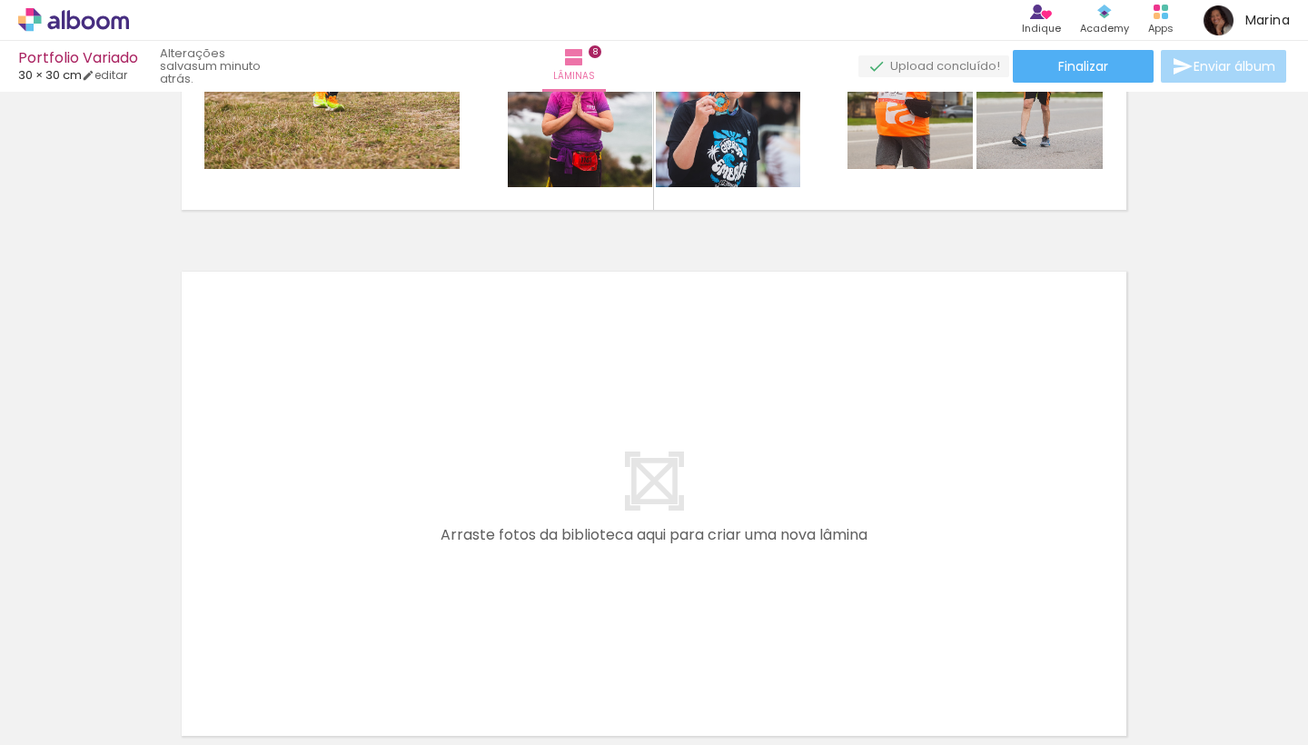
scroll to position [4197, 0]
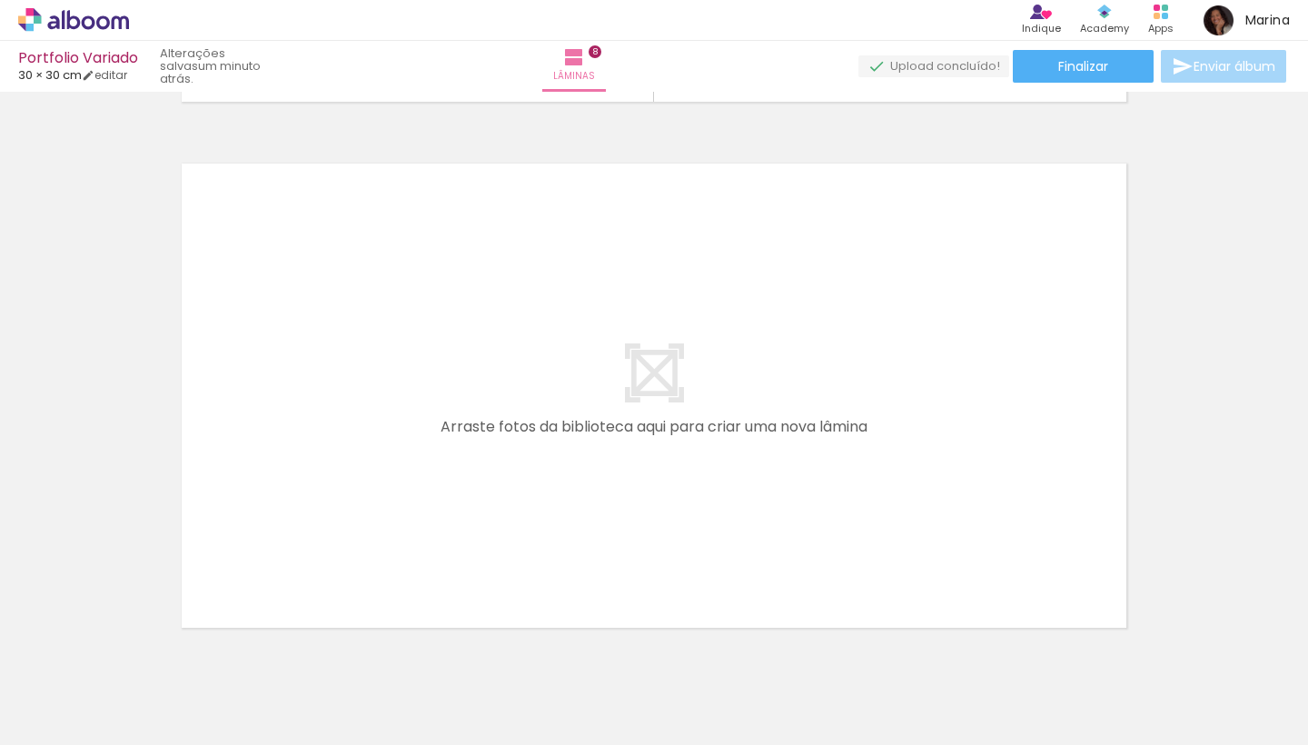
click at [57, 725] on span "Adicionar Fotos" at bounding box center [64, 720] width 55 height 20
click at [0, 0] on input "file" at bounding box center [0, 0] width 0 height 0
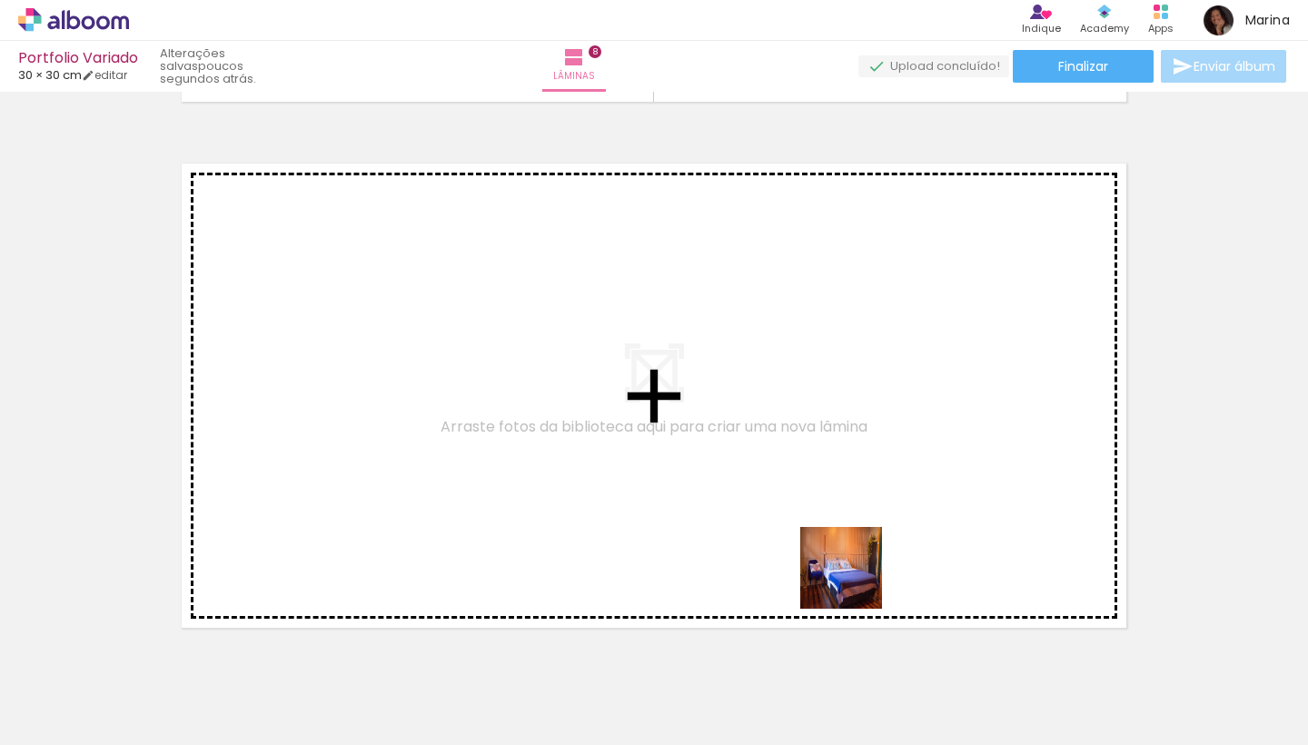
drag, startPoint x: 966, startPoint y: 700, endPoint x: 812, endPoint y: 462, distance: 283.2
click at [812, 462] on quentale-workspace at bounding box center [654, 372] width 1308 height 745
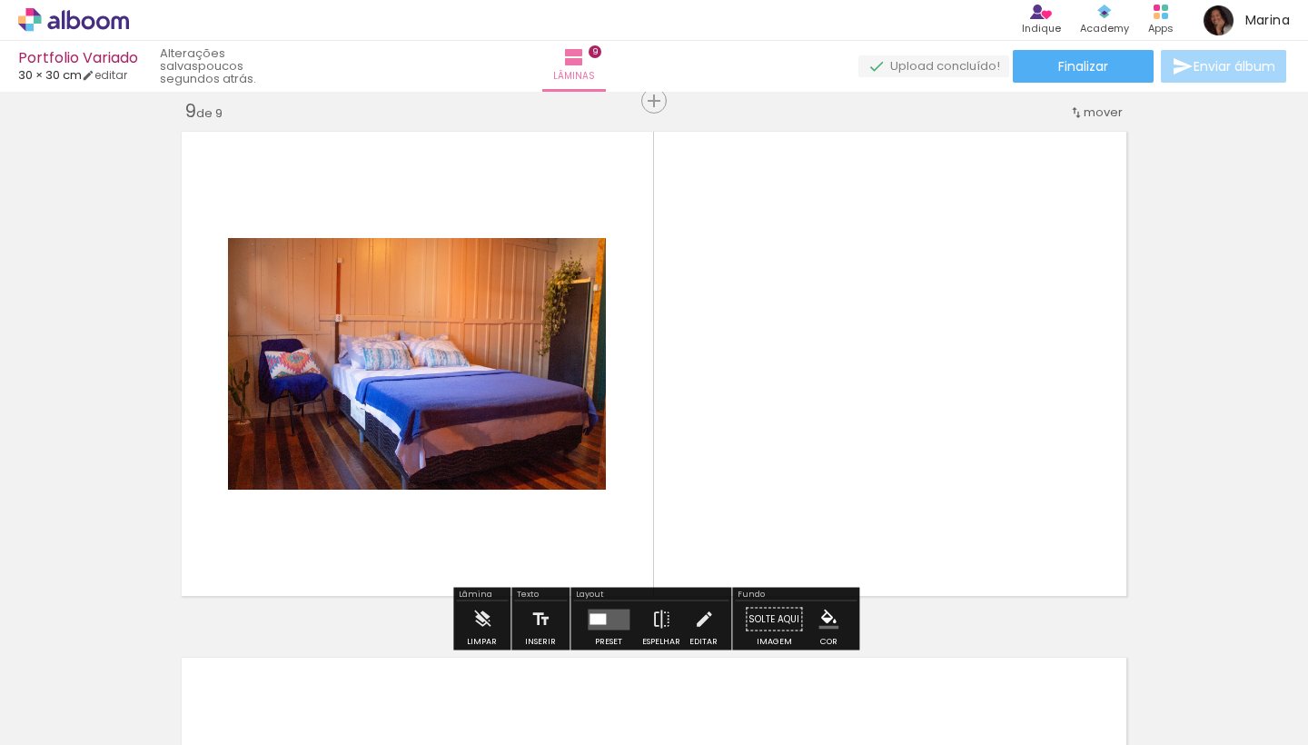
scroll to position [4231, 0]
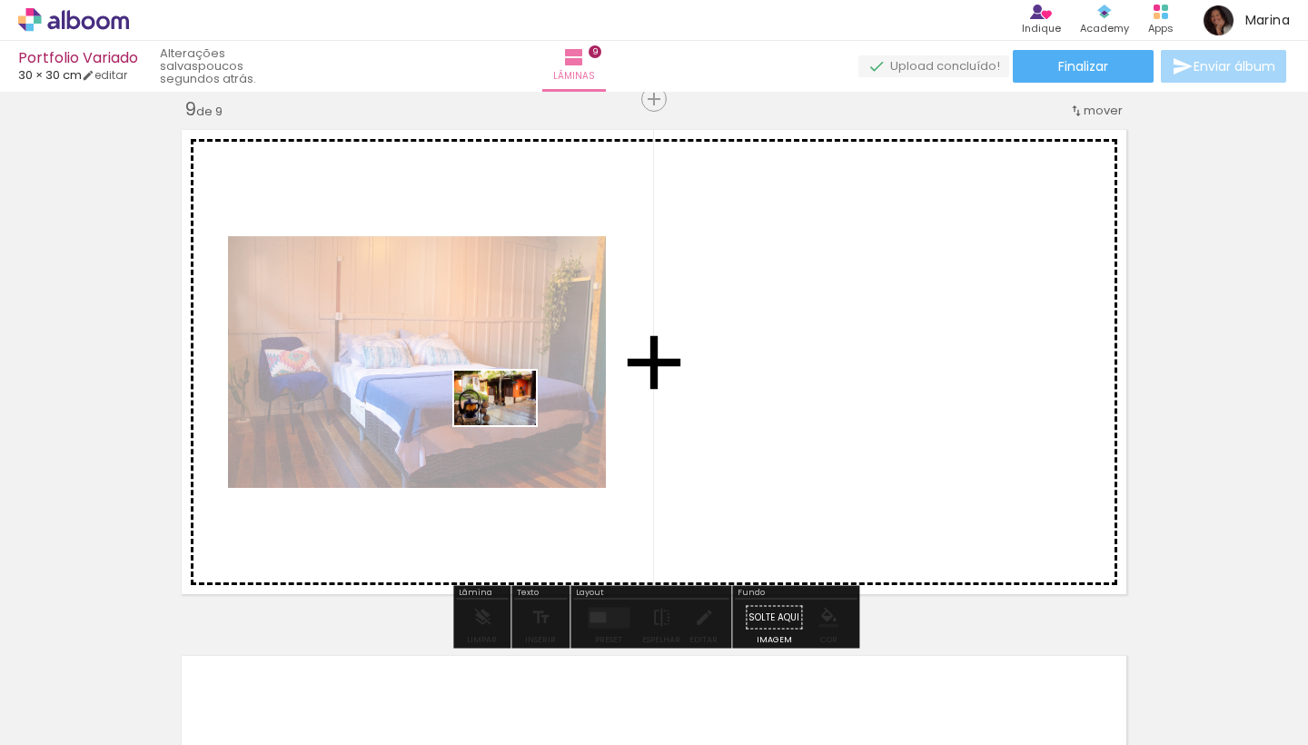
drag, startPoint x: 1067, startPoint y: 693, endPoint x: 509, endPoint y: 425, distance: 618.8
click at [509, 425] on quentale-workspace at bounding box center [654, 372] width 1308 height 745
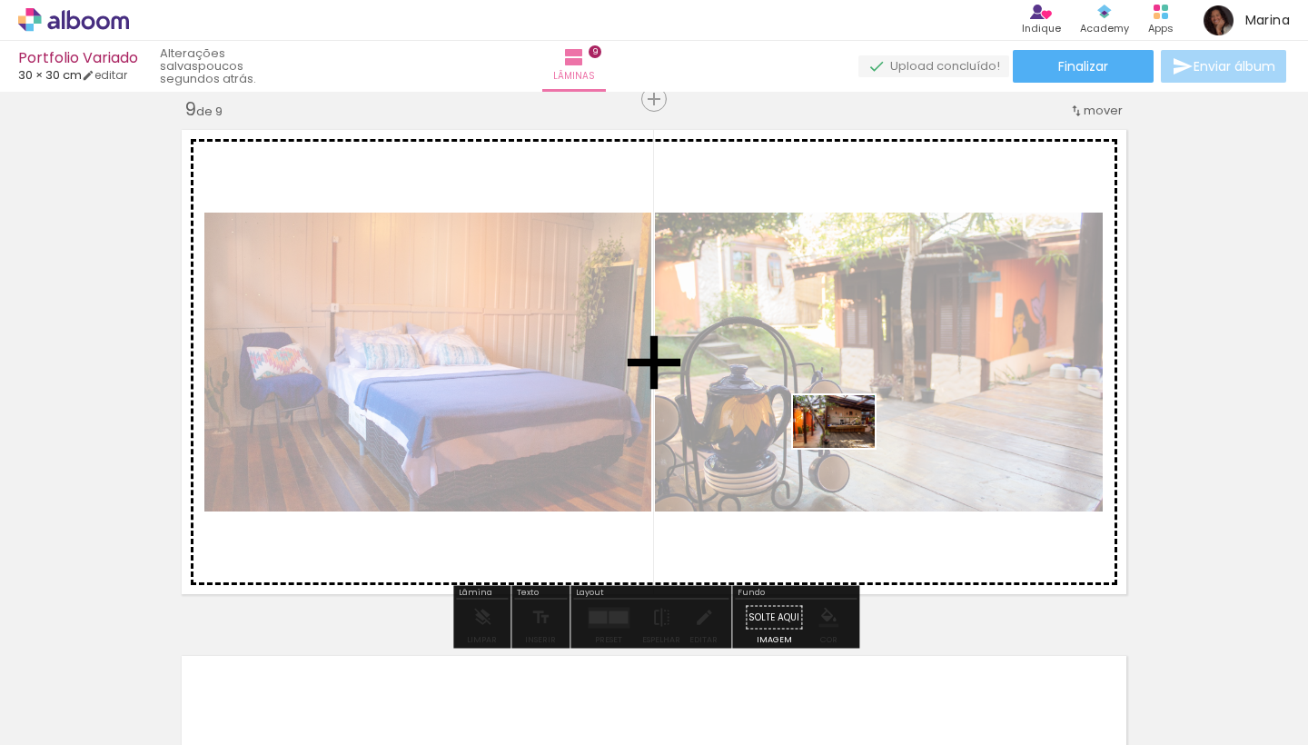
drag, startPoint x: 1145, startPoint y: 704, endPoint x: 848, endPoint y: 450, distance: 391.1
click at [848, 450] on quentale-workspace at bounding box center [654, 372] width 1308 height 745
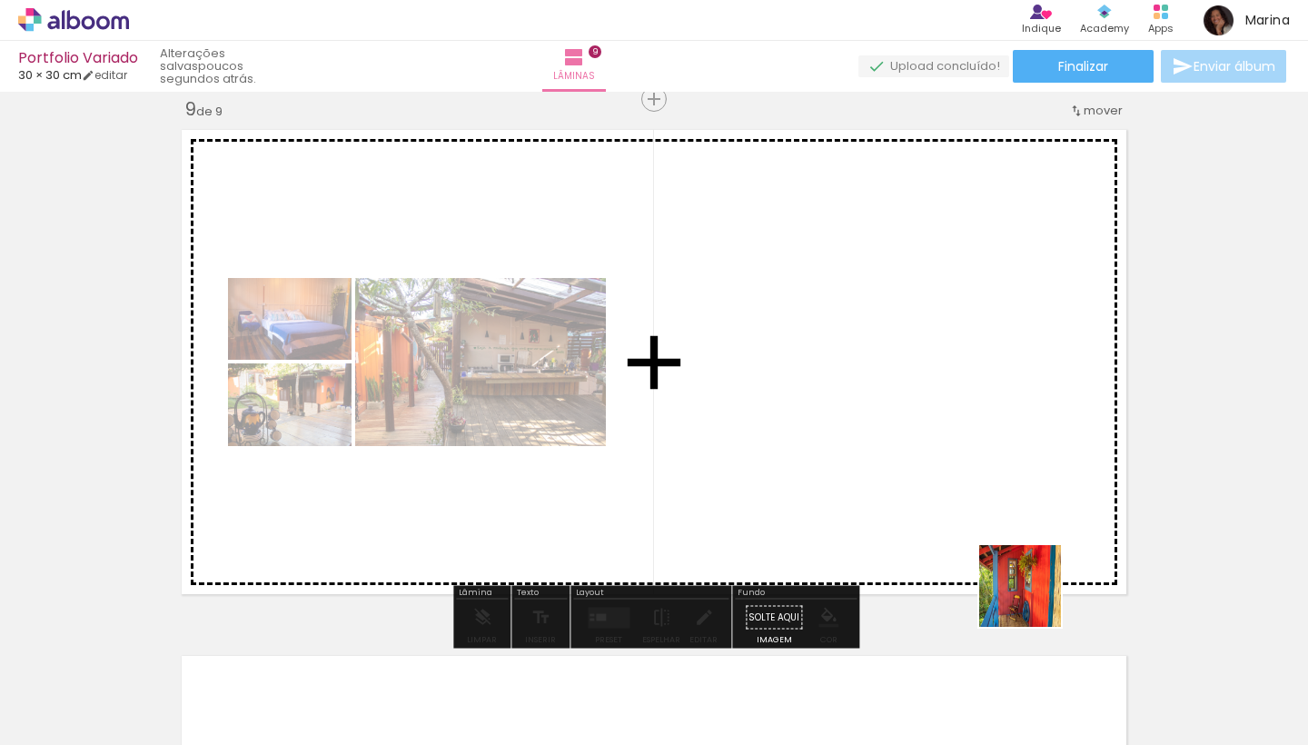
drag, startPoint x: 1256, startPoint y: 692, endPoint x: 810, endPoint y: 497, distance: 486.1
click at [810, 497] on quentale-workspace at bounding box center [654, 372] width 1308 height 745
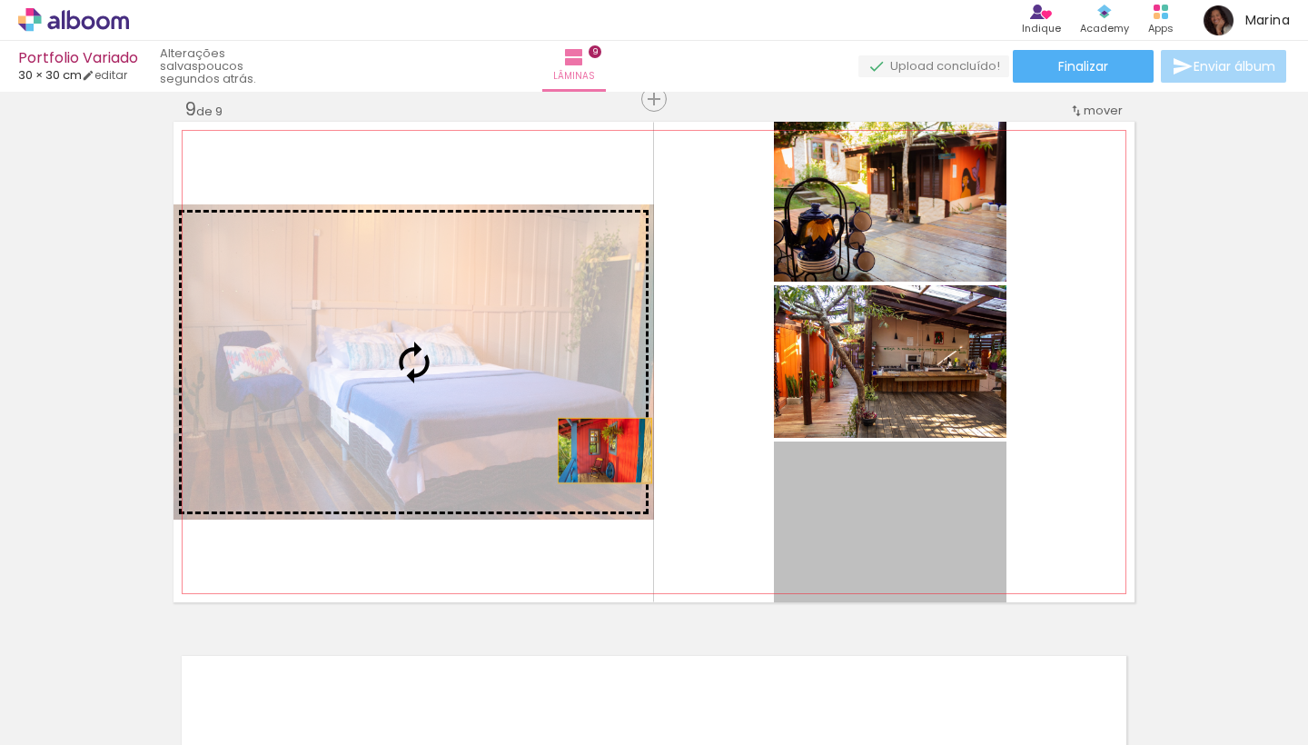
drag, startPoint x: 907, startPoint y: 531, endPoint x: 481, endPoint y: 402, distance: 444.6
click at [0, 0] on slot at bounding box center [0, 0] width 0 height 0
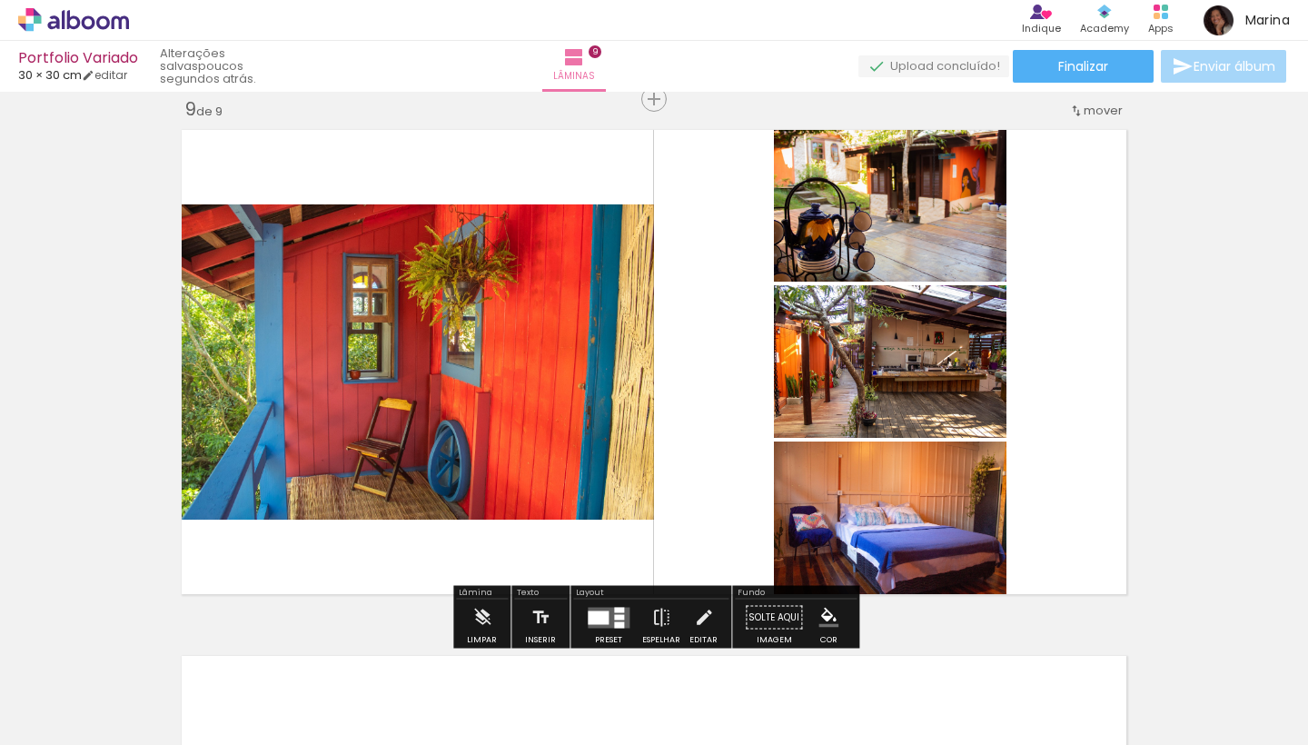
scroll to position [4267, 0]
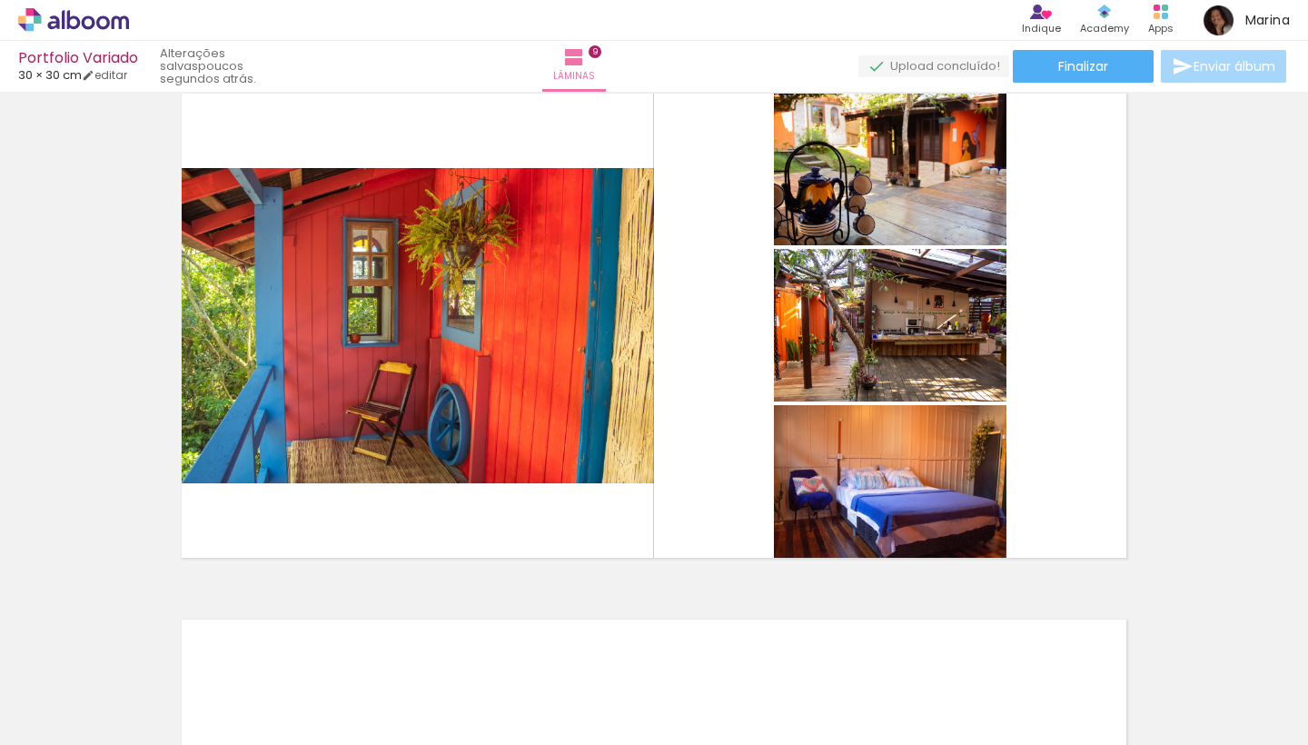
scroll to position [0, 6358]
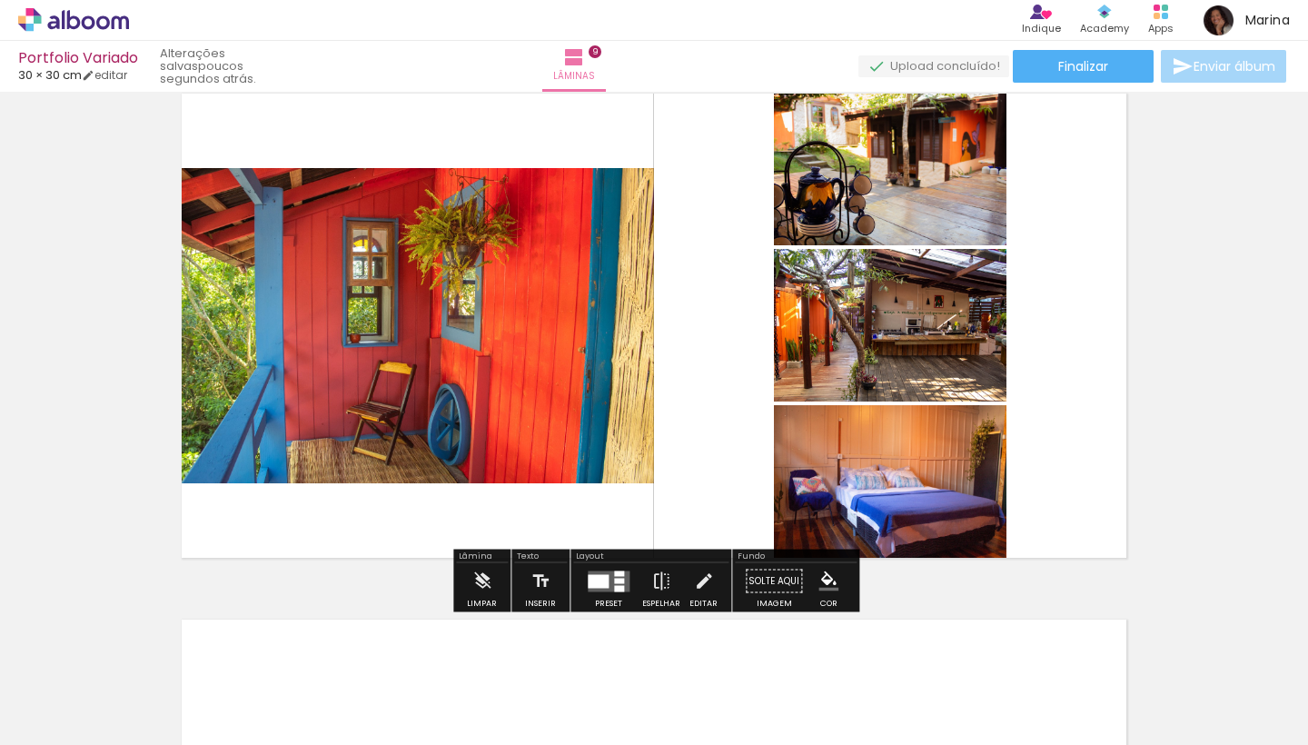
click at [70, 715] on span "Adicionar Fotos" at bounding box center [64, 720] width 55 height 20
click at [0, 0] on input "file" at bounding box center [0, 0] width 0 height 0
click at [68, 721] on span "Adicionar Fotos" at bounding box center [64, 720] width 55 height 20
click at [0, 0] on input "file" at bounding box center [0, 0] width 0 height 0
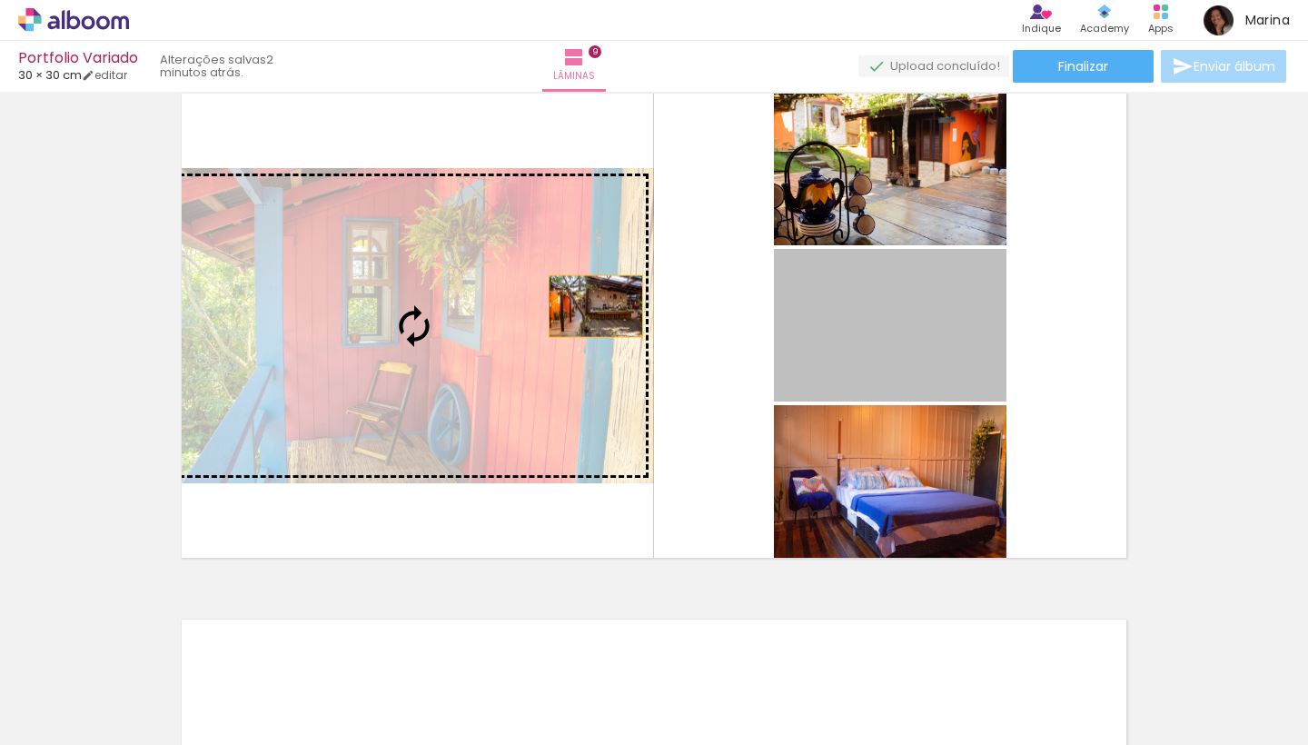
drag, startPoint x: 923, startPoint y: 324, endPoint x: 588, endPoint y: 310, distance: 335.5
click at [0, 0] on slot at bounding box center [0, 0] width 0 height 0
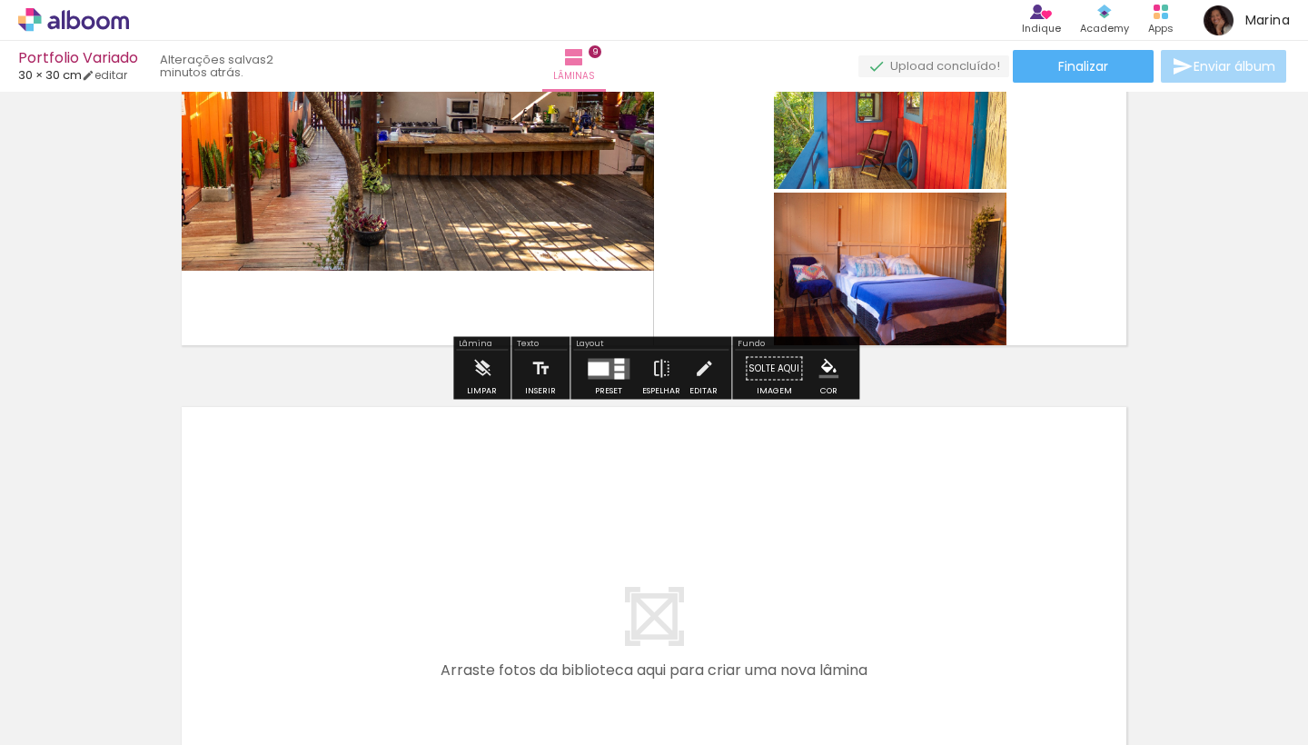
scroll to position [4390, 0]
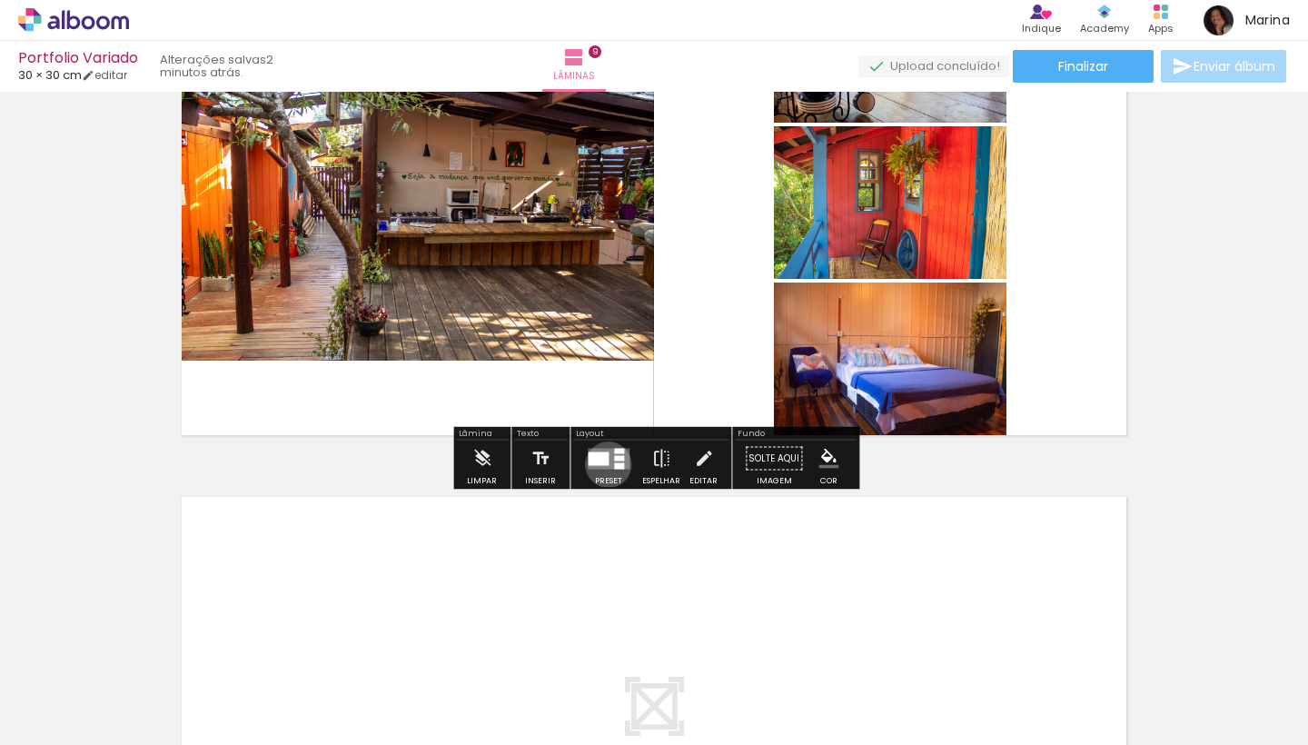
click at [604, 464] on div at bounding box center [598, 459] width 21 height 14
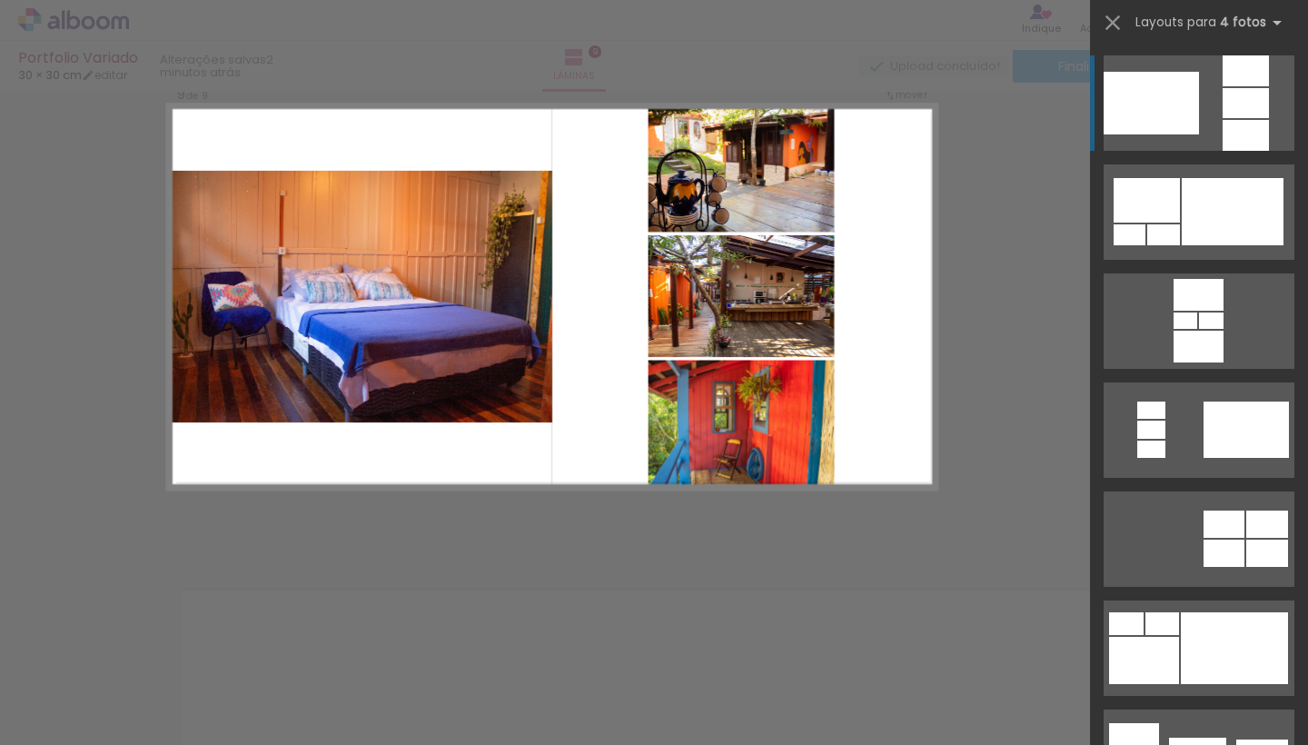
scroll to position [4231, 0]
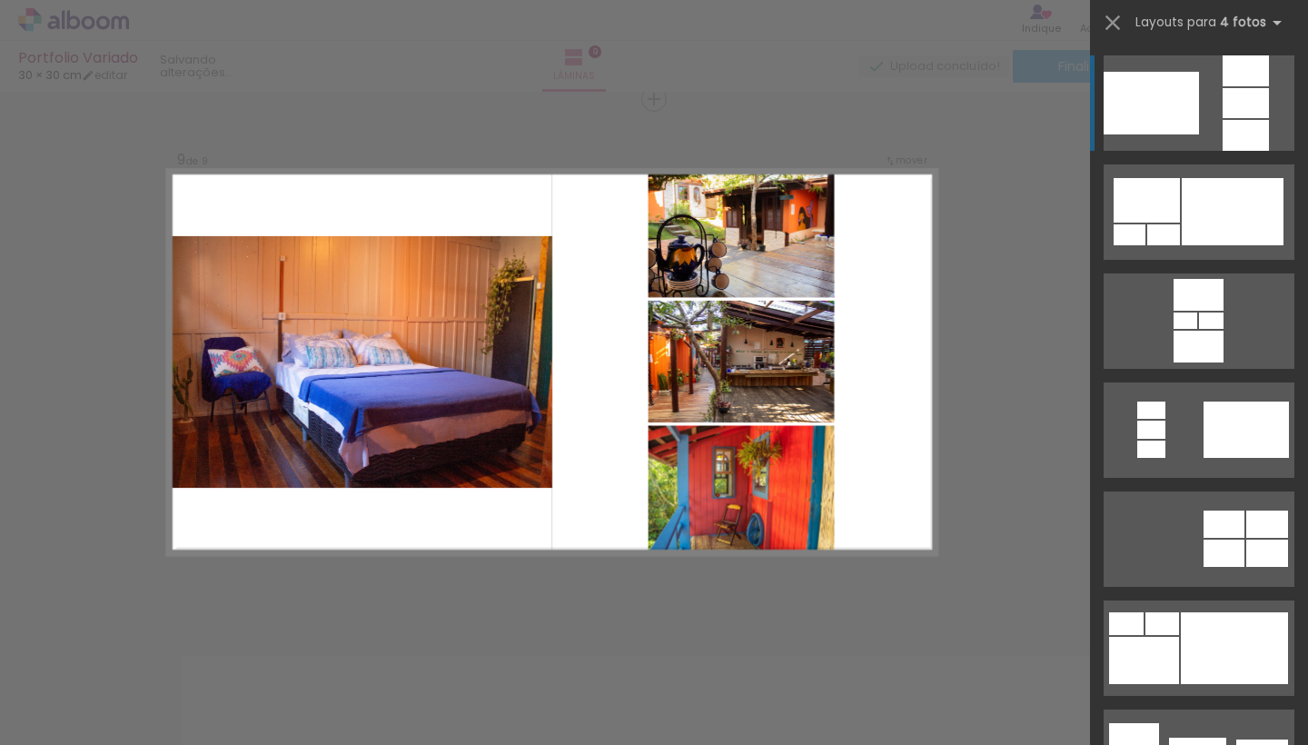
scroll to position [0, 6358]
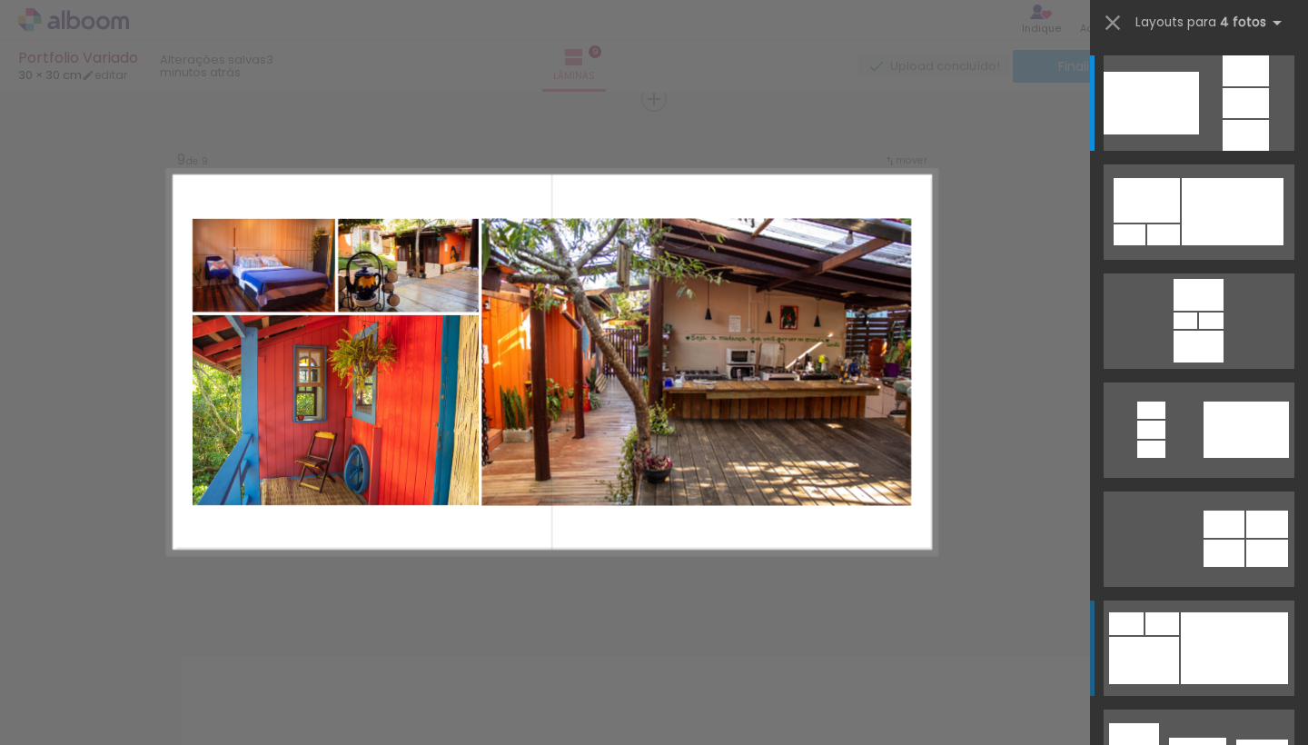
click at [1186, 640] on div at bounding box center [1234, 648] width 107 height 72
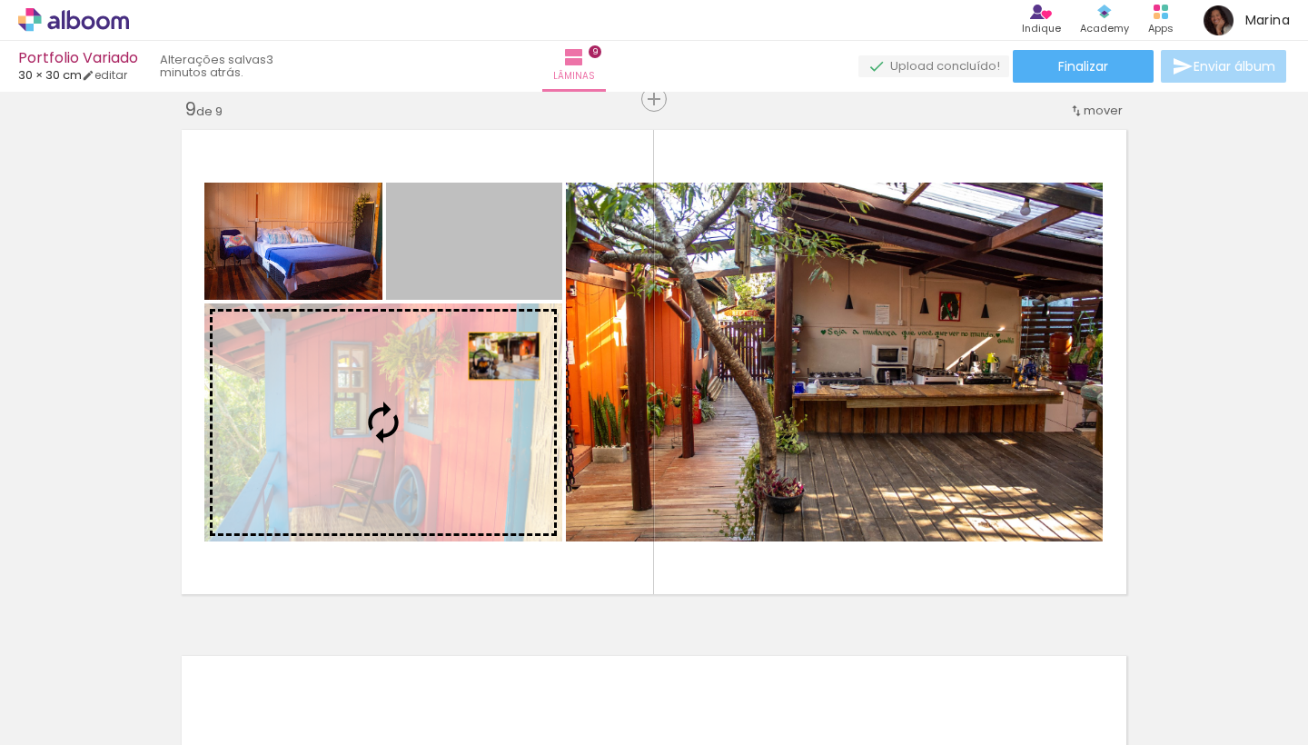
drag, startPoint x: 527, startPoint y: 275, endPoint x: 492, endPoint y: 412, distance: 141.5
click at [0, 0] on slot at bounding box center [0, 0] width 0 height 0
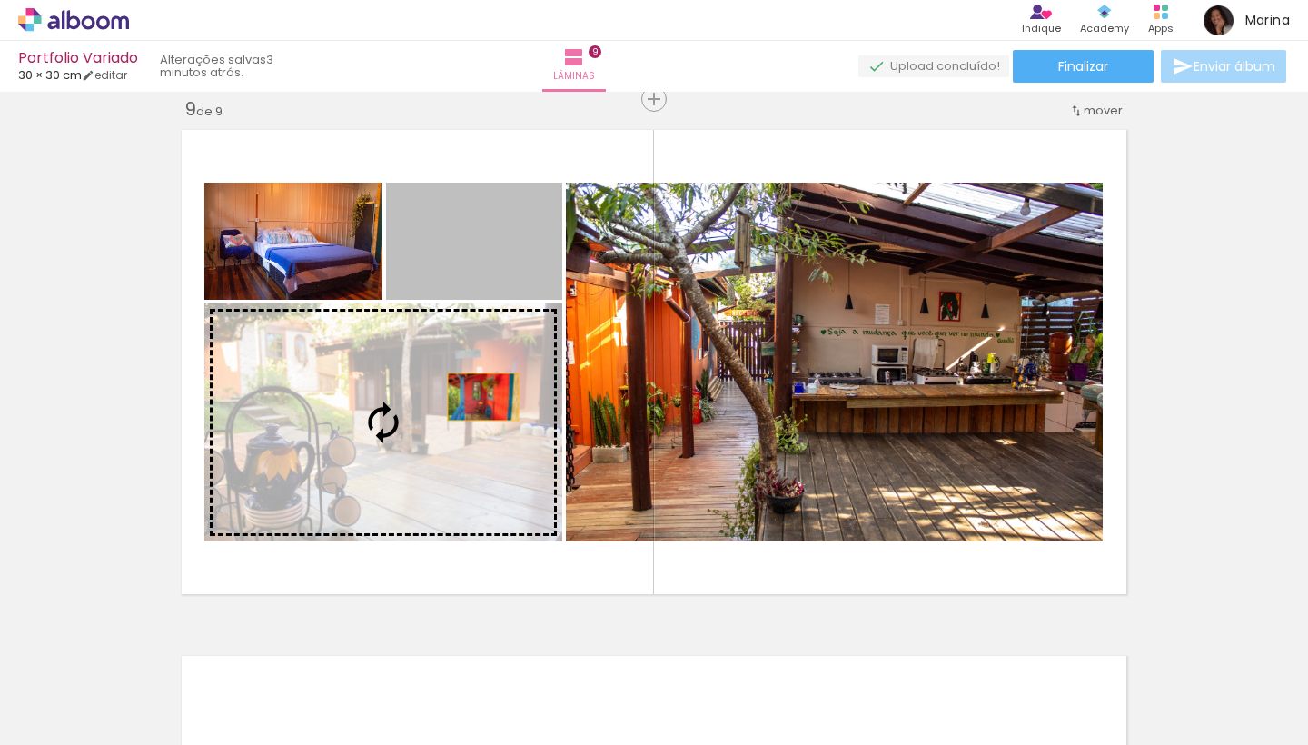
drag, startPoint x: 518, startPoint y: 265, endPoint x: 481, endPoint y: 405, distance: 144.5
click at [0, 0] on slot at bounding box center [0, 0] width 0 height 0
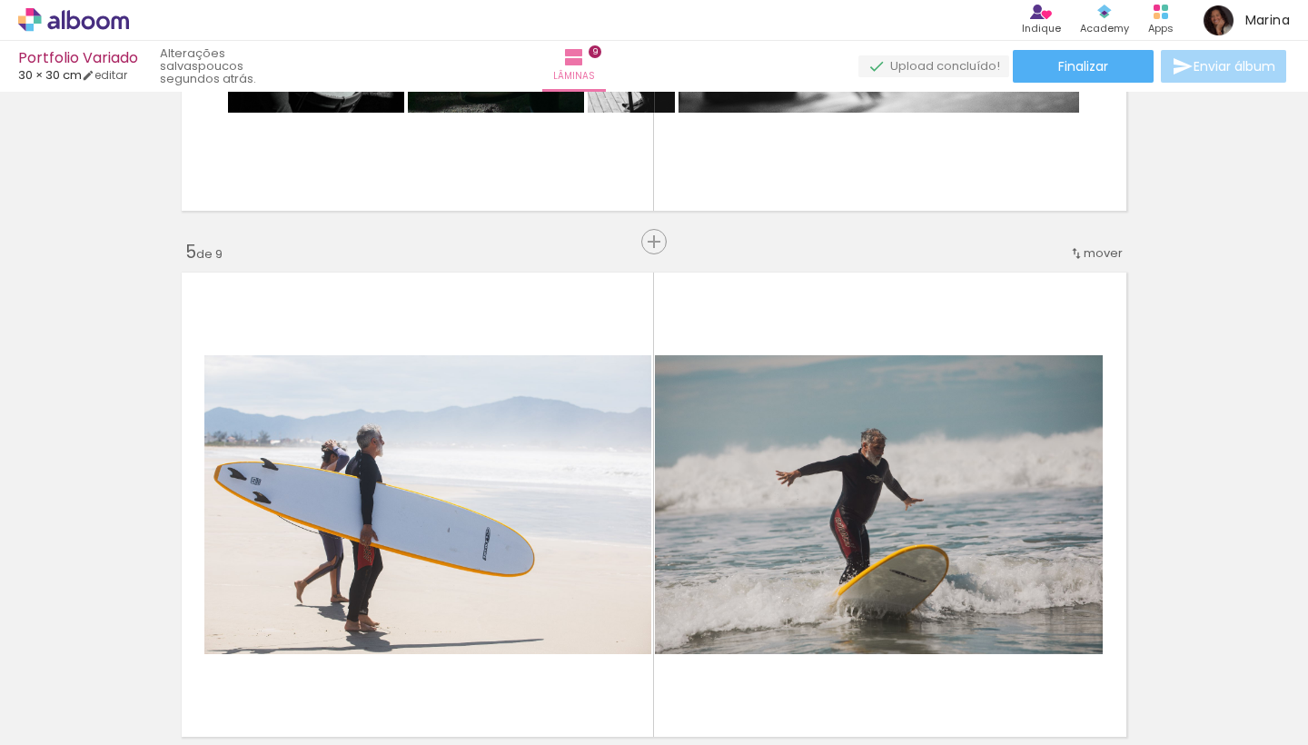
scroll to position [1982, 0]
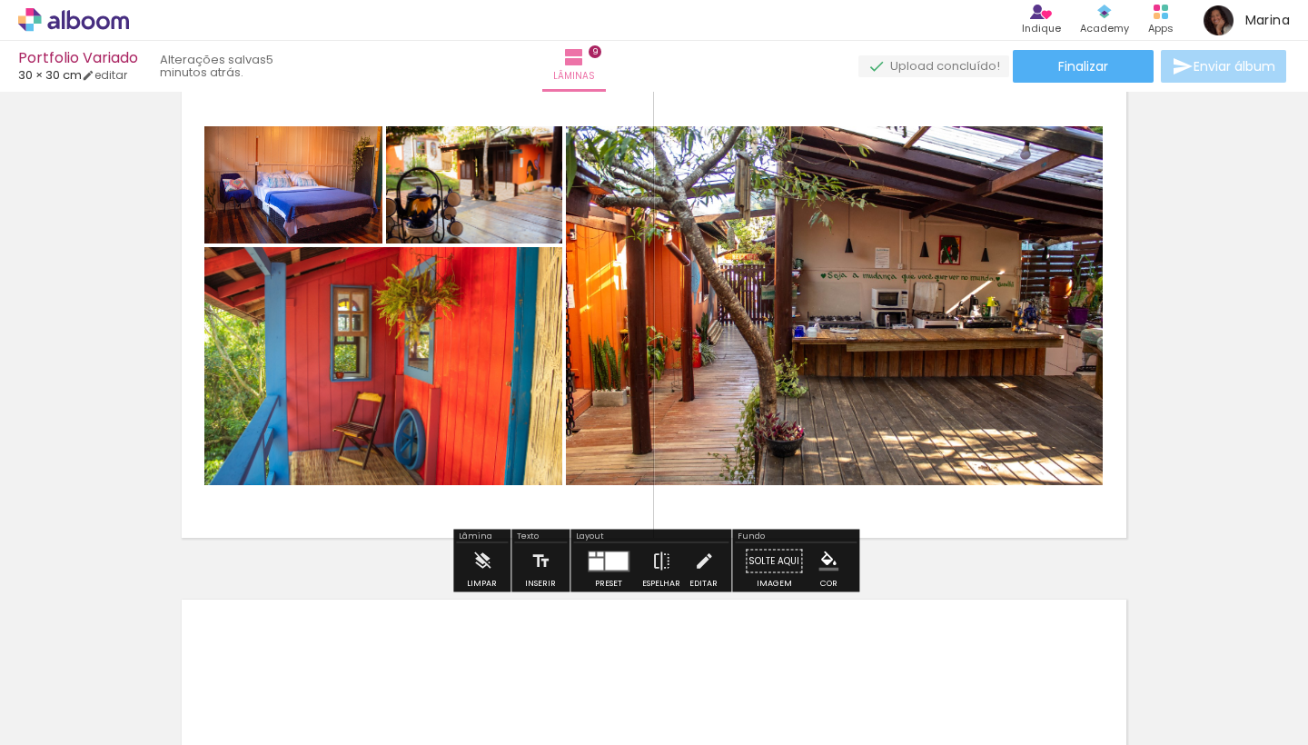
scroll to position [4214, 0]
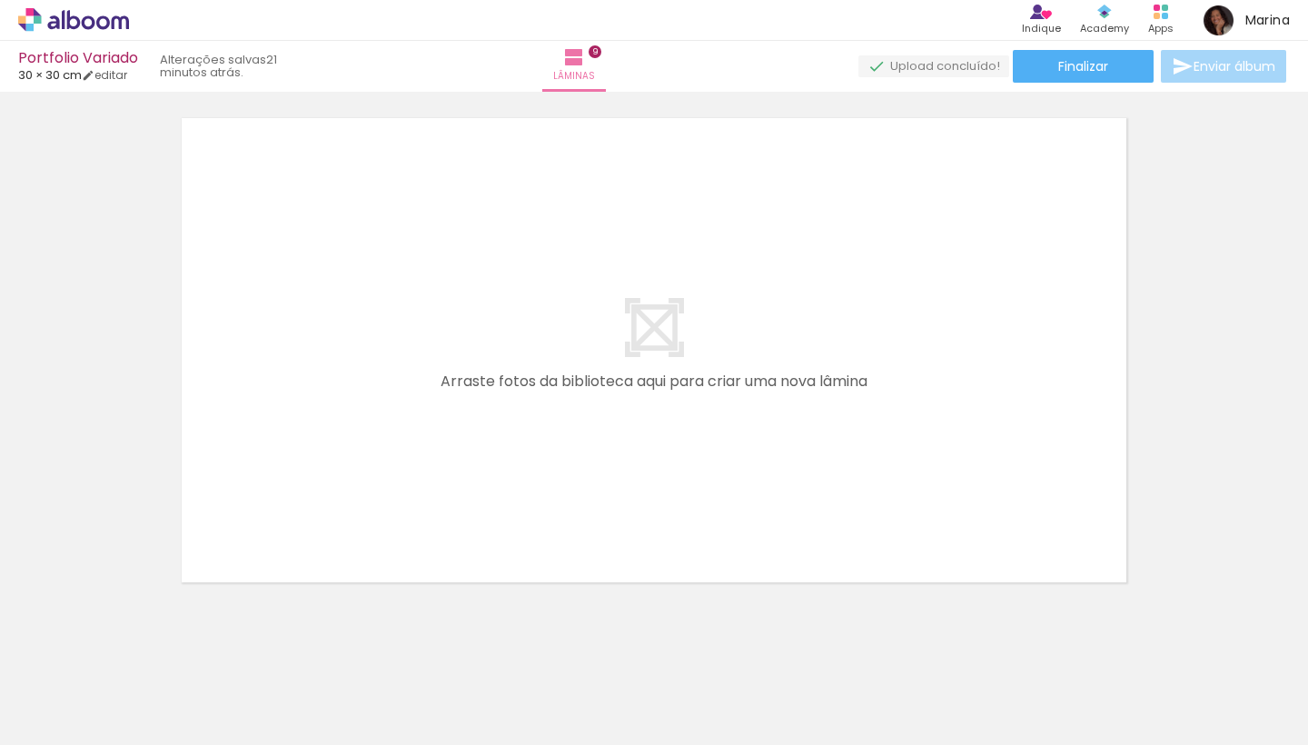
click at [71, 726] on span "Adicionar Fotos" at bounding box center [64, 720] width 55 height 20
click at [0, 0] on input "file" at bounding box center [0, 0] width 0 height 0
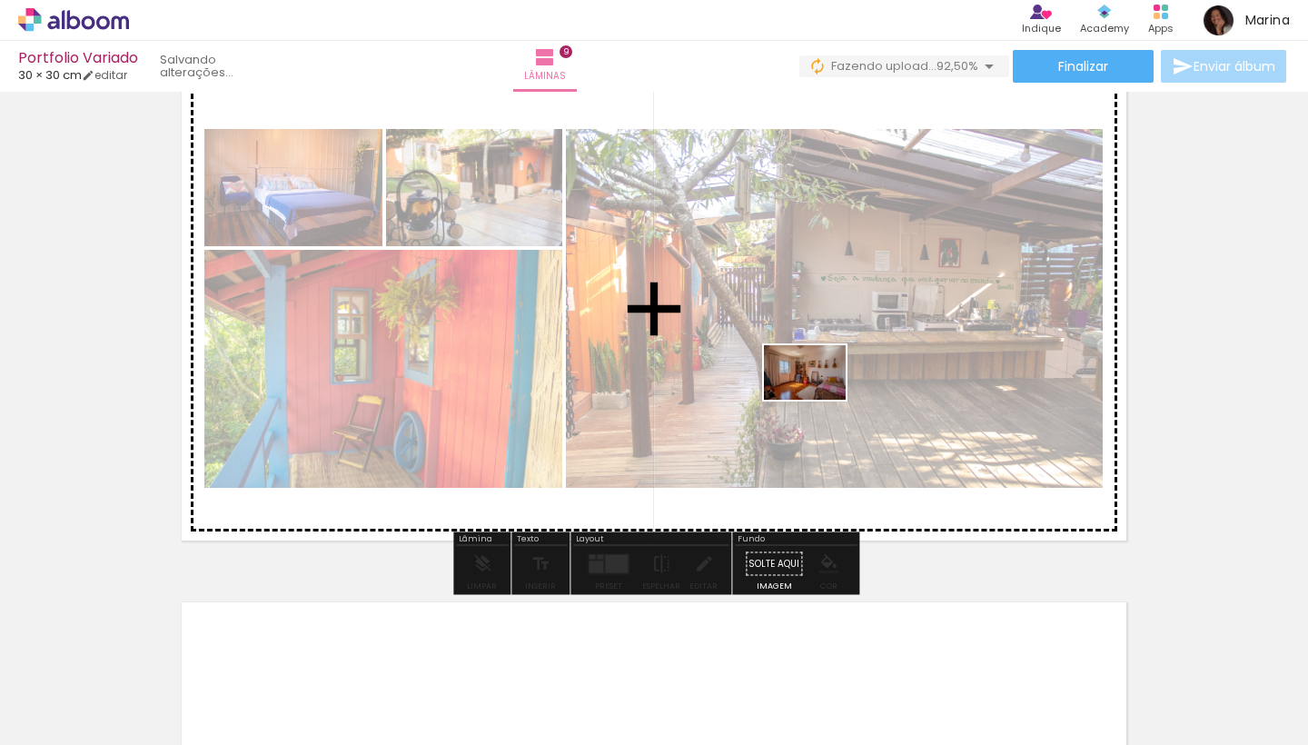
drag, startPoint x: 750, startPoint y: 693, endPoint x: 819, endPoint y: 400, distance: 301.2
click at [819, 400] on quentale-workspace at bounding box center [654, 372] width 1308 height 745
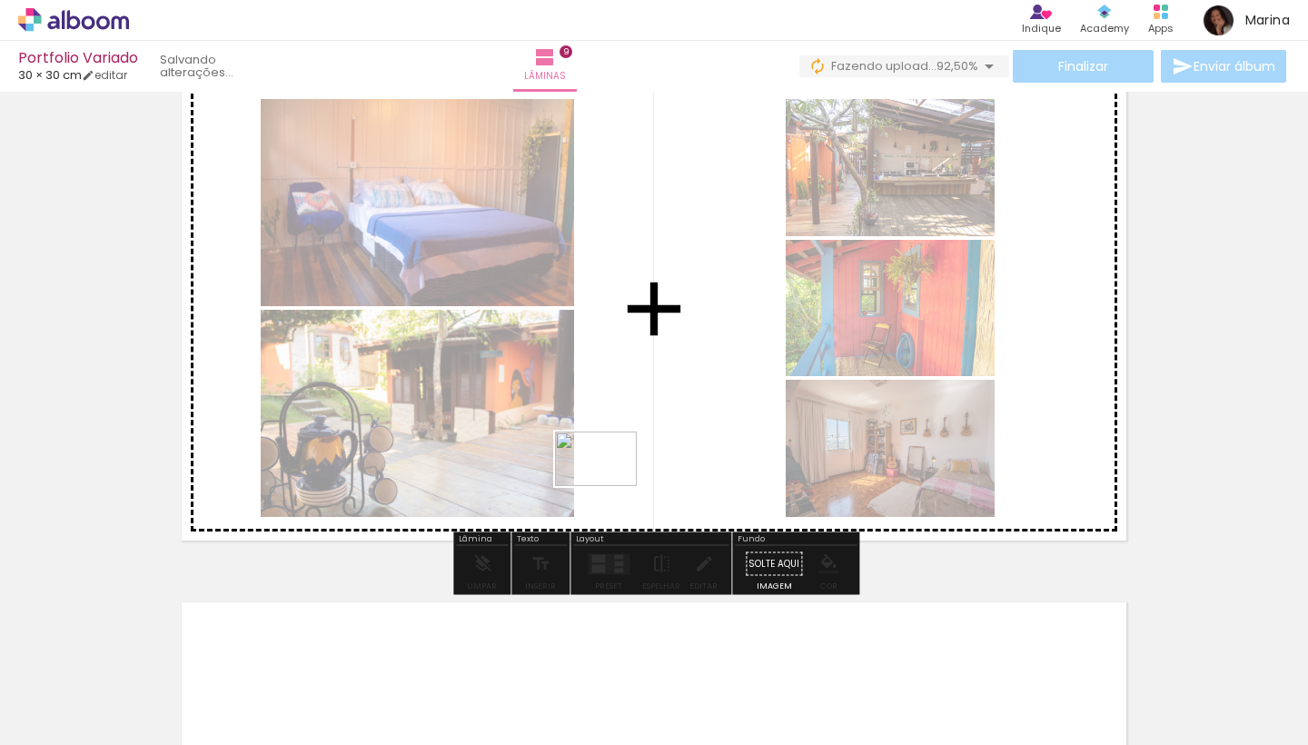
drag, startPoint x: 849, startPoint y: 690, endPoint x: 610, endPoint y: 484, distance: 315.7
click at [610, 484] on quentale-workspace at bounding box center [654, 372] width 1308 height 745
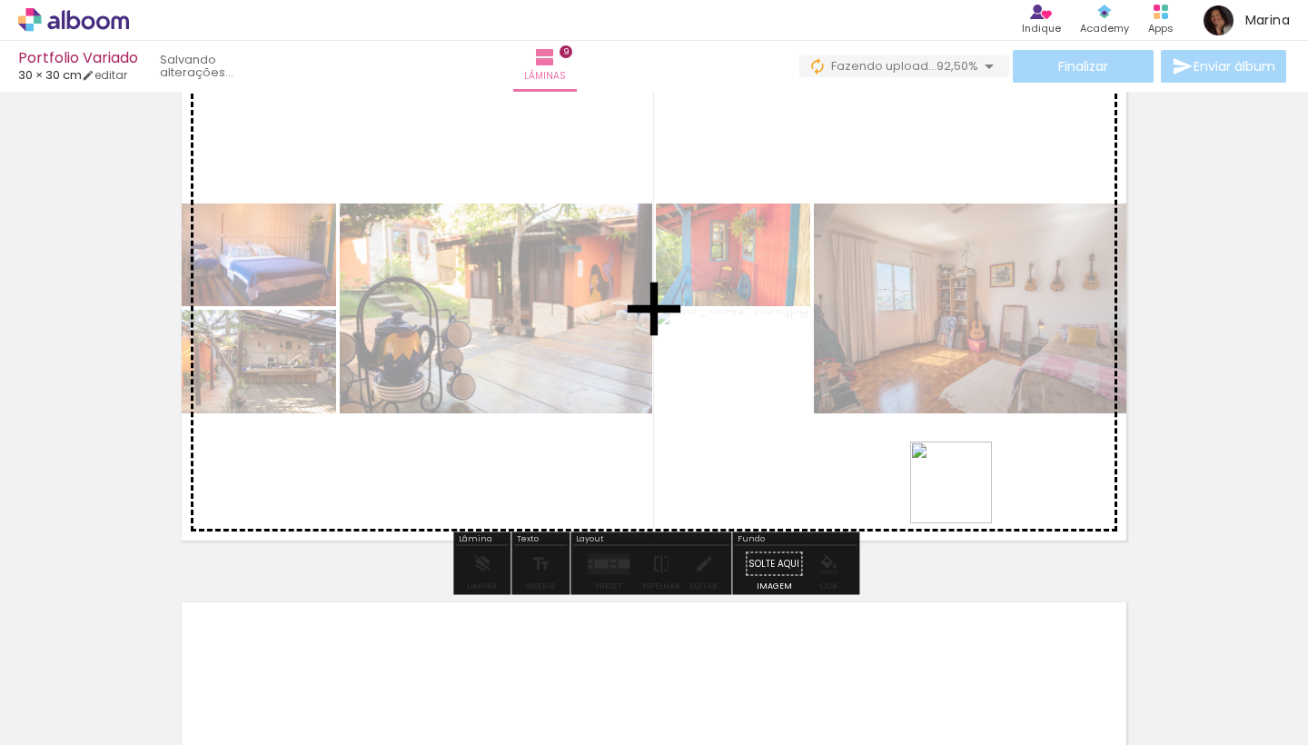
drag, startPoint x: 965, startPoint y: 689, endPoint x: 1086, endPoint y: 601, distance: 149.5
click at [965, 376] on quentale-workspace at bounding box center [654, 372] width 1308 height 745
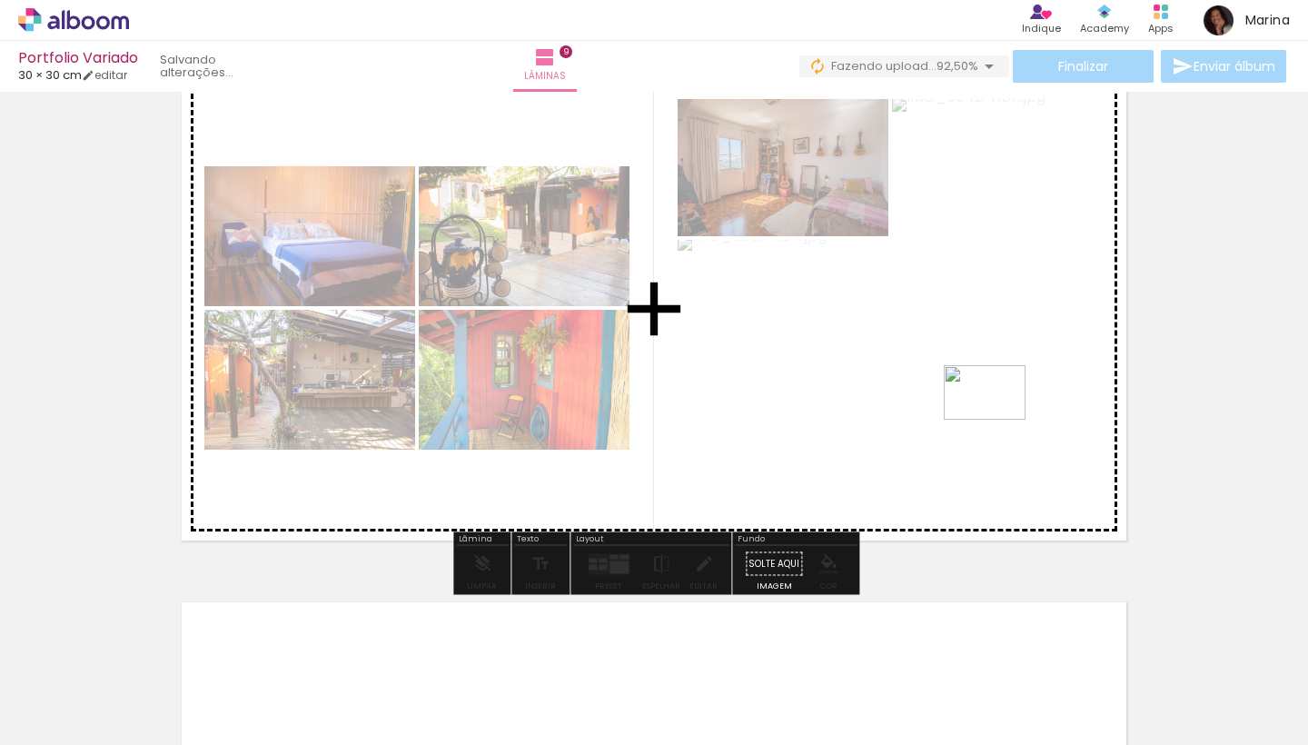
drag, startPoint x: 1163, startPoint y: 680, endPoint x: 998, endPoint y: 420, distance: 308.3
click at [998, 420] on quentale-workspace at bounding box center [654, 372] width 1308 height 745
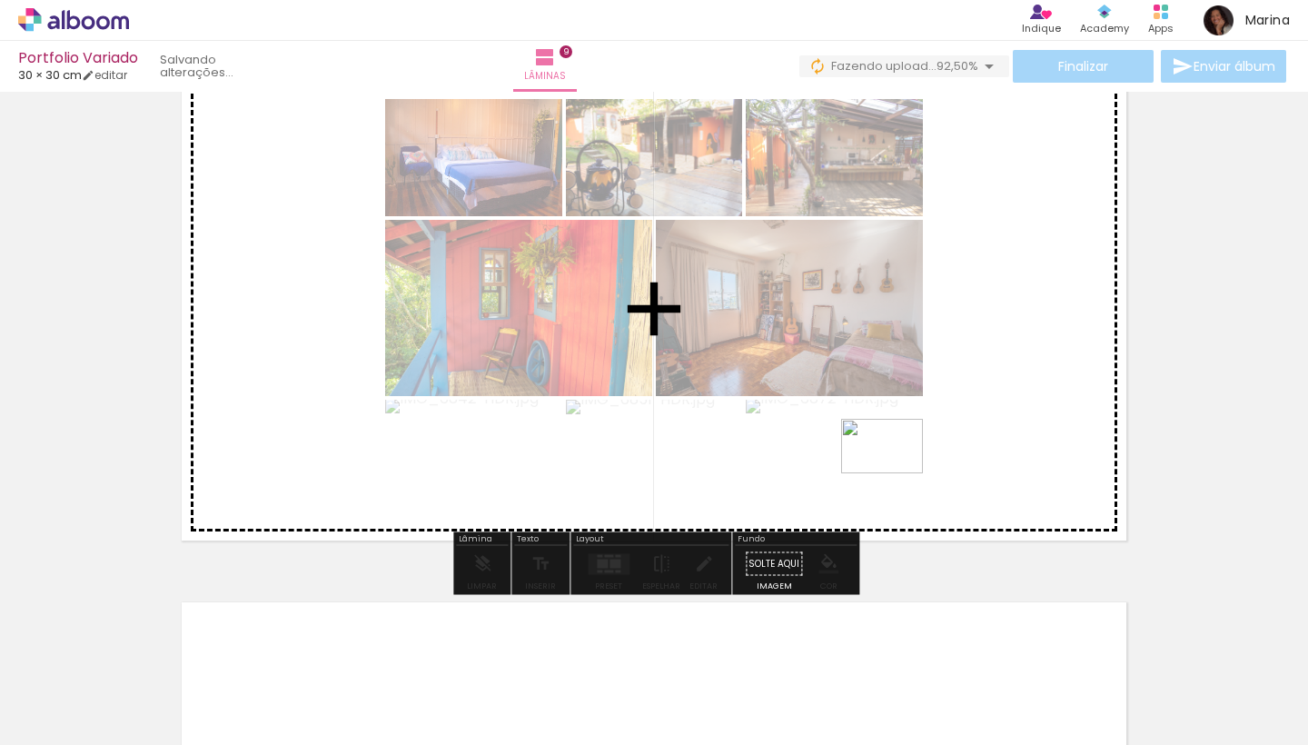
drag, startPoint x: 1267, startPoint y: 700, endPoint x: 896, endPoint y: 473, distance: 435.5
click at [896, 473] on quentale-workspace at bounding box center [654, 372] width 1308 height 745
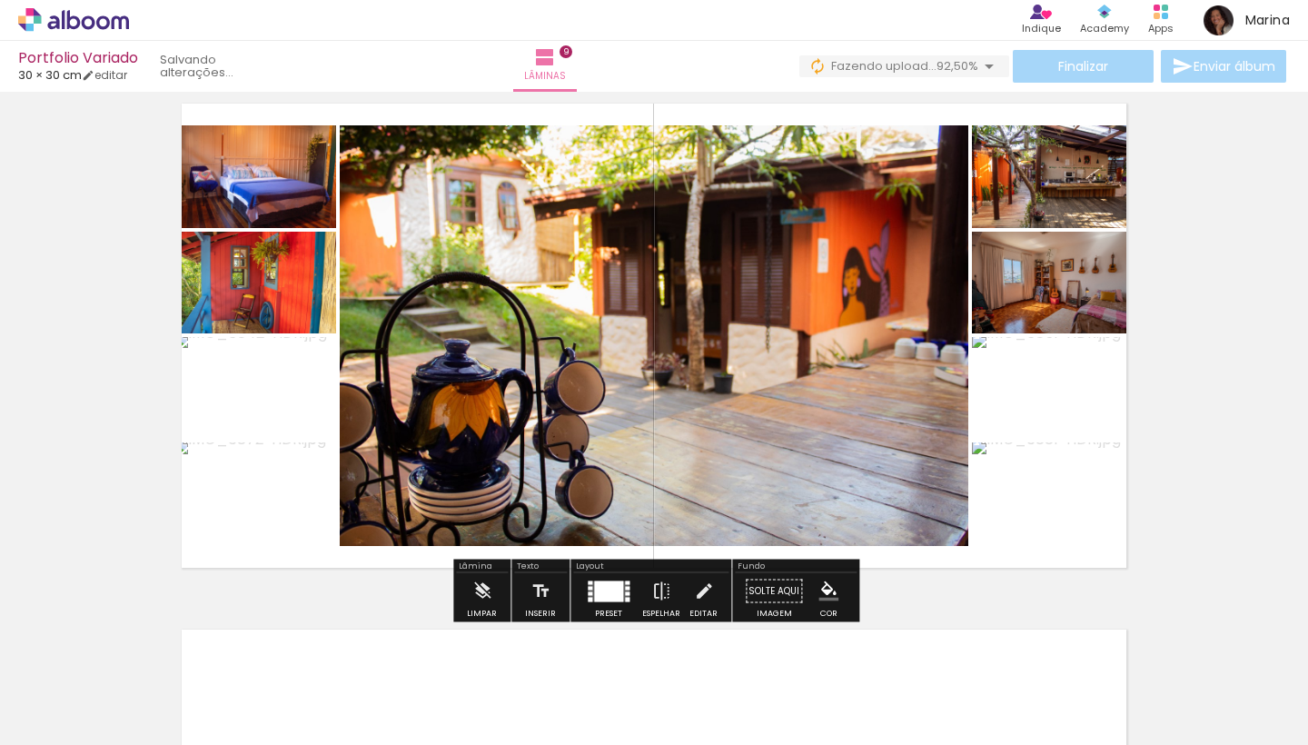
scroll to position [4238, 0]
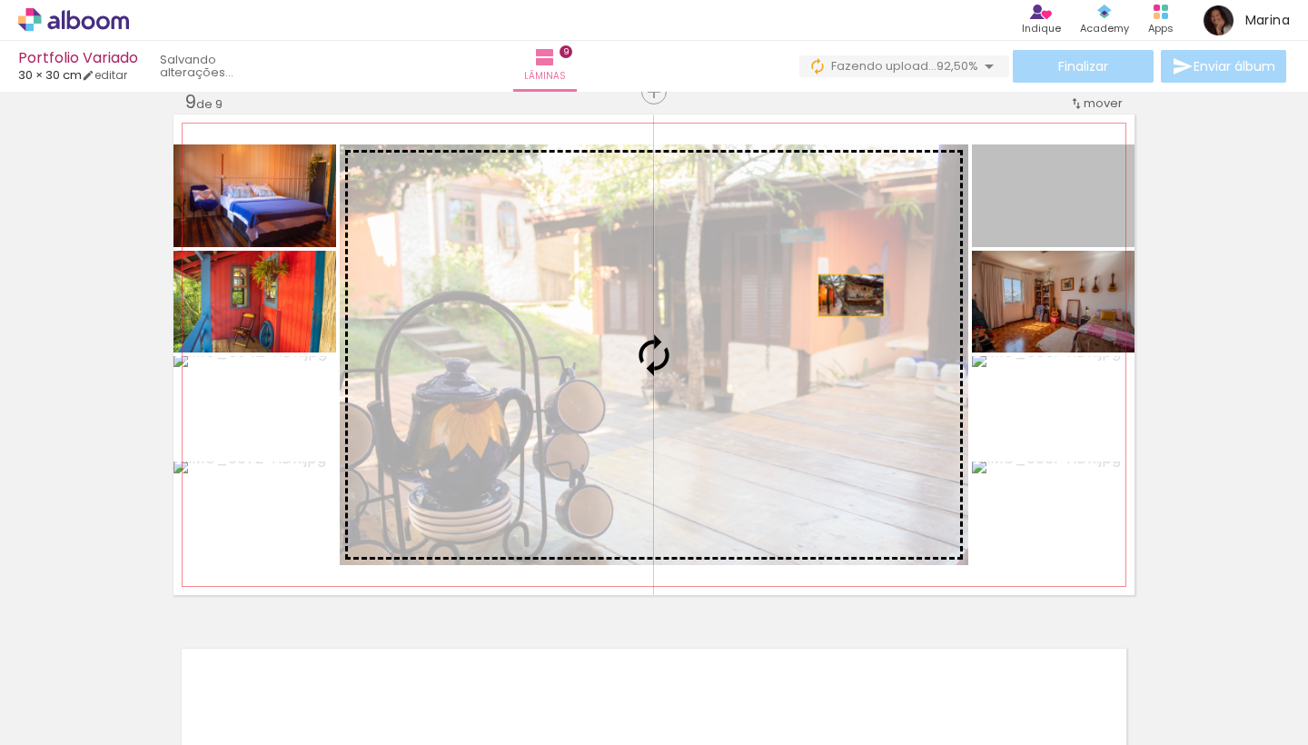
drag, startPoint x: 1074, startPoint y: 216, endPoint x: 851, endPoint y: 295, distance: 236.2
click at [0, 0] on slot at bounding box center [0, 0] width 0 height 0
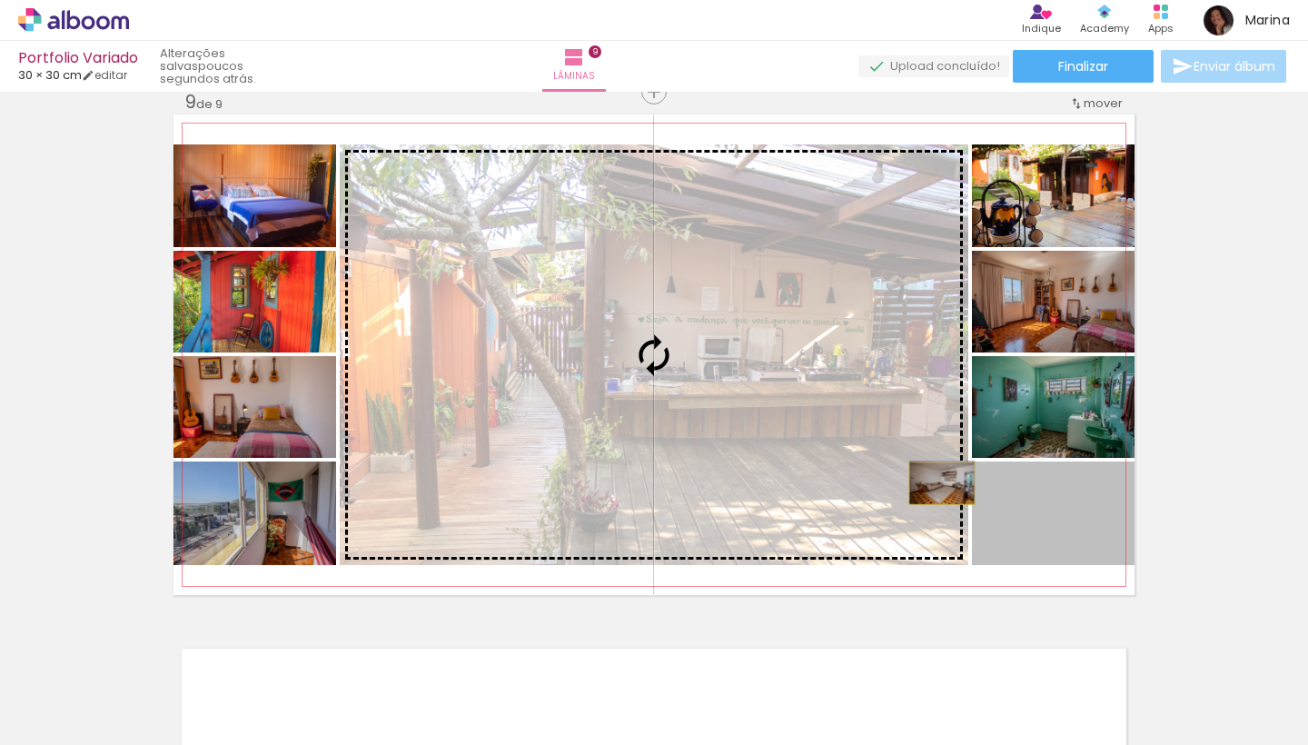
drag, startPoint x: 1111, startPoint y: 531, endPoint x: 942, endPoint y: 483, distance: 175.5
click at [0, 0] on slot at bounding box center [0, 0] width 0 height 0
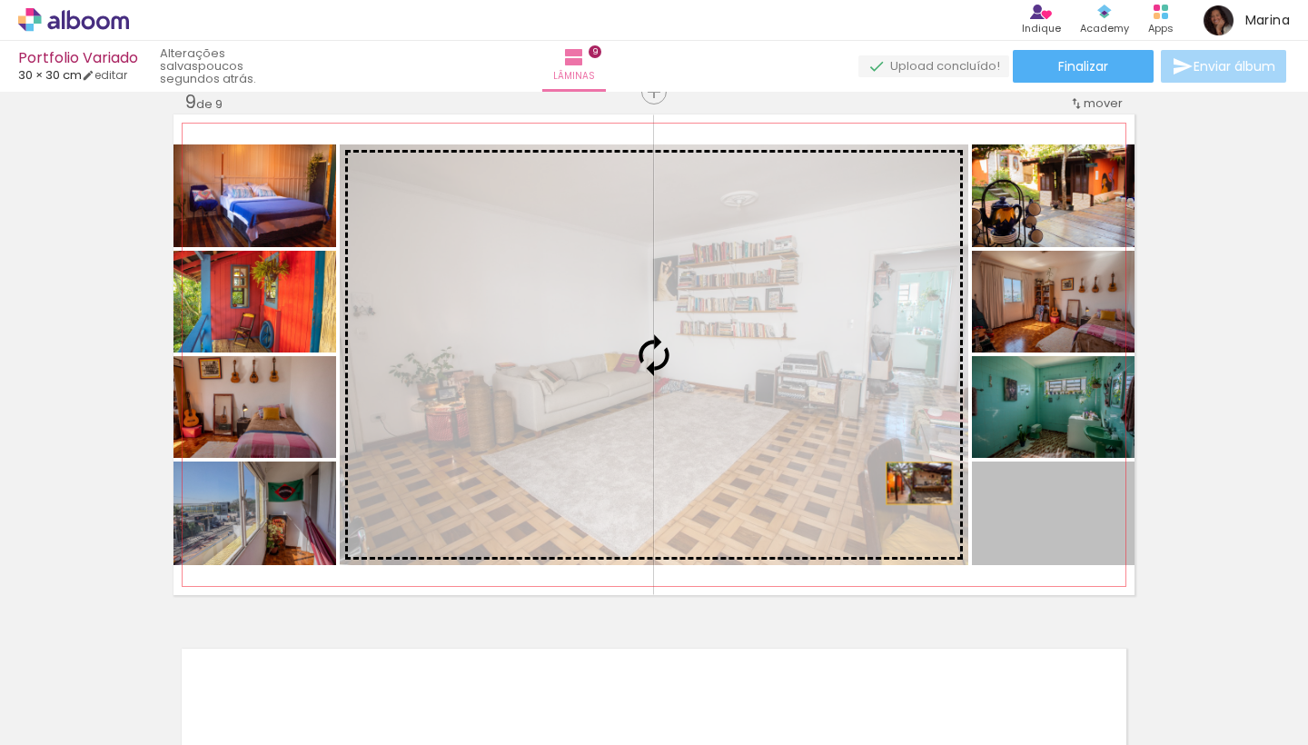
drag, startPoint x: 1108, startPoint y: 537, endPoint x: 915, endPoint y: 483, distance: 200.8
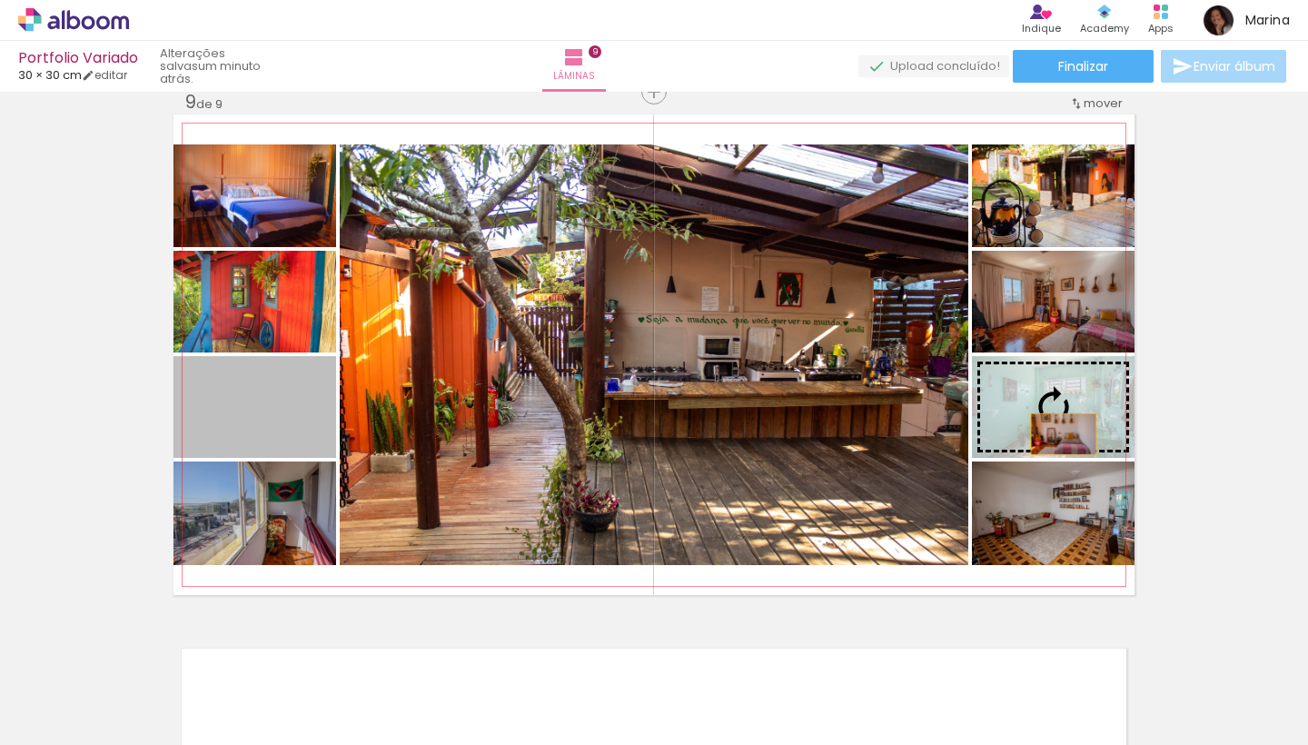
drag, startPoint x: 263, startPoint y: 439, endPoint x: 1064, endPoint y: 434, distance: 800.4
click at [0, 0] on slot at bounding box center [0, 0] width 0 height 0
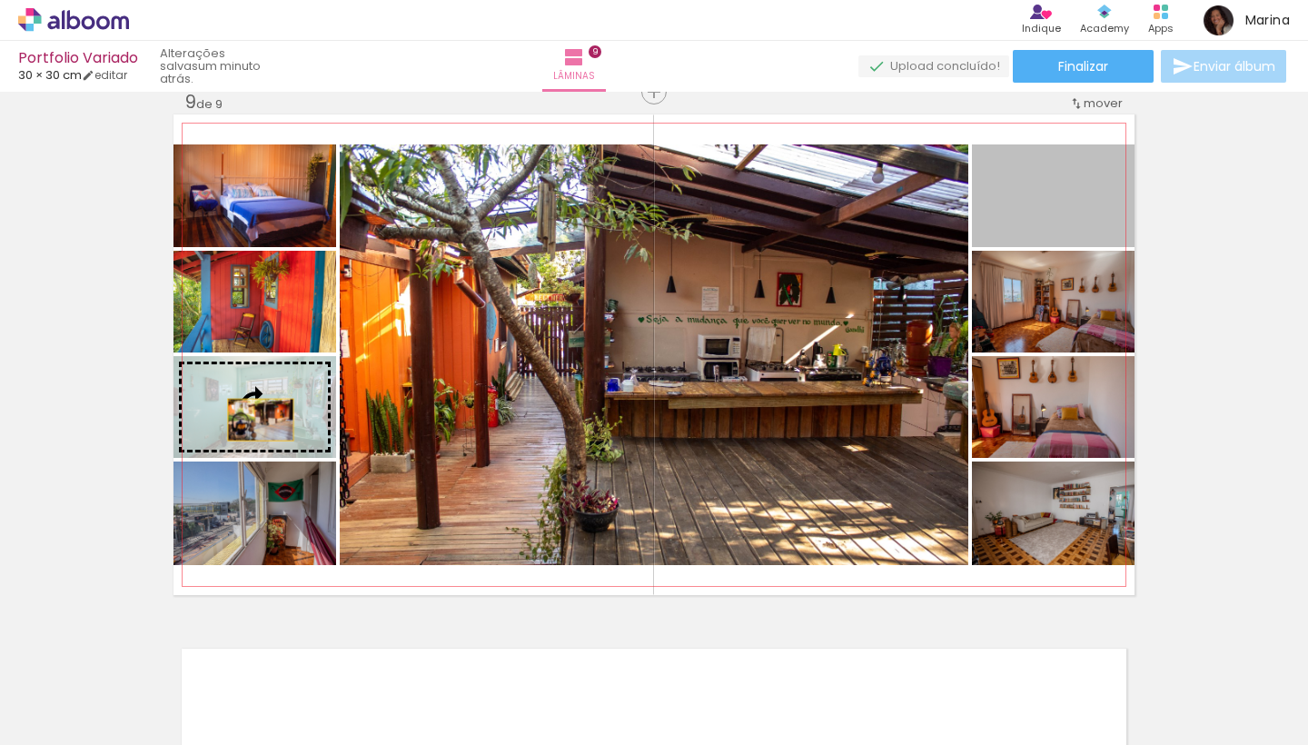
drag, startPoint x: 1080, startPoint y: 218, endPoint x: 261, endPoint y: 420, distance: 843.9
click at [0, 0] on slot at bounding box center [0, 0] width 0 height 0
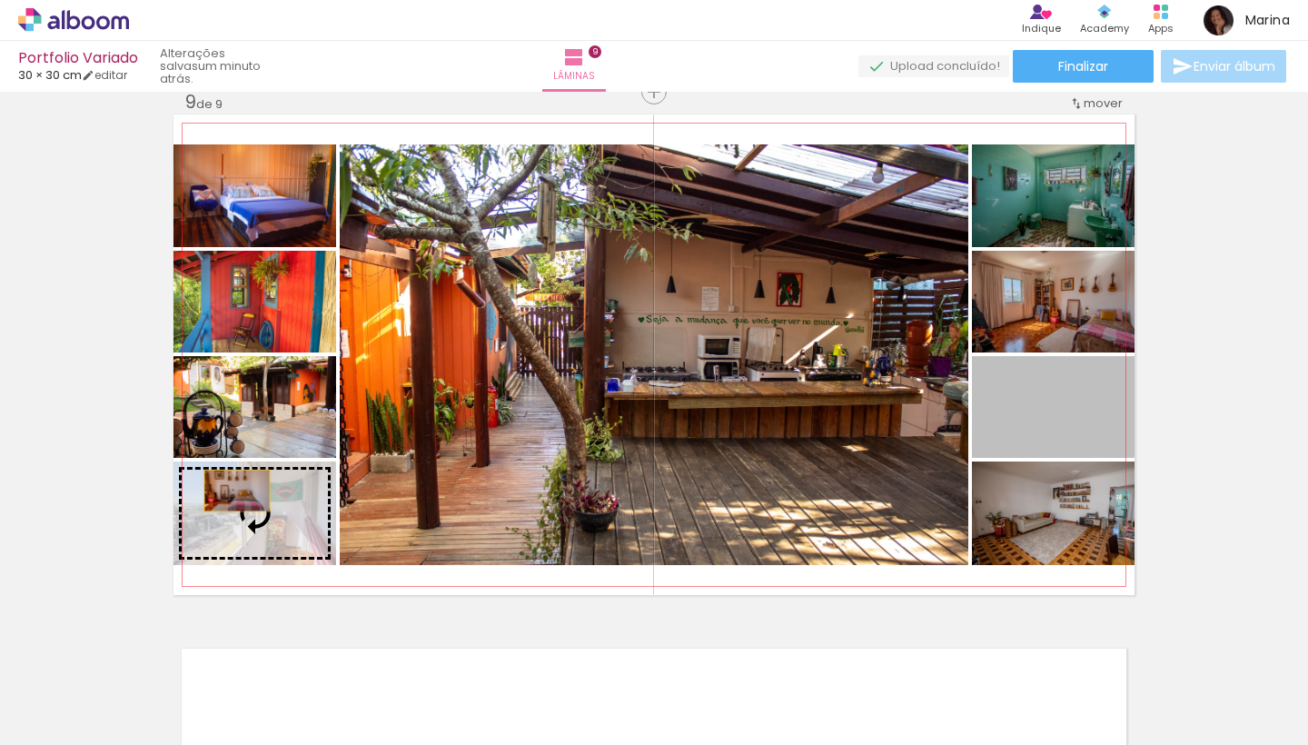
drag, startPoint x: 1097, startPoint y: 443, endPoint x: 236, endPoint y: 495, distance: 861.9
click at [0, 0] on slot at bounding box center [0, 0] width 0 height 0
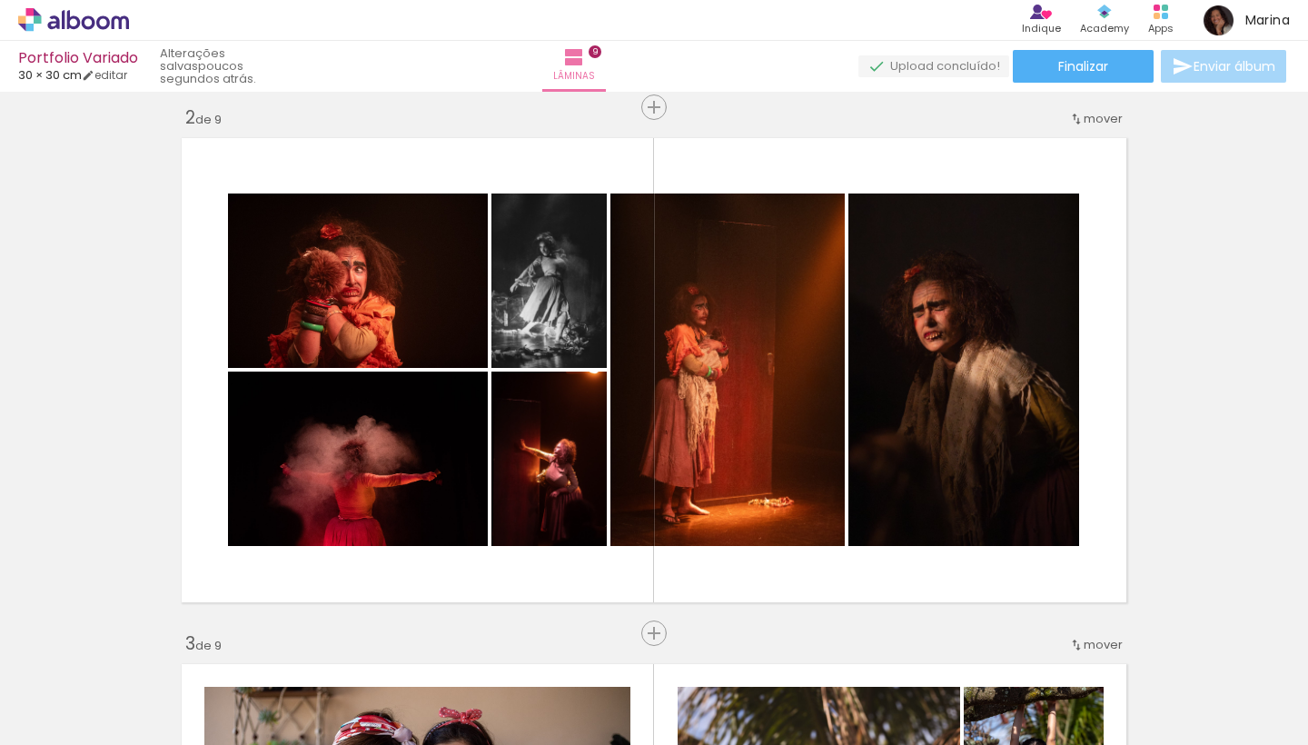
scroll to position [546, 0]
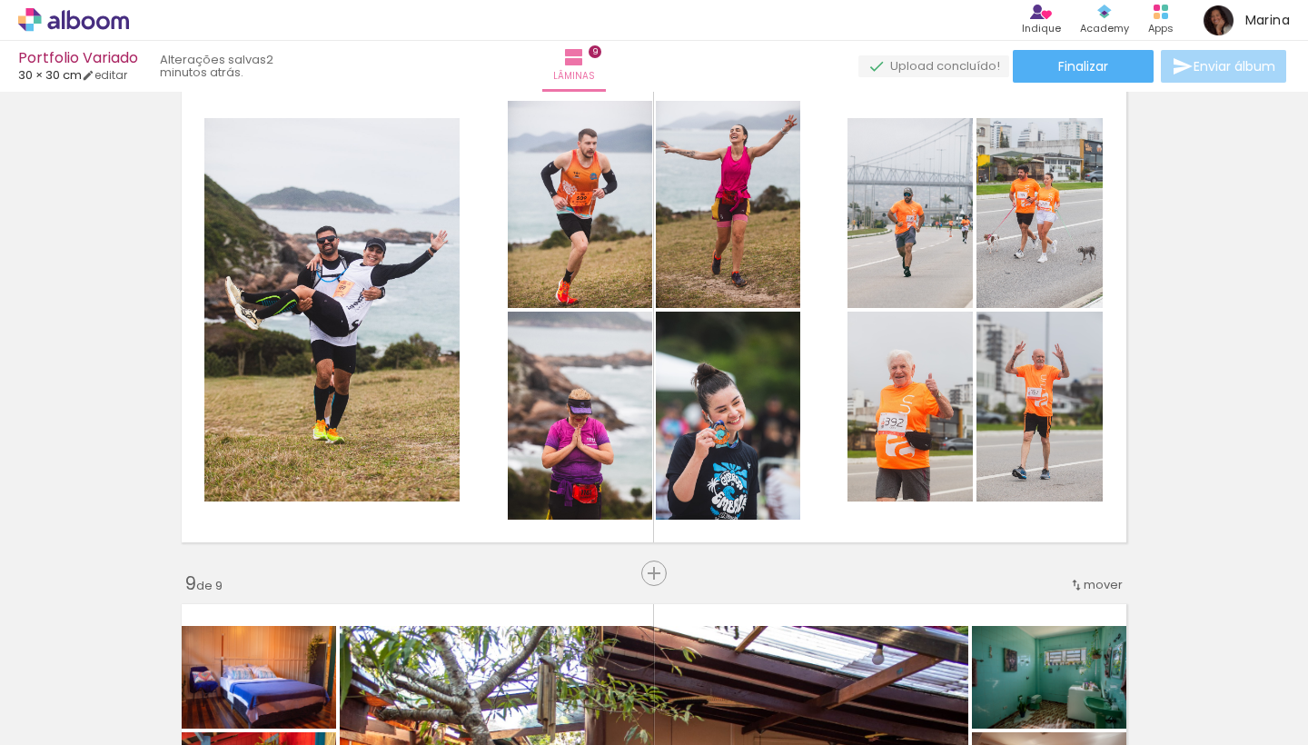
scroll to position [3757, 0]
